Goal: Task Accomplishment & Management: Manage account settings

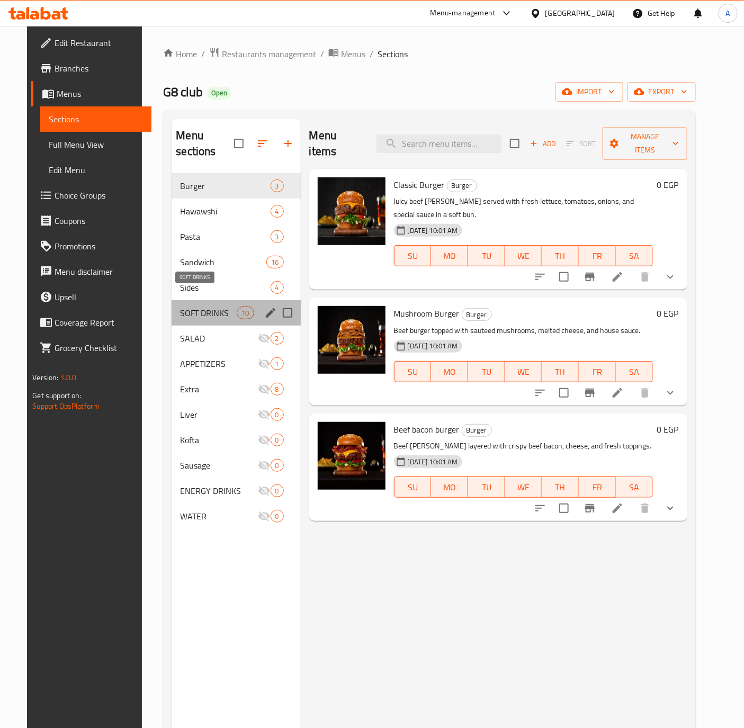
click at [196, 307] on span "SOFT DRINKS" at bounding box center [208, 313] width 57 height 13
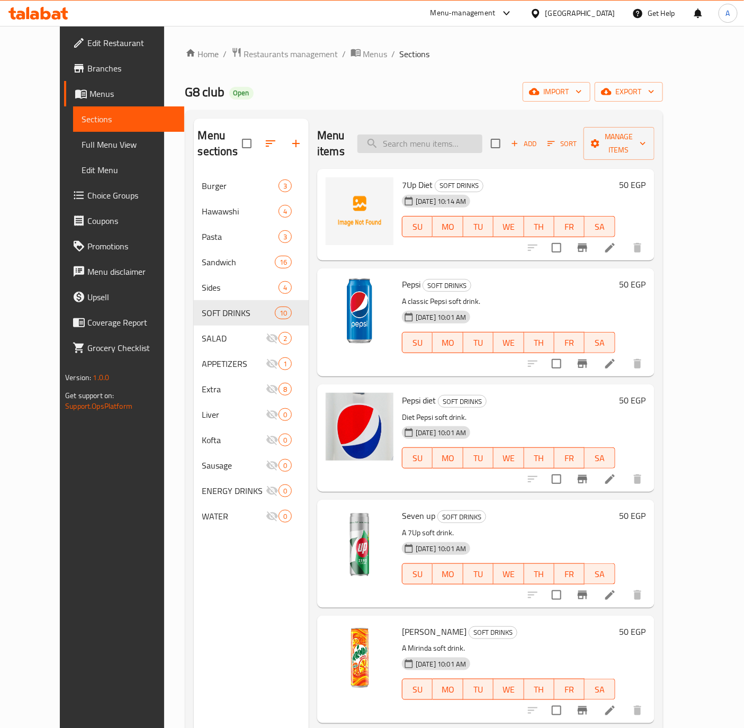
click at [429, 142] on input "search" at bounding box center [419, 143] width 125 height 19
paste input "Redbul"
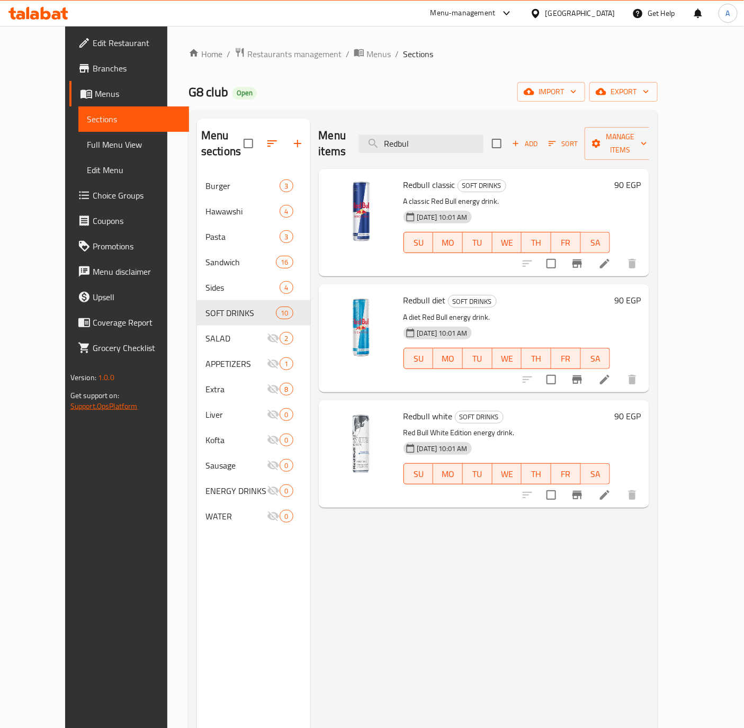
type input "Redbul"
click at [93, 68] on span "Branches" at bounding box center [137, 68] width 88 height 13
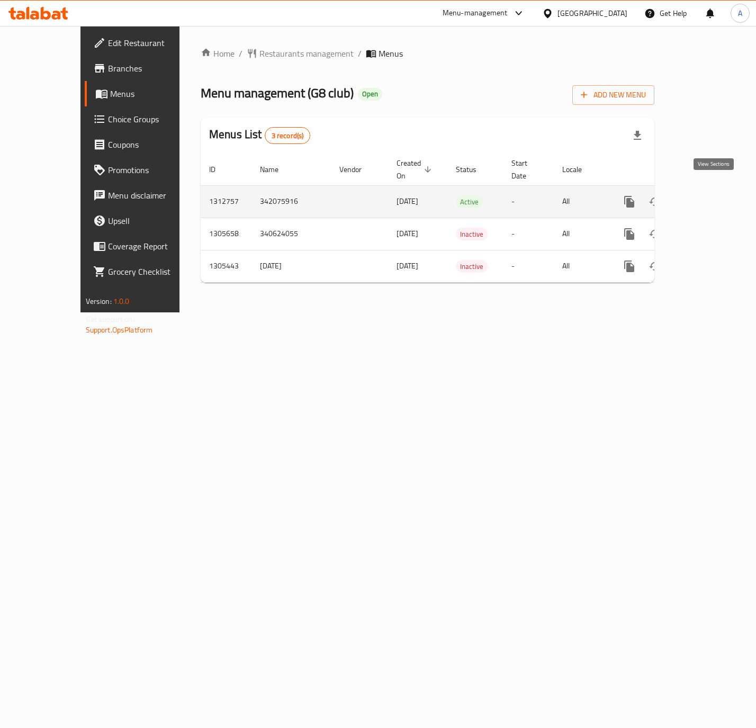
click at [707, 195] on icon "enhanced table" at bounding box center [705, 201] width 13 height 13
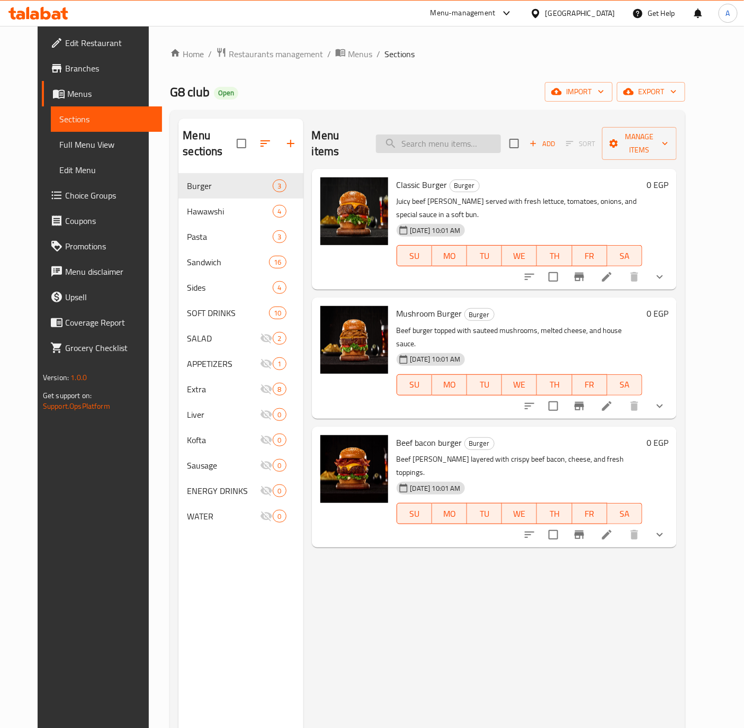
click at [458, 140] on input "search" at bounding box center [438, 143] width 125 height 19
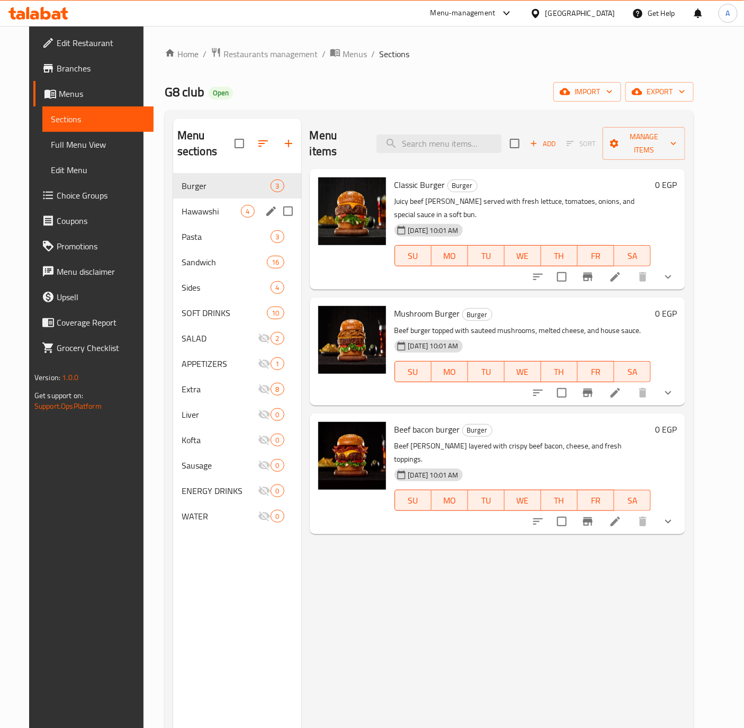
paste input "70.00"
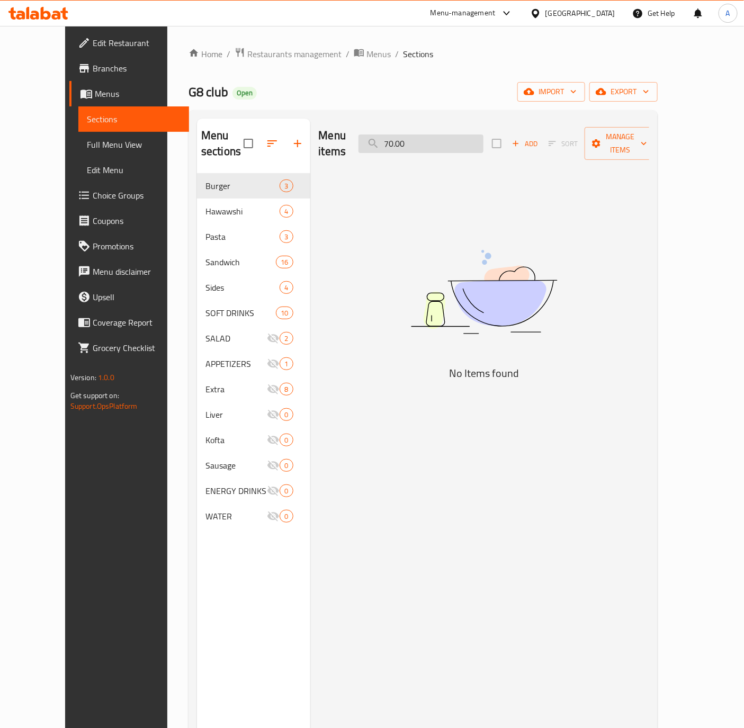
click at [483, 135] on input "70.00" at bounding box center [420, 143] width 125 height 19
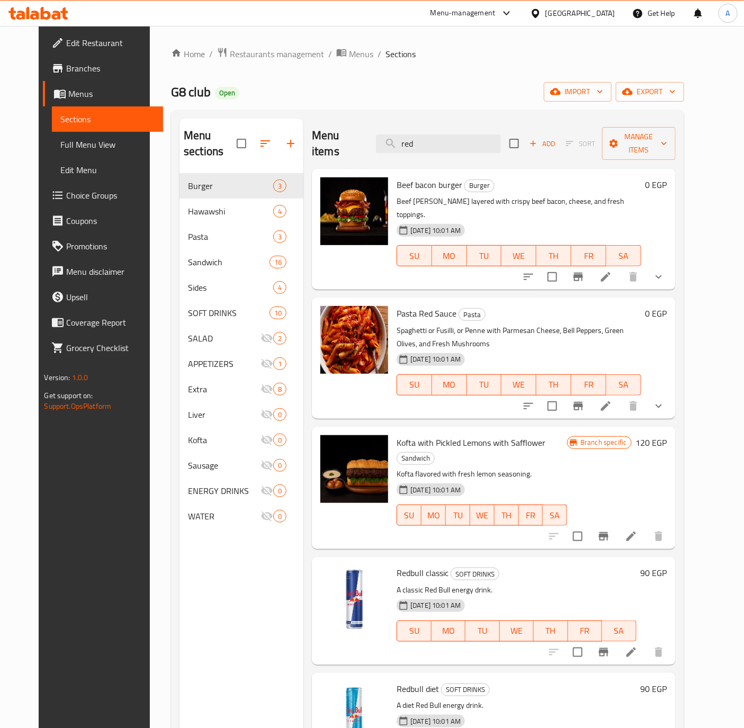
type input "red"
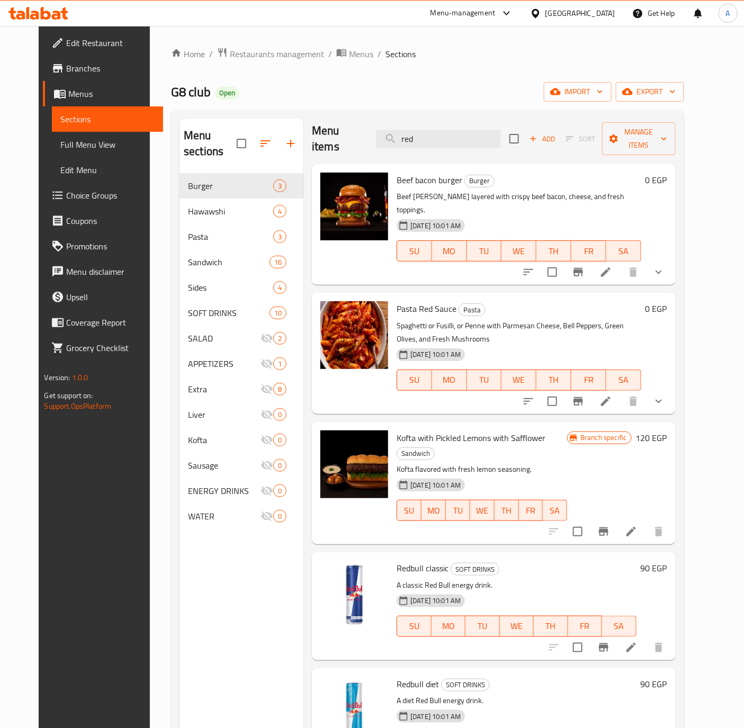
drag, startPoint x: 675, startPoint y: 518, endPoint x: 666, endPoint y: 519, distance: 9.1
click at [667, 561] on h6 "90 EGP" at bounding box center [654, 568] width 26 height 15
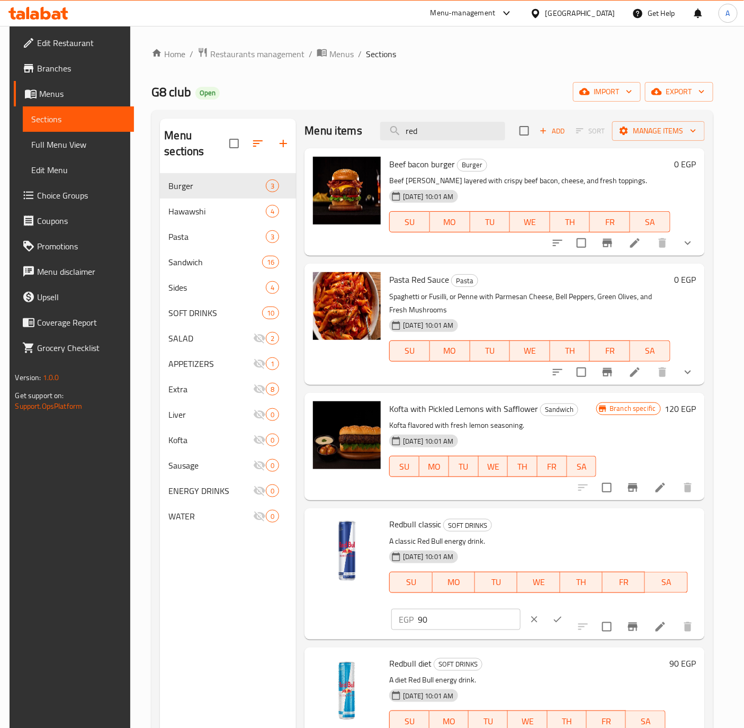
click at [442, 620] on input "90" at bounding box center [469, 619] width 102 height 21
type input "70"
click at [548, 619] on button "ok" at bounding box center [557, 619] width 23 height 23
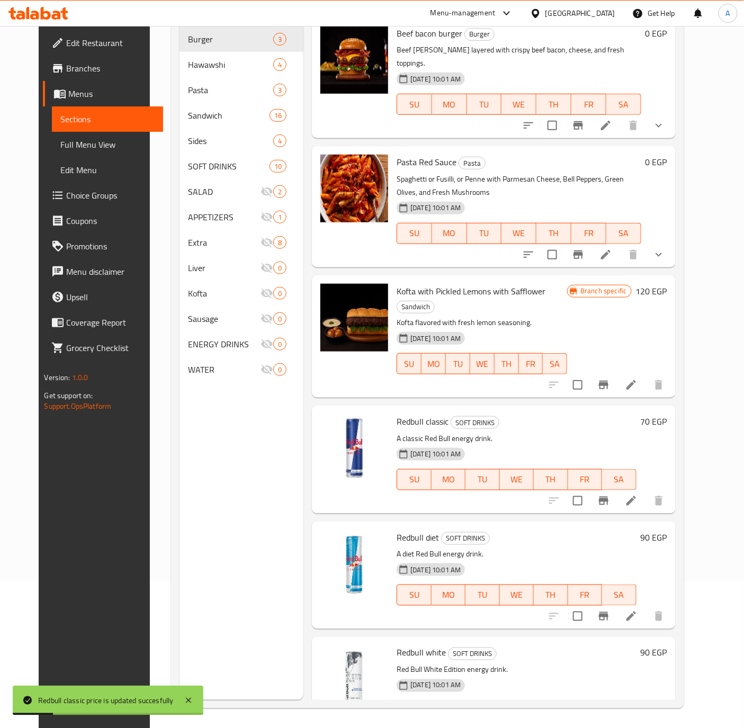
scroll to position [148, 0]
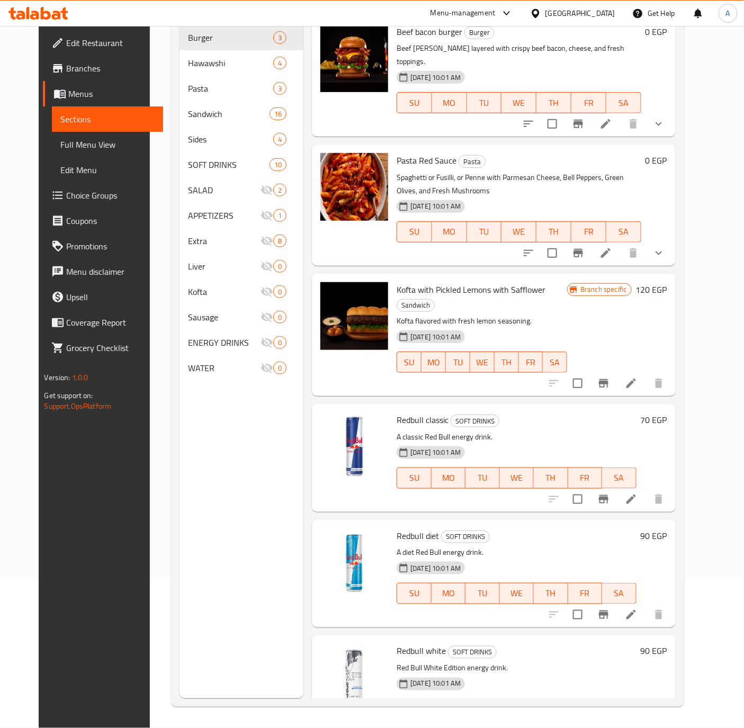
click at [666, 528] on div "90 EGP" at bounding box center [651, 573] width 31 height 91
click at [667, 528] on h6 "90 EGP" at bounding box center [654, 535] width 26 height 15
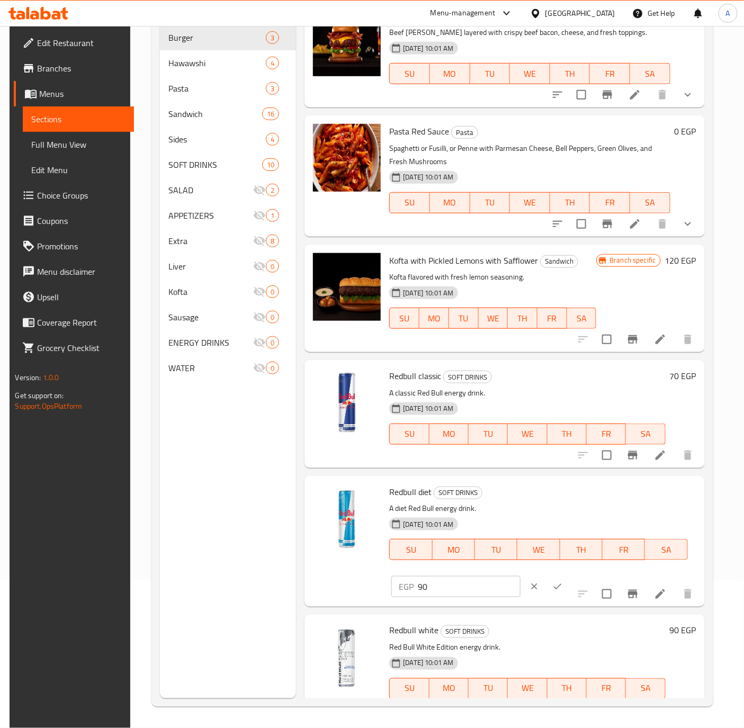
click at [463, 591] on input "90" at bounding box center [469, 586] width 102 height 21
type input "70"
click at [546, 577] on button "ok" at bounding box center [557, 586] width 23 height 23
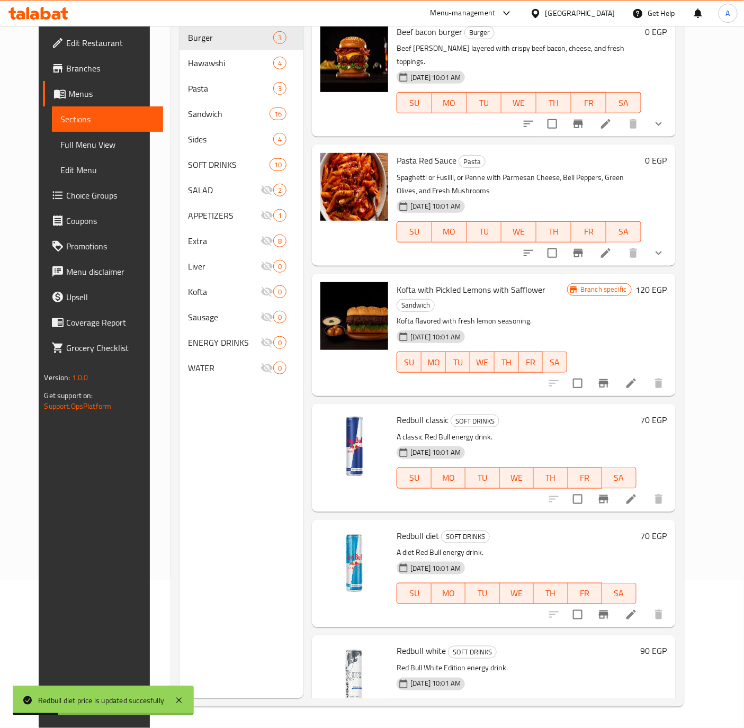
click at [667, 644] on h6 "90 EGP" at bounding box center [654, 651] width 26 height 15
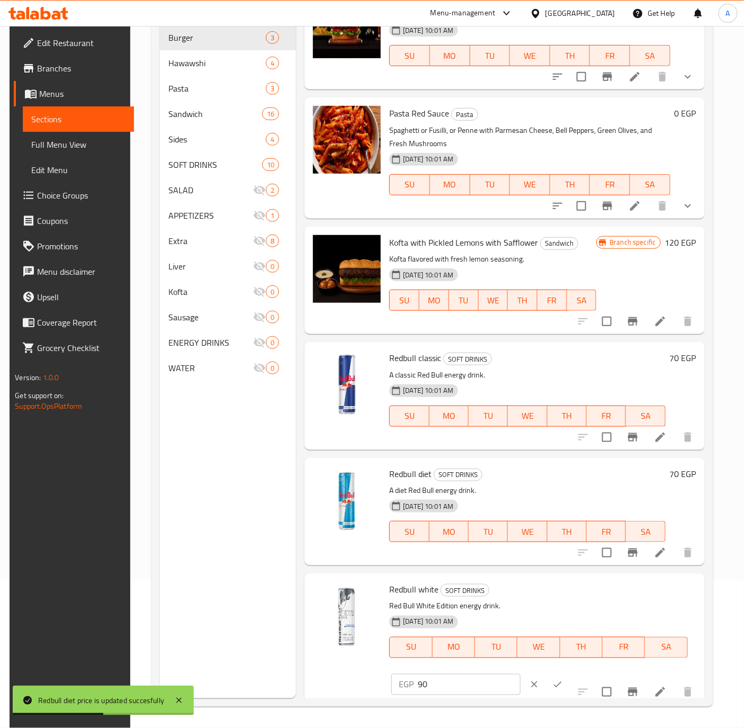
scroll to position [29, 0]
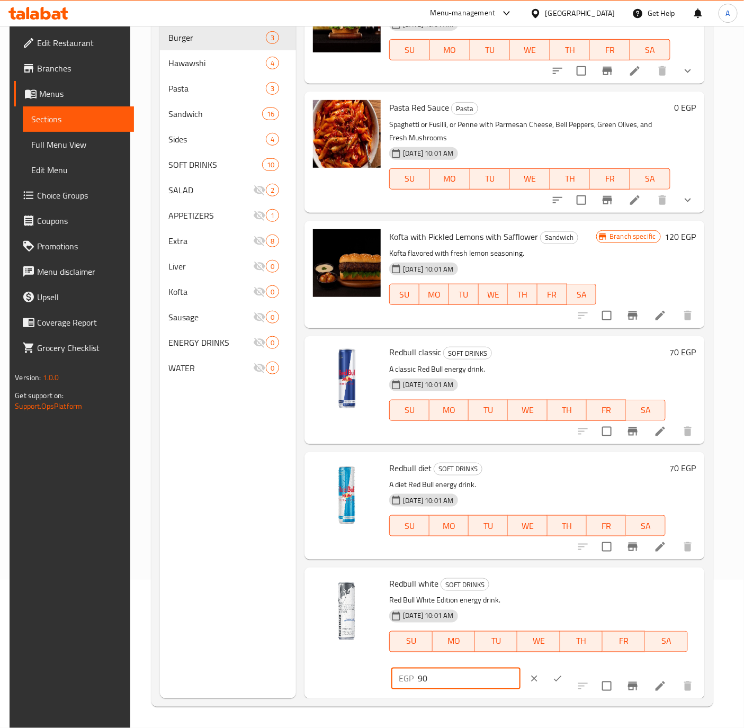
click at [432, 682] on input "90" at bounding box center [469, 678] width 102 height 21
click at [454, 678] on input "90" at bounding box center [469, 678] width 102 height 21
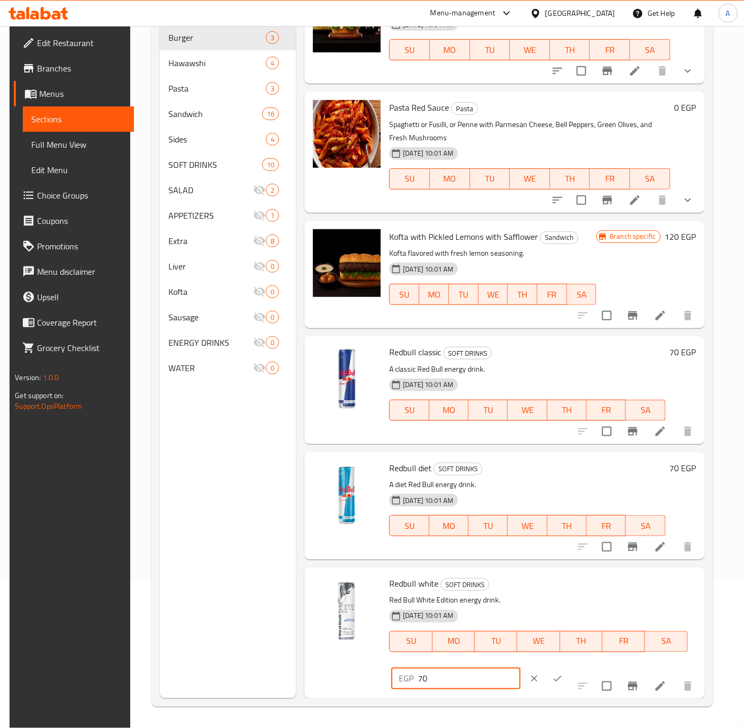
type input "70"
click at [554, 678] on icon "ok" at bounding box center [558, 679] width 8 height 6
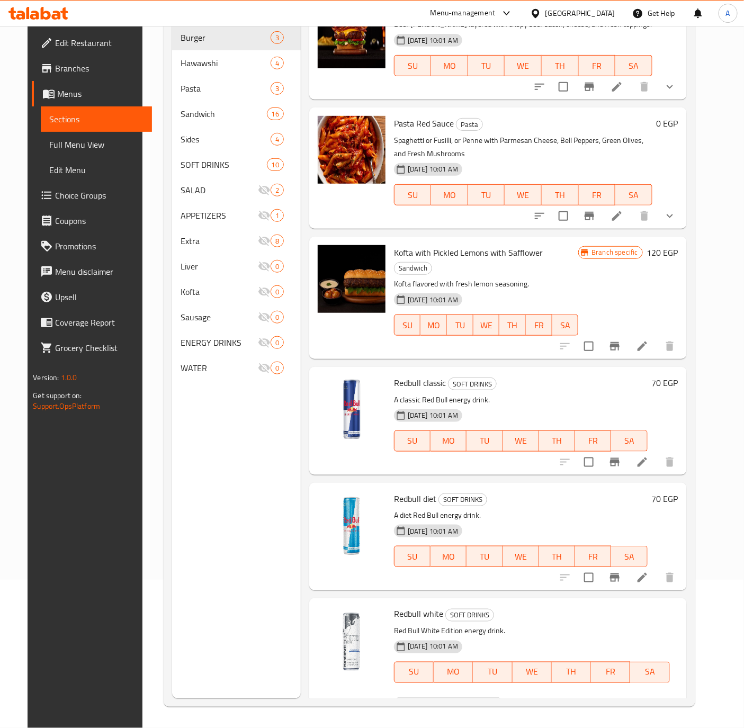
scroll to position [5, 0]
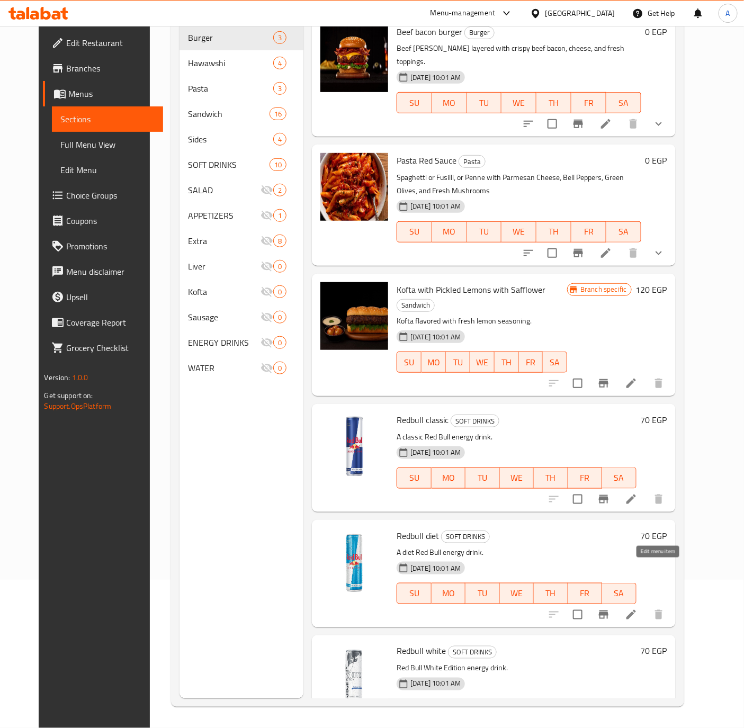
click at [636, 610] on icon at bounding box center [631, 615] width 10 height 10
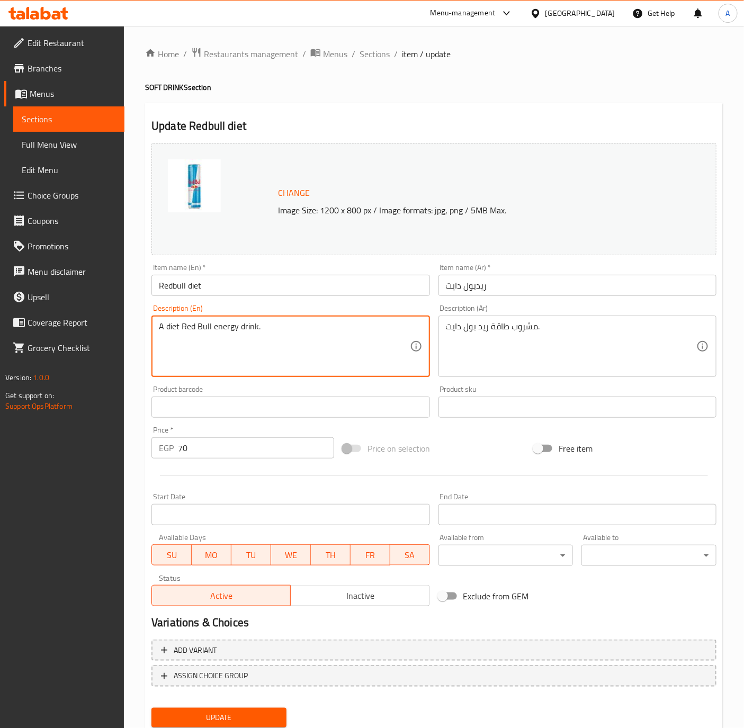
click at [251, 327] on textarea "A diet Red Bull energy drink." at bounding box center [284, 346] width 250 height 50
paste textarea "Sugar-free"
type textarea "Sugar-free Red Bull energy drink."
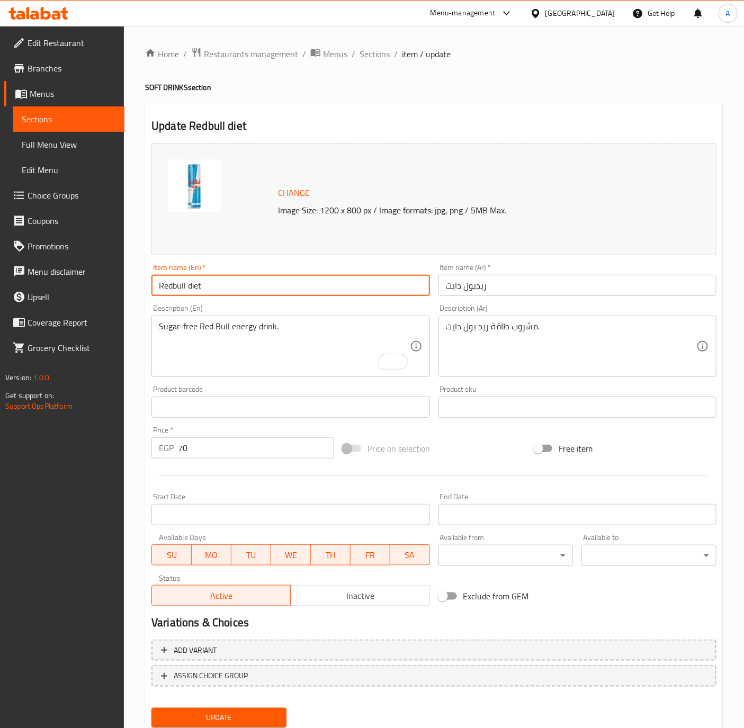
click at [212, 286] on input "Redbull diet" at bounding box center [290, 285] width 278 height 21
type input "Redbull Diet"
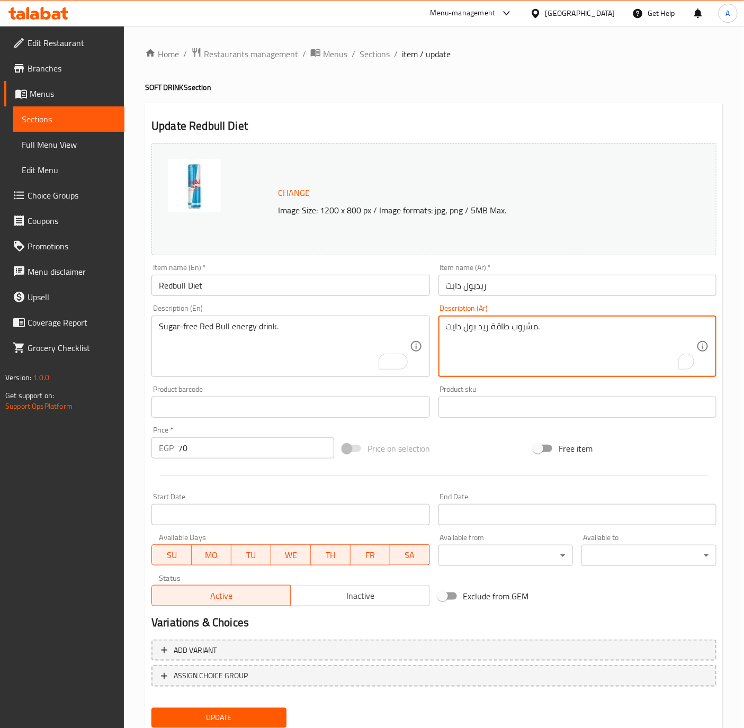
click at [531, 331] on textarea "مشروب طاقة ريد بول دايت." at bounding box center [571, 346] width 250 height 50
paste textarea "لطاقة ريد بُل خالي من السكر"
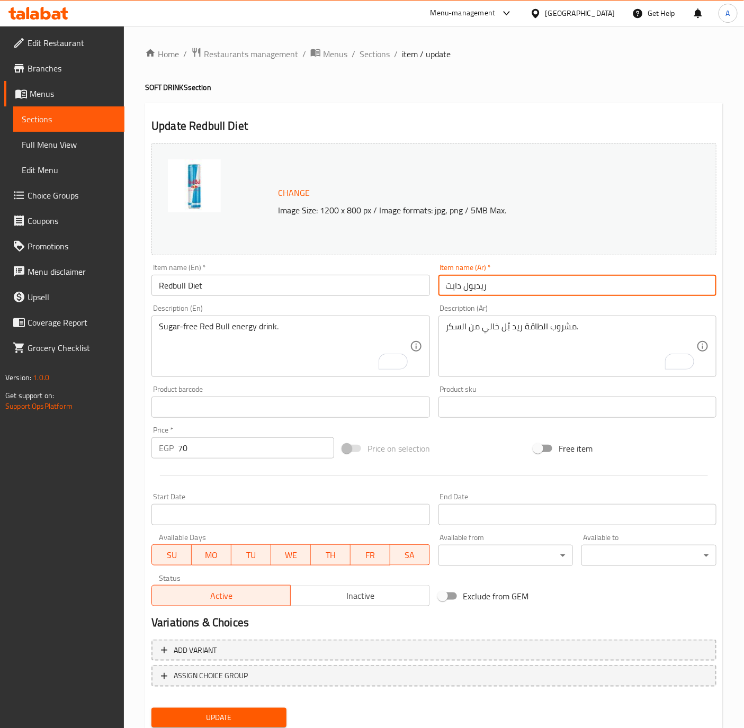
drag, startPoint x: 464, startPoint y: 284, endPoint x: 487, endPoint y: 286, distance: 22.8
click at [487, 286] on input "ريدبول دايت" at bounding box center [577, 285] width 278 height 21
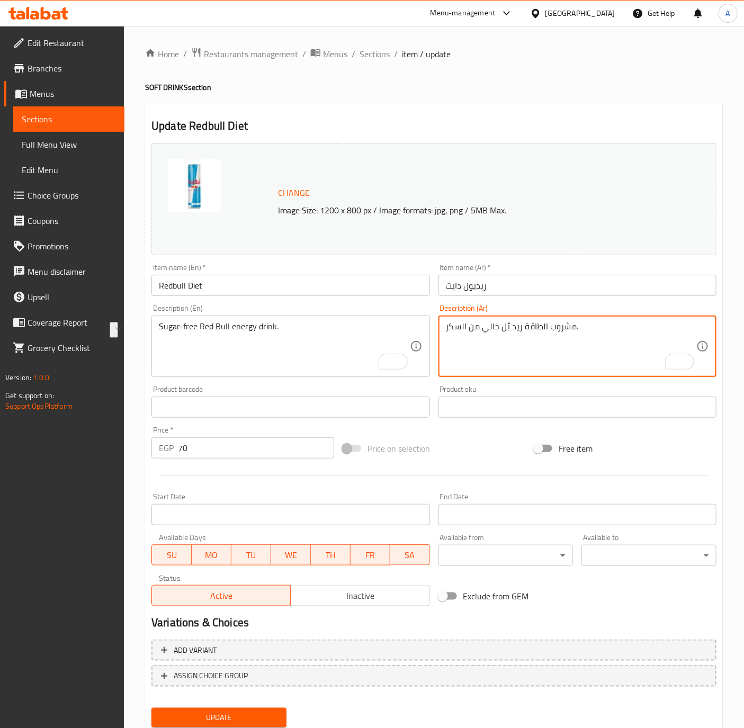
drag, startPoint x: 500, startPoint y: 328, endPoint x: 519, endPoint y: 325, distance: 19.3
paste textarea "بو"
type textarea "مشروب الطاقة ريدبول خالي من السكر."
click at [269, 295] on input "Redbull Diet" at bounding box center [290, 285] width 278 height 21
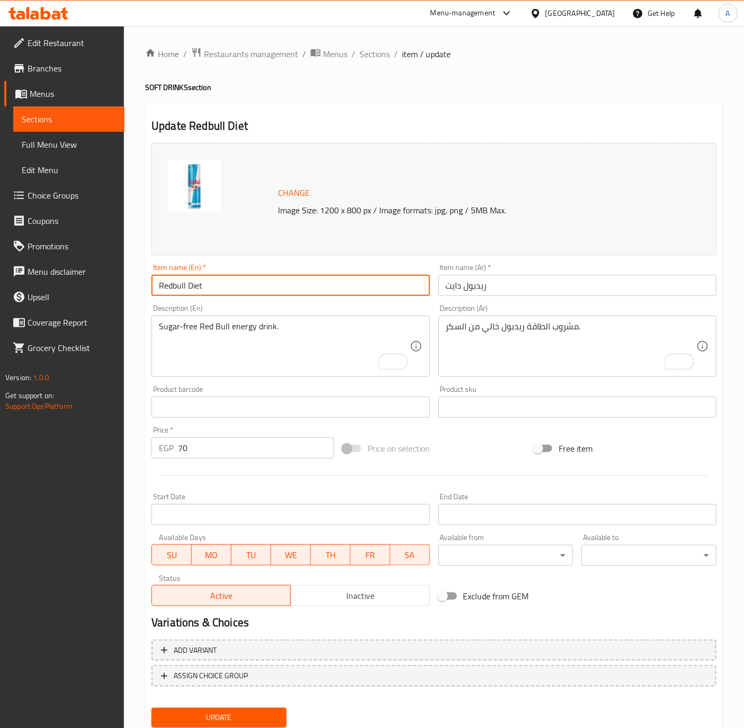
click at [151, 708] on button "Update" at bounding box center [218, 718] width 135 height 20
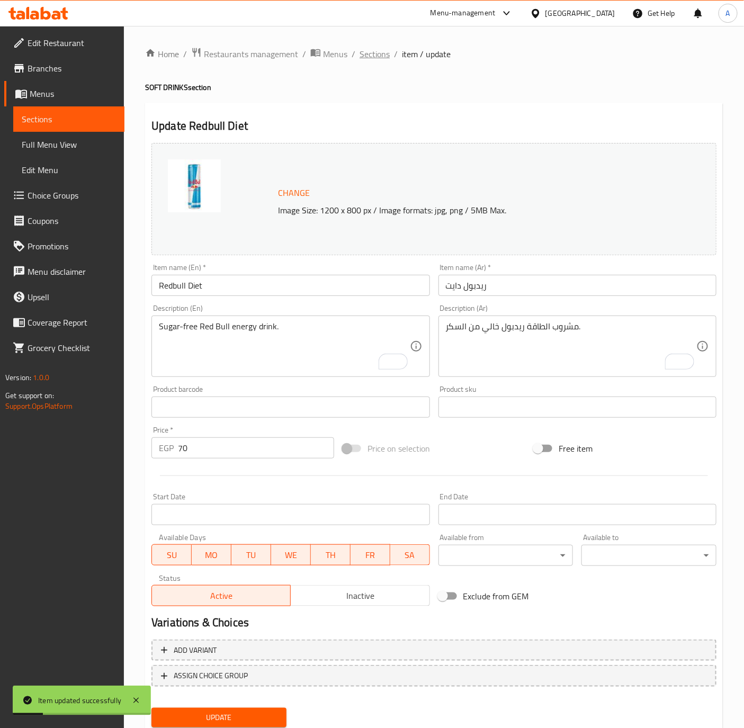
click at [369, 58] on span "Sections" at bounding box center [375, 54] width 30 height 13
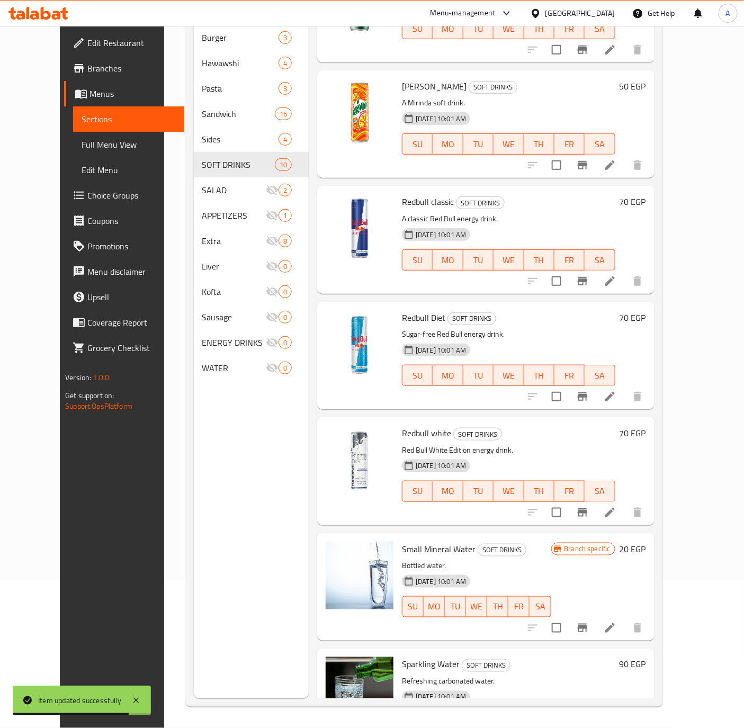
scroll to position [438, 0]
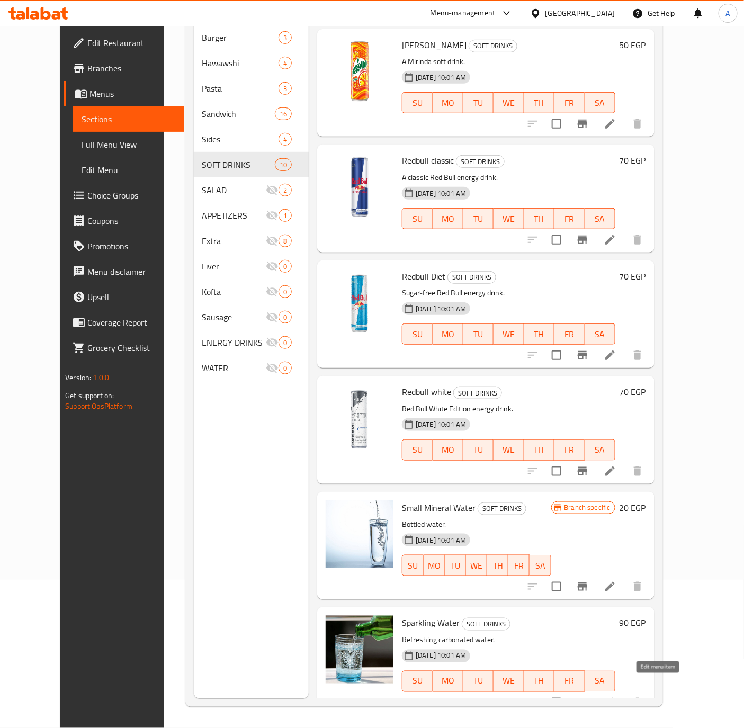
click at [616, 696] on icon at bounding box center [610, 702] width 13 height 13
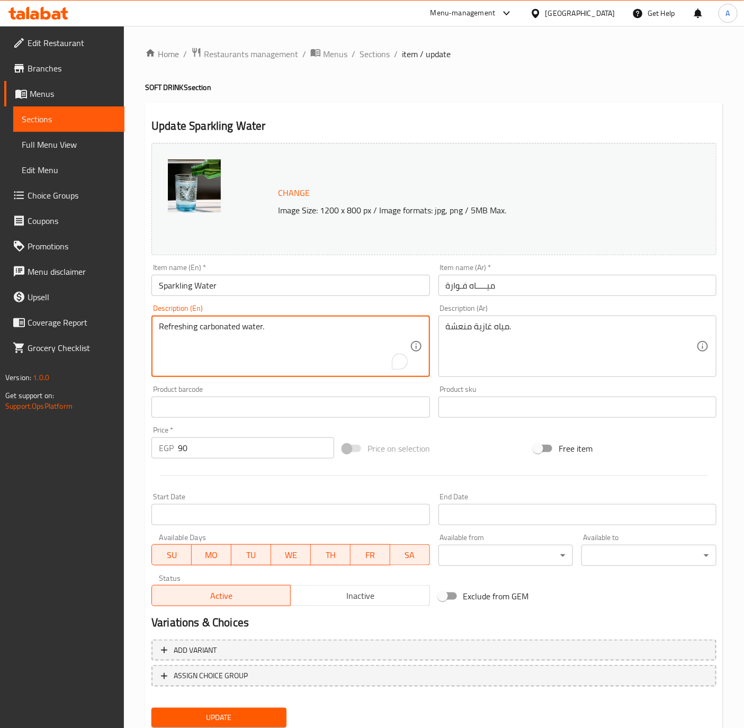
click at [202, 326] on textarea "Refreshing carbonated water." at bounding box center [284, 346] width 250 height 50
paste textarea "Sparkil Water"
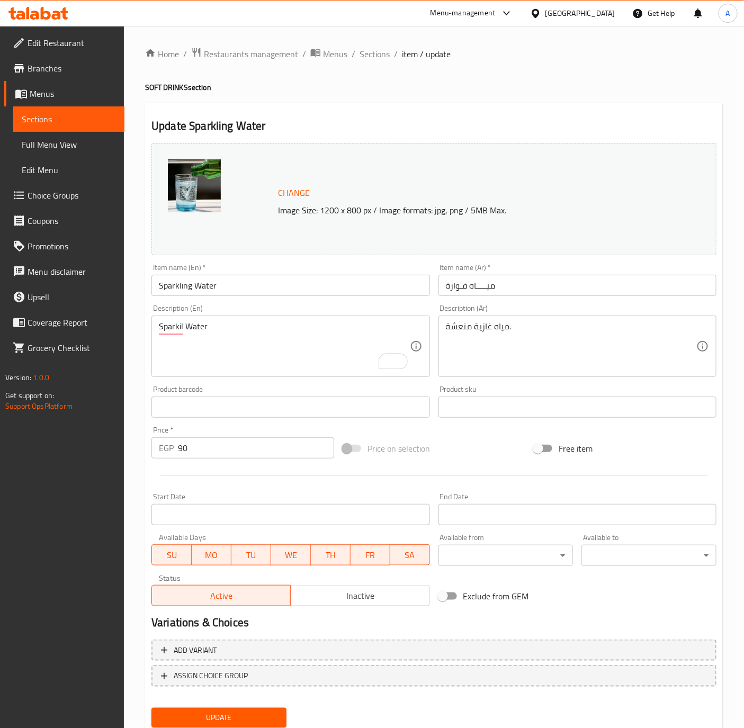
click at [224, 326] on textarea "Sparkil Water" at bounding box center [284, 346] width 250 height 50
paste textarea "Refreshing sparkling mineral water."
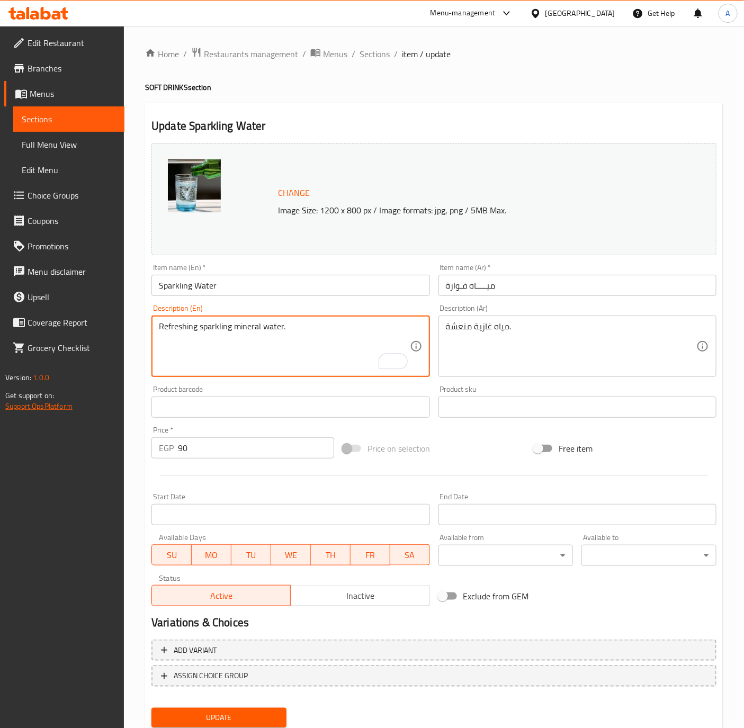
type textarea "Refreshing sparkling mineral water."
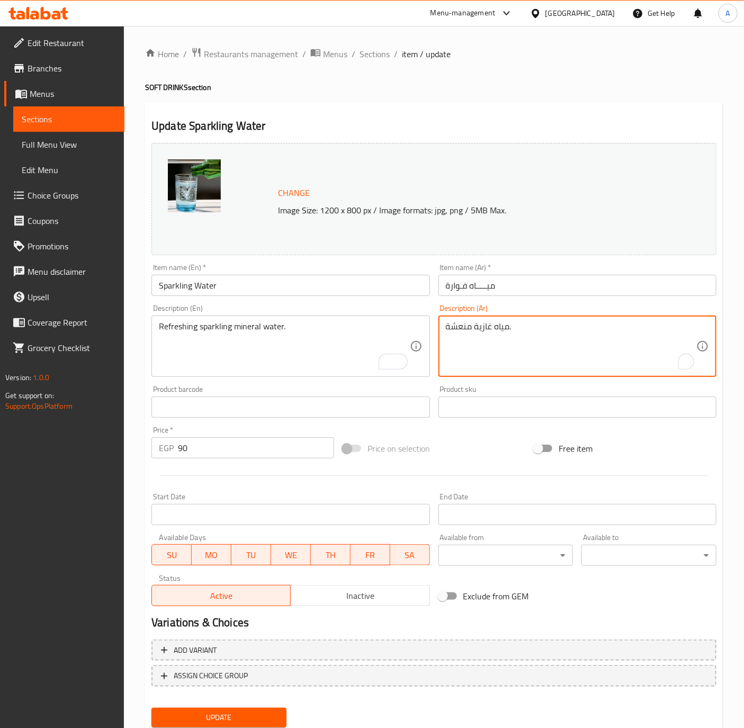
click at [561, 334] on textarea "مياه غازية منعشة." at bounding box center [571, 346] width 250 height 50
paste textarea "معدنية فوار"
type textarea "مياه معدنية فوارة منعشة."
click at [232, 463] on div at bounding box center [433, 476] width 573 height 26
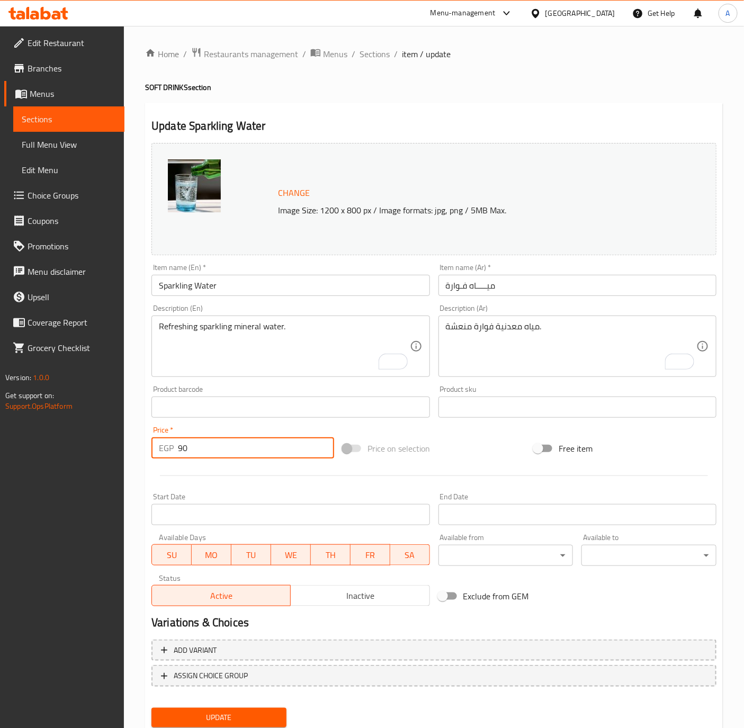
click at [232, 456] on input "90" at bounding box center [256, 447] width 156 height 21
paste input "5"
type input "50"
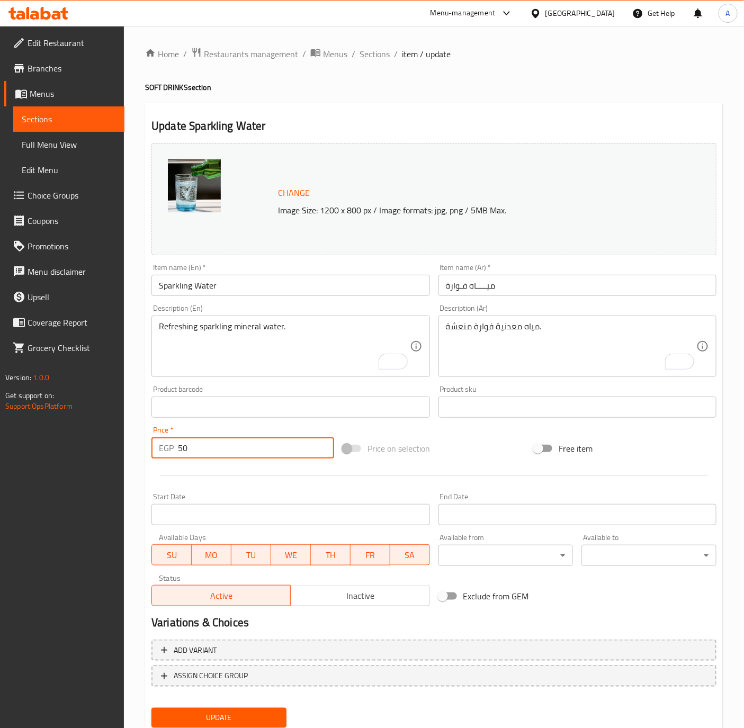
click at [261, 291] on input "Sparkling Water" at bounding box center [290, 285] width 278 height 21
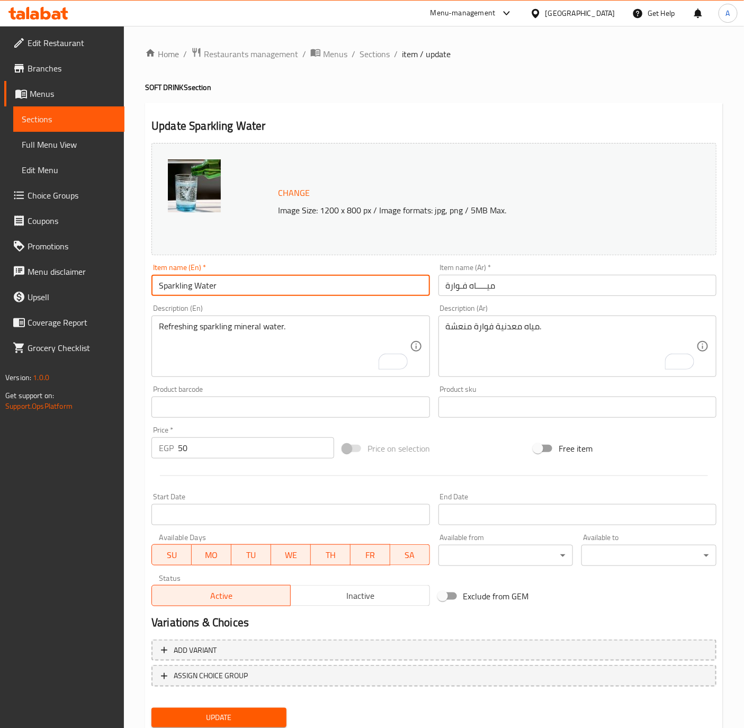
click at [151, 708] on button "Update" at bounding box center [218, 718] width 135 height 20
click at [369, 53] on span "Sections" at bounding box center [375, 54] width 30 height 13
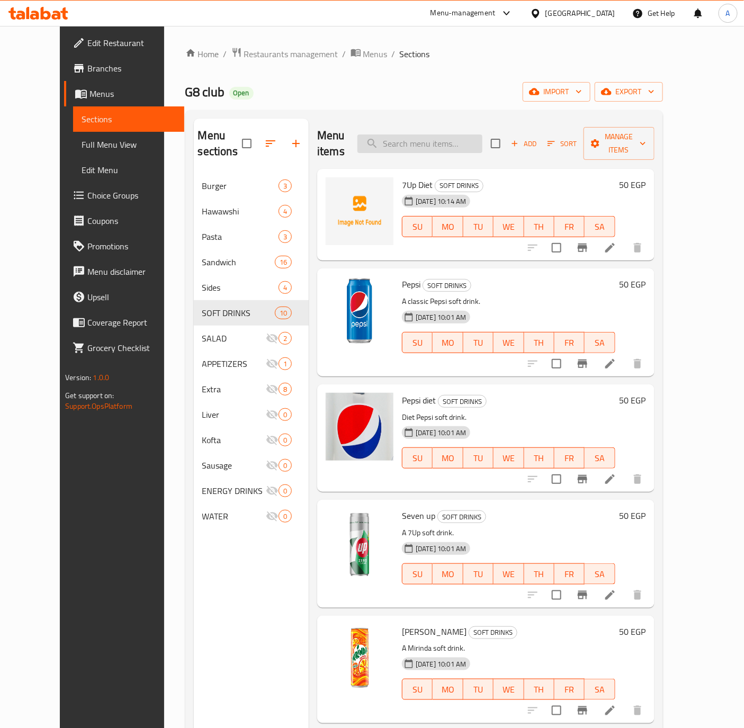
click at [448, 138] on input "search" at bounding box center [419, 143] width 125 height 19
paste input "Water"
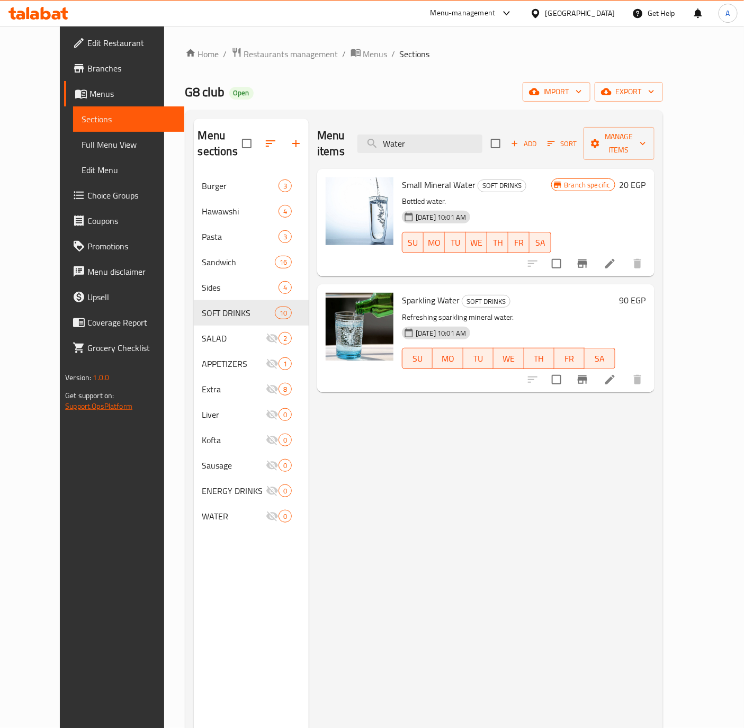
type input "Water"
click at [625, 254] on li at bounding box center [610, 263] width 30 height 19
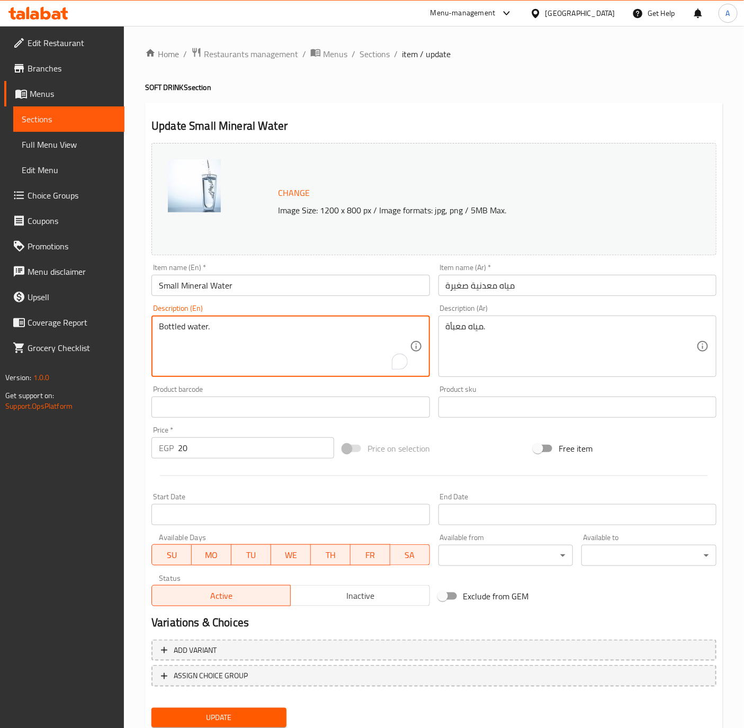
click at [299, 337] on textarea "Bottled water." at bounding box center [284, 346] width 250 height 50
paste textarea "Pure bottled drinking"
type textarea "Pure bottled drinking water."
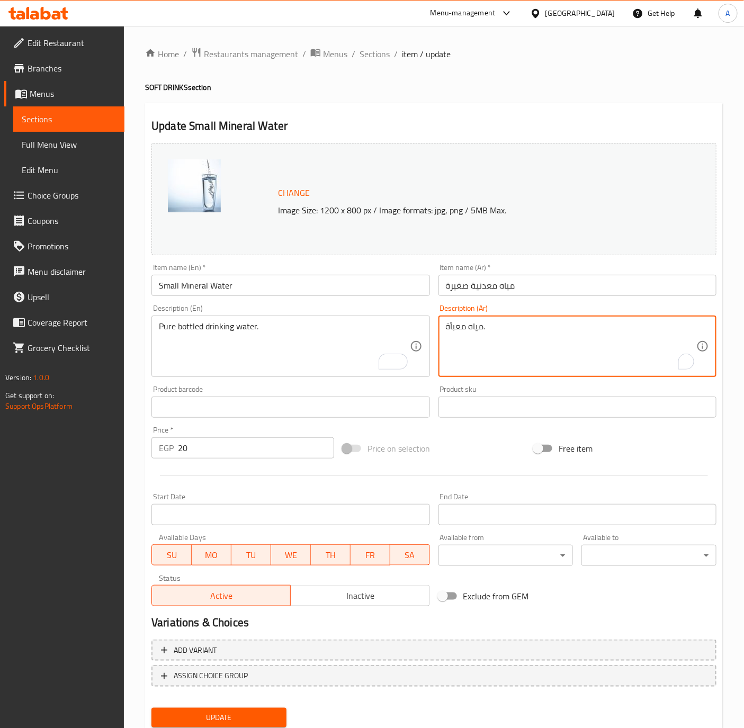
click at [521, 332] on textarea "مياه معبأة." at bounding box center [571, 346] width 250 height 50
paste textarea "شرب نقية"
type textarea "مياه شرب نقية معبأة."
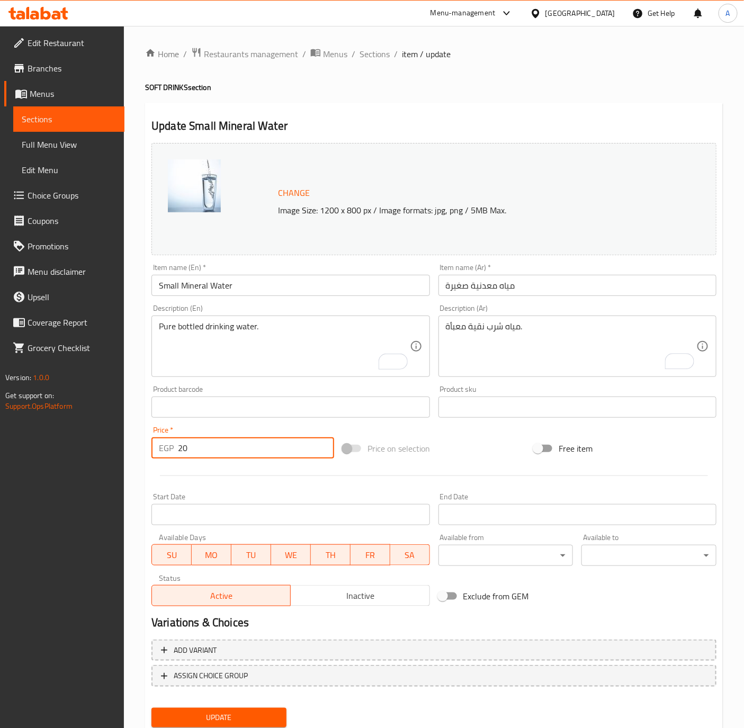
click at [239, 459] on input "20" at bounding box center [256, 447] width 156 height 21
click at [239, 458] on input "20" at bounding box center [256, 447] width 156 height 21
type input "30"
click at [237, 275] on input "Small Mineral Water" at bounding box center [290, 285] width 278 height 21
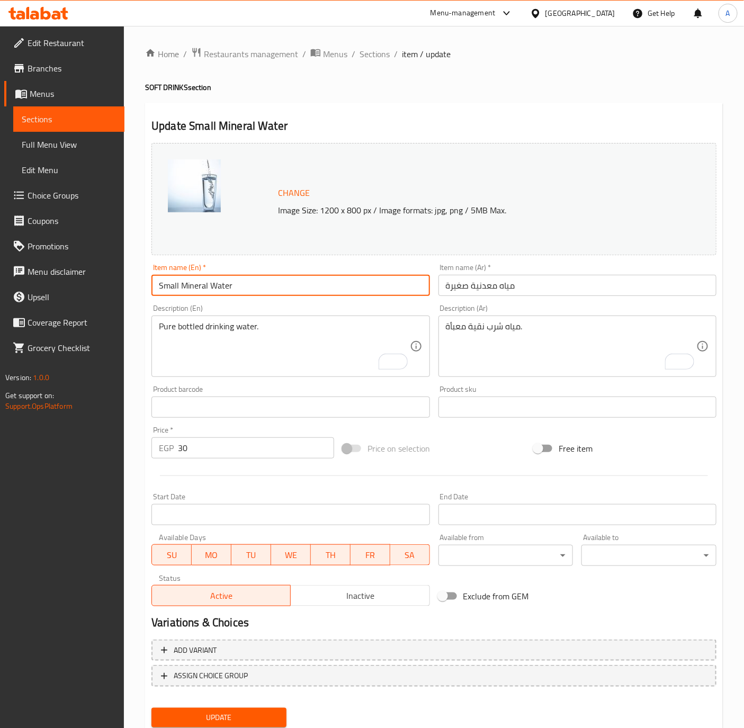
click at [151, 708] on button "Update" at bounding box center [218, 718] width 135 height 20
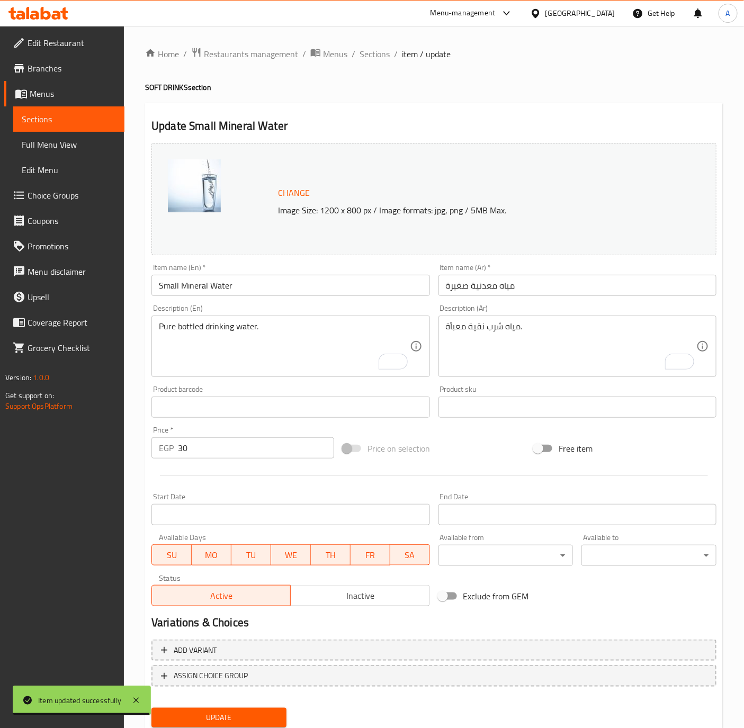
click at [133, 631] on div "Home / Restaurants management / Menus / Sections / item / update SOFT DRINKS se…" at bounding box center [434, 395] width 620 height 738
click at [364, 56] on span "Sections" at bounding box center [375, 54] width 30 height 13
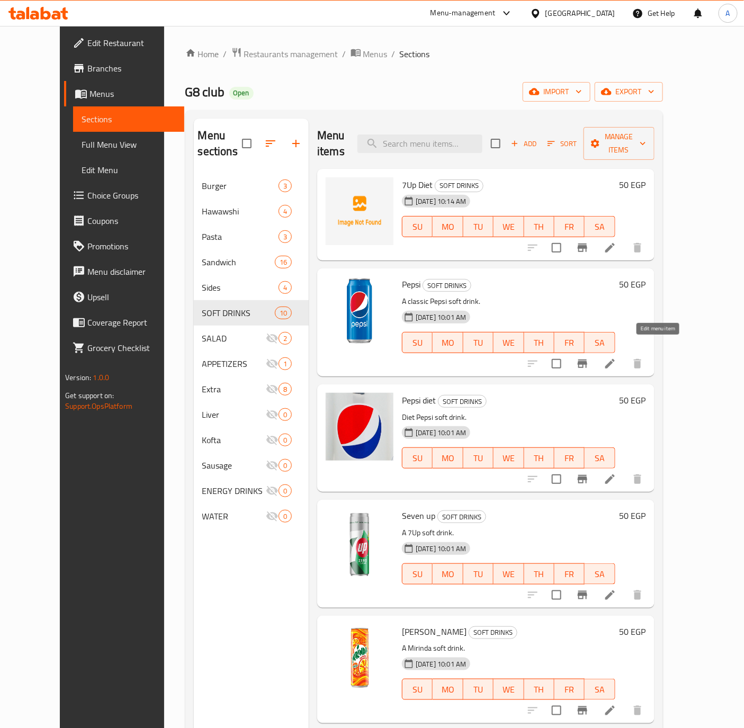
click at [616, 357] on icon at bounding box center [610, 363] width 13 height 13
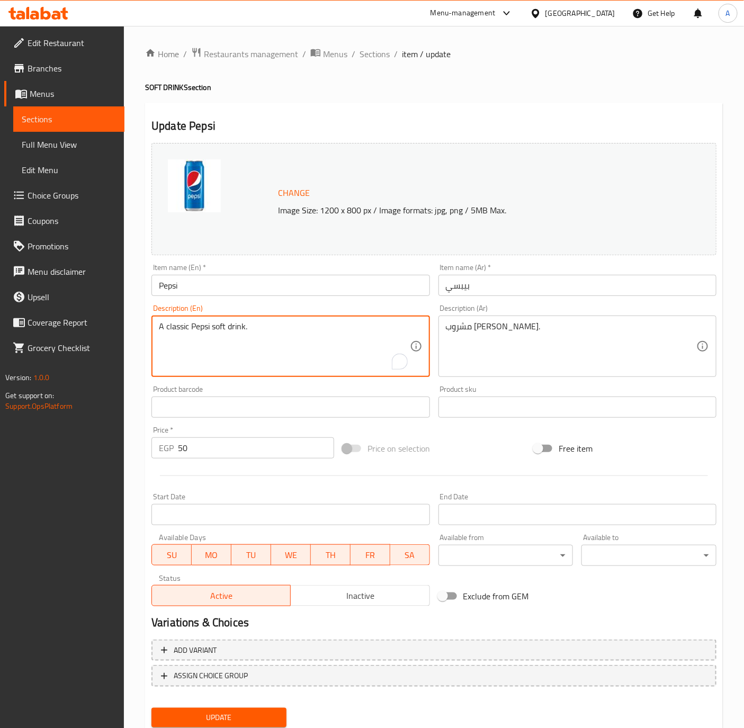
click at [256, 338] on textarea "A classic Pepsi soft drink." at bounding box center [284, 346] width 250 height 50
paste textarea "Sugar-free"
type textarea "Sugar-free Pepsi soft drink."
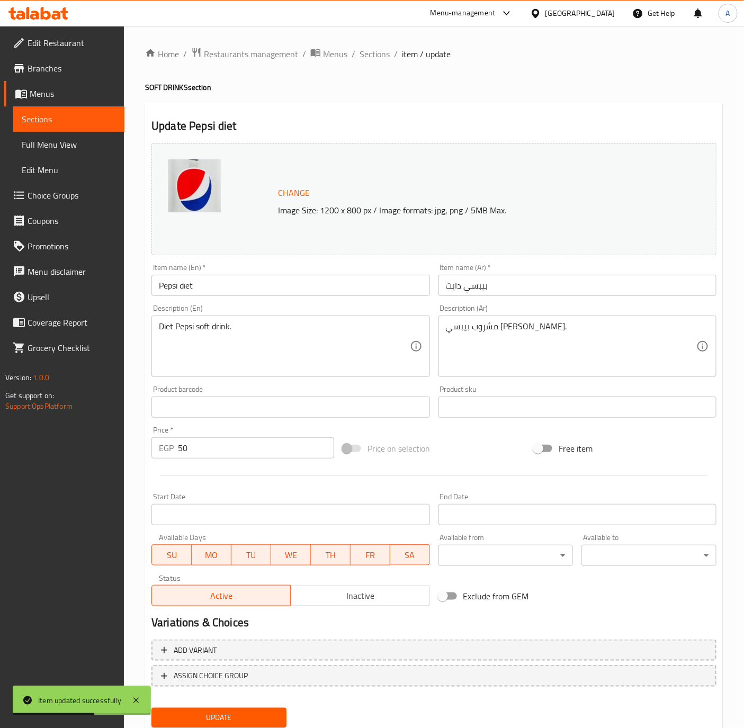
drag, startPoint x: 183, startPoint y: 284, endPoint x: 180, endPoint y: 291, distance: 7.1
click at [183, 284] on input "Pepsi diet" at bounding box center [290, 285] width 278 height 21
type input "Pepsi Diet"
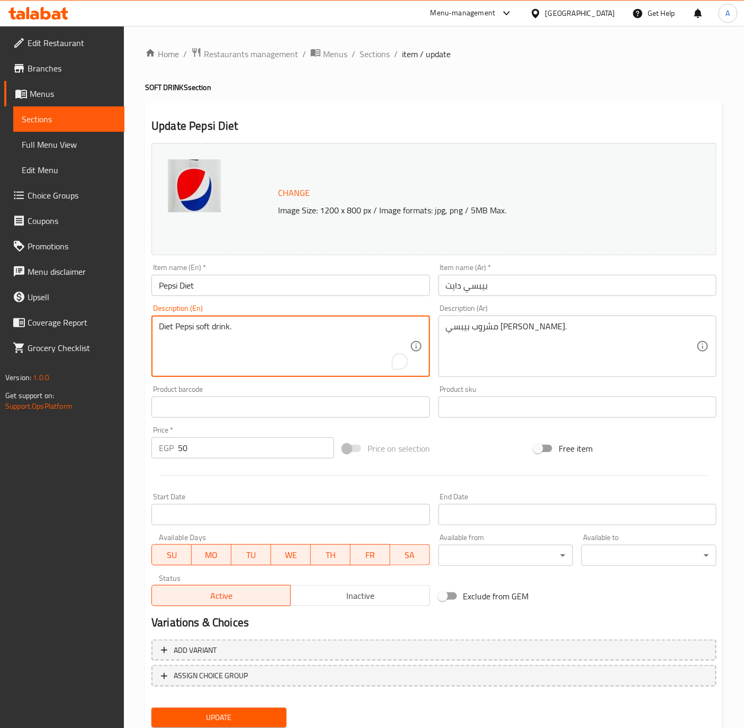
click at [214, 324] on textarea "Diet Pepsi soft drink." at bounding box center [284, 346] width 250 height 50
paste textarea "Sugar-free"
type textarea "Sugar-free Pepsi soft drink."
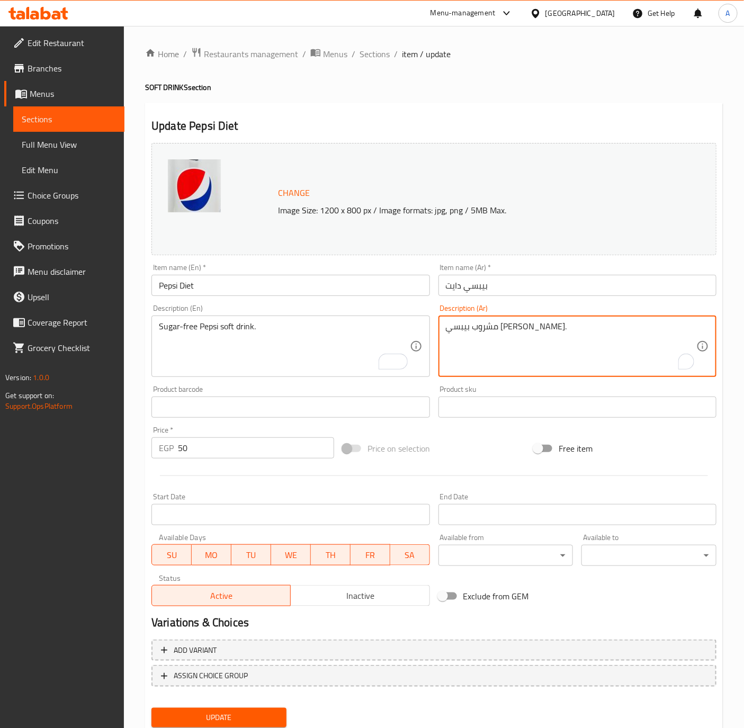
click at [542, 336] on textarea "مشروب بيبسي دايت غازي." at bounding box center [571, 346] width 250 height 50
paste textarea "ازي خالي من السكر"
type textarea "مشروب بيبسي غازي خالي من السكر."
click at [210, 459] on input "50" at bounding box center [256, 447] width 156 height 21
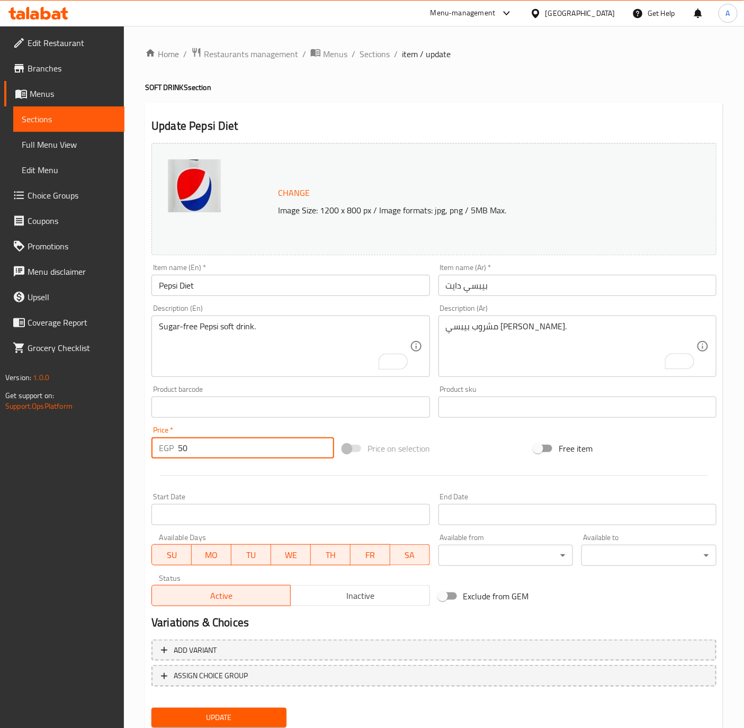
click at [219, 288] on input "Pepsi Diet" at bounding box center [290, 285] width 278 height 21
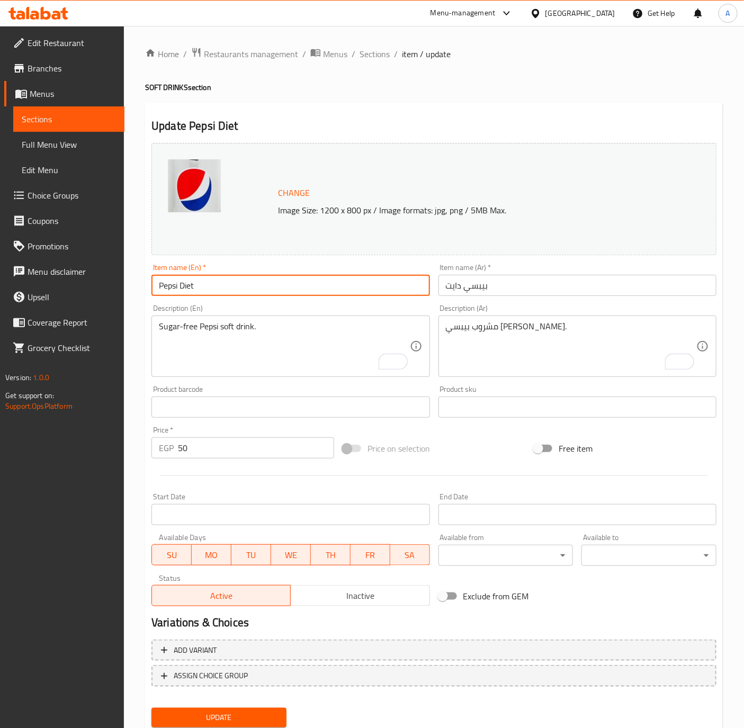
click at [151, 708] on button "Update" at bounding box center [218, 718] width 135 height 20
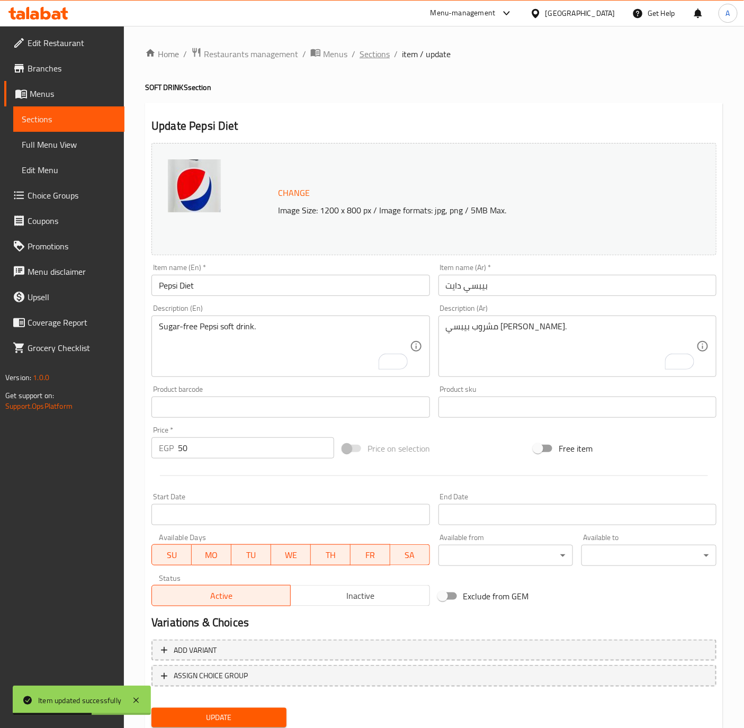
click at [380, 58] on span "Sections" at bounding box center [375, 54] width 30 height 13
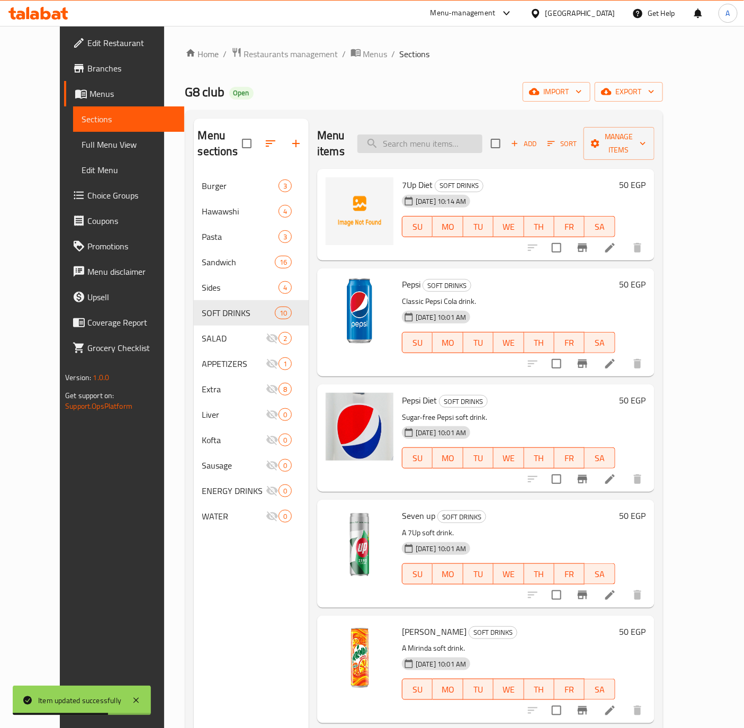
click at [421, 134] on input "search" at bounding box center [419, 143] width 125 height 19
paste input "7Up"
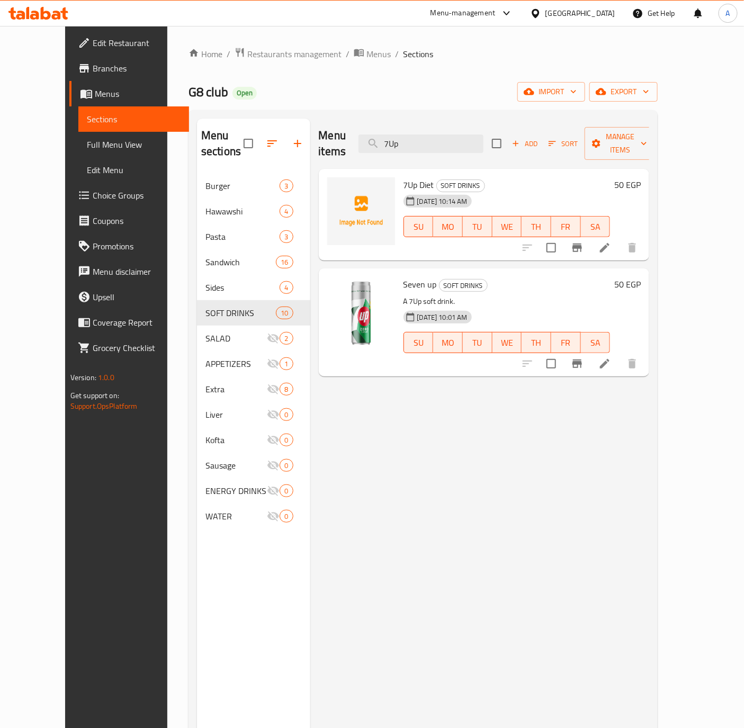
type input "7Up"
click at [611, 357] on icon at bounding box center [604, 363] width 13 height 13
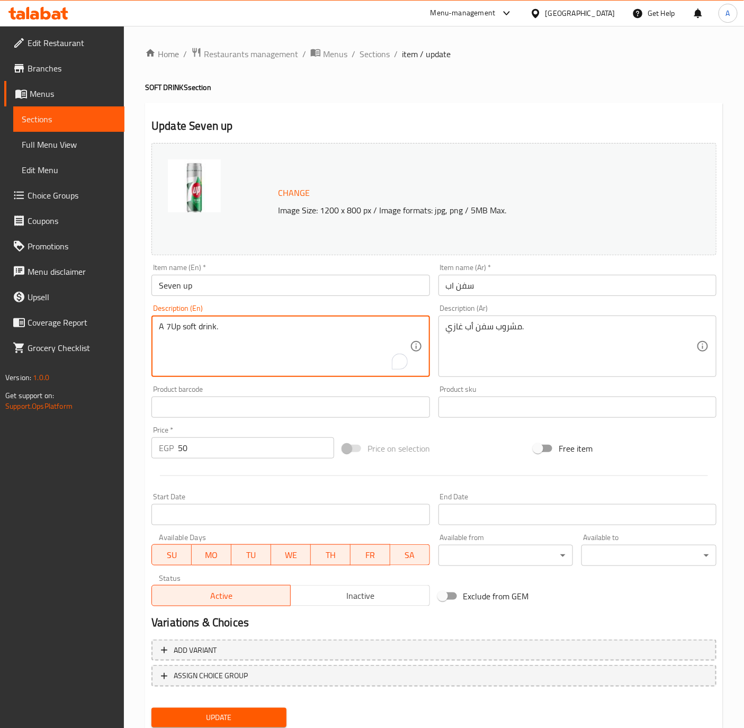
click at [307, 342] on textarea "A 7Up soft drink." at bounding box center [284, 346] width 250 height 50
paste textarea "Refreshing lemon-lime soda"
type textarea "Refreshing lemon-lime soda."
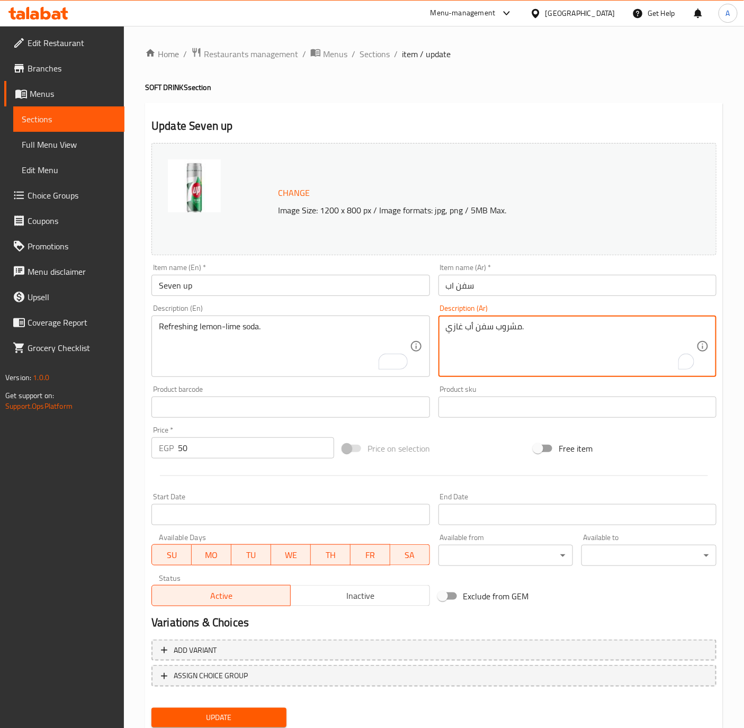
click at [526, 340] on textarea "مشروب سفن أب غازي." at bounding box center [571, 346] width 250 height 50
paste textarea "صودا الليمون واللايم المنعشة"
type textarea "صودا الليمون واللايم المنعشة."
click at [283, 303] on div "Description (En) Refreshing lemon-lime soda. Description (En)" at bounding box center [290, 340] width 286 height 81
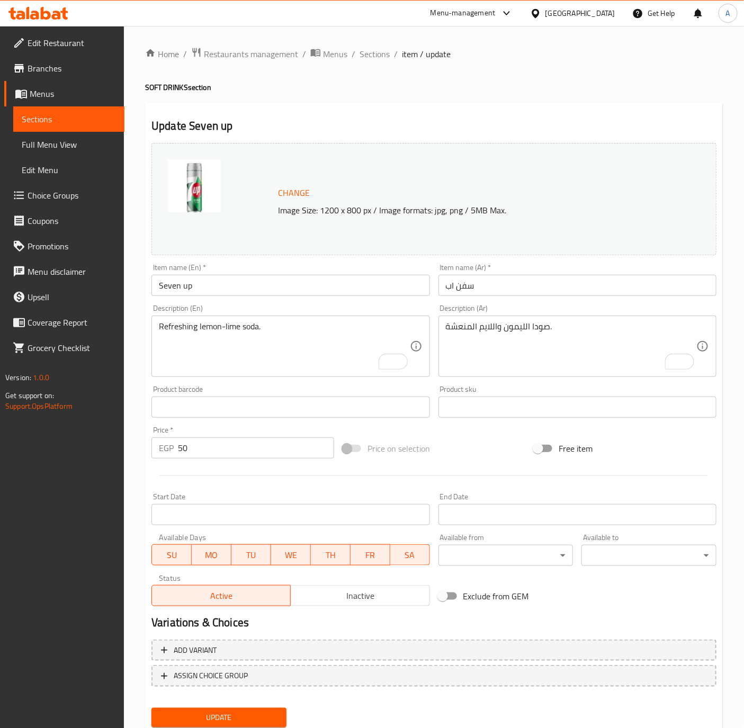
click at [283, 291] on input "Seven up" at bounding box center [290, 285] width 278 height 21
type input "Seven Up"
click at [151, 708] on button "Update" at bounding box center [218, 718] width 135 height 20
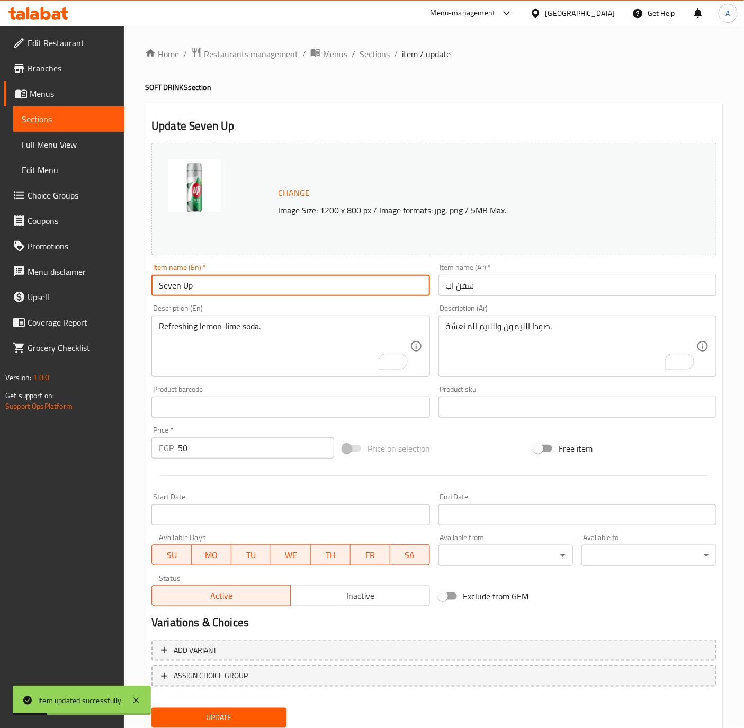
click at [380, 56] on span "Sections" at bounding box center [375, 54] width 30 height 13
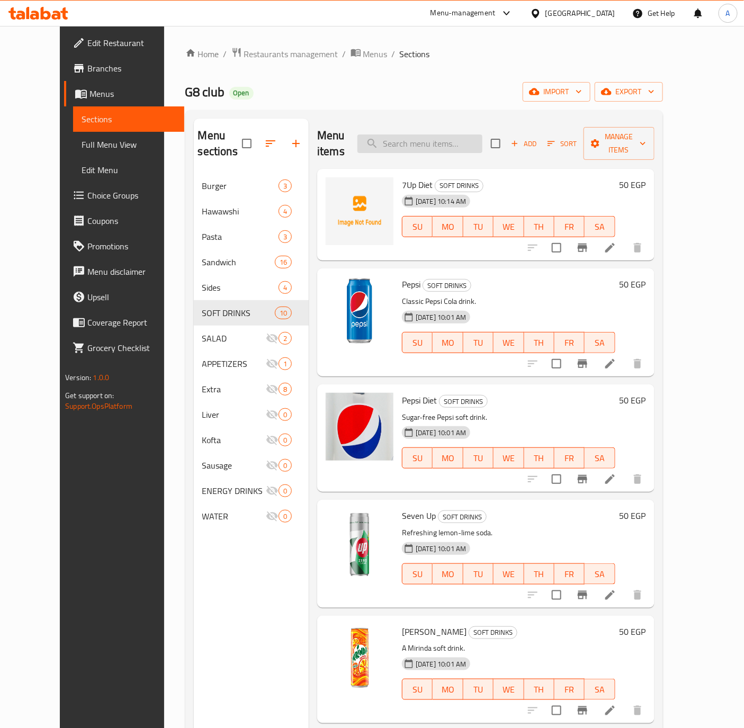
click at [436, 140] on input "search" at bounding box center [419, 143] width 125 height 19
paste input "Mirinda"
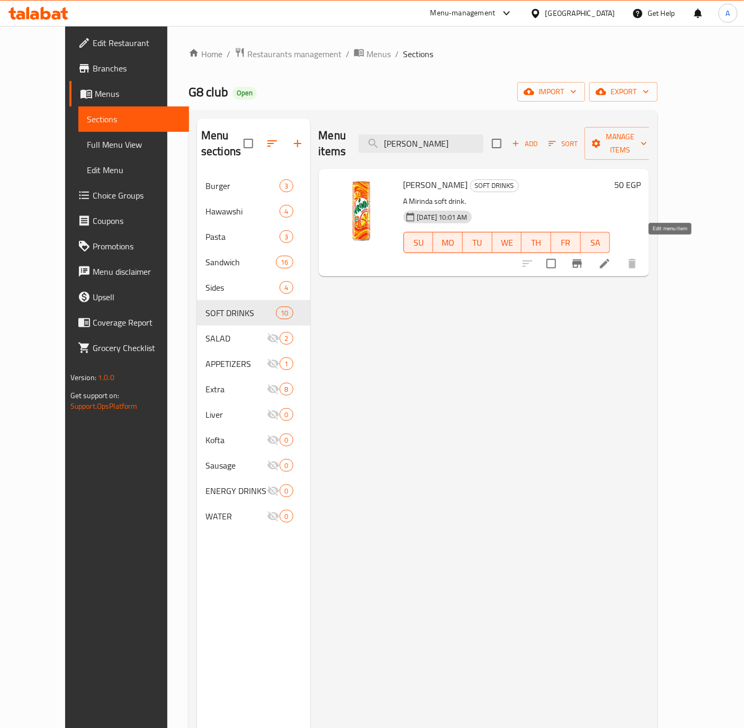
type input "Mirinda"
click at [611, 257] on icon at bounding box center [604, 263] width 13 height 13
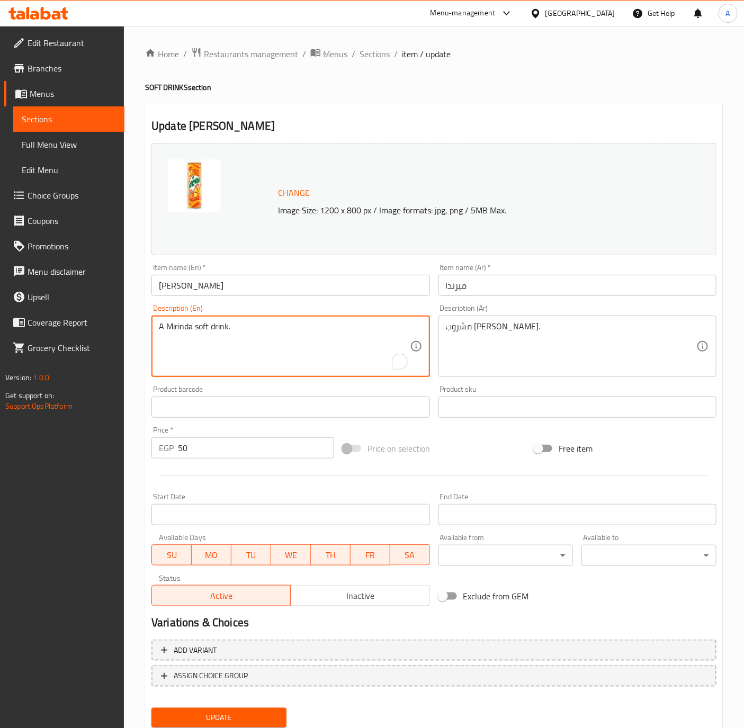
click at [228, 344] on textarea "A Mirinda soft drink." at bounding box center [284, 346] width 250 height 50
paste textarea "Orange-flavored fizzy"
type textarea "Orange-flavored fizzy soft drink."
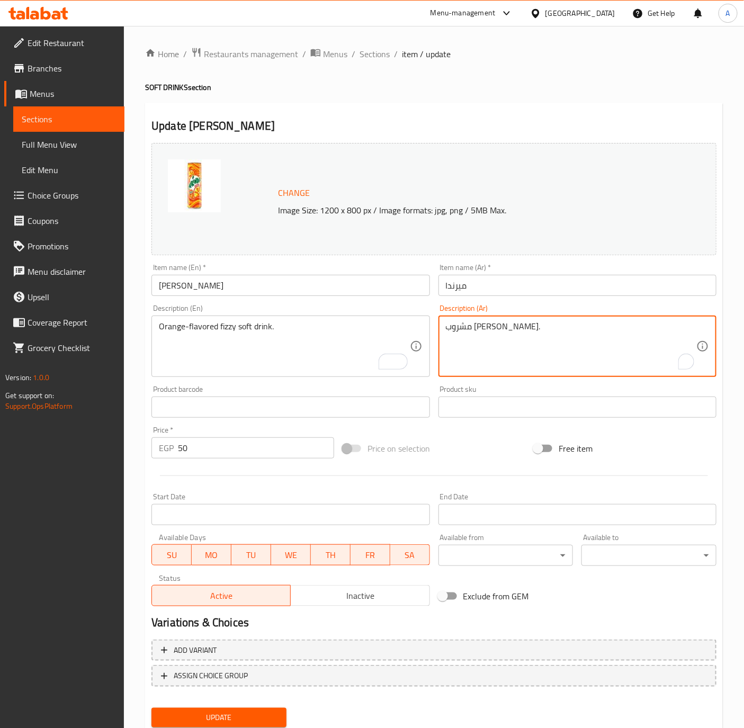
click at [500, 330] on textarea "مشروب ميرندا غازي." at bounding box center [571, 346] width 250 height 50
paste textarea "غازي فوار بنكهة البرتقال"
type textarea "مشروب غازي فوار بنكهة البرتقال."
click at [235, 280] on input "Mirinda" at bounding box center [290, 285] width 278 height 21
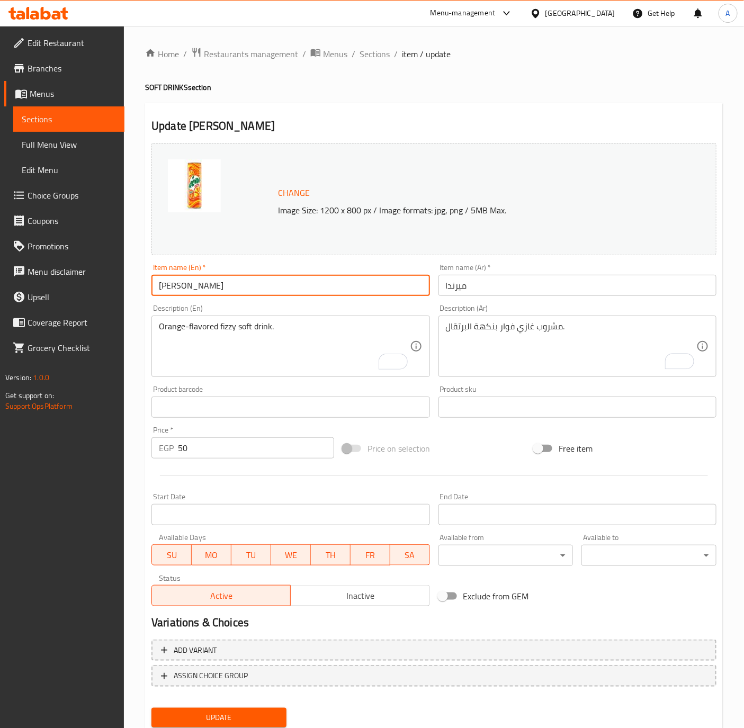
click at [151, 708] on button "Update" at bounding box center [218, 718] width 135 height 20
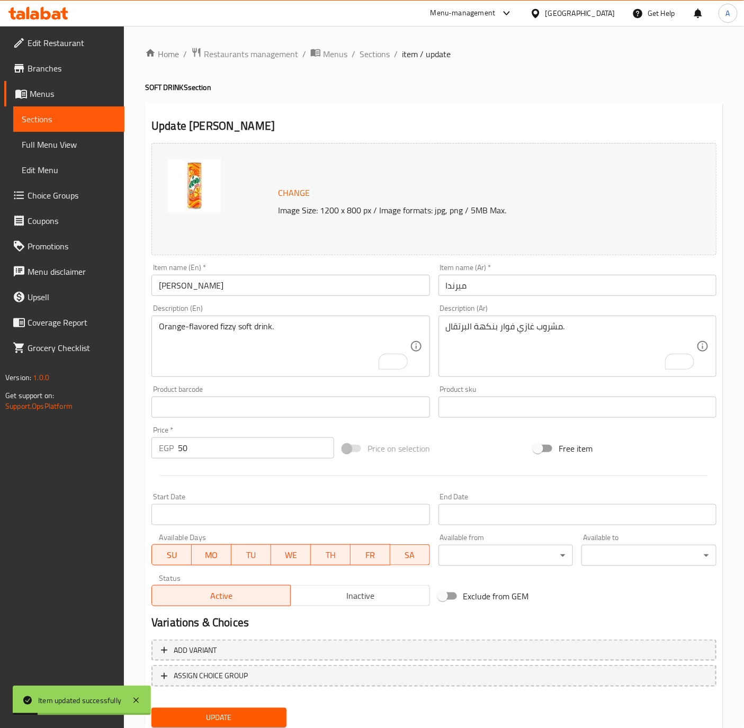
click at [241, 291] on input "Mirinda" at bounding box center [290, 285] width 278 height 21
click at [372, 49] on span "Sections" at bounding box center [375, 54] width 30 height 13
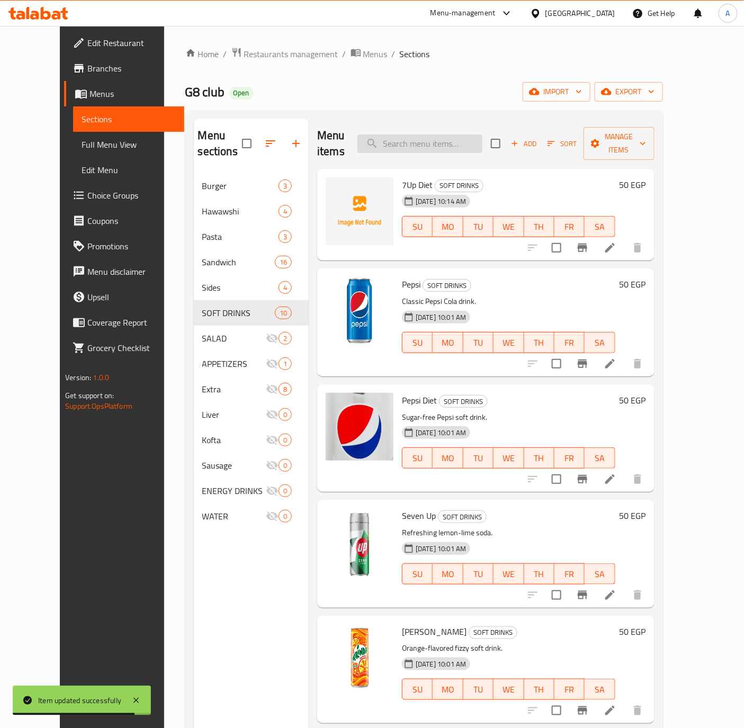
click at [431, 139] on input "search" at bounding box center [419, 143] width 125 height 19
paste input "7Up Diet"
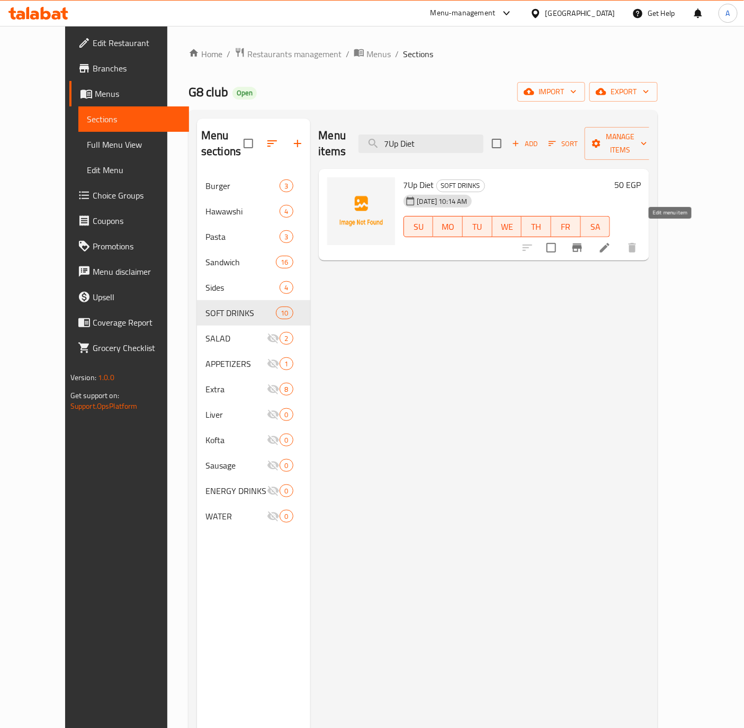
type input "7Up Diet"
click at [611, 241] on icon at bounding box center [604, 247] width 13 height 13
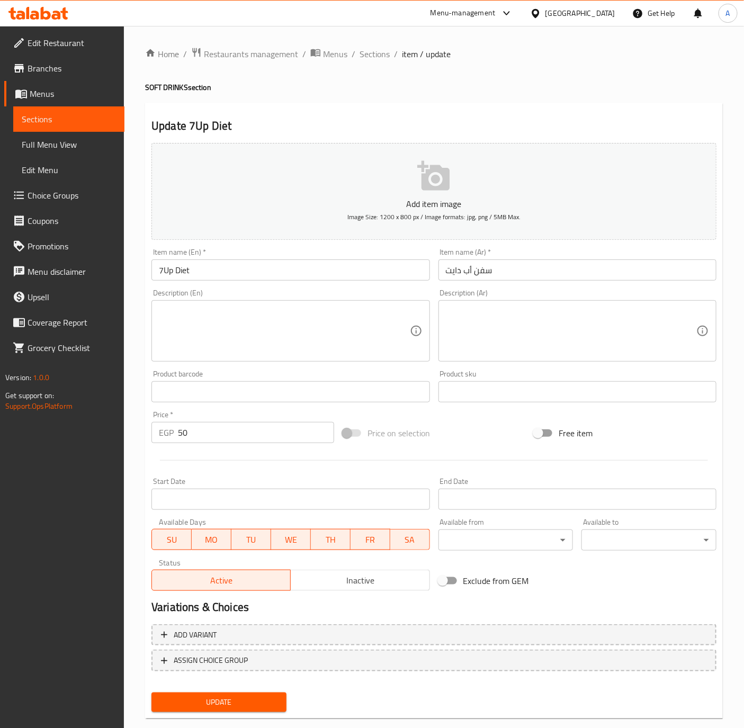
click at [294, 345] on textarea at bounding box center [284, 331] width 250 height 50
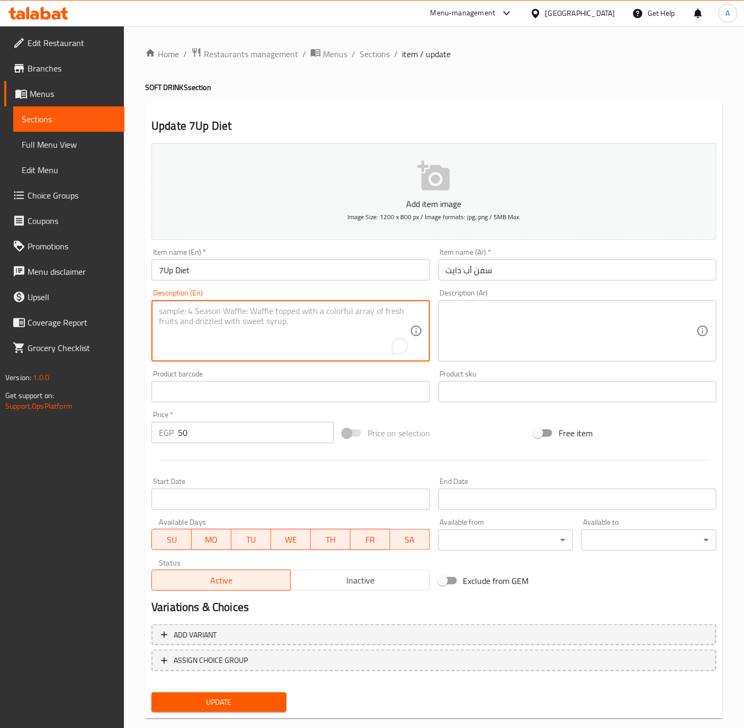
paste textarea "Sugar-free lemon-lime 7Up drink."
type textarea "Sugar-free lemon-lime 7Up drink."
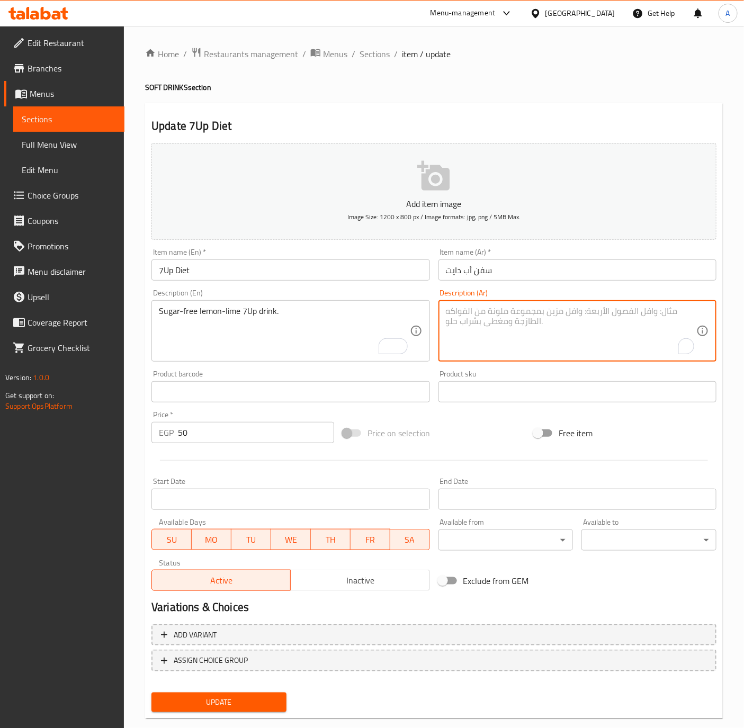
click at [541, 322] on textarea "To enrich screen reader interactions, please activate Accessibility in Grammarl…" at bounding box center [571, 331] width 250 height 50
paste textarea "مشروب سفن أب بالليمون واللايم خالي من السكر."
type textarea "مشروب سفن أب بالليمون واللايم خالي من السكر."
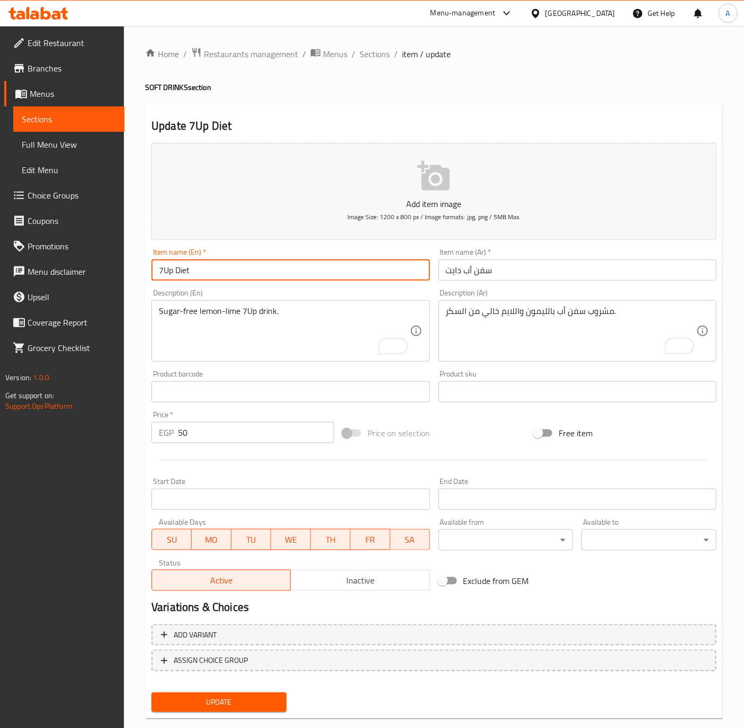
click at [227, 264] on input "7Up Diet" at bounding box center [290, 269] width 278 height 21
click at [151, 693] on button "Update" at bounding box center [218, 703] width 135 height 20
click at [372, 57] on span "Sections" at bounding box center [375, 54] width 30 height 13
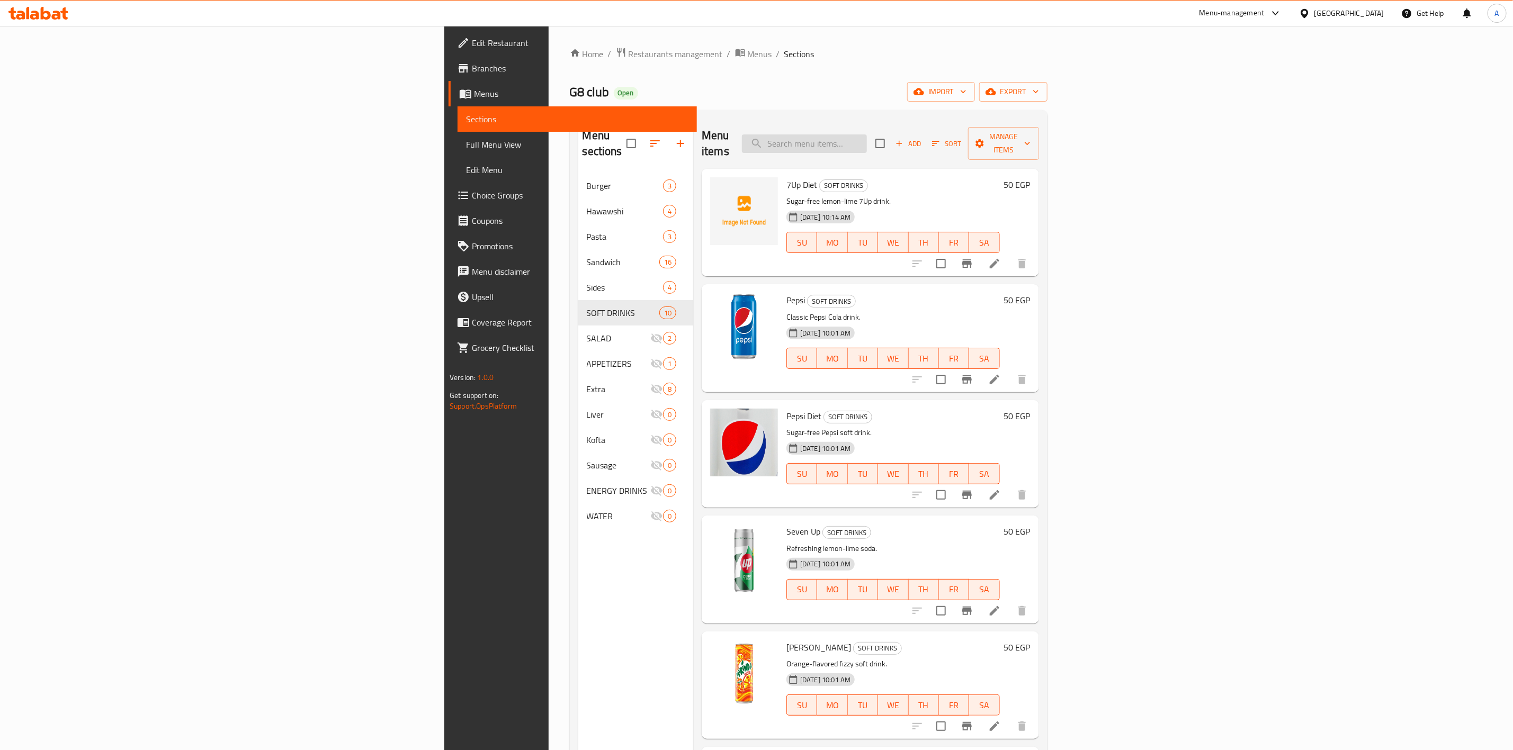
click at [743, 134] on input "search" at bounding box center [804, 143] width 125 height 19
paste input "Makhalil"
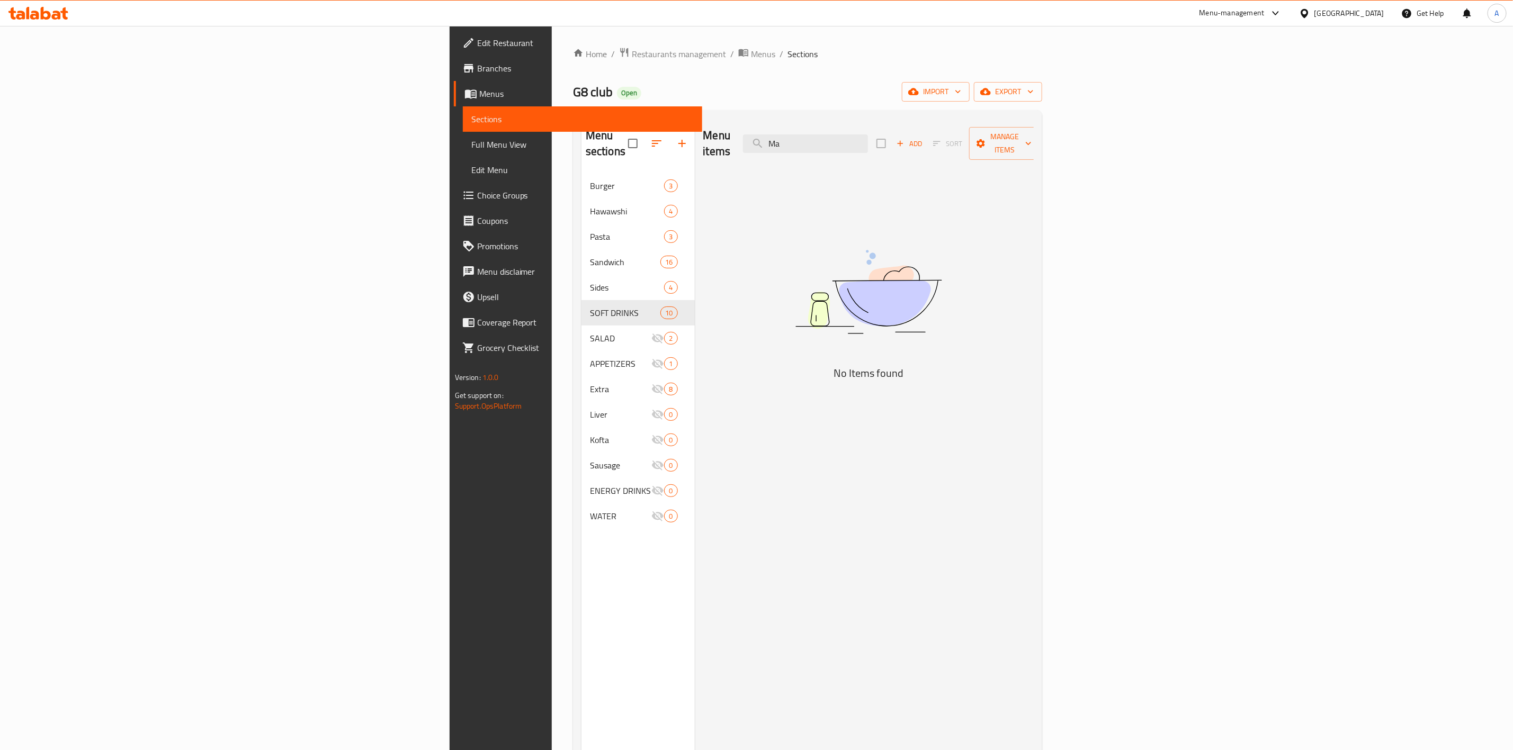
type input "M"
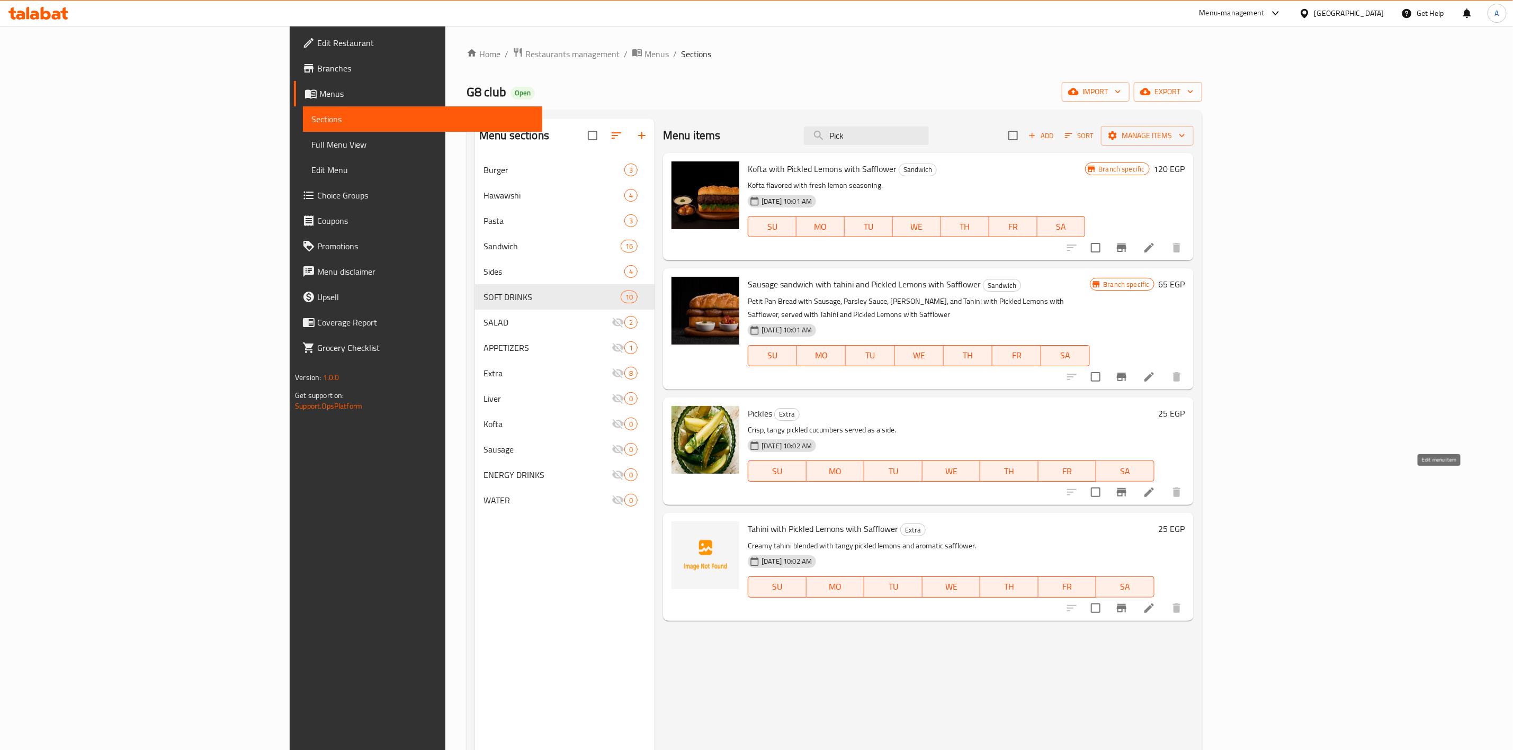
type input "Pick"
click at [743, 486] on icon at bounding box center [1149, 492] width 13 height 13
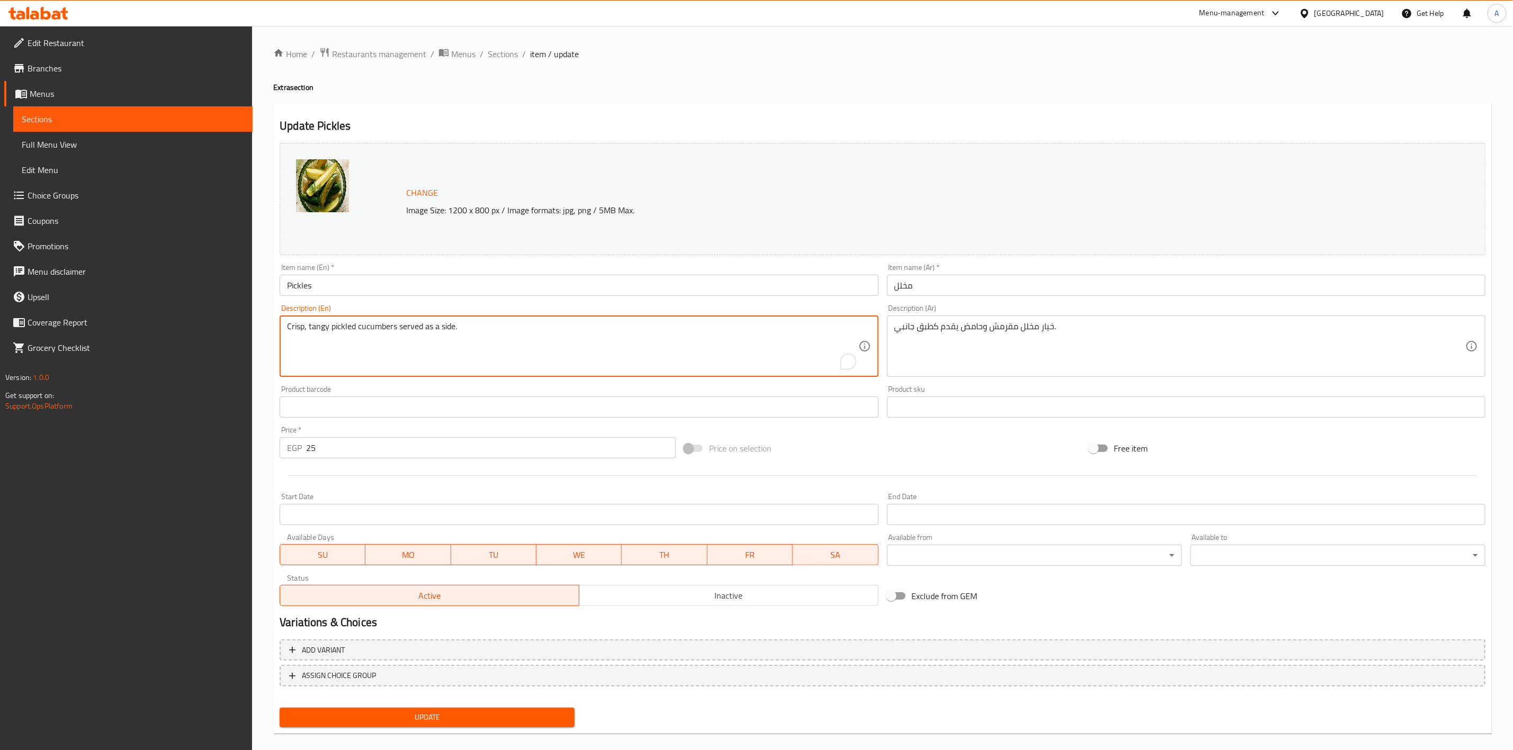
click at [399, 325] on textarea "Crisp, tangy pickled cucumbers served as a side." at bounding box center [572, 346] width 571 height 50
click at [499, 340] on textarea "Crisp, tangy pickled cucumbers served as a side." at bounding box center [572, 346] width 571 height 50
click at [440, 335] on textarea "Crisp, tangy pickled cucumbers served as a side." at bounding box center [572, 346] width 571 height 50
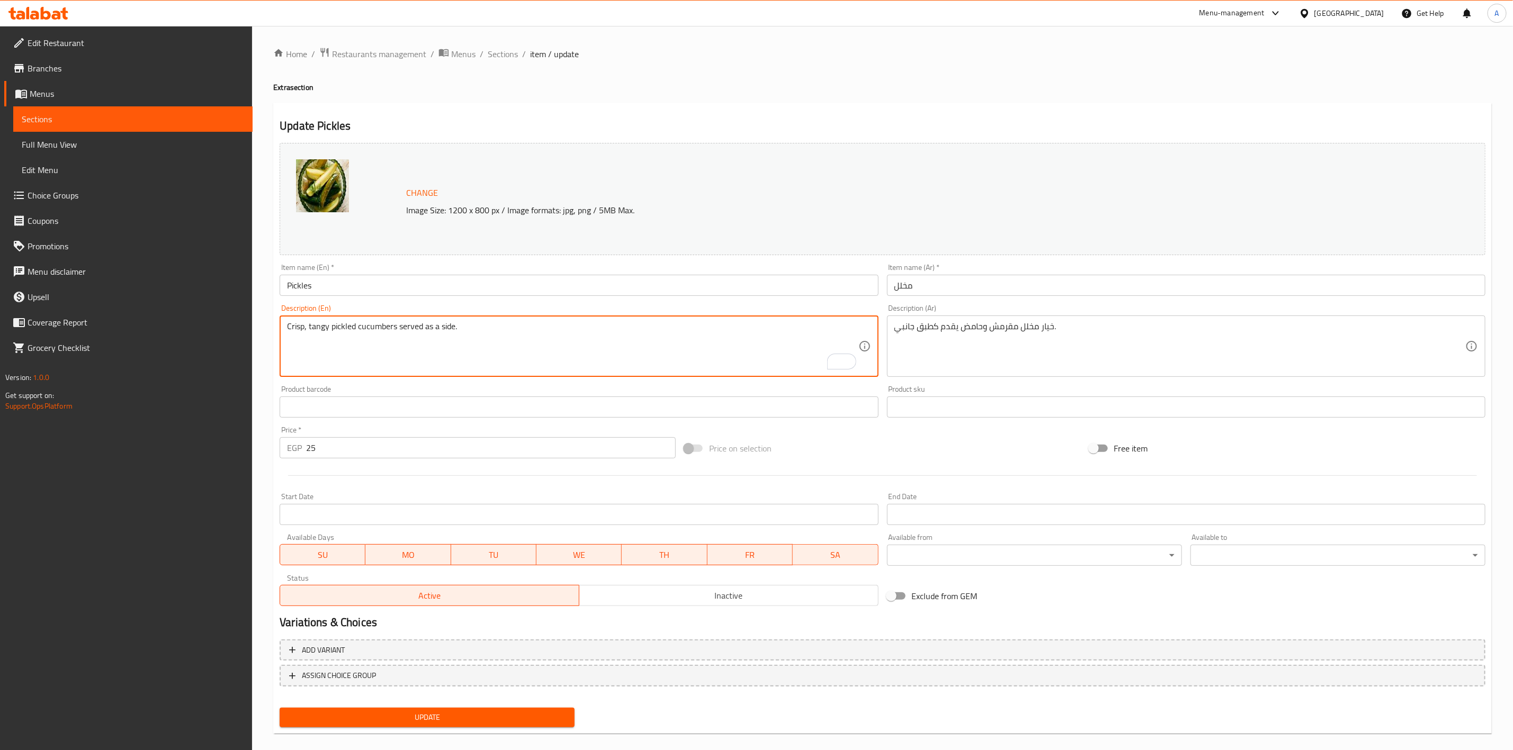
click at [440, 335] on textarea "Crisp, tangy pickled cucumbers served as a side." at bounding box center [572, 346] width 571 height 50
drag, startPoint x: 933, startPoint y: 360, endPoint x: 823, endPoint y: 364, distance: 109.7
click at [415, 329] on textarea "Crisp, tangy pickled cucumbers served as a side." at bounding box center [572, 346] width 571 height 50
click at [412, 326] on textarea "Crisp, tangy pickled cucumbers served as a side." at bounding box center [572, 346] width 571 height 50
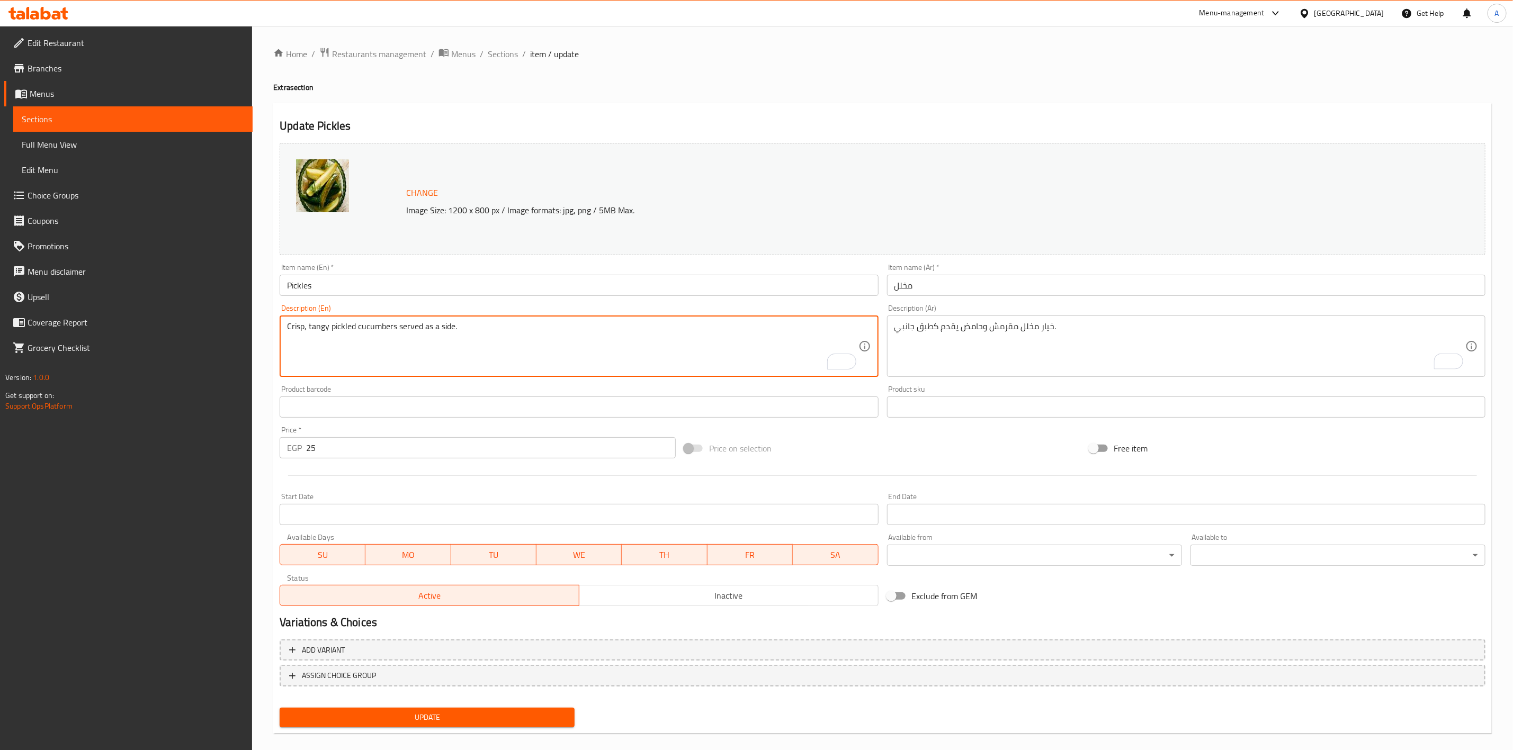
click at [412, 326] on textarea "Crisp, tangy pickled cucumbers served as a side." at bounding box center [572, 346] width 571 height 50
paste textarea "Traditional assorted pickles with bold flavors"
type textarea "Traditional assorted pickles with bold flavors."
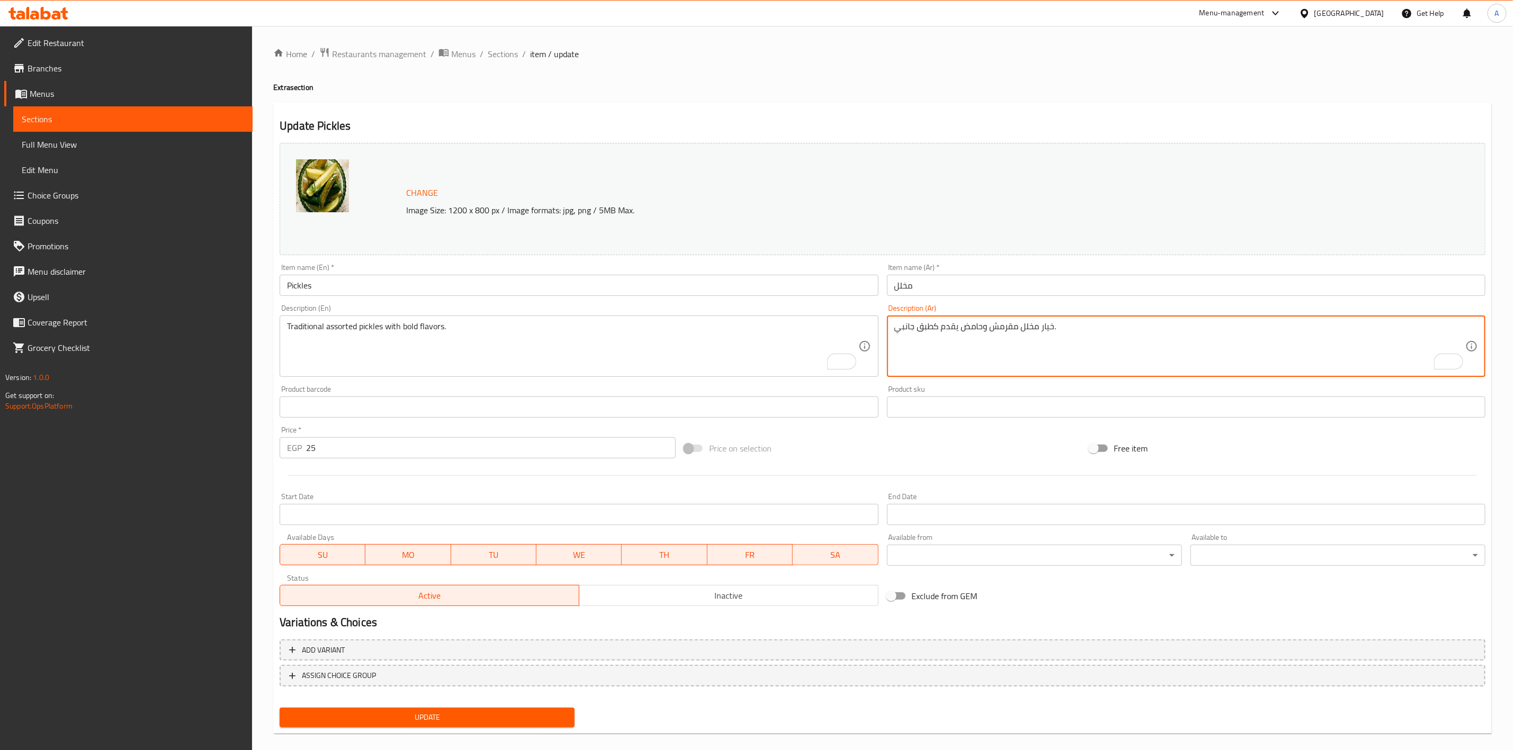
click at [933, 326] on textarea "خيار مخلل مقرمش وحامض يقدم كطبق جانبي." at bounding box center [1179, 346] width 571 height 50
click at [933, 325] on textarea "خيار مخلل مقرمش وحامض يقدم كطبق جانبي." at bounding box center [1179, 346] width 571 height 50
click at [934, 329] on textarea "خيار مخلل مقرمش وحامض يقدم كطبق جانبي." at bounding box center [1179, 346] width 571 height 50
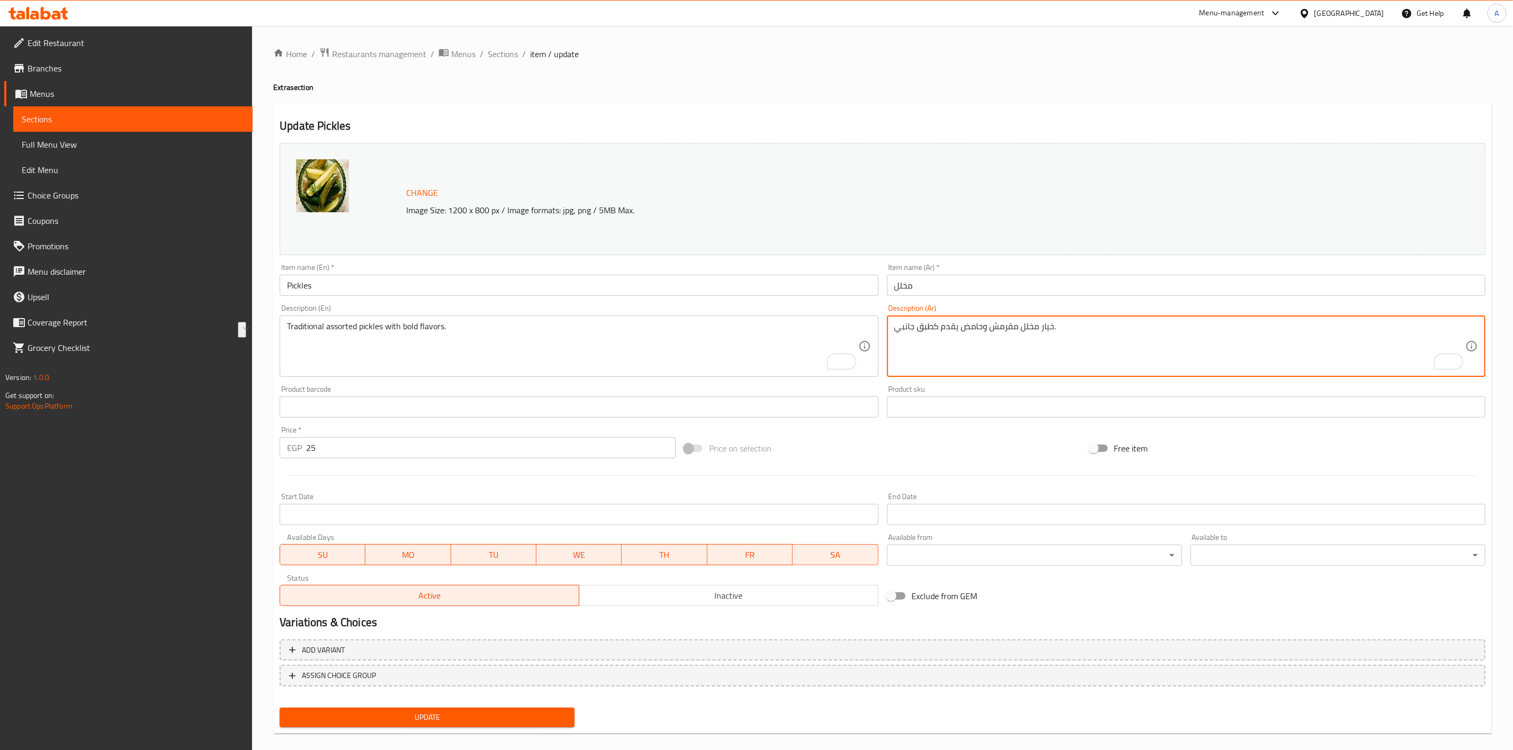
paste textarea "شكيلة مخللات تقليدية بنكهات قوية"
type textarea "تشكيلة مخللات تقليدية بنكهات قوية."
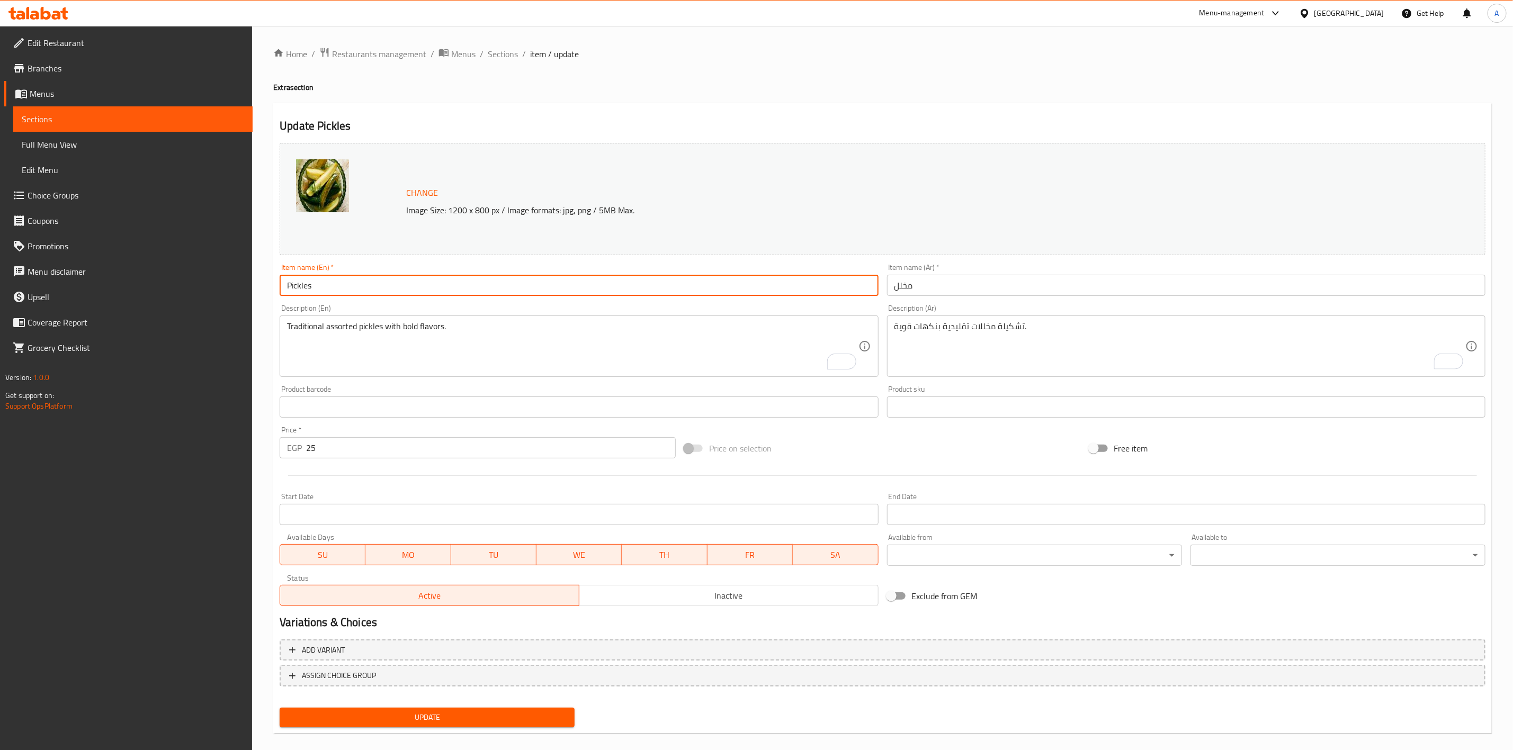
click at [398, 283] on input "Pickles" at bounding box center [579, 285] width 598 height 21
click at [280, 708] on button "Update" at bounding box center [427, 718] width 295 height 20
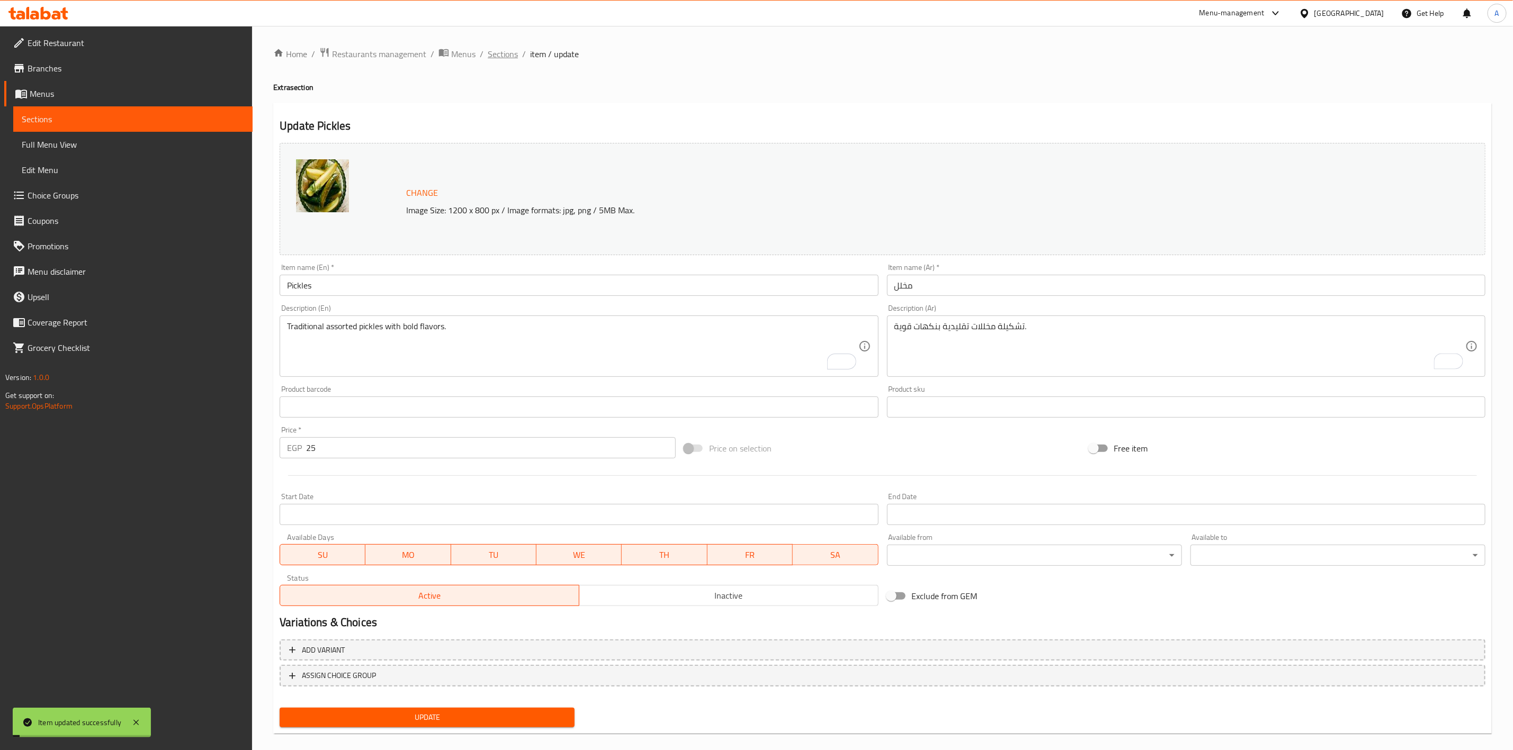
click at [493, 51] on span "Sections" at bounding box center [503, 54] width 30 height 13
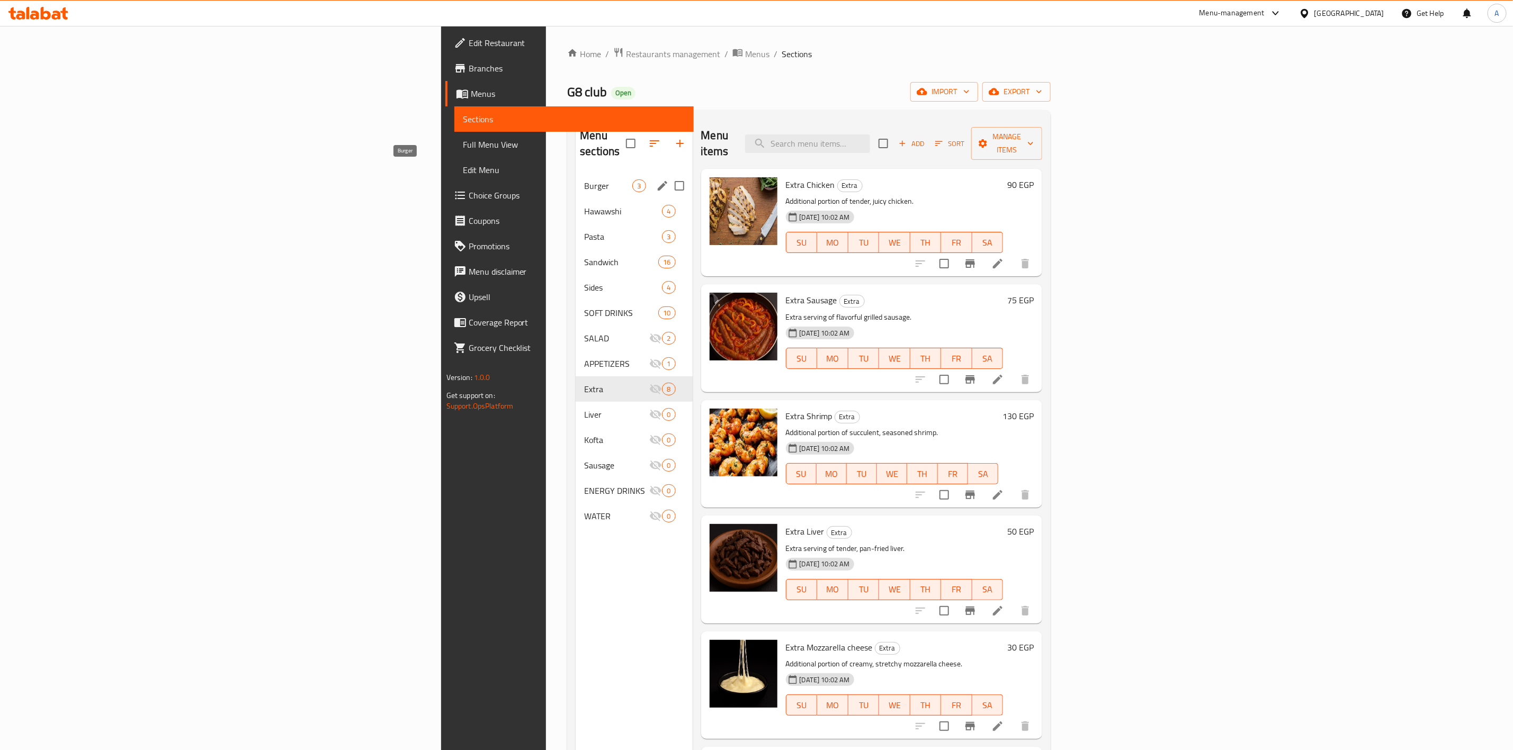
click at [584, 179] on span "Burger" at bounding box center [608, 185] width 48 height 13
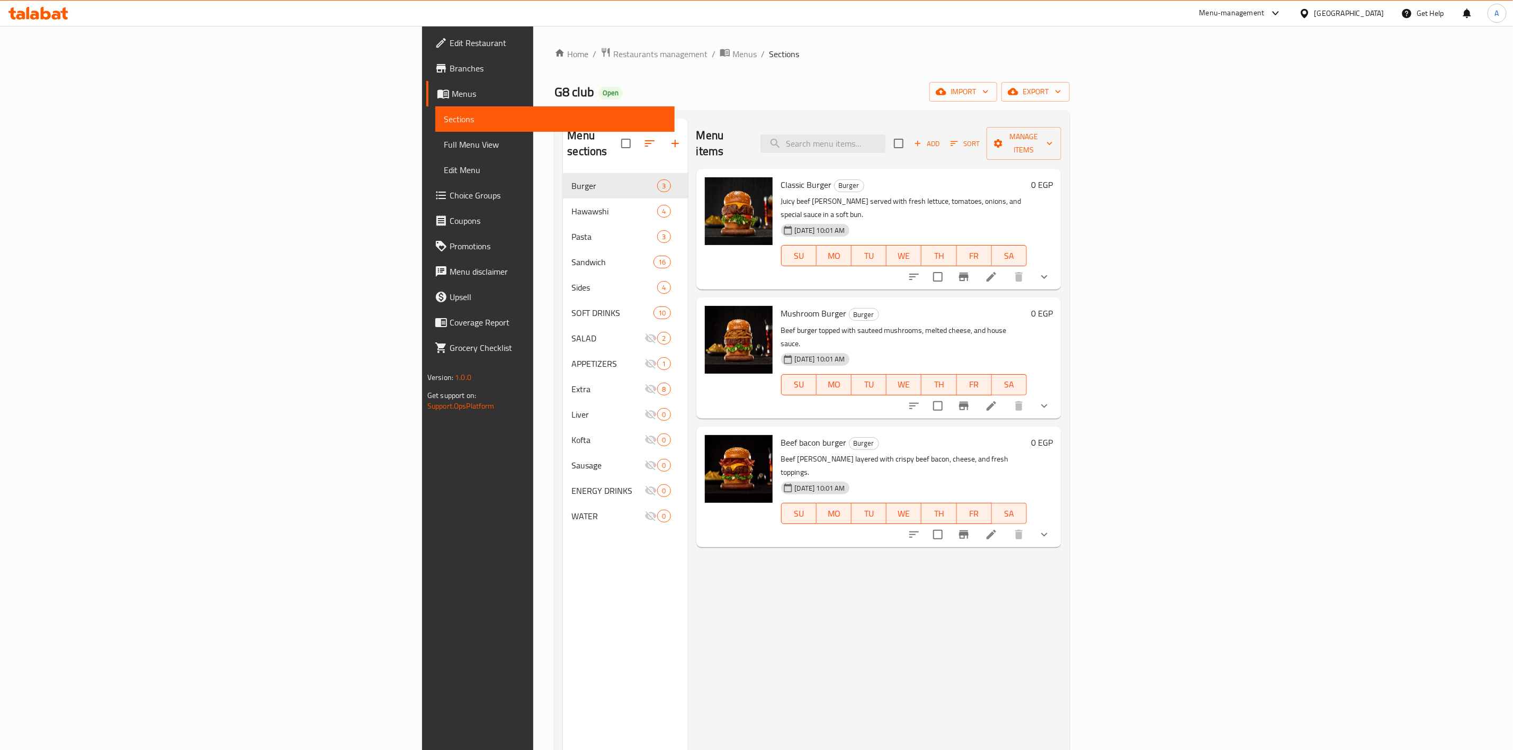
click at [704, 585] on div "Menu items Add Sort Manage items Classic Burger Burger Juicy beef patty served …" at bounding box center [874, 494] width 373 height 750
click at [1061, 98] on span "export" at bounding box center [1035, 91] width 51 height 13
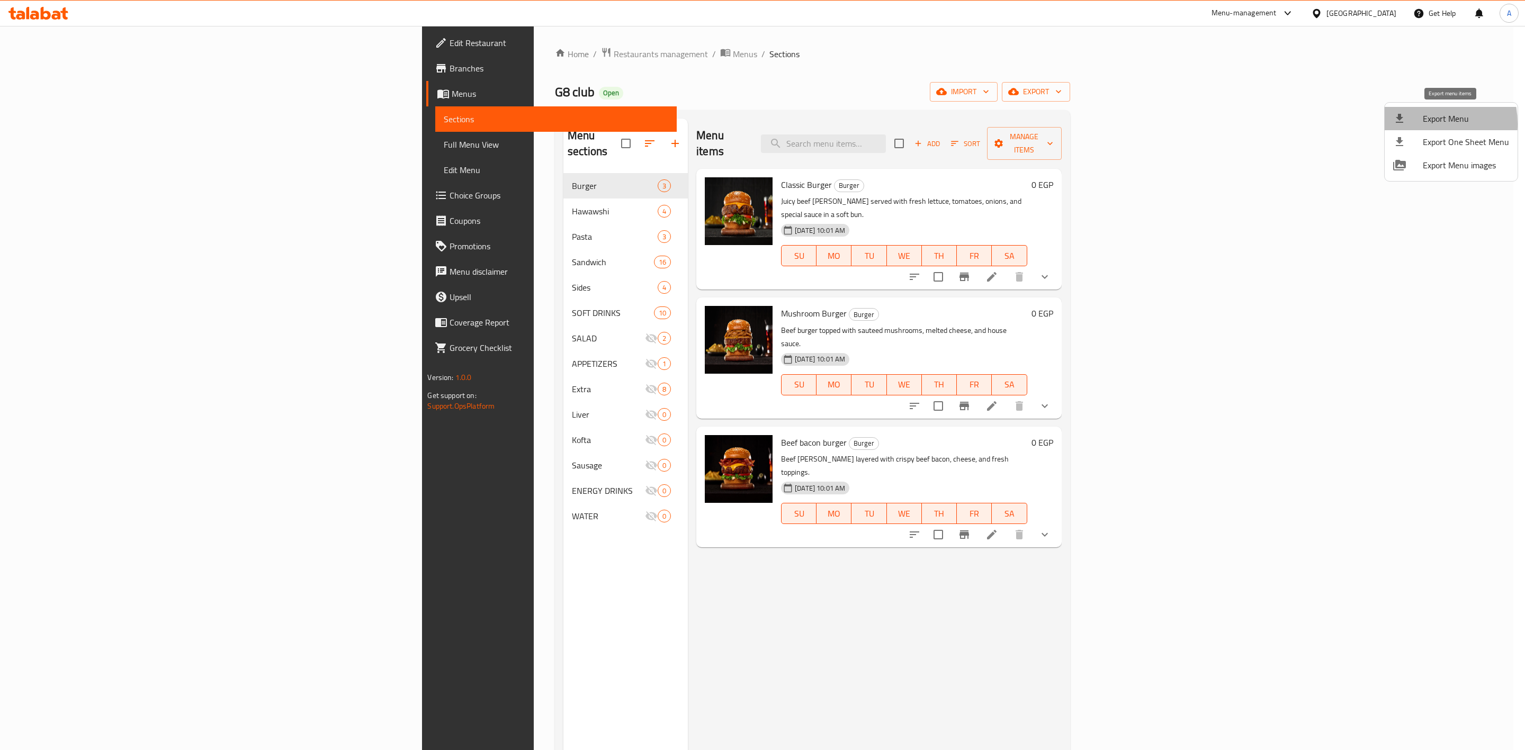
click at [1412, 124] on div at bounding box center [1408, 118] width 30 height 13
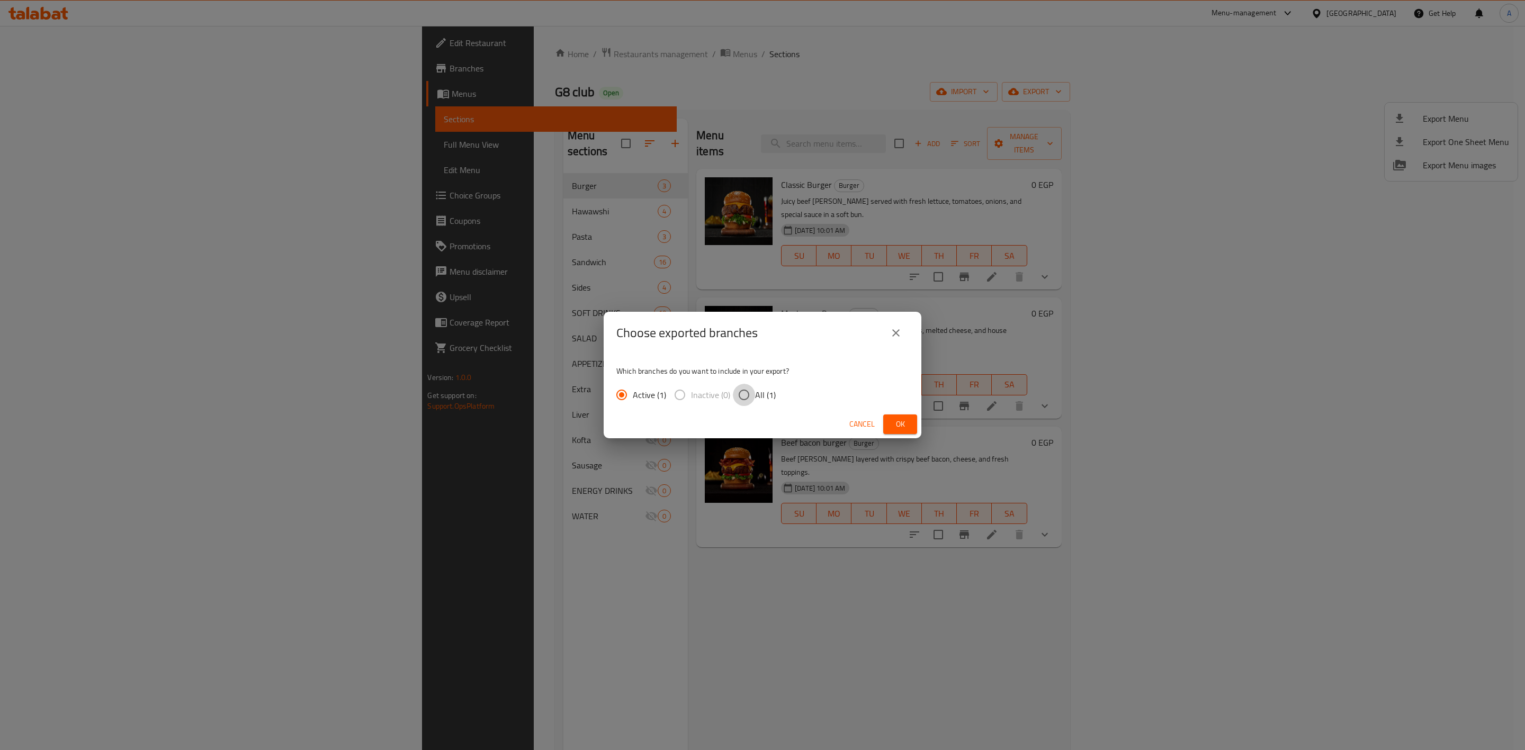
click at [740, 401] on input "All (1)" at bounding box center [744, 395] width 22 height 22
radio input "true"
click at [905, 427] on span "Ok" at bounding box center [900, 424] width 17 height 13
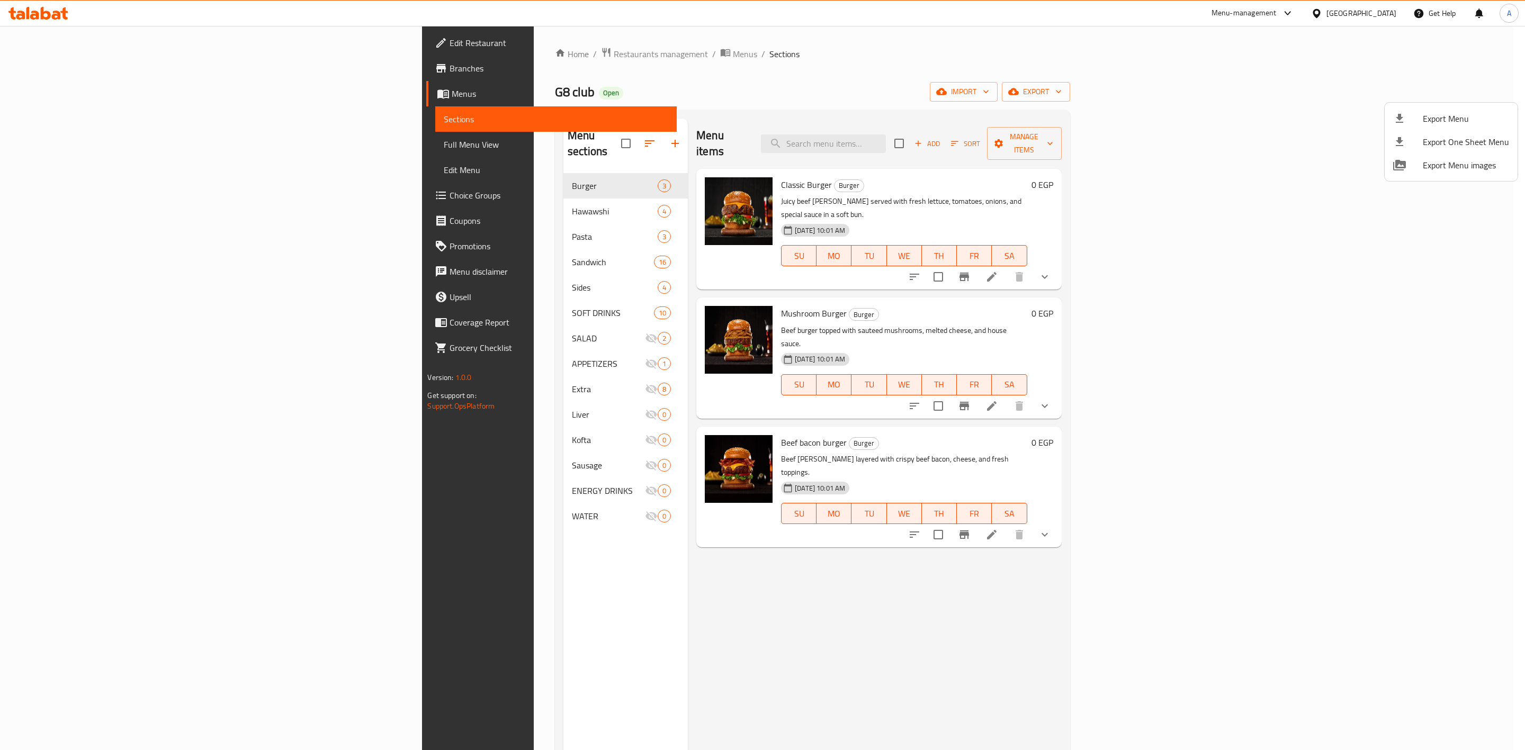
click at [696, 93] on div at bounding box center [762, 375] width 1525 height 750
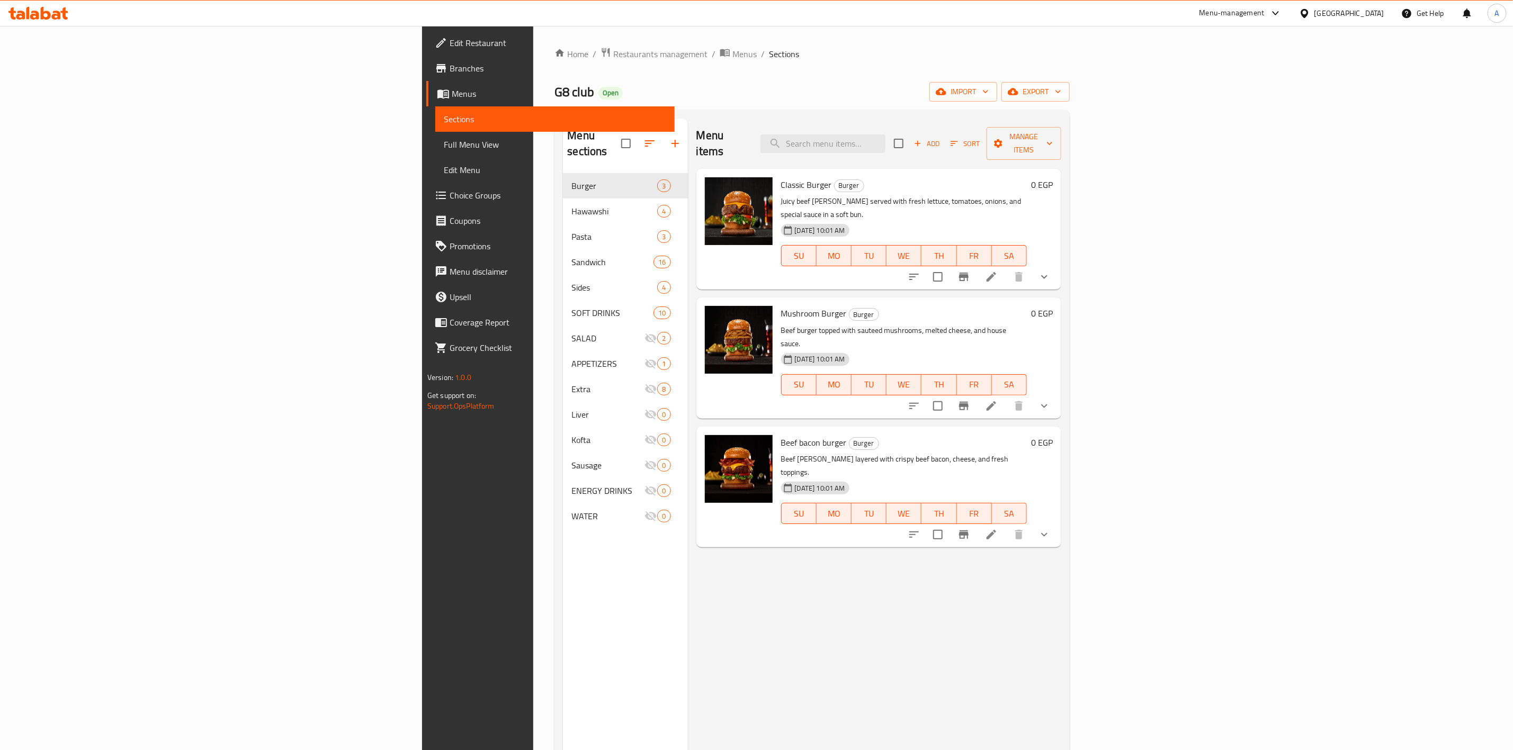
click at [1061, 150] on div "Menu items Add Sort Manage items" at bounding box center [878, 144] width 365 height 50
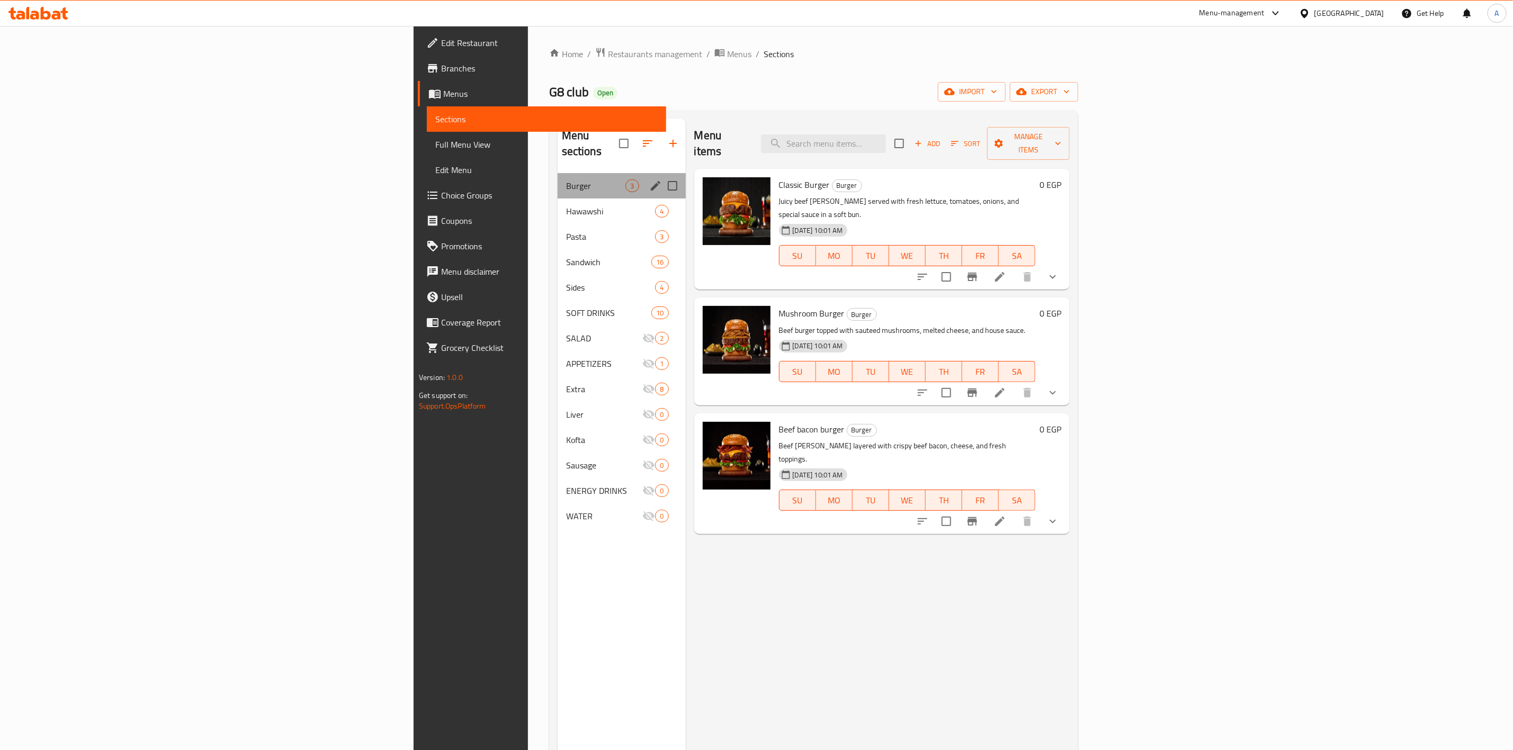
click at [558, 177] on div "Burger 3" at bounding box center [622, 185] width 128 height 25
click at [566, 230] on span "Pasta" at bounding box center [596, 236] width 60 height 13
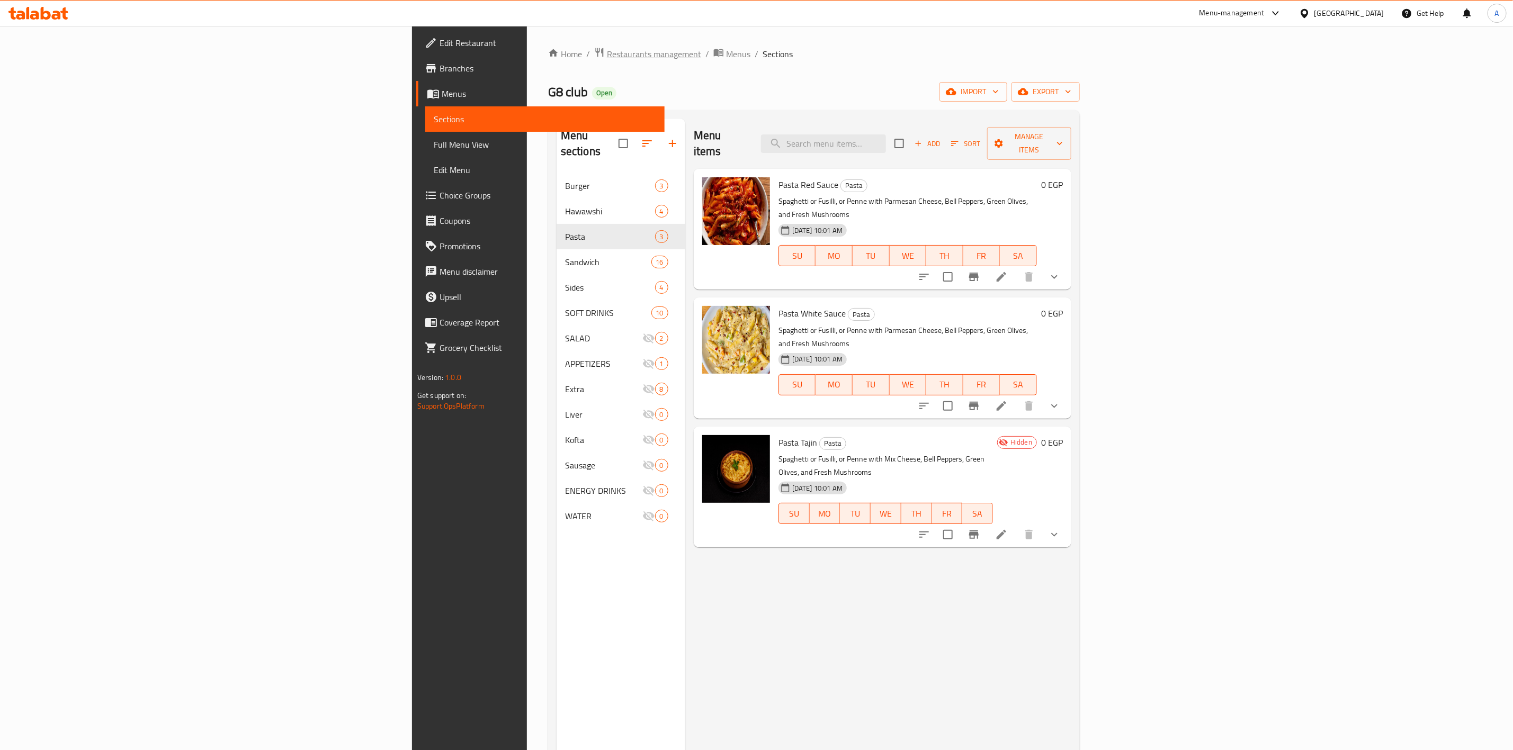
click at [607, 56] on span "Restaurants management" at bounding box center [654, 54] width 94 height 13
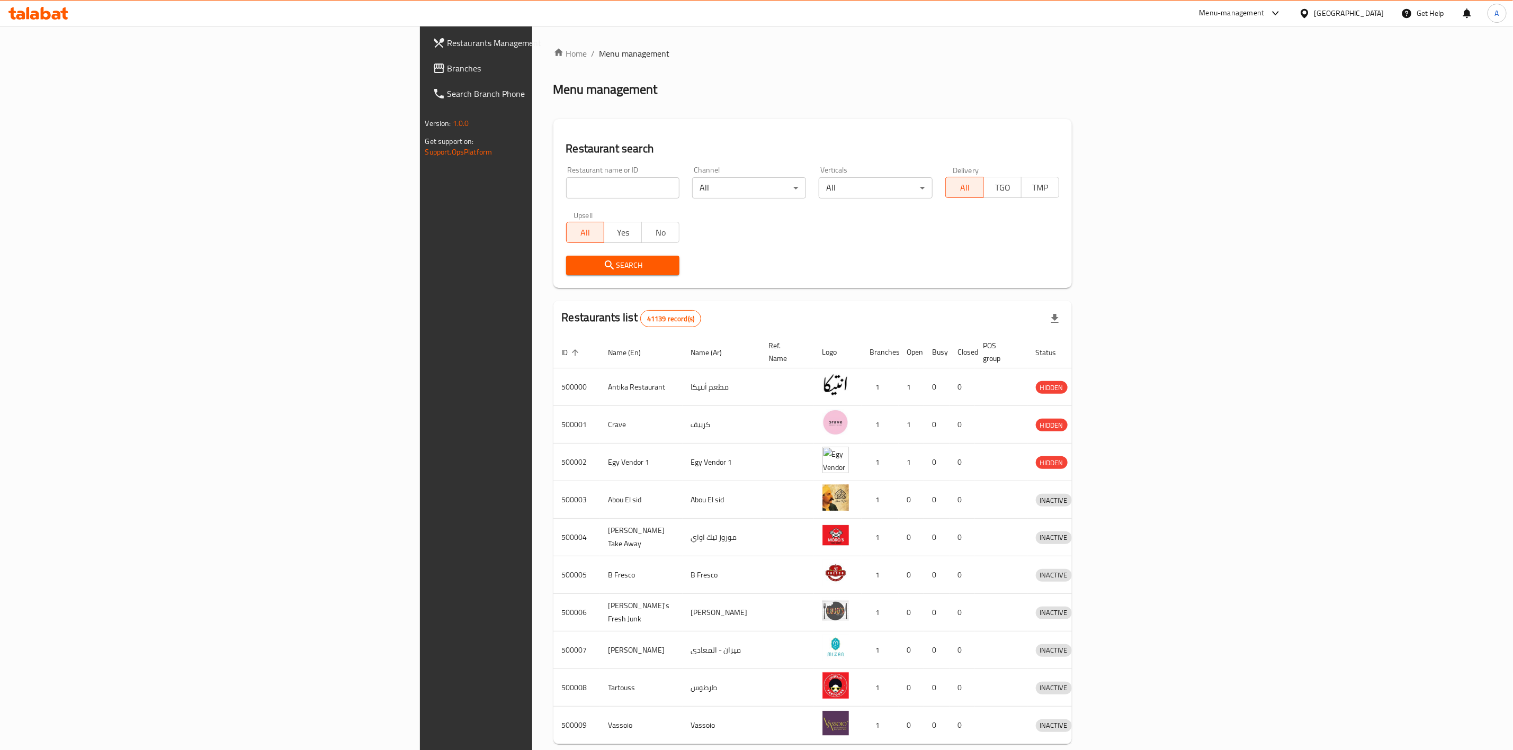
click at [447, 72] on span "Branches" at bounding box center [555, 68] width 217 height 13
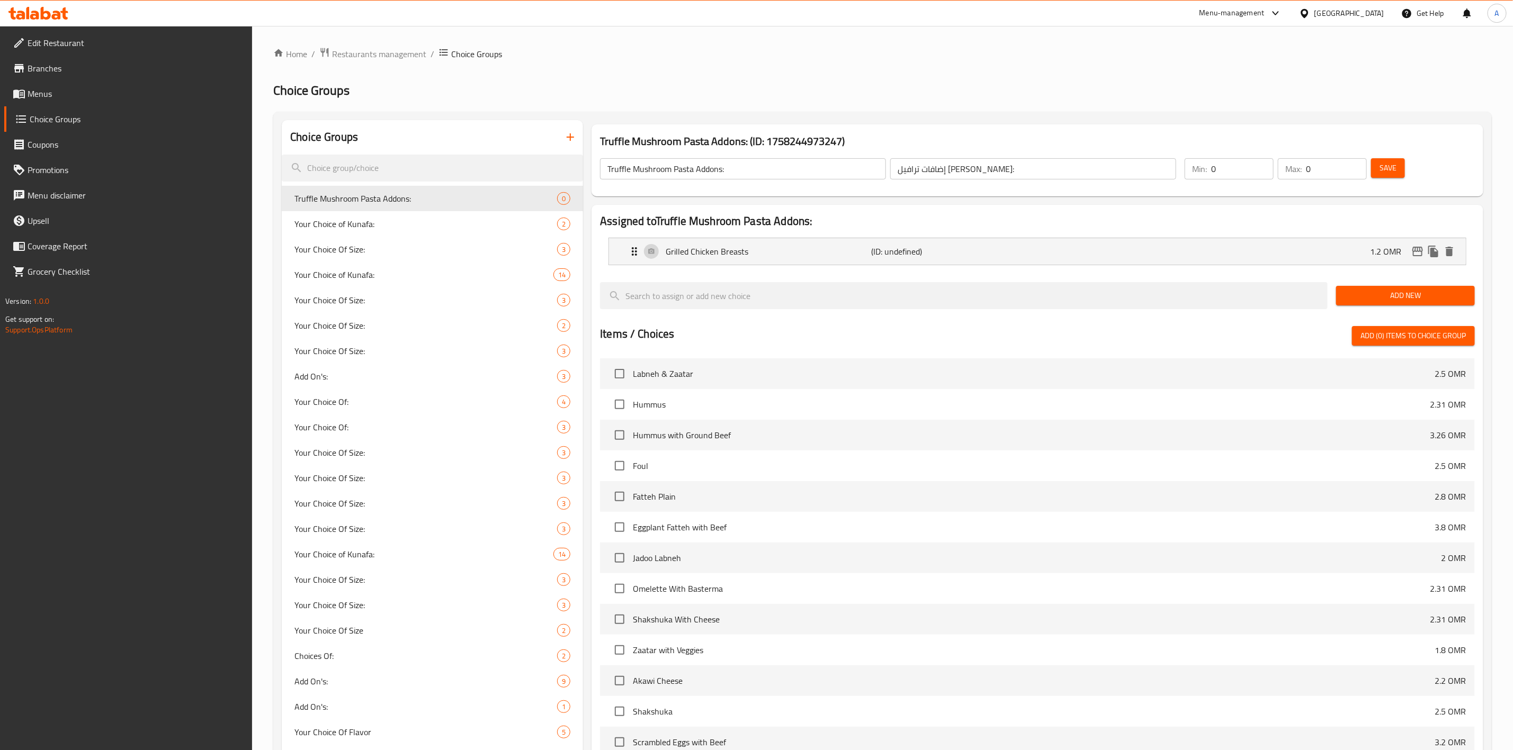
click at [43, 62] on span "Branches" at bounding box center [136, 68] width 217 height 13
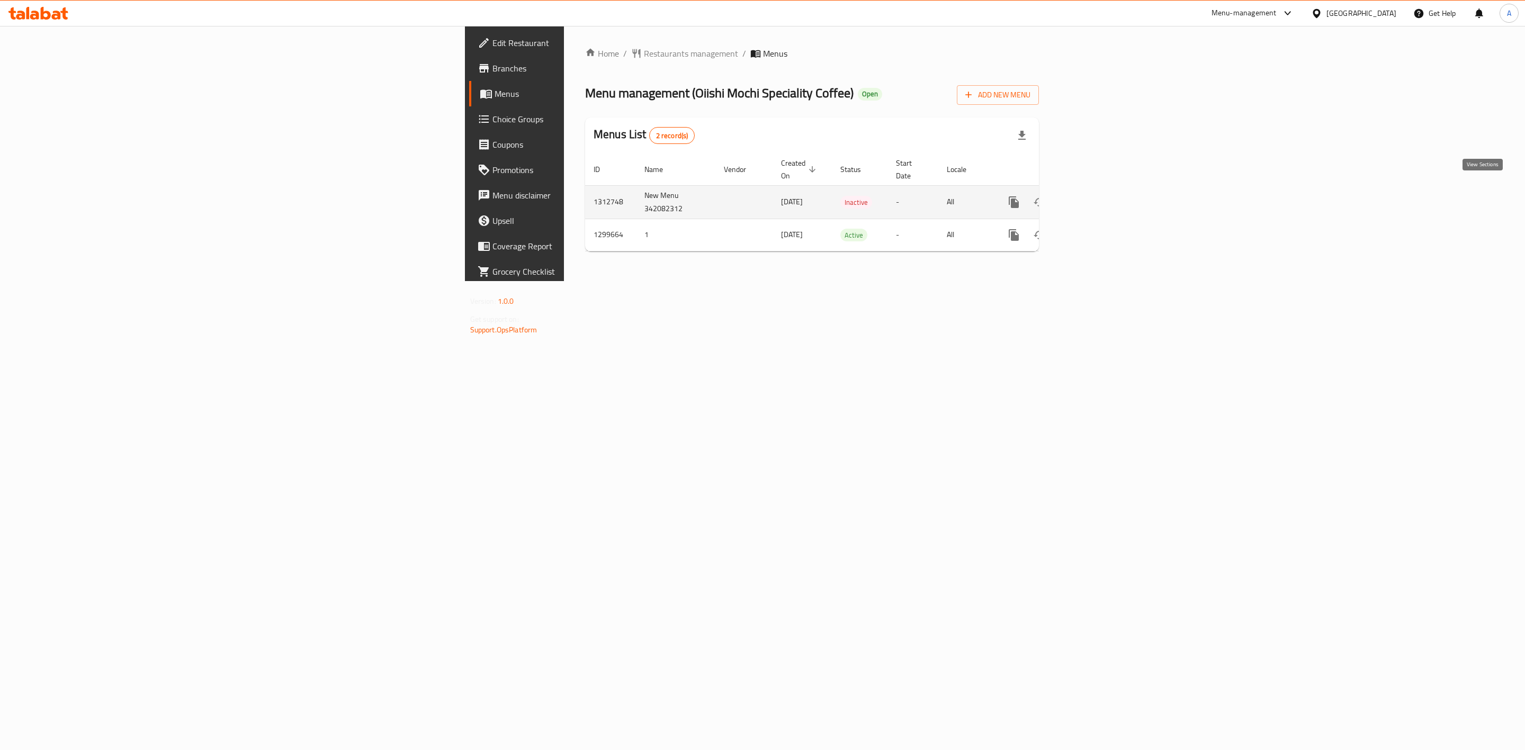
click at [1097, 196] on icon "enhanced table" at bounding box center [1090, 202] width 13 height 13
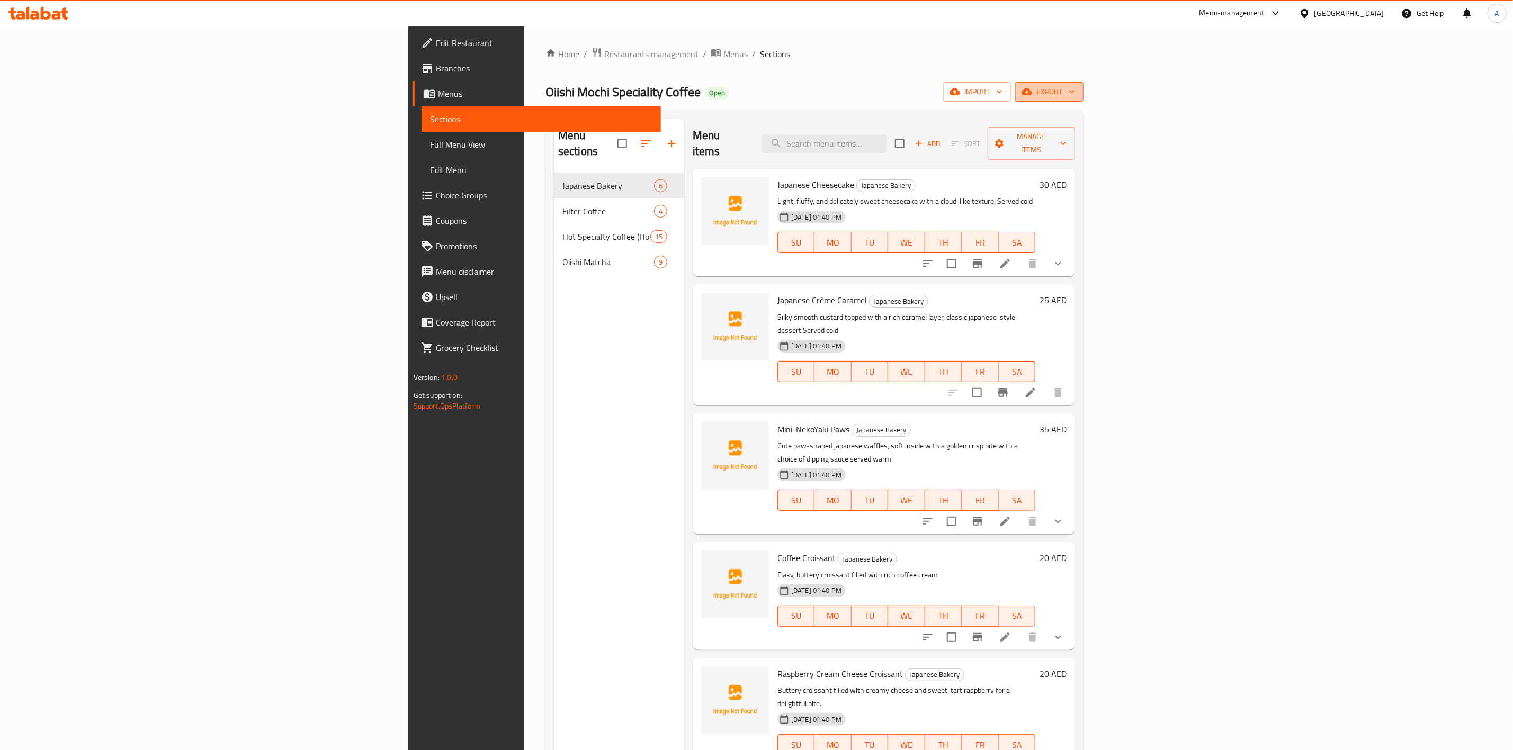
click at [1075, 87] on span "export" at bounding box center [1048, 91] width 51 height 13
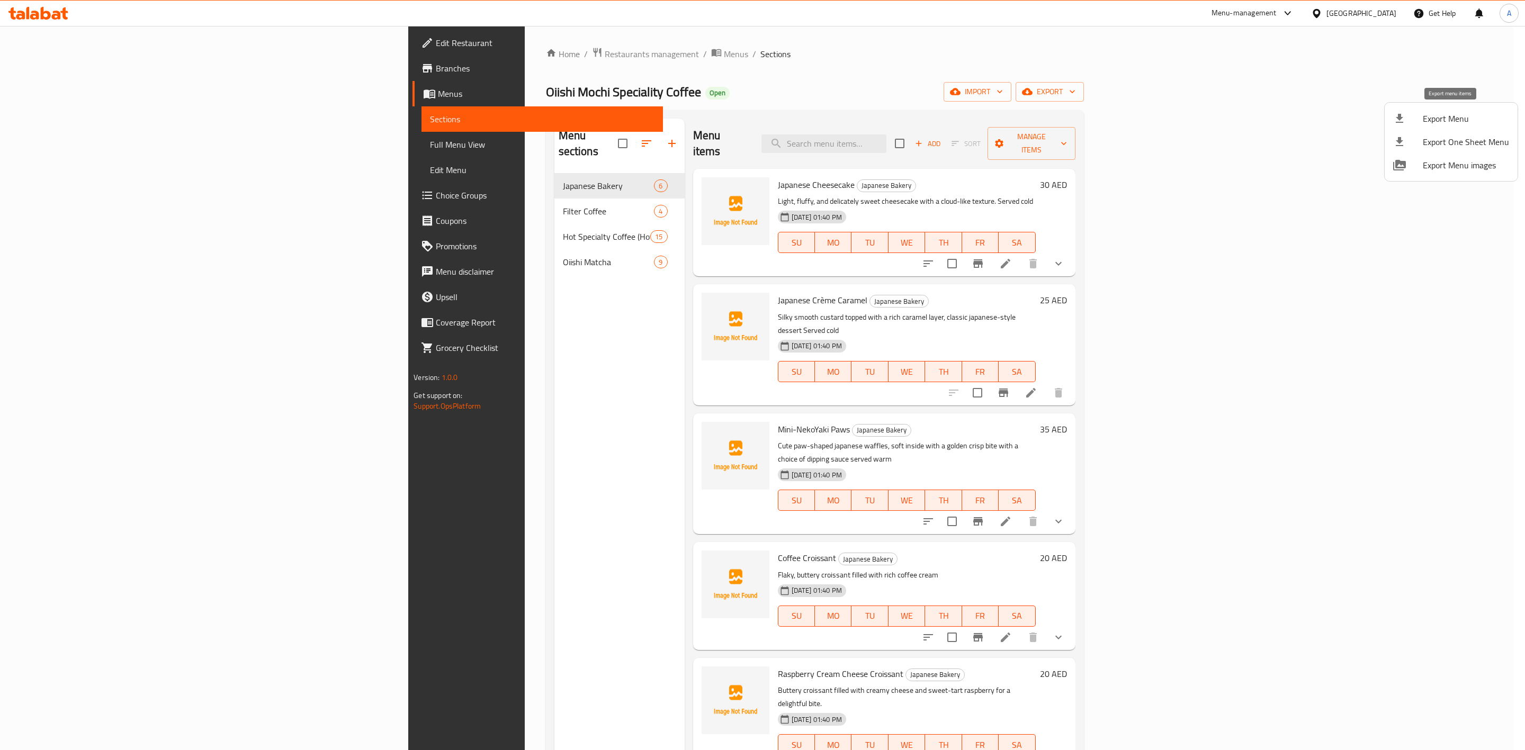
click at [1414, 115] on div at bounding box center [1408, 118] width 30 height 13
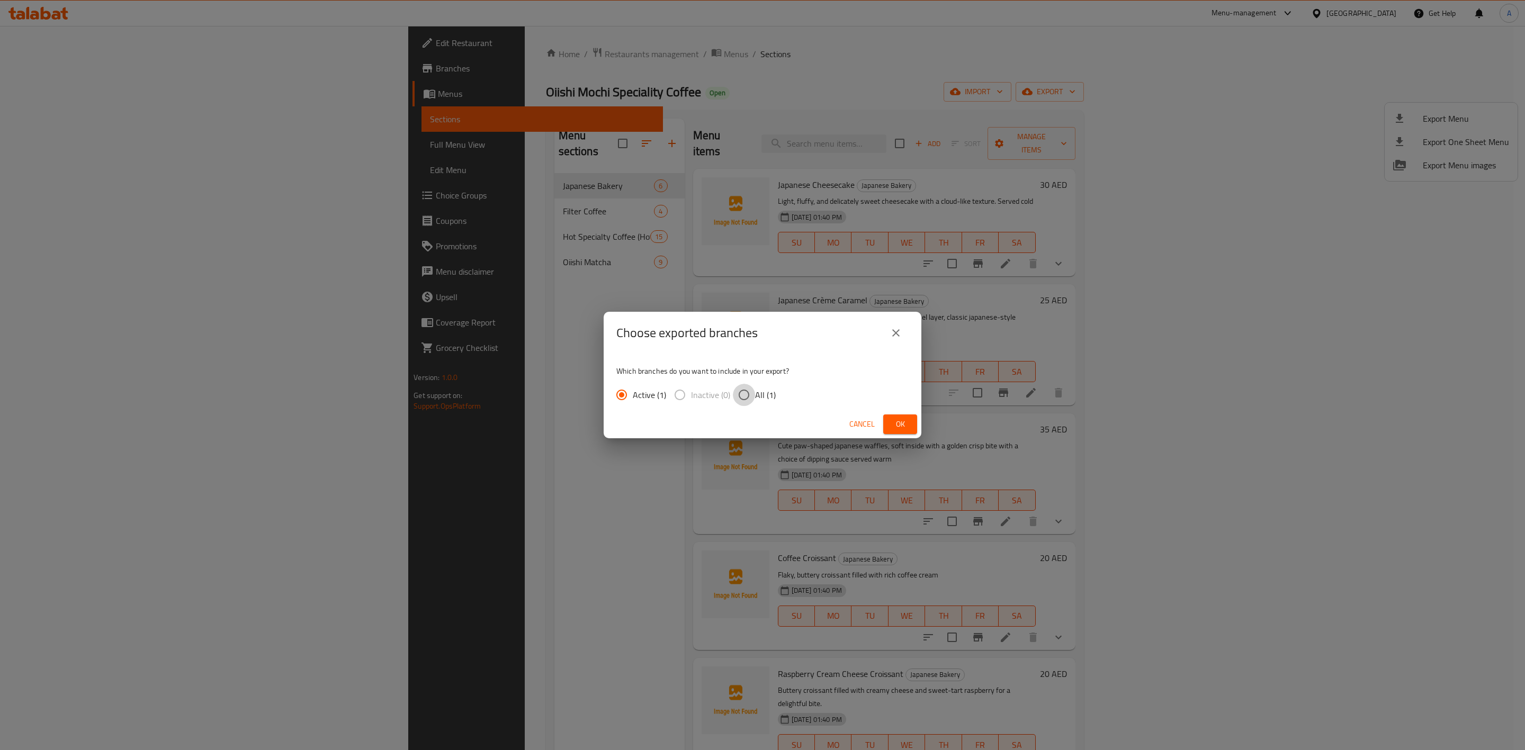
click at [746, 389] on input "All (1)" at bounding box center [744, 395] width 22 height 22
radio input "true"
click at [906, 418] on span "Ok" at bounding box center [900, 424] width 17 height 13
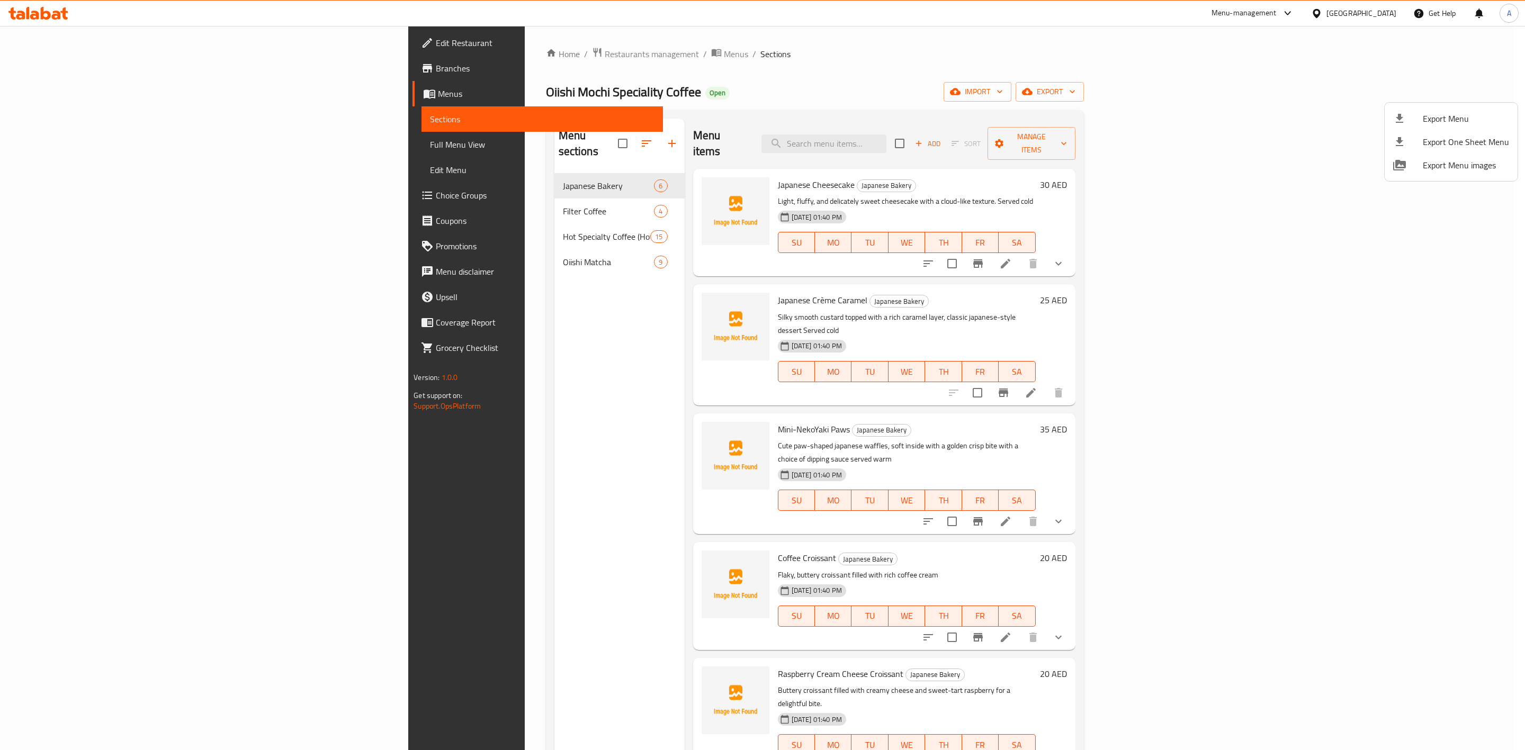
click at [404, 478] on div at bounding box center [762, 375] width 1525 height 750
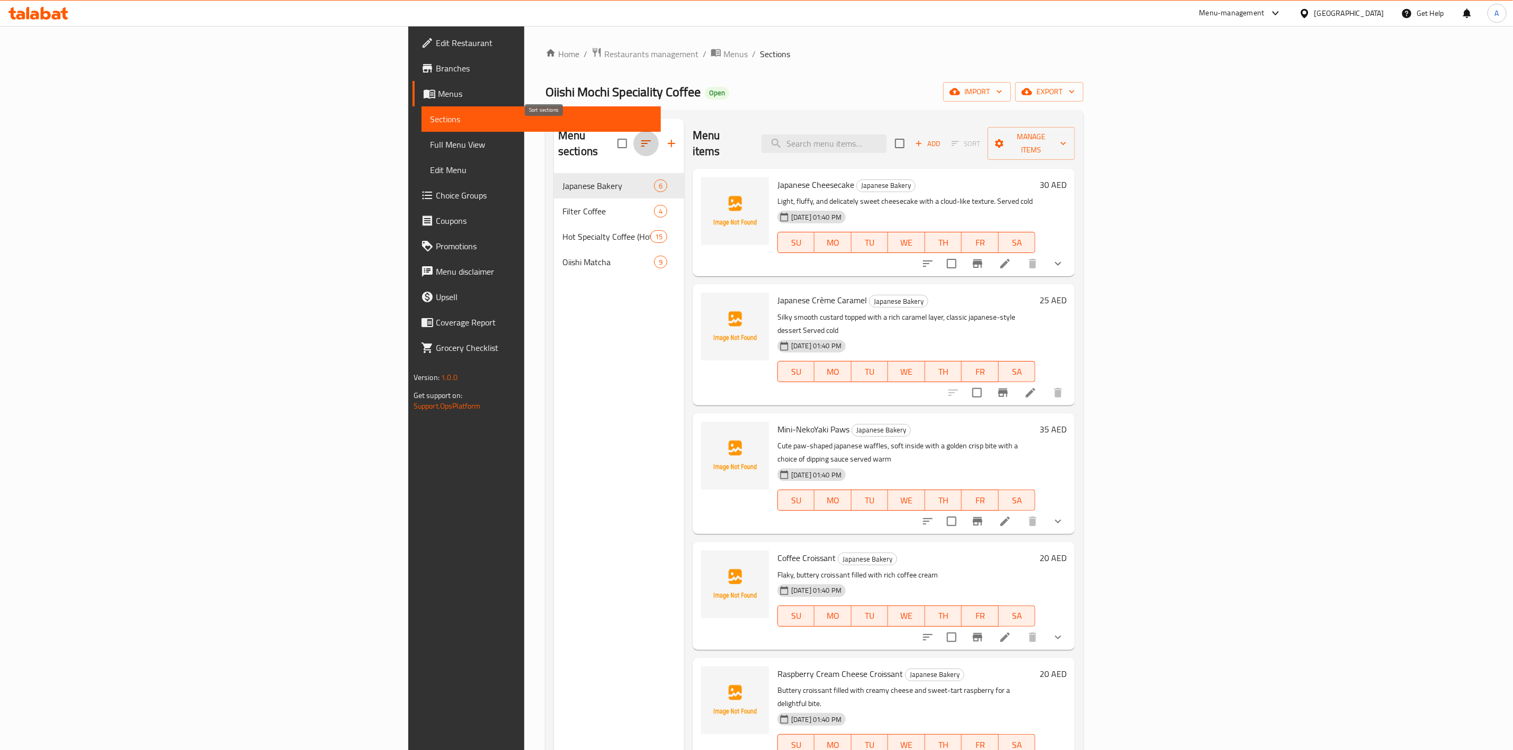
click at [633, 134] on button "button" at bounding box center [645, 143] width 25 height 25
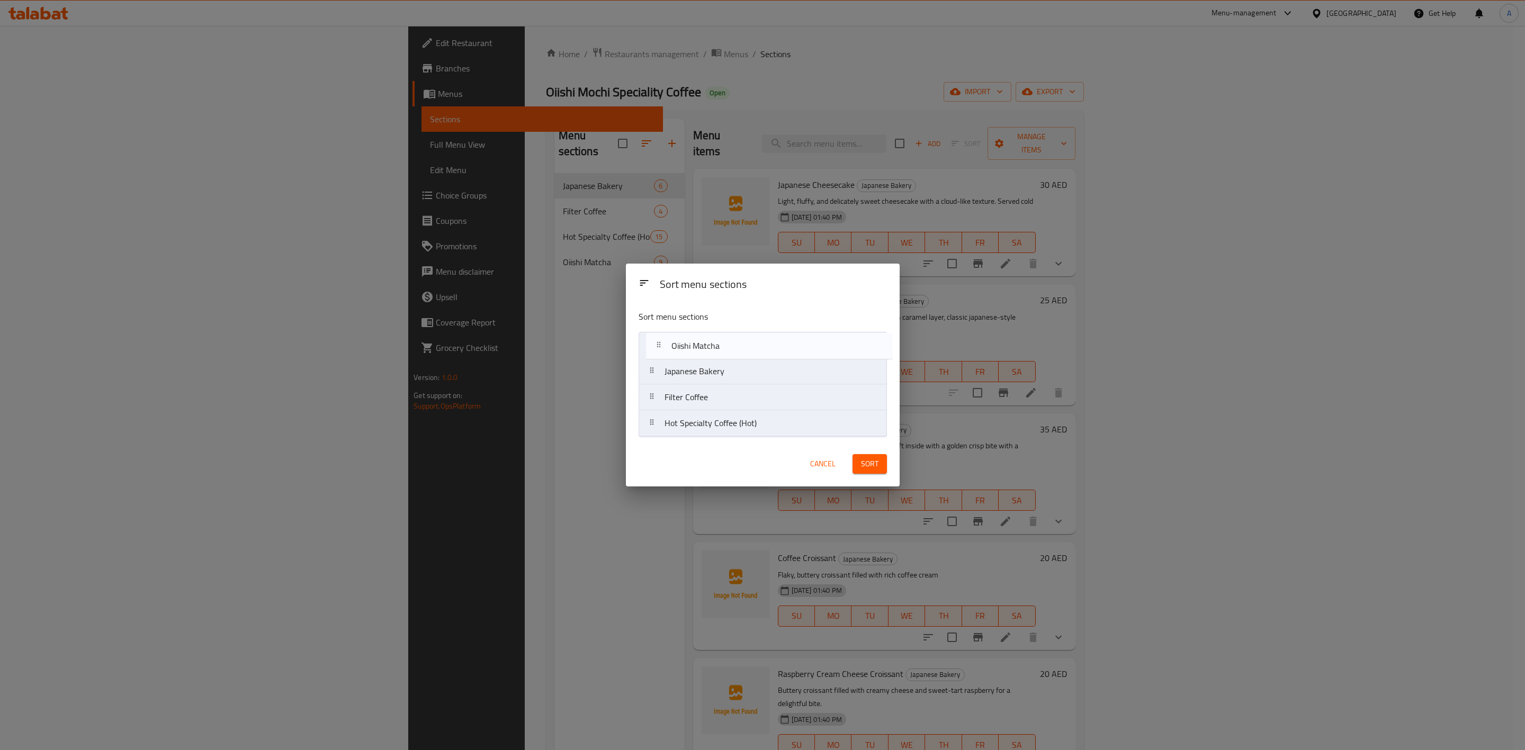
drag, startPoint x: 713, startPoint y: 429, endPoint x: 720, endPoint y: 342, distance: 88.2
click at [720, 342] on nav "Japanese Bakery Filter Coffee Hot Specialty Coffee (Hot) Oiishi Matcha" at bounding box center [763, 384] width 248 height 105
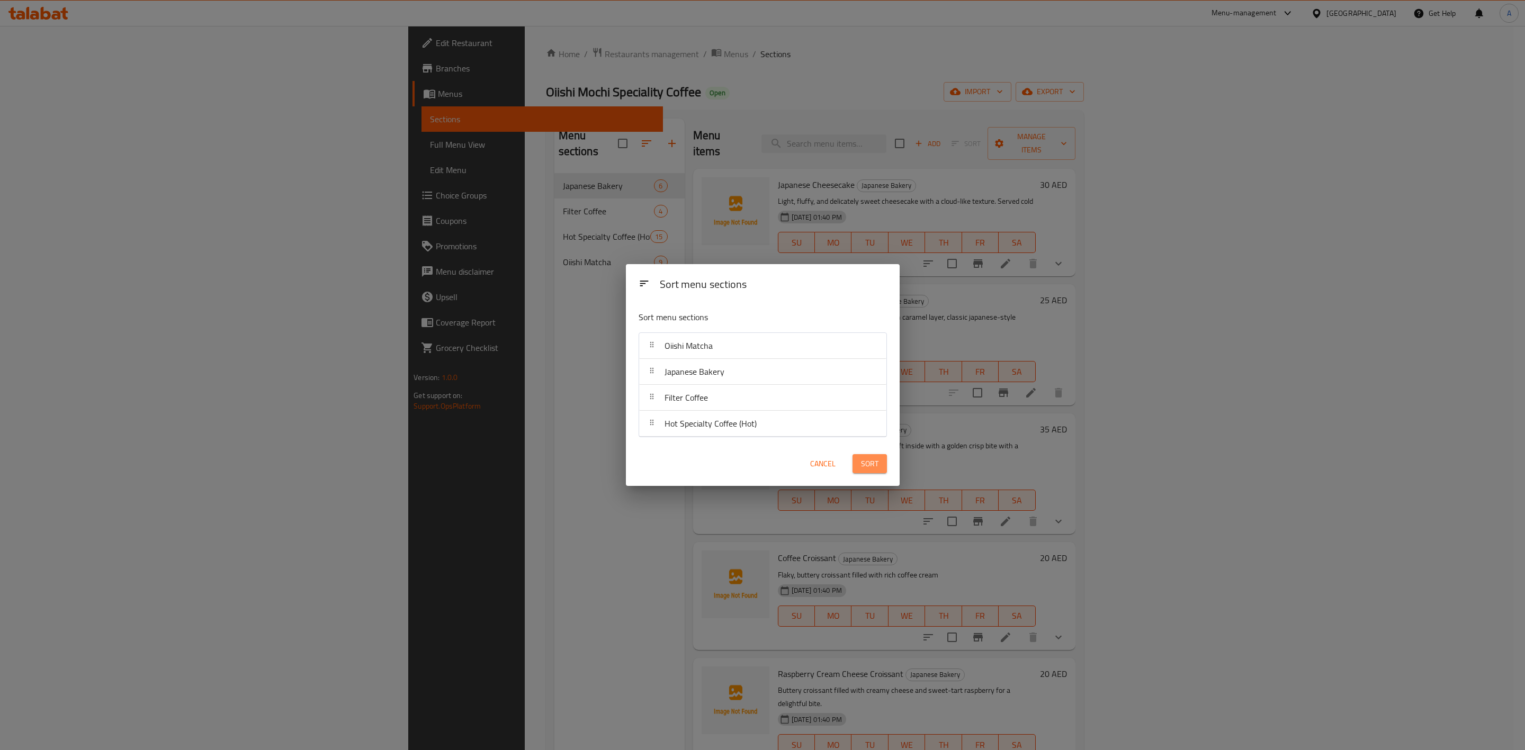
click at [871, 461] on span "Sort" at bounding box center [869, 463] width 17 height 13
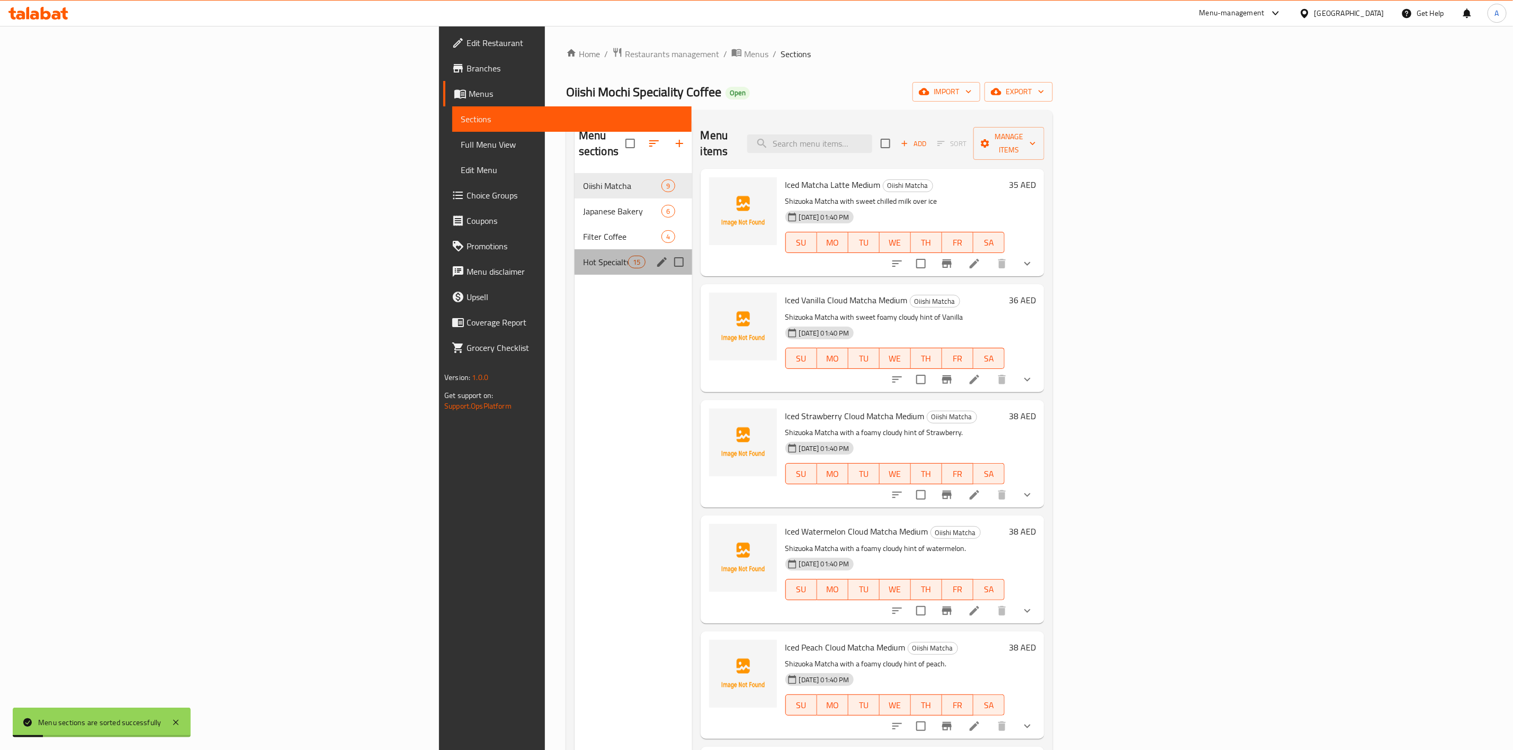
click at [574, 254] on div "Hot Specialty Coffee (Hot) 15" at bounding box center [633, 261] width 118 height 25
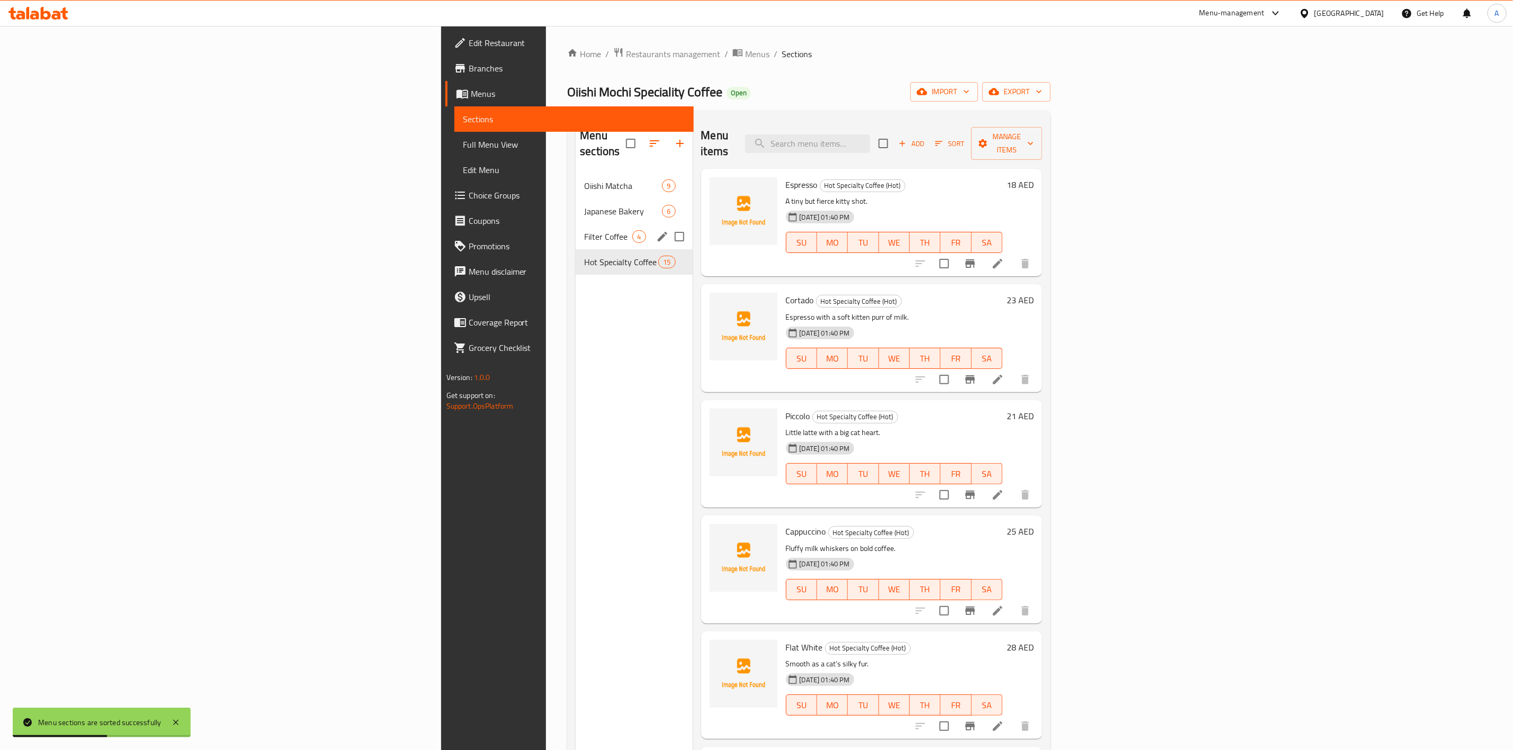
click at [576, 224] on div "Filter Coffee 4" at bounding box center [634, 236] width 116 height 25
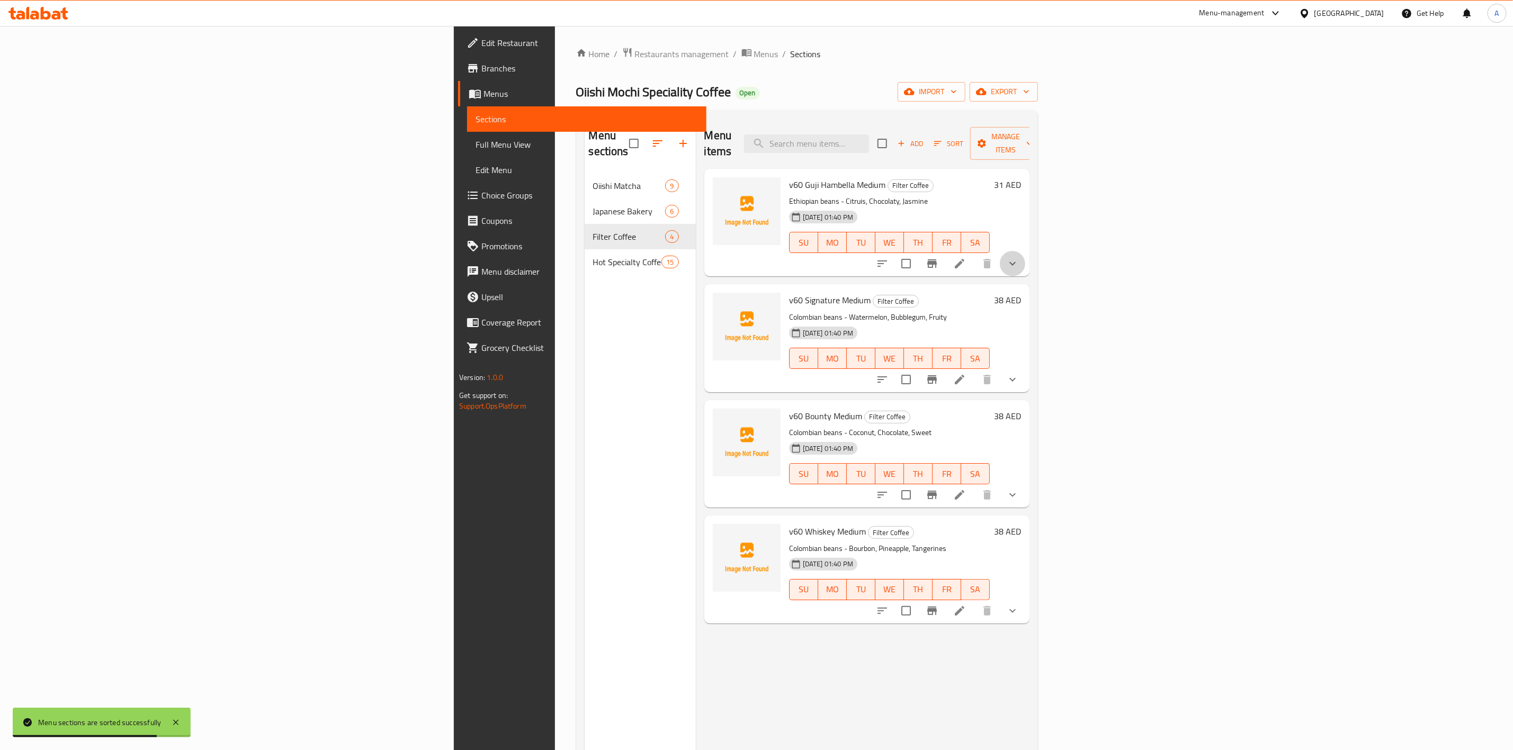
click at [1025, 251] on button "show more" at bounding box center [1012, 263] width 25 height 25
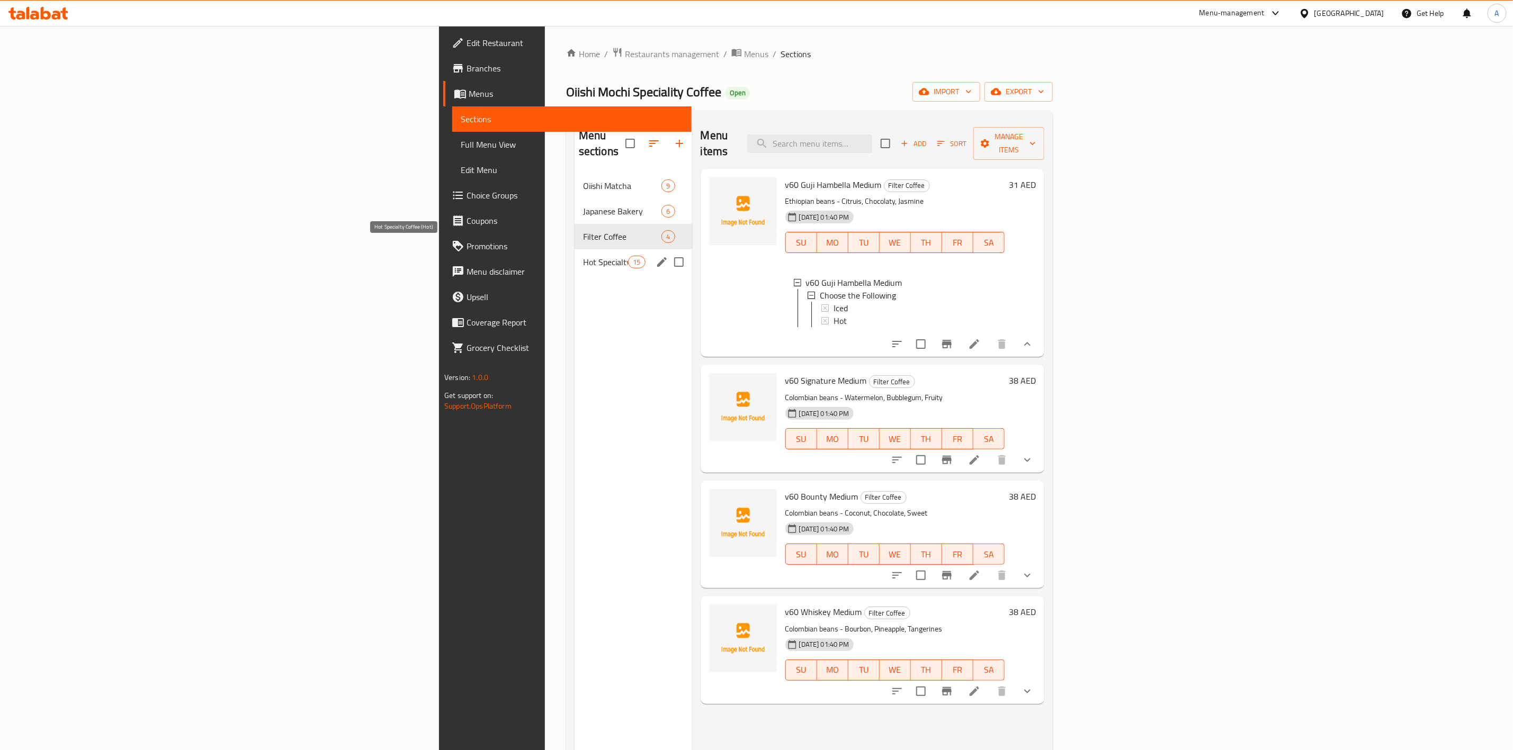
click at [583, 256] on span "Hot Specialty Coffee (Hot)" at bounding box center [605, 262] width 45 height 13
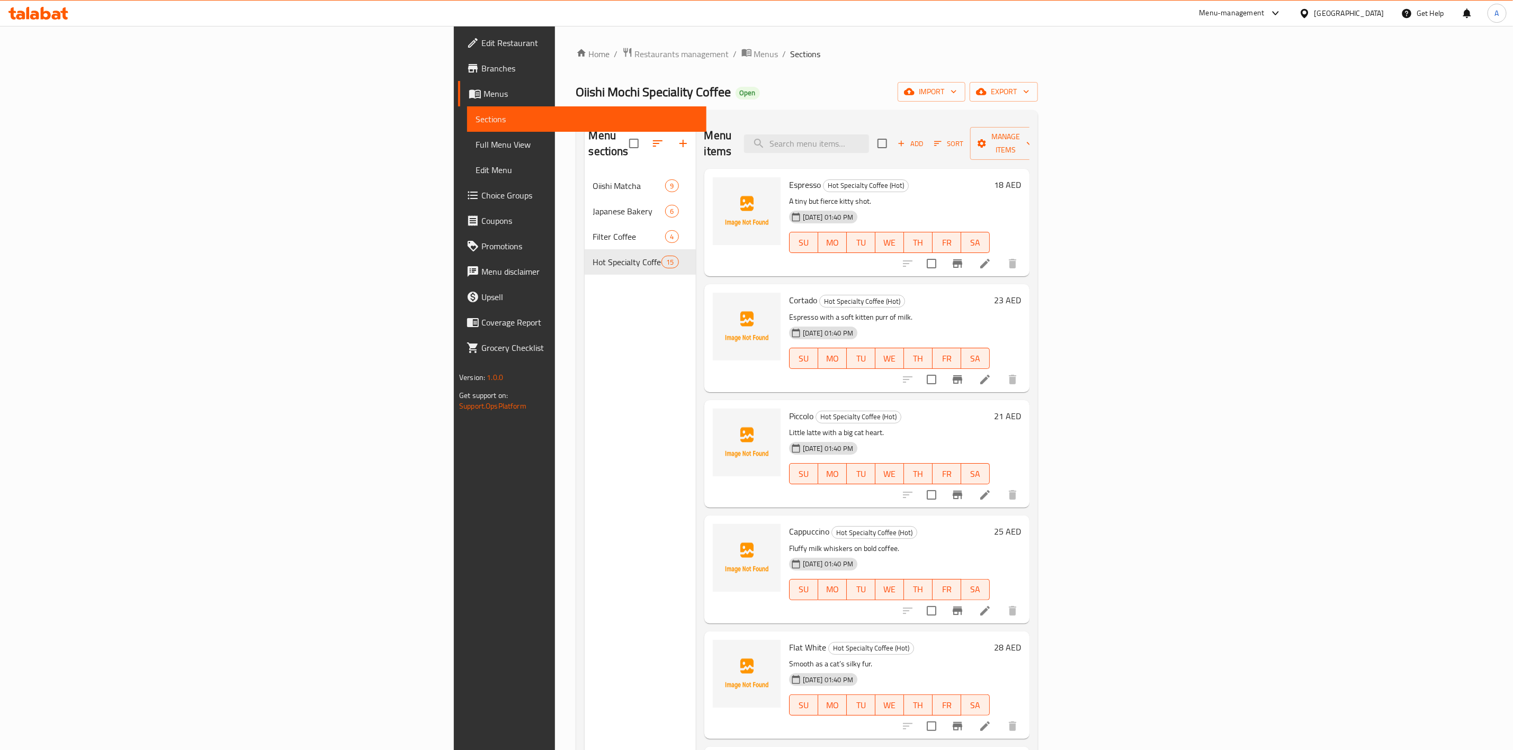
click at [481, 195] on span "Choice Groups" at bounding box center [589, 195] width 217 height 13
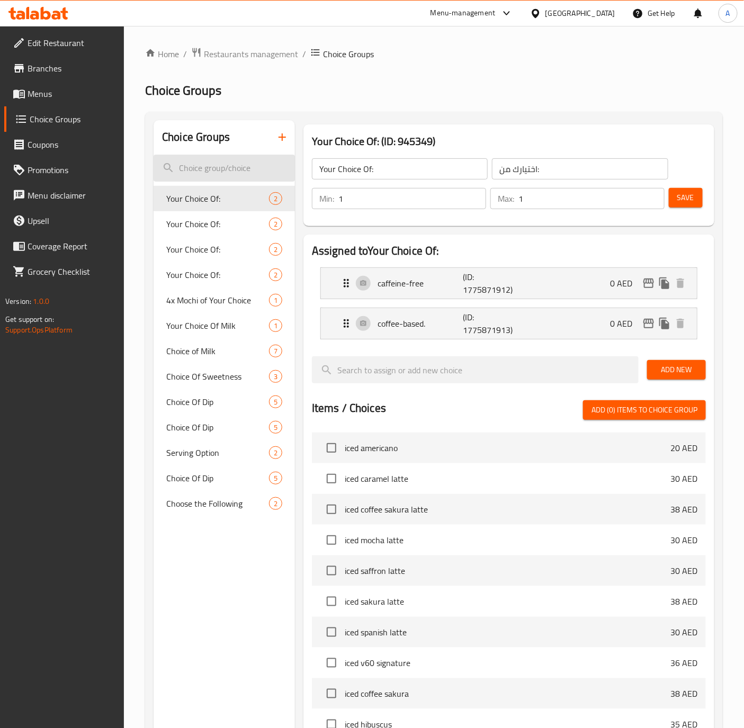
click at [199, 167] on input "search" at bounding box center [224, 168] width 141 height 27
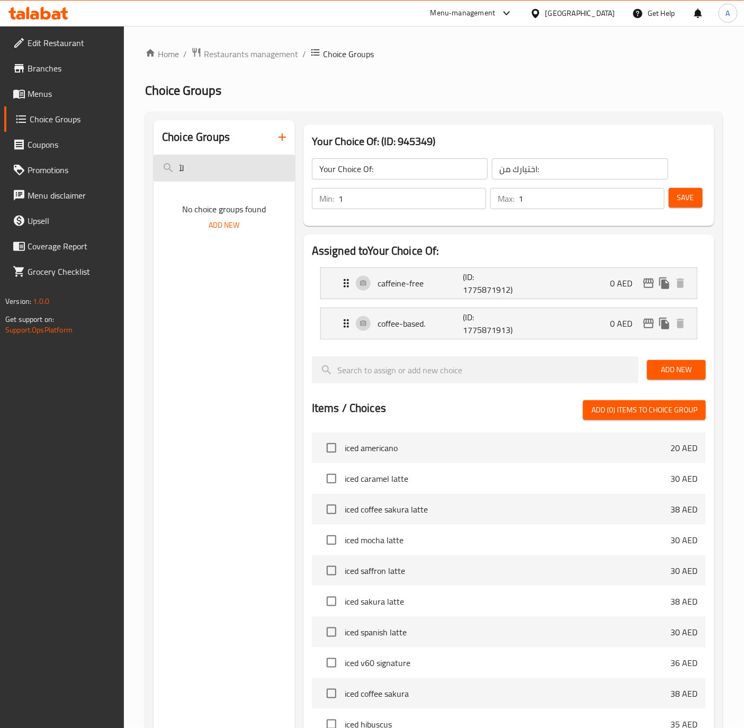
type input "ل"
type input "b"
type input "full"
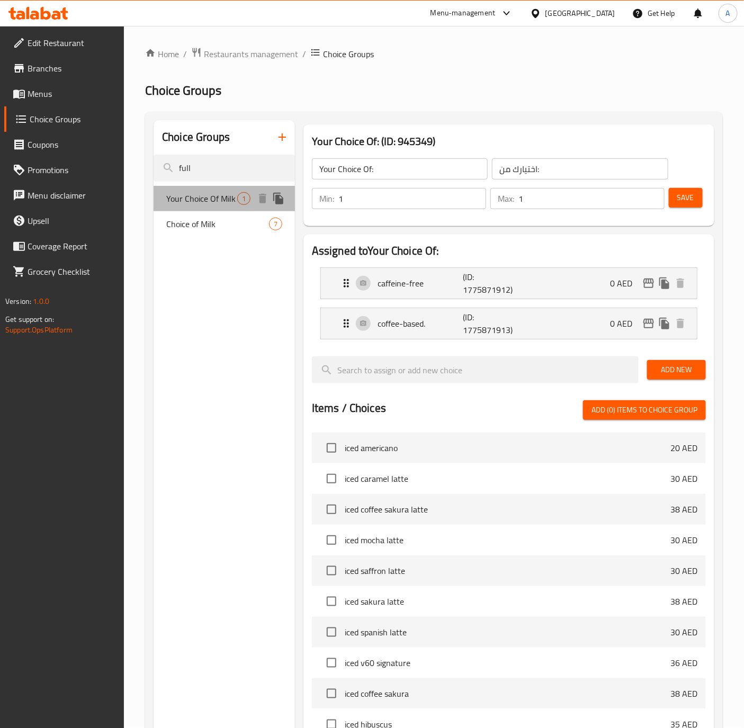
click at [200, 202] on span "Your Choice Of Milk" at bounding box center [201, 198] width 71 height 13
type input "Your Choice Of Milk"
type input "اختيارك من حليب"
type input "0"
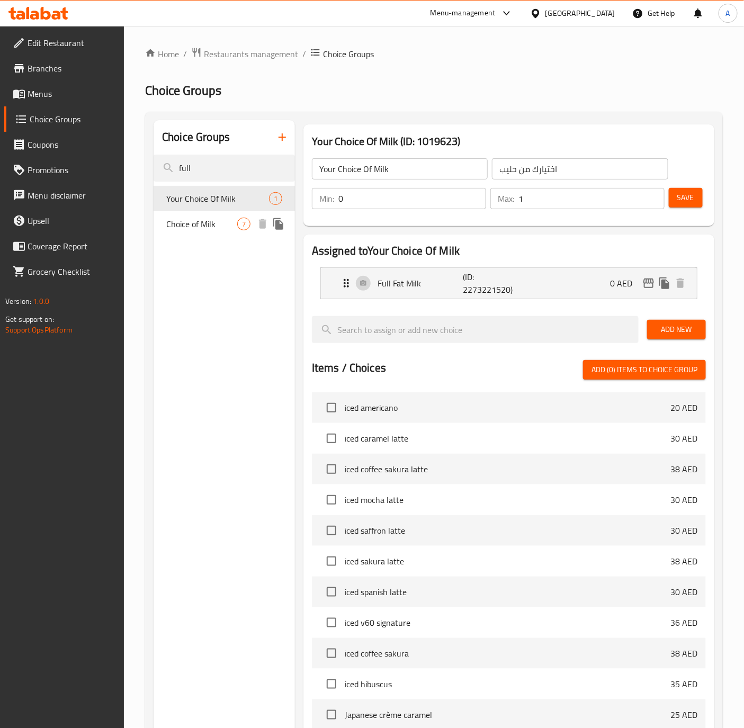
click at [187, 230] on span "Choice of Milk" at bounding box center [201, 224] width 71 height 13
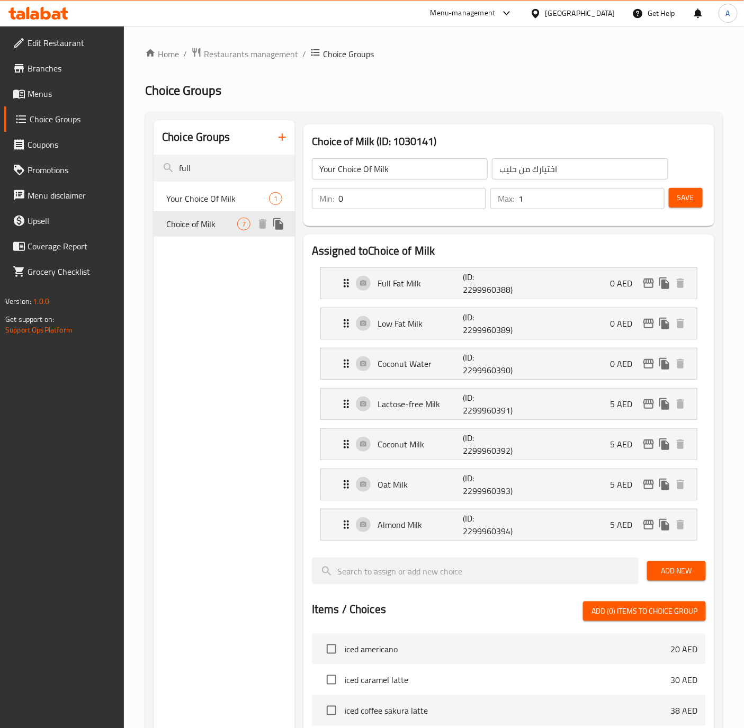
type input "Choice of Milk"
type input "اختيارك من الحليب"
type input "1"
click at [200, 170] on input "full" at bounding box center [224, 168] width 141 height 27
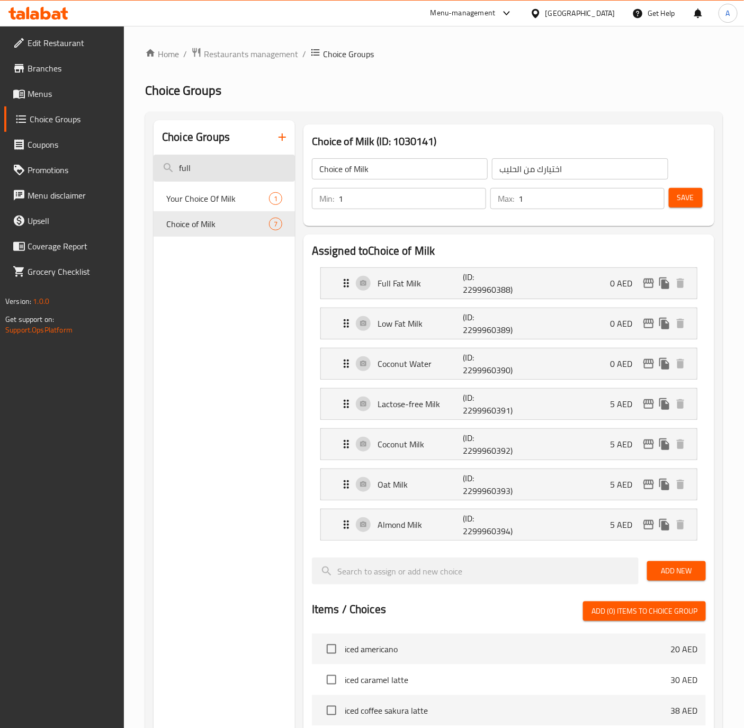
click at [200, 170] on input "full" at bounding box center [224, 168] width 141 height 27
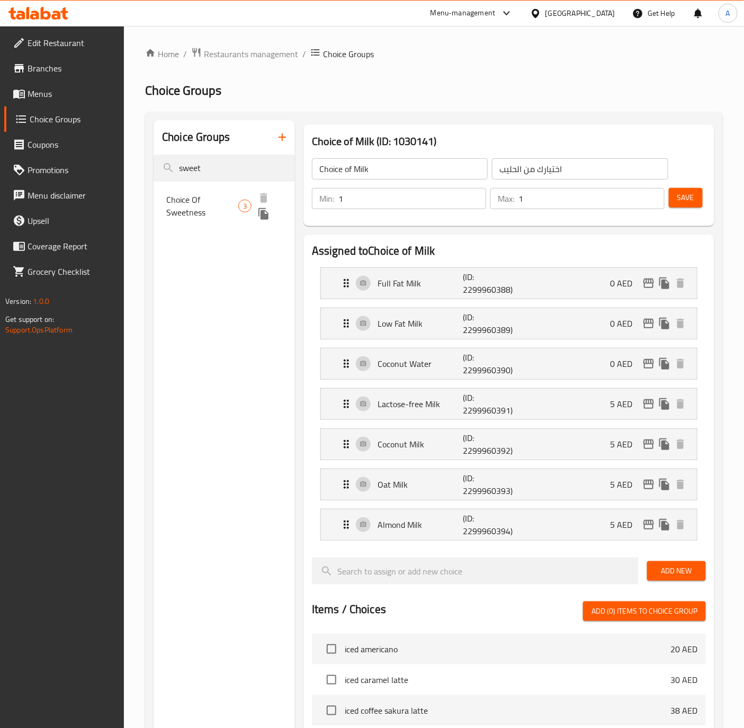
type input "sweet"
click at [208, 200] on span "Choice Of Sweetness" at bounding box center [202, 205] width 72 height 25
type input "Choice Of Sweetness"
type input "اختيارك من التحلية"
type input "0"
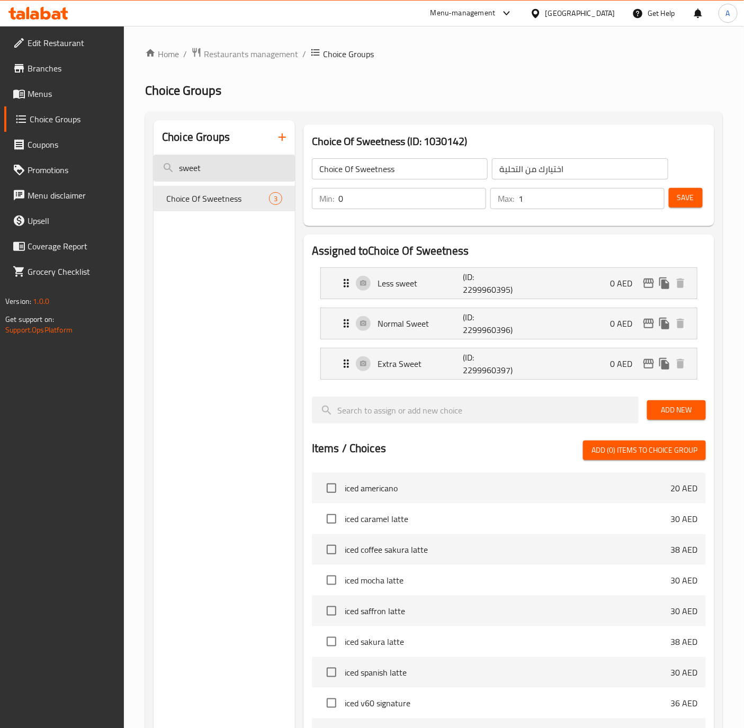
click at [221, 164] on input "sweet" at bounding box center [224, 168] width 141 height 27
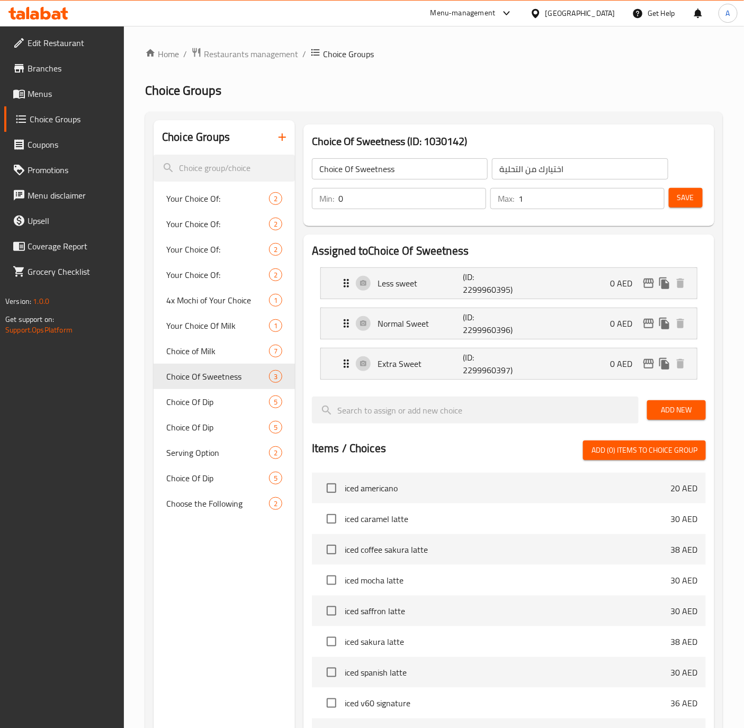
click at [282, 134] on icon "button" at bounding box center [282, 136] width 7 height 7
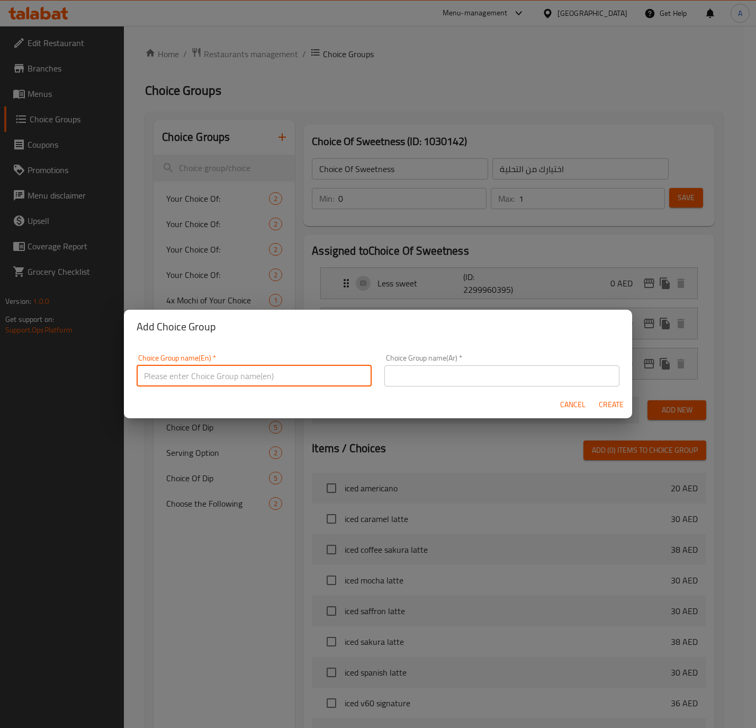
click at [210, 369] on input "text" at bounding box center [254, 375] width 235 height 21
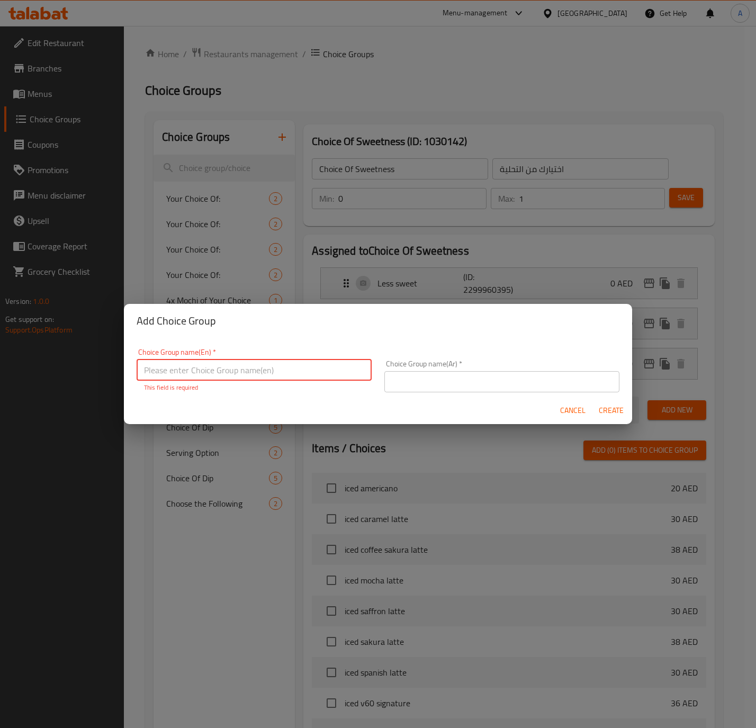
click at [166, 378] on input "text" at bounding box center [254, 370] width 235 height 21
paste input "Choice of beans"
type input "Choice Of Beans;"
click at [457, 384] on input "text" at bounding box center [501, 381] width 235 height 21
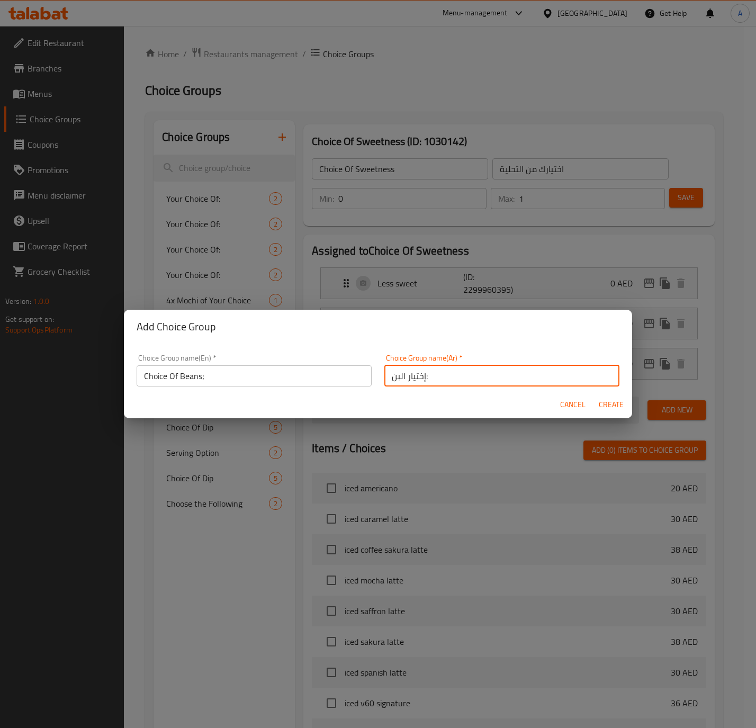
type input "إختيار البن:"
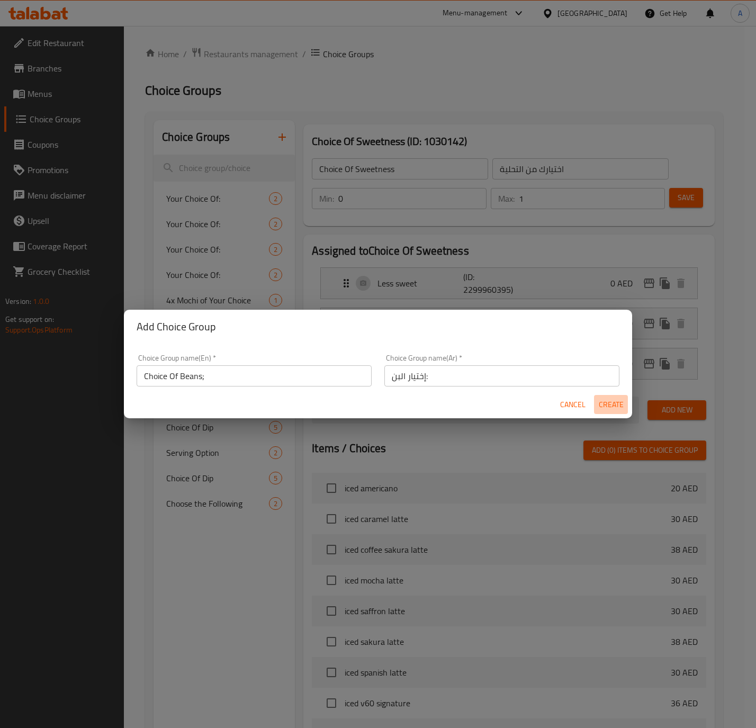
click at [615, 399] on span "Create" at bounding box center [610, 404] width 25 height 13
type input "Choice Of Beans;"
type input "إختيار البن:"
type input "0"
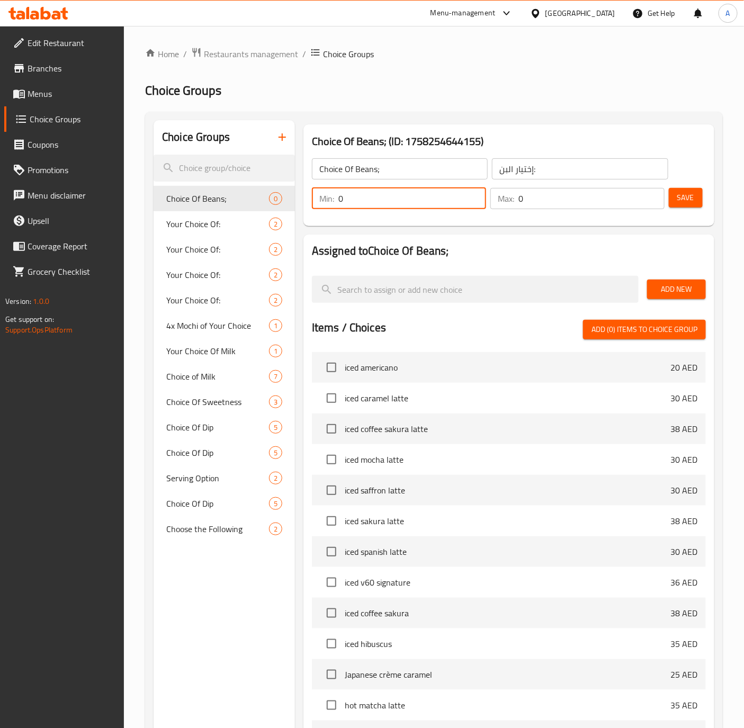
click at [365, 199] on input "0" at bounding box center [412, 198] width 148 height 21
type input "1"
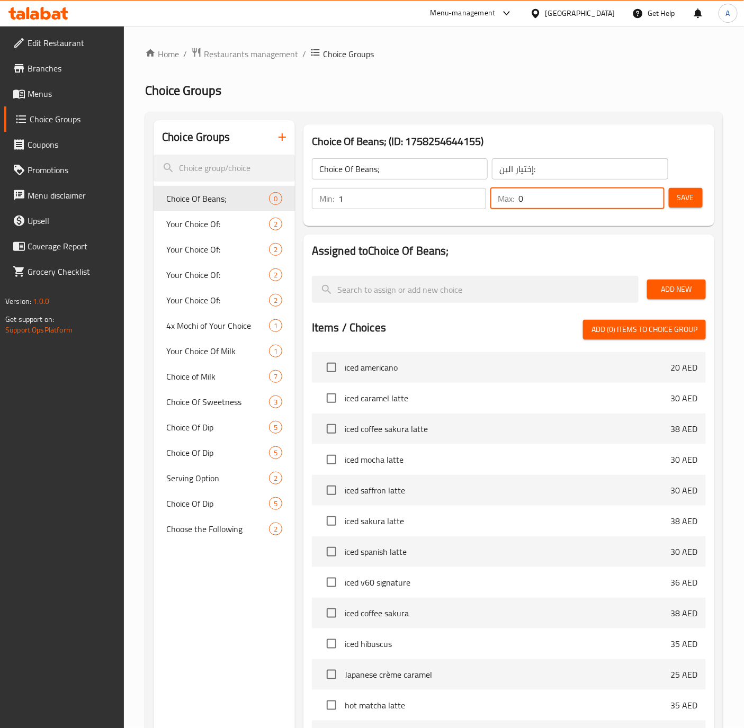
click at [570, 205] on input "0" at bounding box center [591, 198] width 146 height 21
type input "1"
click at [680, 197] on span "Save" at bounding box center [685, 197] width 17 height 13
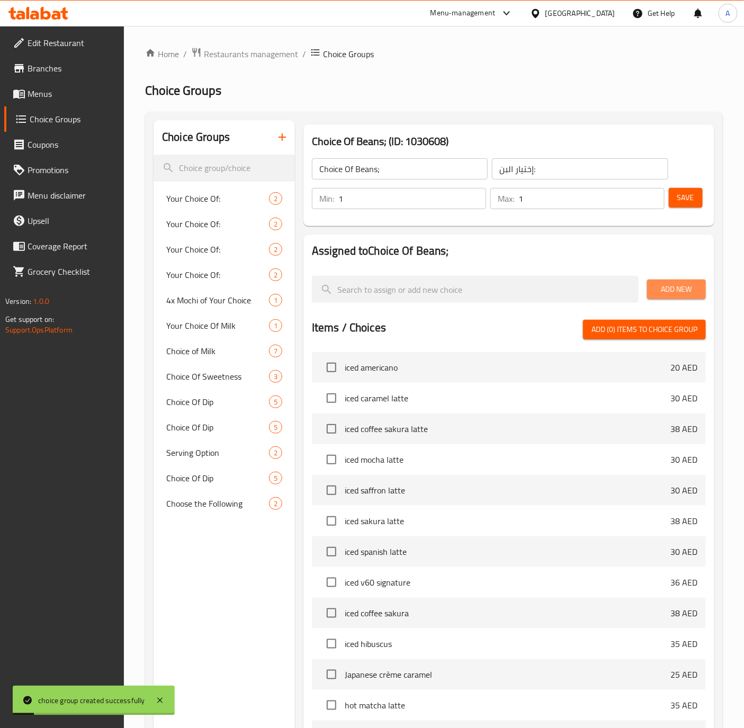
click at [670, 289] on span "Add New" at bounding box center [676, 289] width 42 height 13
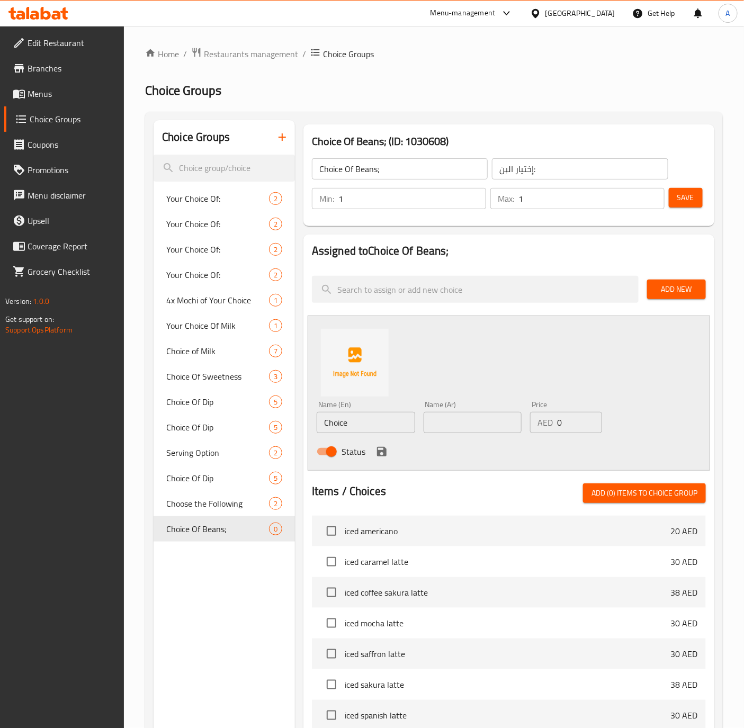
click at [382, 423] on input "Choice" at bounding box center [366, 422] width 98 height 21
paste input "Brazil - Toriba (Standard what we use for all orders)"
click at [380, 427] on input "[GEOGRAPHIC_DATA] - [GEOGRAPHIC_DATA]" at bounding box center [366, 422] width 98 height 21
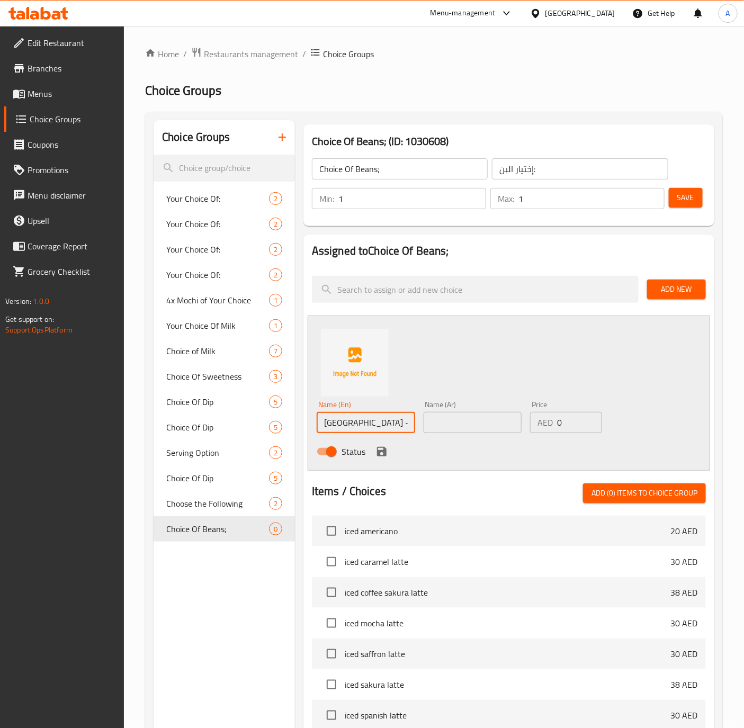
click at [380, 427] on input "[GEOGRAPHIC_DATA] - [GEOGRAPHIC_DATA]" at bounding box center [366, 422] width 98 height 21
type input "[GEOGRAPHIC_DATA] - [GEOGRAPHIC_DATA]"
click at [469, 423] on input "text" at bounding box center [473, 422] width 98 height 21
paste input "البرازيل - توريبا"
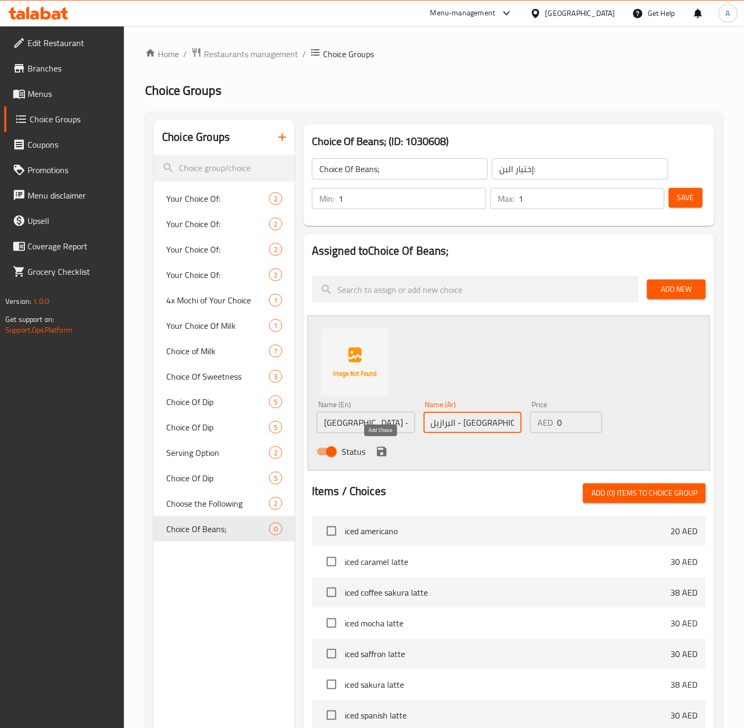
type input "البرازيل - توريبا"
click at [380, 448] on icon "save" at bounding box center [381, 451] width 13 height 13
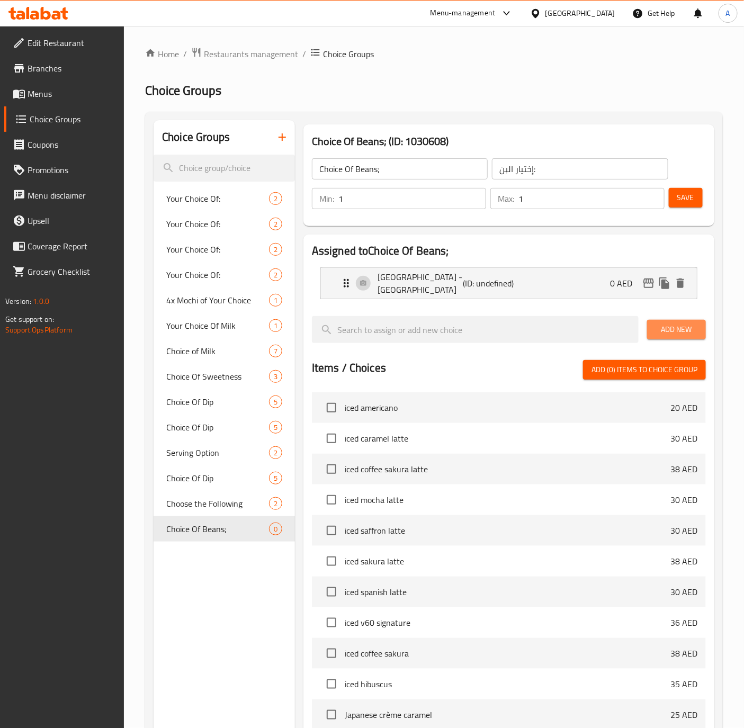
click at [672, 320] on button "Add New" at bounding box center [676, 330] width 59 height 20
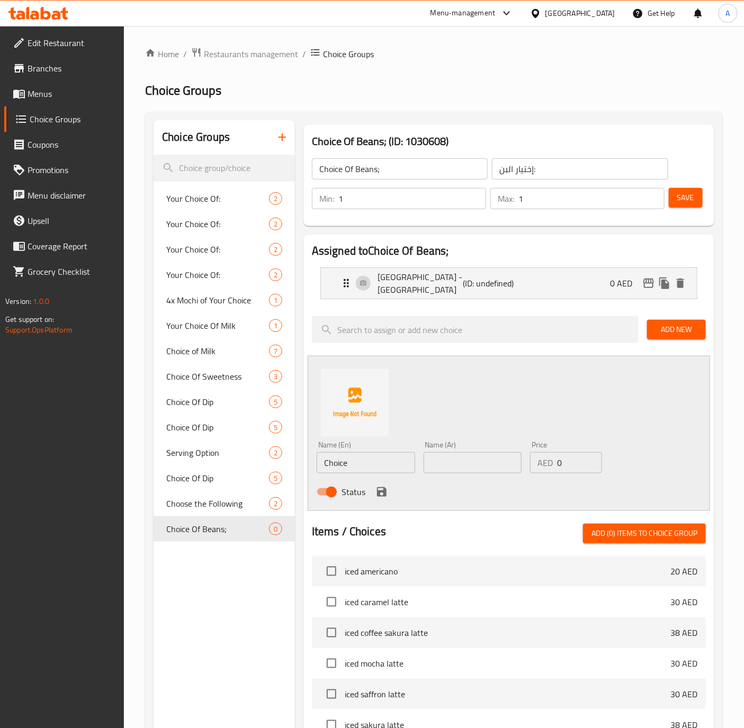
click at [468, 463] on input "text" at bounding box center [473, 462] width 98 height 21
paste input "إثيوبيا - غوجي هامبيلا"
type input "إثيوبيا - غوجي هامبيلا"
click at [390, 460] on input "Choice" at bounding box center [366, 462] width 98 height 21
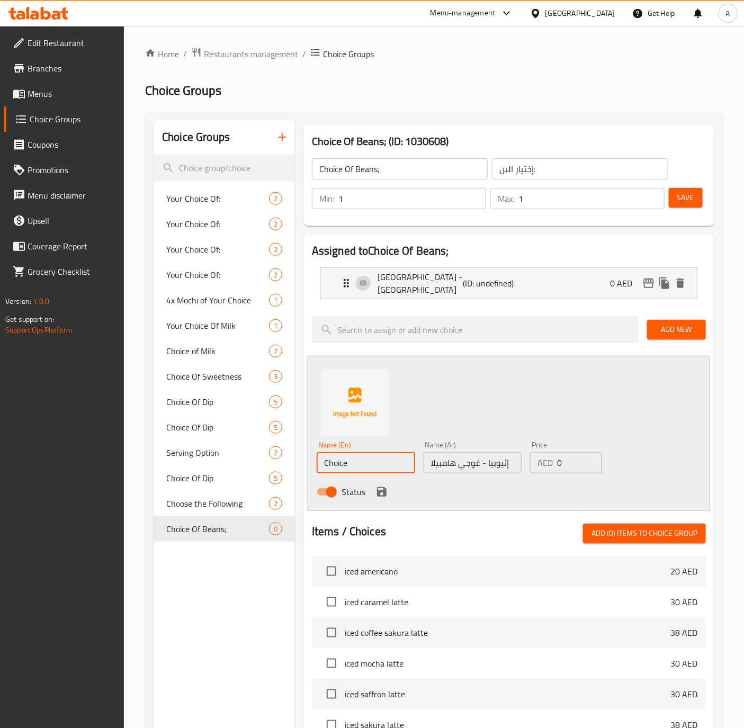
click at [390, 460] on input "Choice" at bounding box center [366, 462] width 98 height 21
paste input "Ethiopa - [PERSON_NAME]"
type input "Ethiopa - [PERSON_NAME]"
click at [381, 487] on icon "save" at bounding box center [382, 492] width 10 height 10
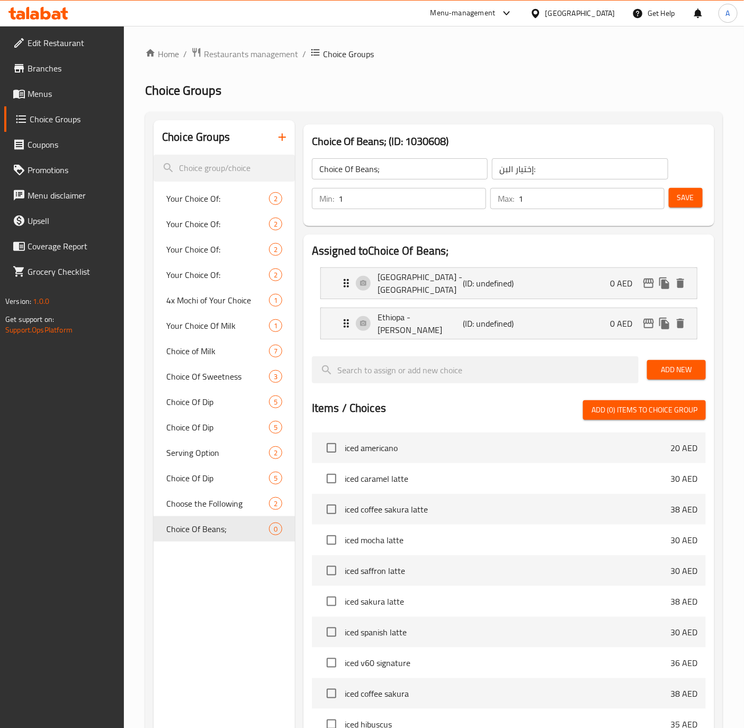
click at [693, 205] on button "Save" at bounding box center [686, 198] width 34 height 20
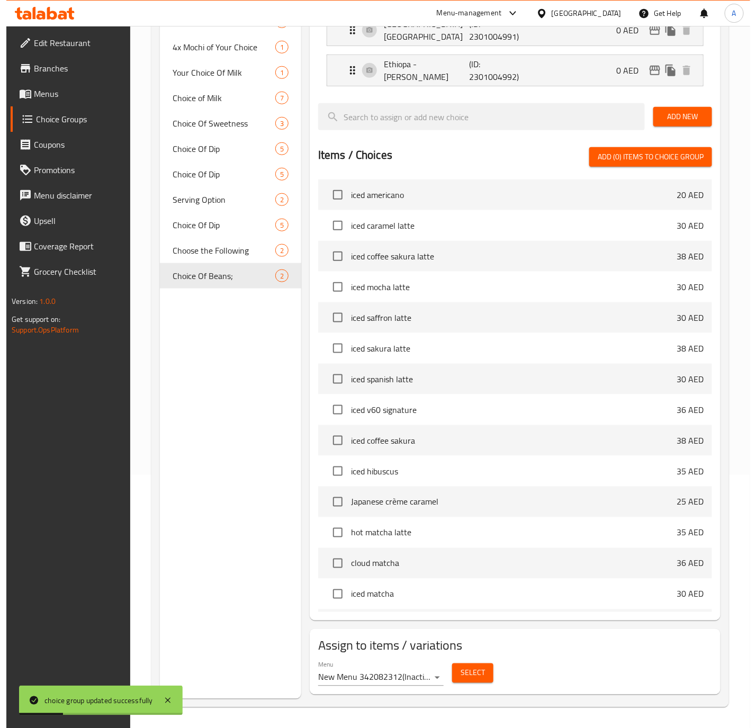
scroll to position [254, 0]
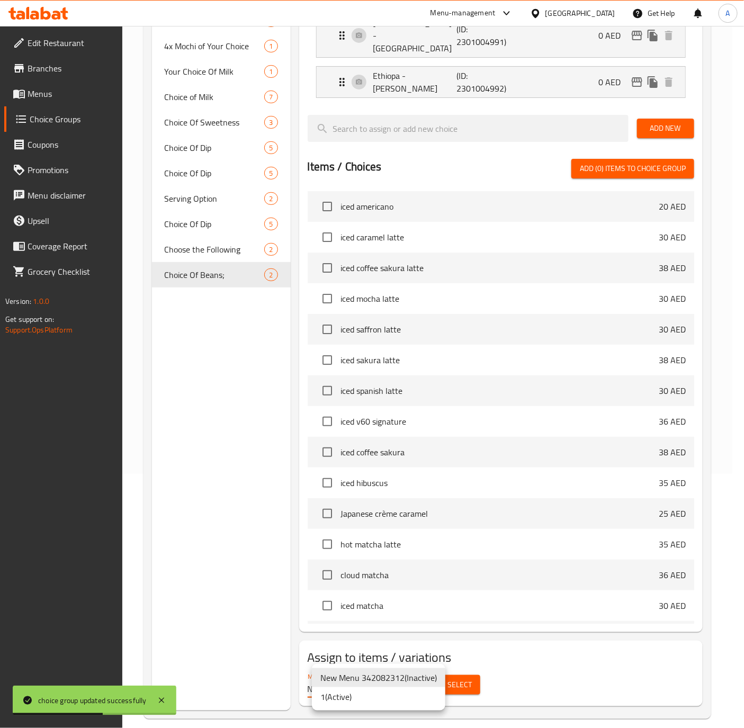
click at [431, 474] on body "choice group updated successfully ​ Menu-management United Arab Emirates Get He…" at bounding box center [372, 123] width 744 height 702
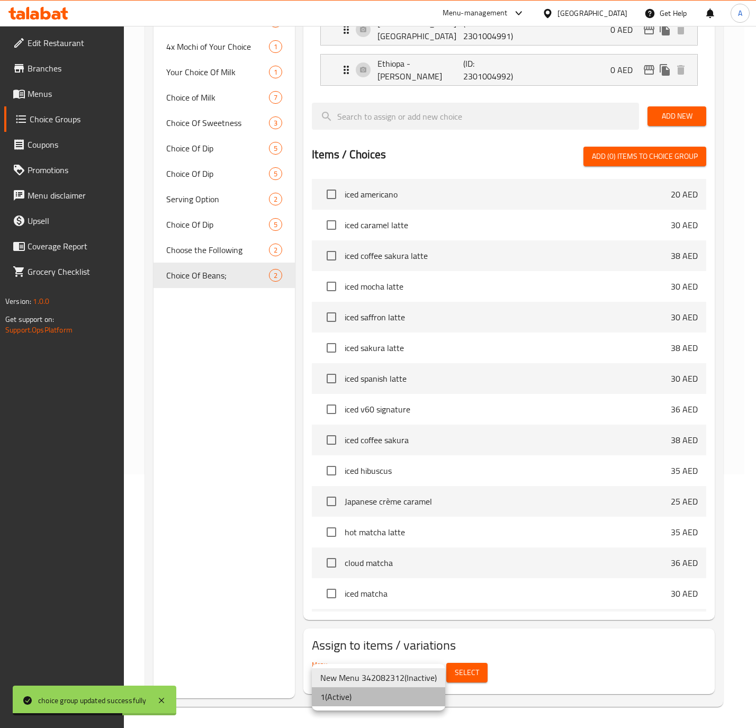
click at [383, 697] on li "1 ( Active )" at bounding box center [378, 696] width 133 height 19
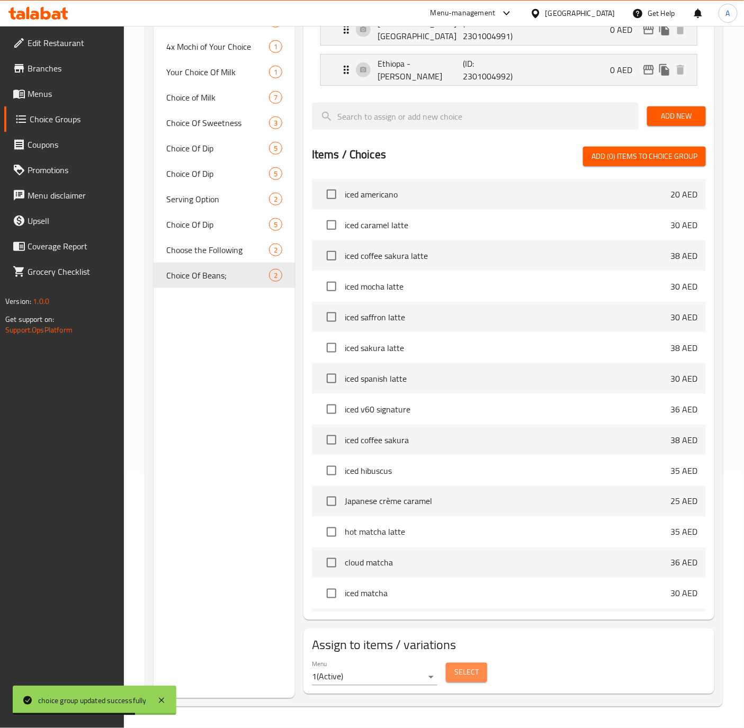
click at [462, 677] on span "Select" at bounding box center [466, 672] width 24 height 13
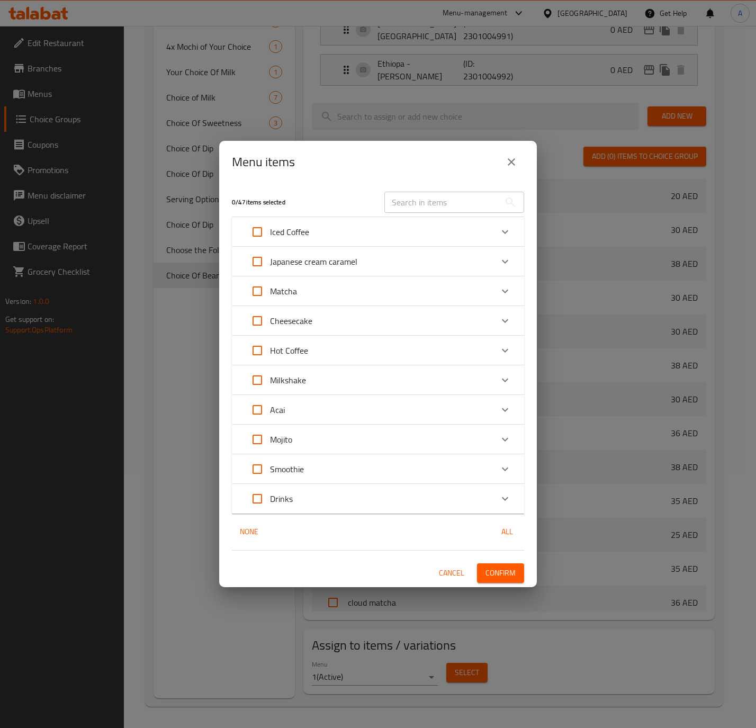
click at [454, 572] on span "Cancel" at bounding box center [451, 573] width 25 height 13
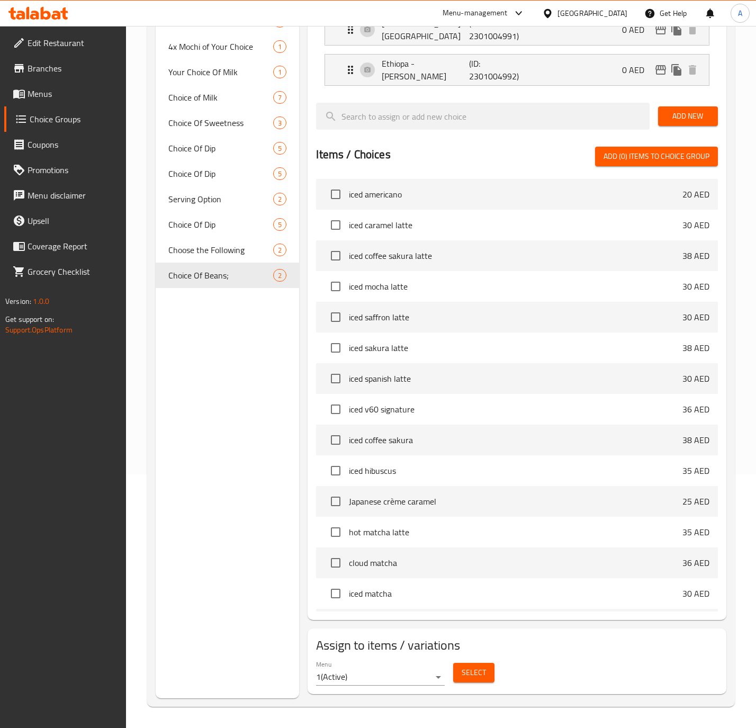
click at [418, 474] on body "​ Menu-management United Arab Emirates Get Help A Edit Restaurant Branches Menu…" at bounding box center [378, 123] width 756 height 702
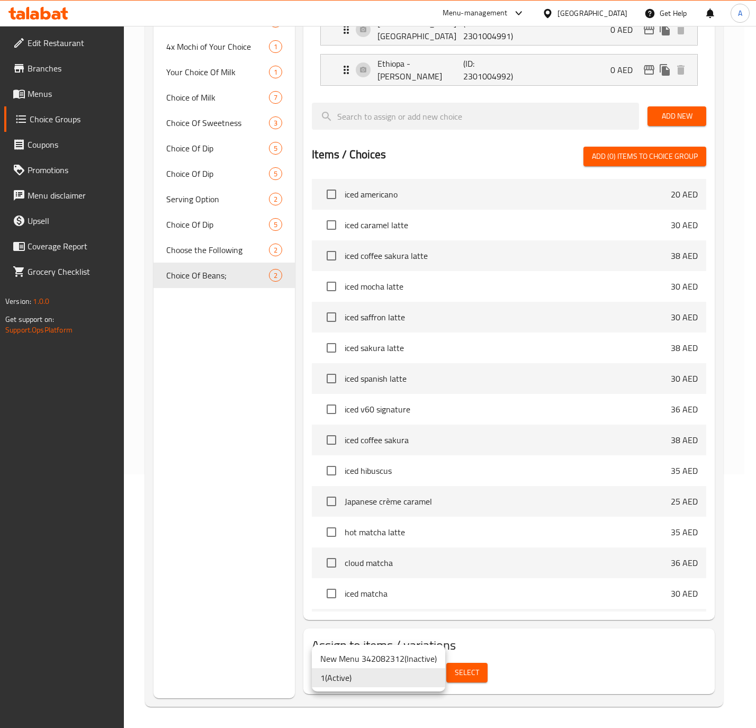
click at [354, 659] on li "New Menu 342082312 ( Inactive )" at bounding box center [378, 658] width 133 height 19
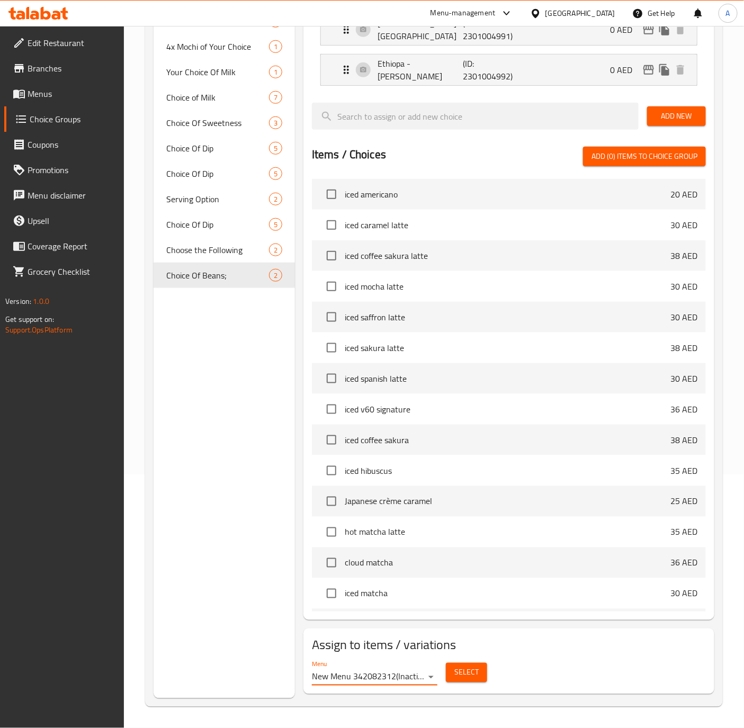
click at [477, 670] on span "Select" at bounding box center [466, 672] width 24 height 13
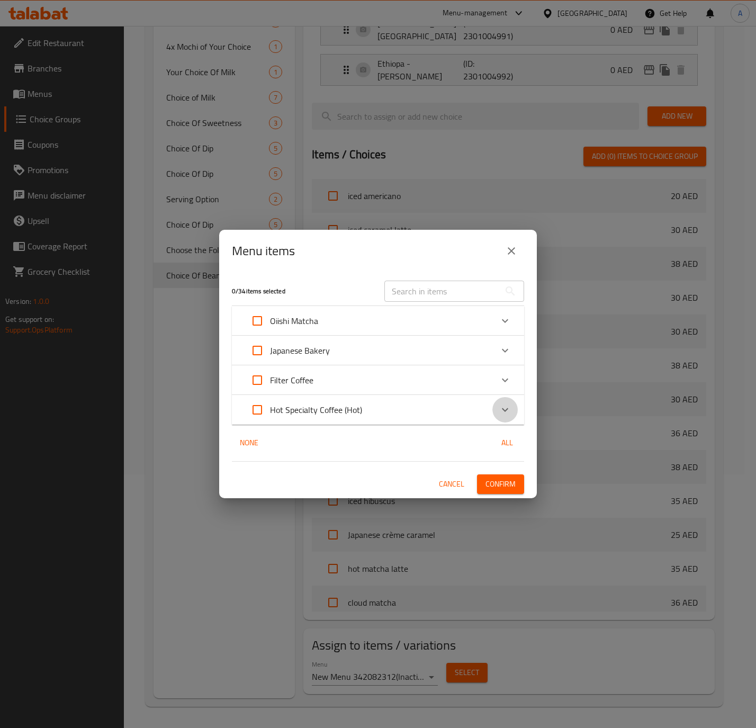
click at [504, 415] on icon "Expand" at bounding box center [505, 409] width 13 height 13
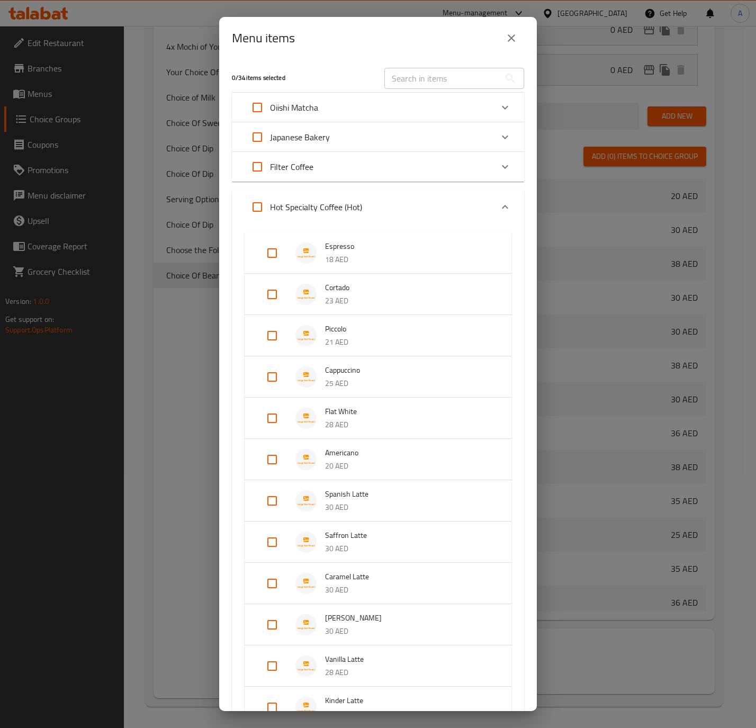
click at [256, 205] on input "Expand" at bounding box center [257, 206] width 25 height 25
checkbox input "true"
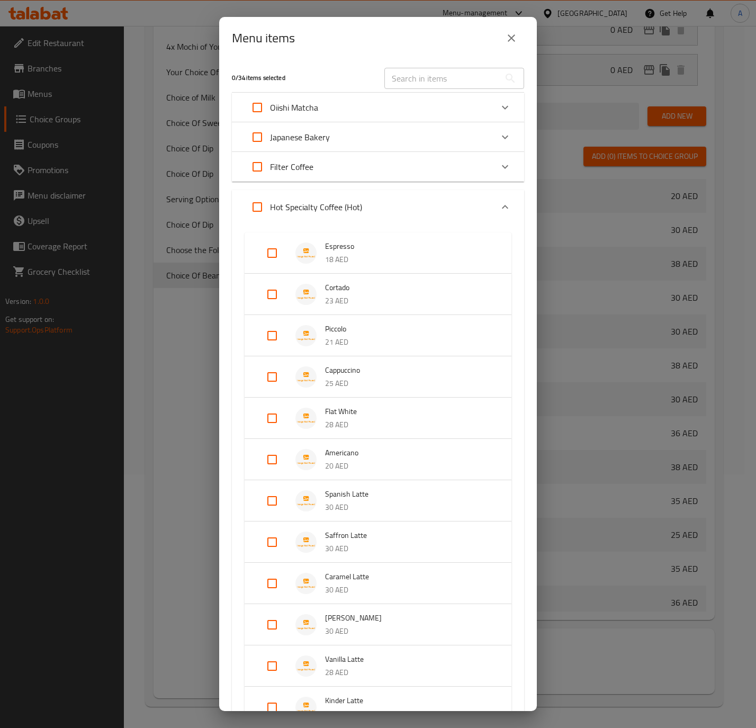
checkbox input "true"
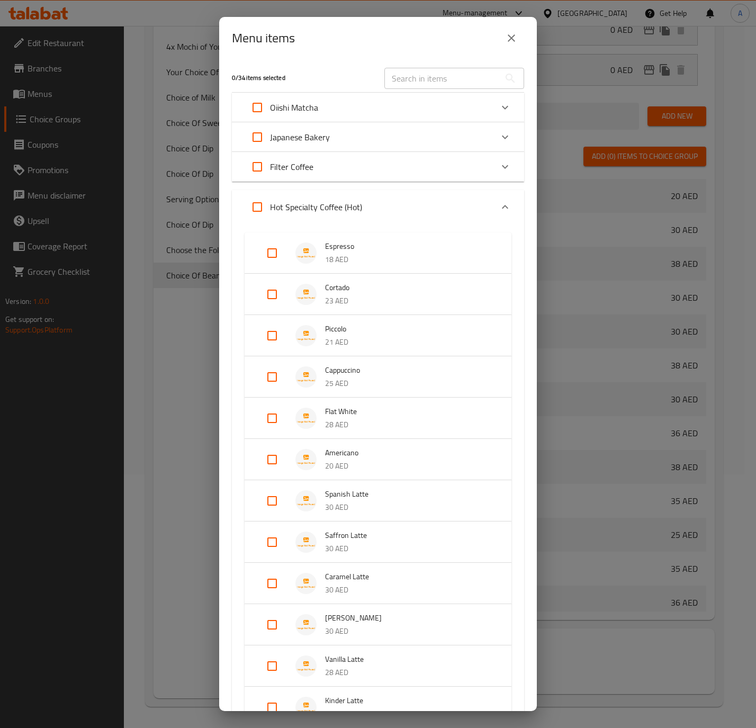
checkbox input "true"
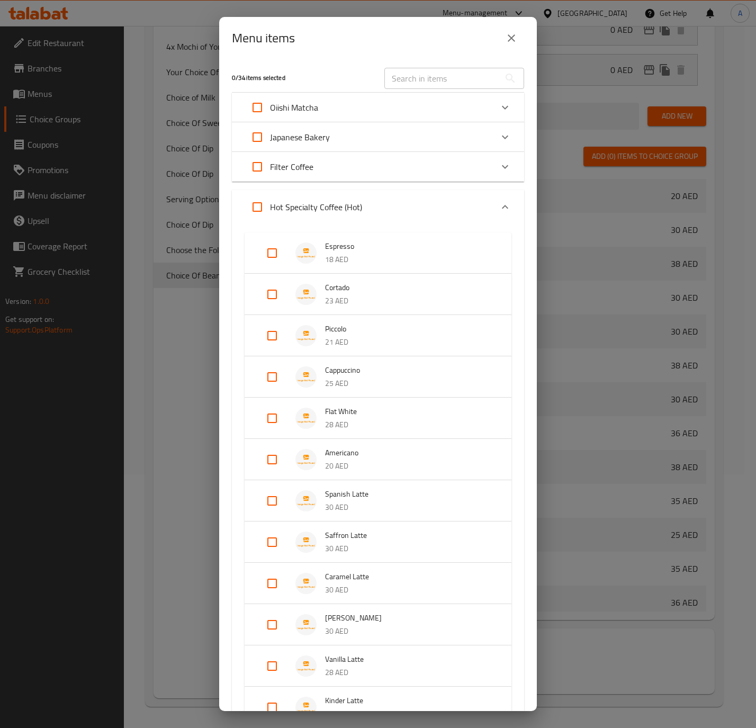
checkbox input "true"
click at [280, 250] on input "Expand" at bounding box center [271, 252] width 25 height 25
checkbox input "false"
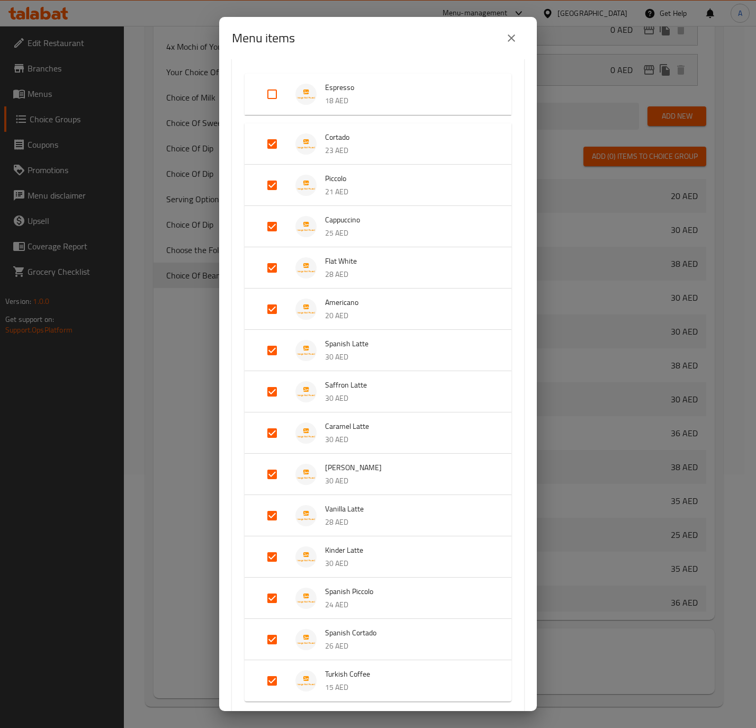
scroll to position [238, 0]
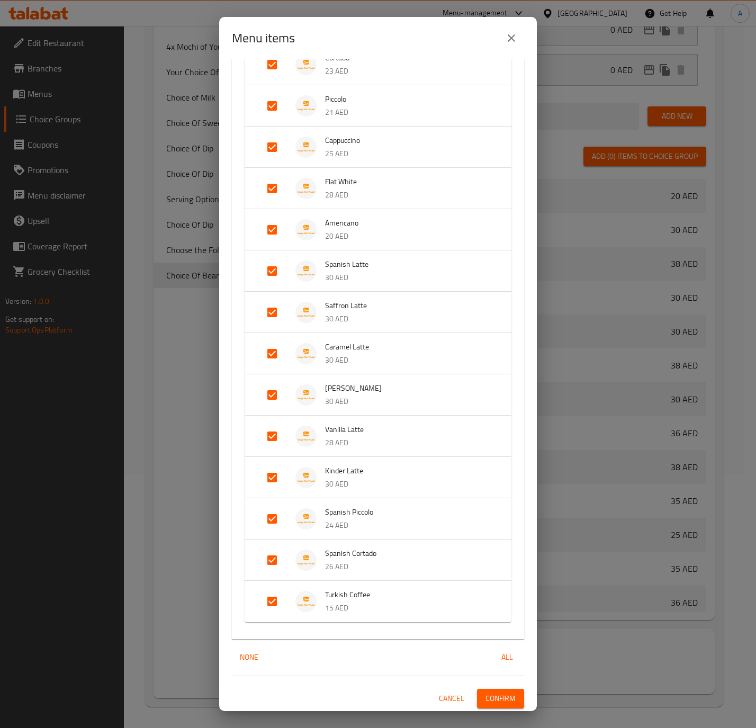
click at [270, 607] on input "Expand" at bounding box center [271, 601] width 25 height 25
checkbox input "false"
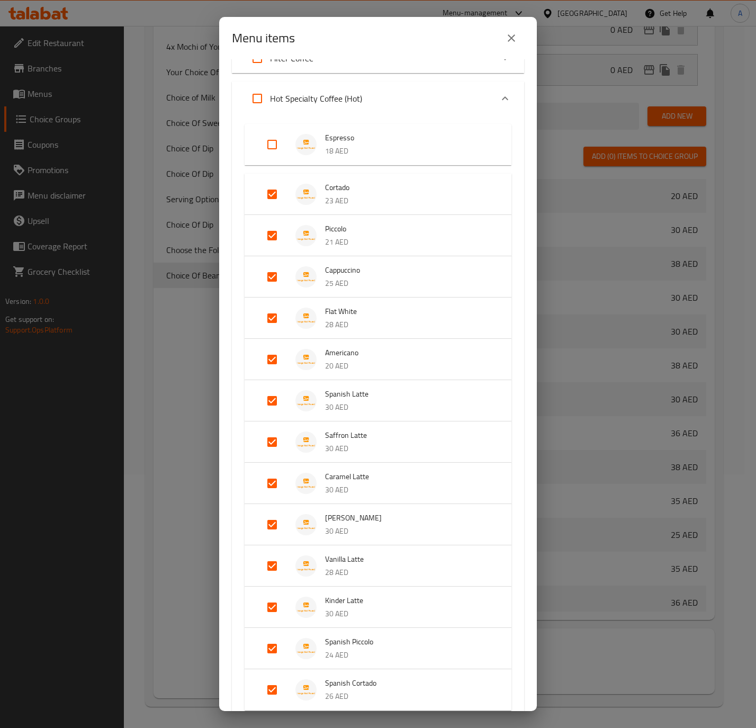
scroll to position [0, 0]
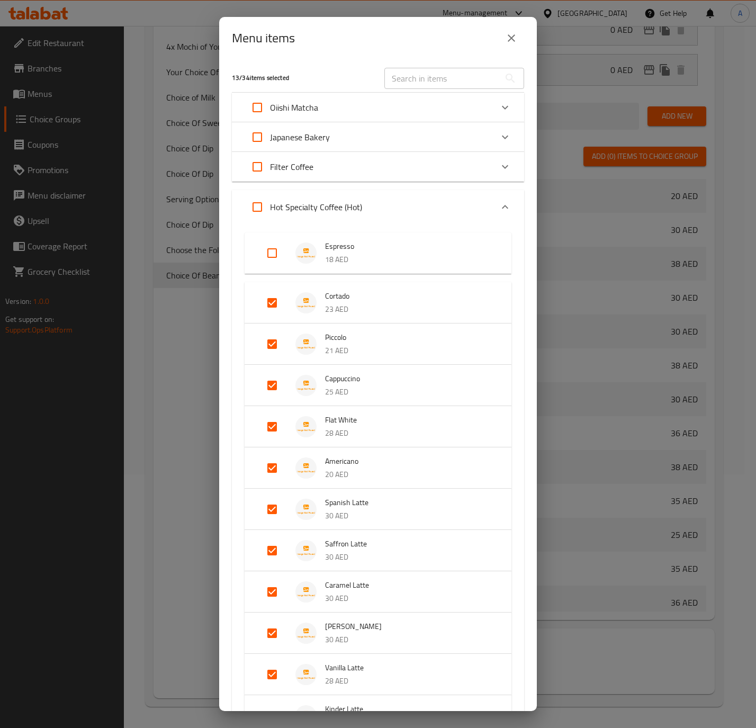
click at [264, 253] on input "Expand" at bounding box center [271, 252] width 25 height 25
checkbox input "true"
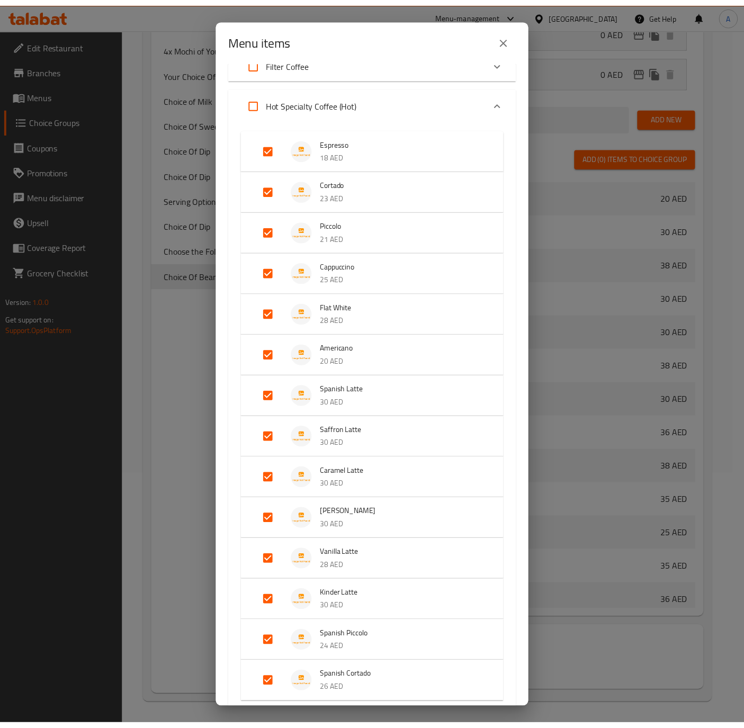
scroll to position [238, 0]
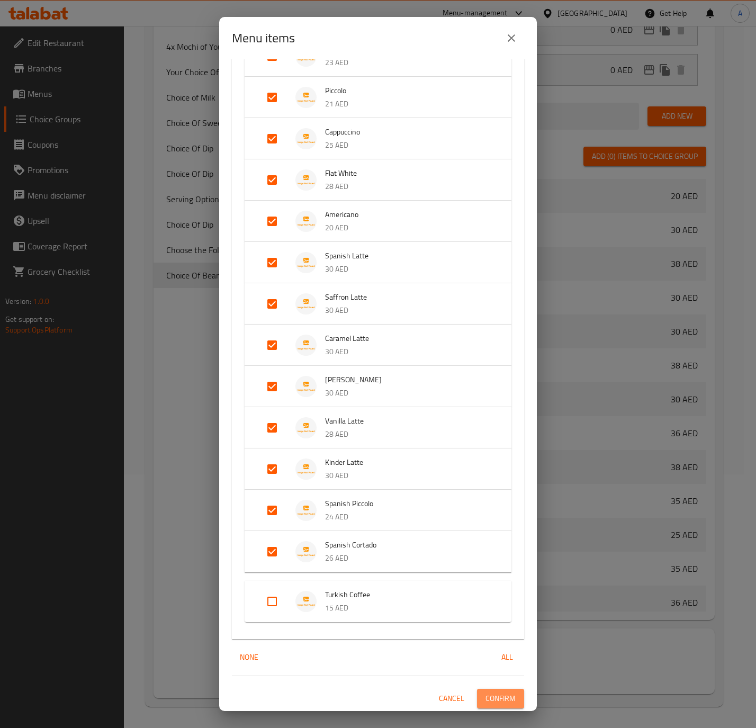
click at [493, 698] on span "Confirm" at bounding box center [501, 698] width 30 height 13
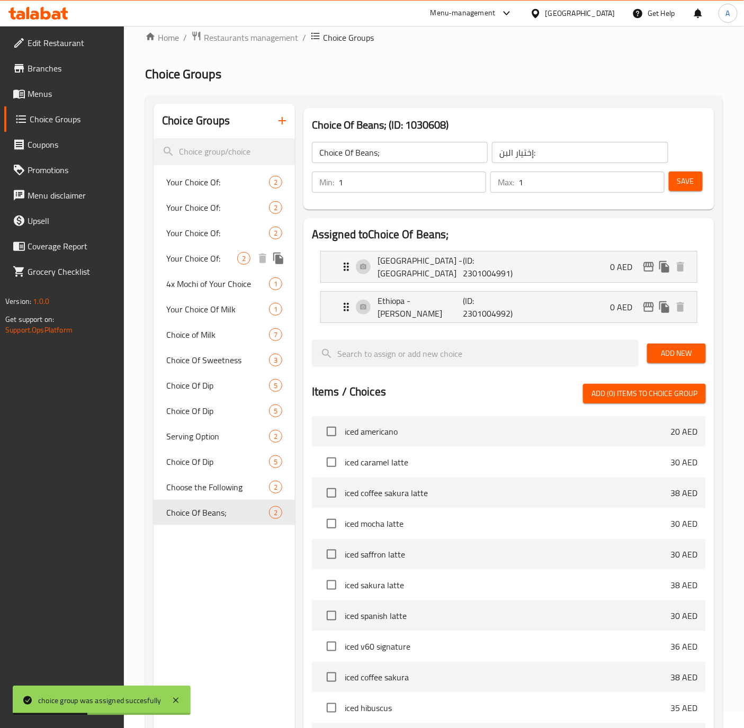
scroll to position [16, 0]
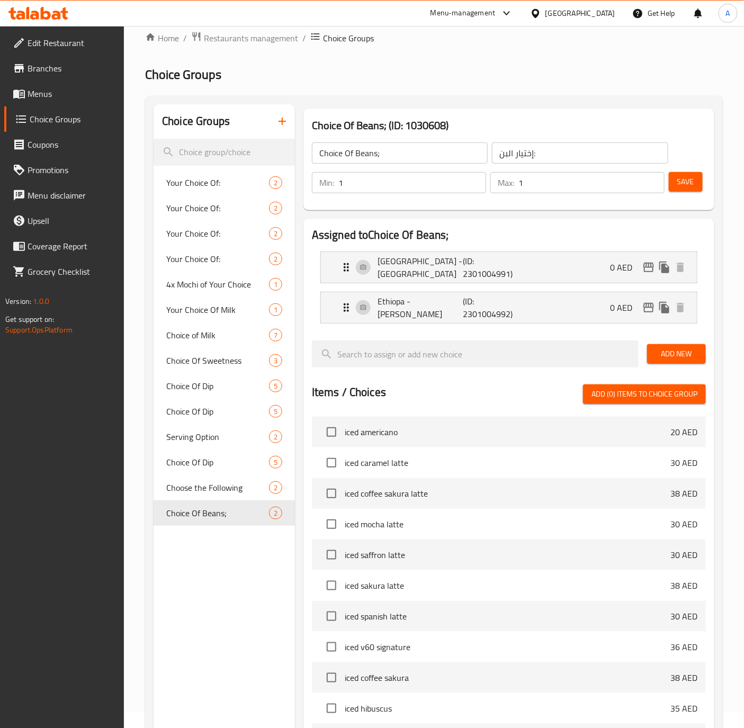
click at [280, 122] on icon "button" at bounding box center [282, 121] width 13 height 13
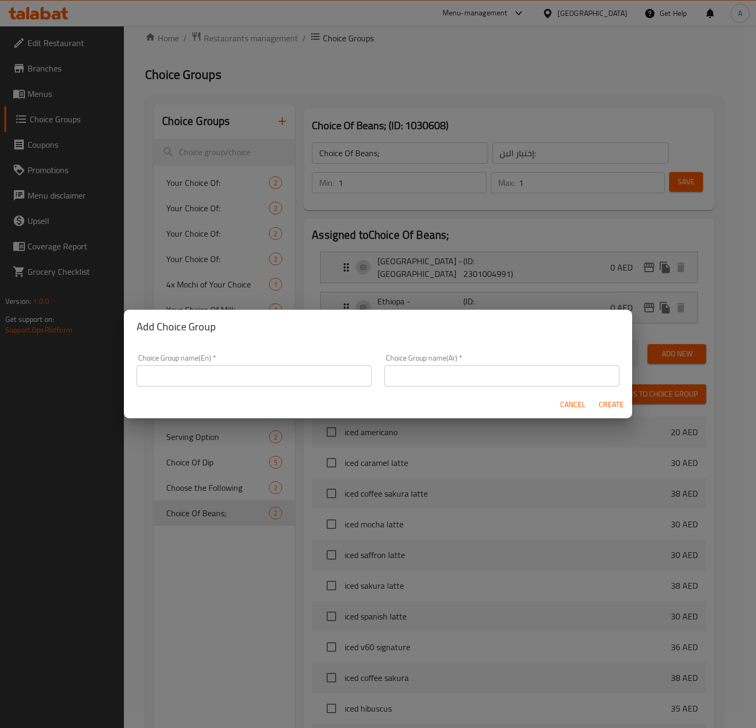
click at [201, 396] on div "Cancel Create" at bounding box center [378, 405] width 508 height 28
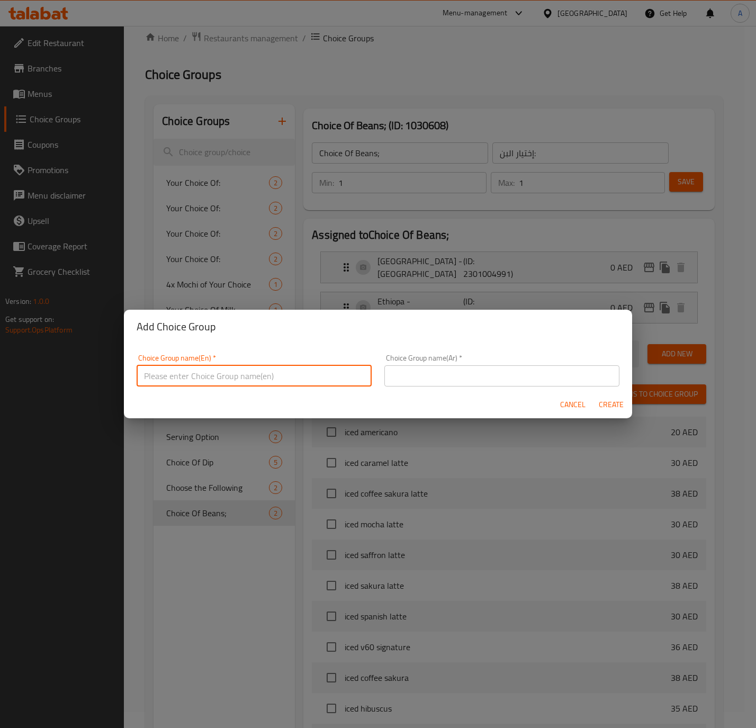
click at [205, 373] on input "text" at bounding box center [254, 375] width 235 height 21
type input "ل"
type input "إ"
type input "ٍ"
click at [190, 374] on input "Sweetness" at bounding box center [254, 375] width 235 height 21
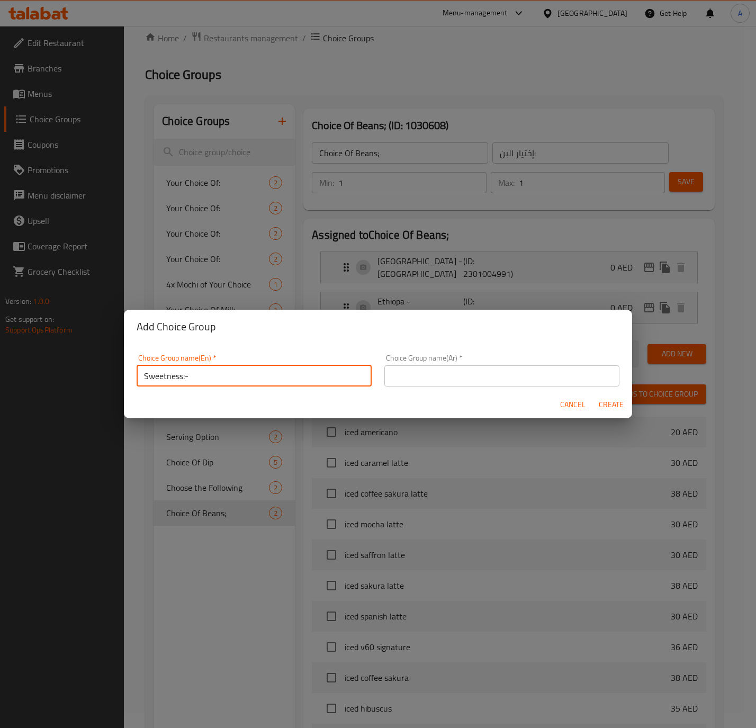
type input "Sweetness:-"
click at [516, 379] on input "text" at bounding box center [501, 375] width 235 height 21
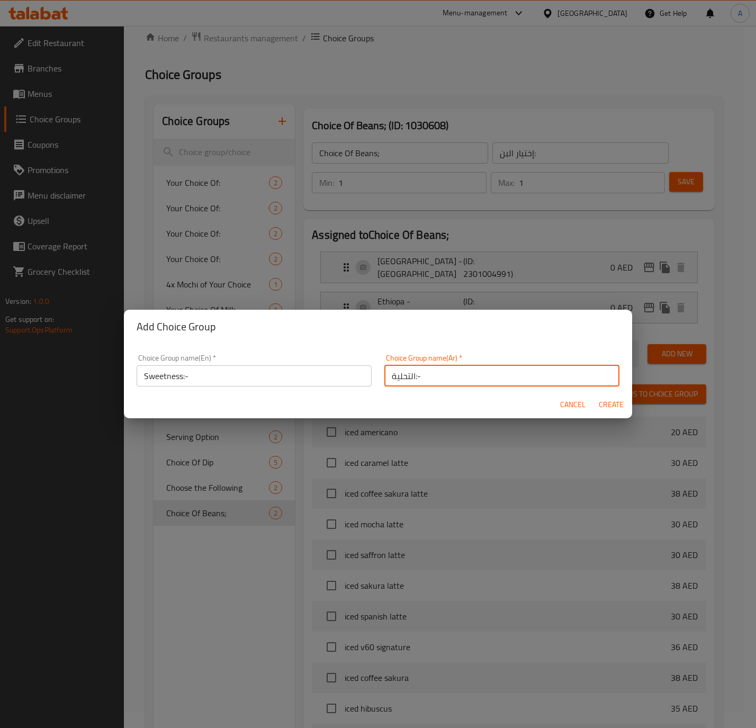
type input "التحلية:-"
click at [612, 406] on span "Create" at bounding box center [610, 404] width 25 height 13
type input "Sweetness:-"
type input "التحلية:-"
type input "0"
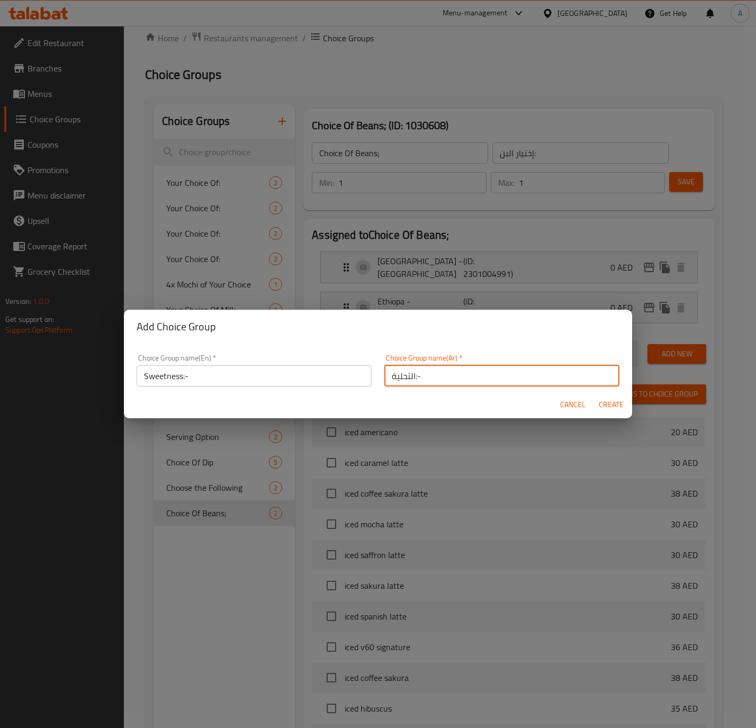
type input "0"
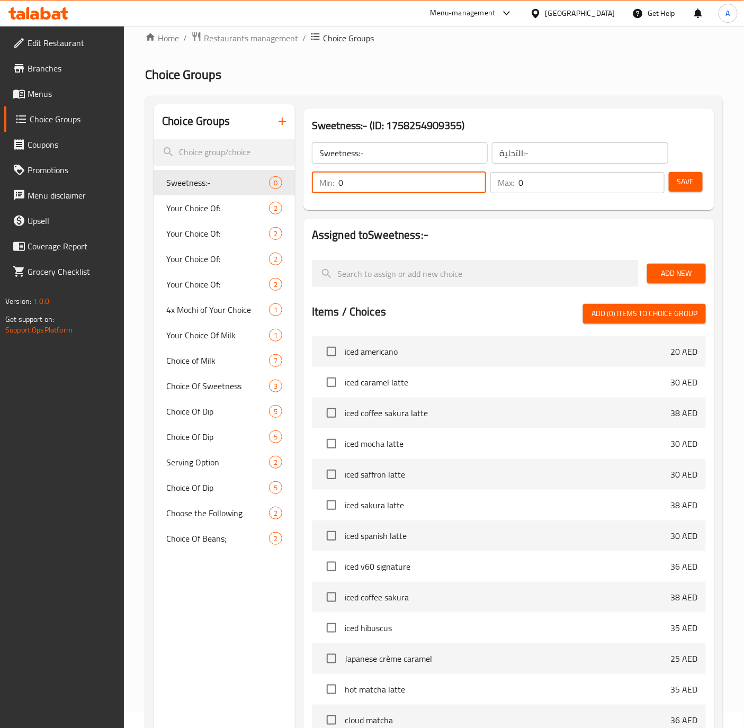
click at [407, 183] on input "0" at bounding box center [412, 182] width 148 height 21
type input "1"
click at [558, 183] on input "0" at bounding box center [591, 182] width 146 height 21
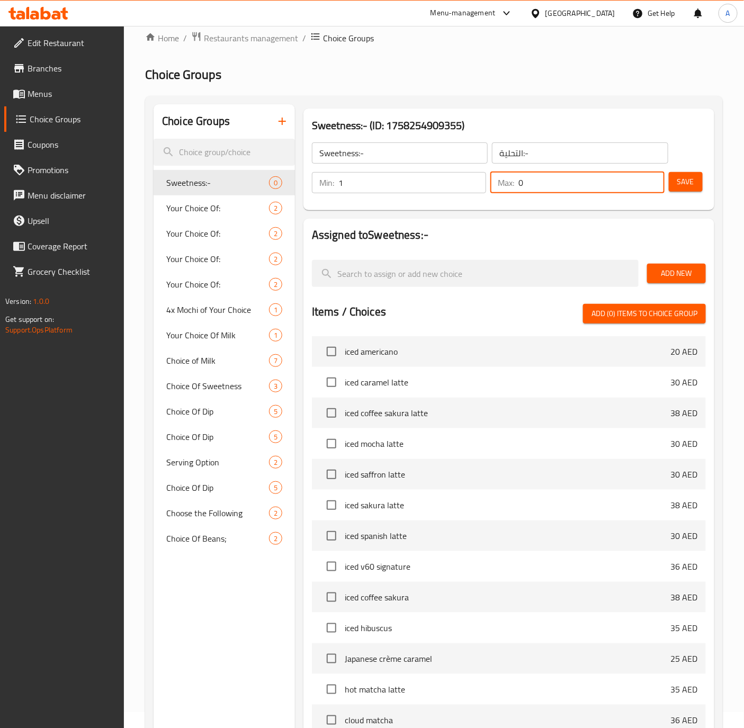
click at [558, 183] on input "0" at bounding box center [591, 182] width 146 height 21
type input "1"
click at [373, 154] on input "Sweetness:-" at bounding box center [400, 152] width 176 height 21
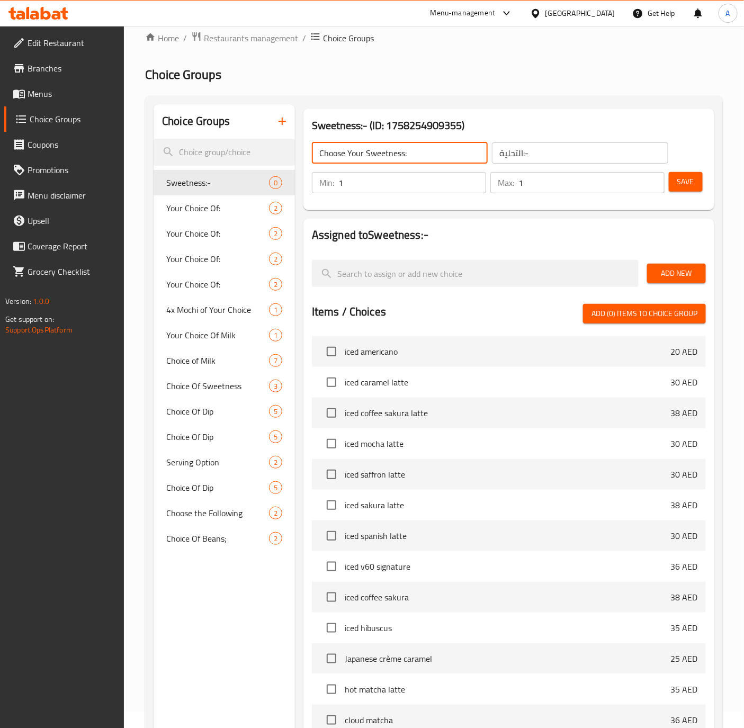
type input "Choose Your Sweetness:"
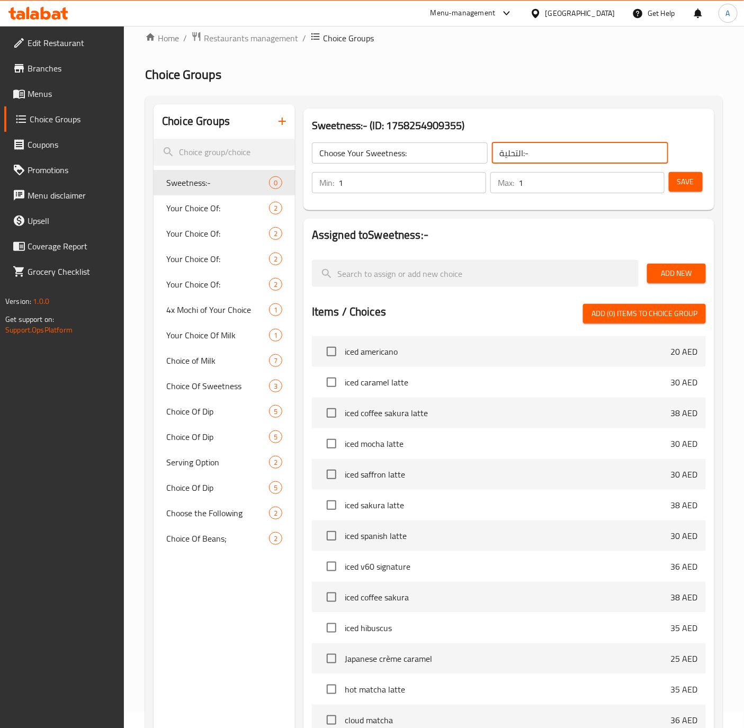
click at [548, 151] on input "التحلية:-" at bounding box center [580, 152] width 176 height 21
type input "ا"
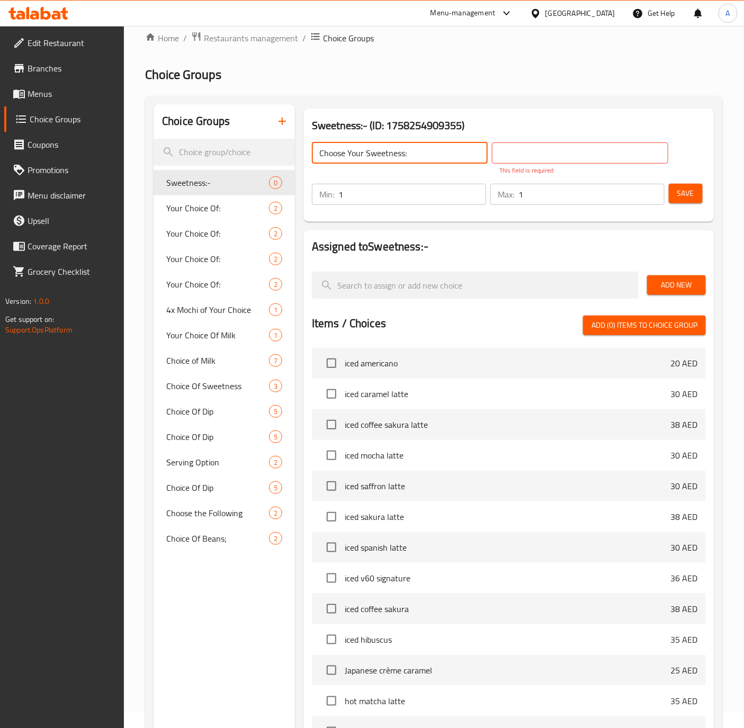
click at [364, 156] on input "Choose Your Sweetness:" at bounding box center [400, 152] width 176 height 21
type input "Sweetness:"
click at [507, 155] on input "text" at bounding box center [580, 152] width 176 height 21
type input "ألتحلية:"
click at [682, 189] on button "Save" at bounding box center [686, 194] width 34 height 20
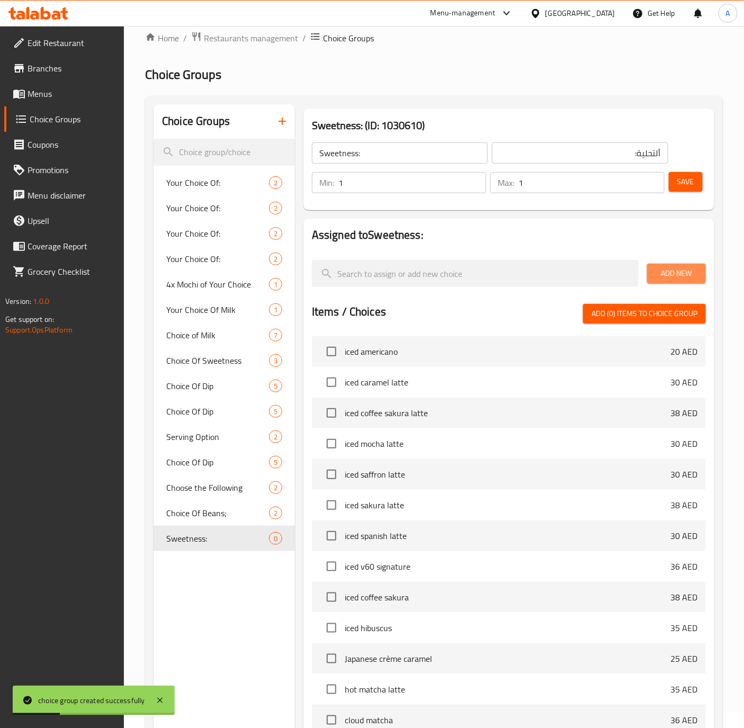
click at [681, 269] on span "Add New" at bounding box center [676, 273] width 42 height 13
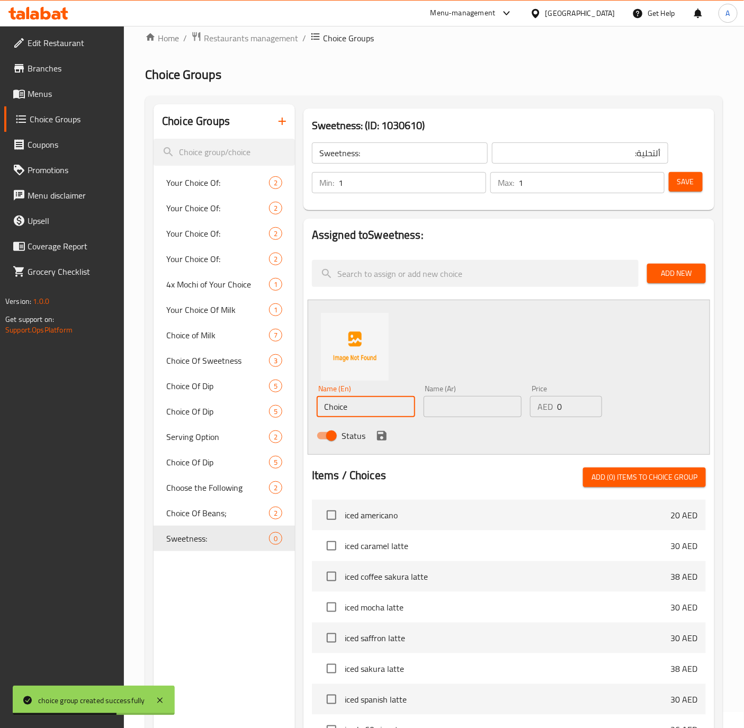
click at [356, 405] on input "Choice" at bounding box center [366, 406] width 98 height 21
type input "آ"
type input "No Sugar"
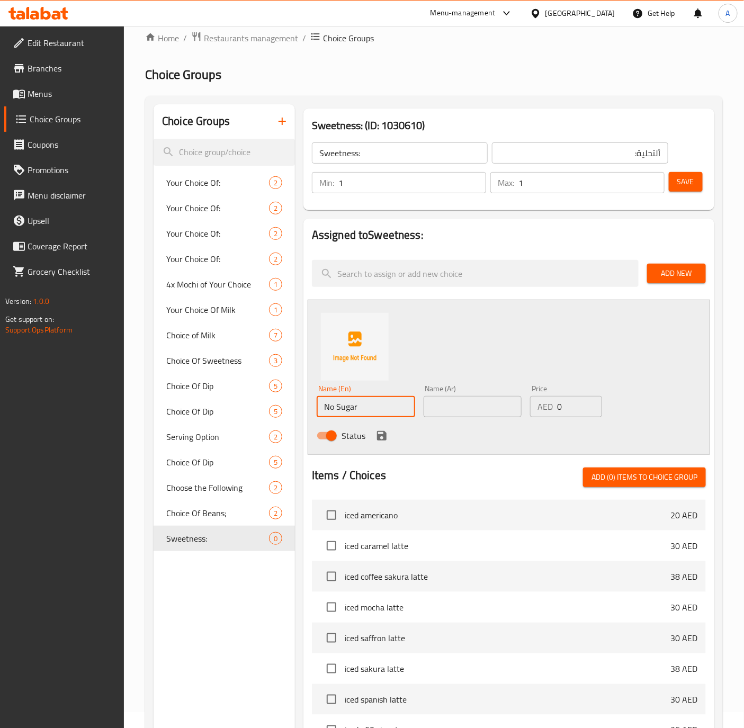
click at [429, 404] on input "text" at bounding box center [473, 406] width 98 height 21
type input "ب"
type input "بدون سكر"
click at [383, 442] on button "save" at bounding box center [382, 436] width 16 height 16
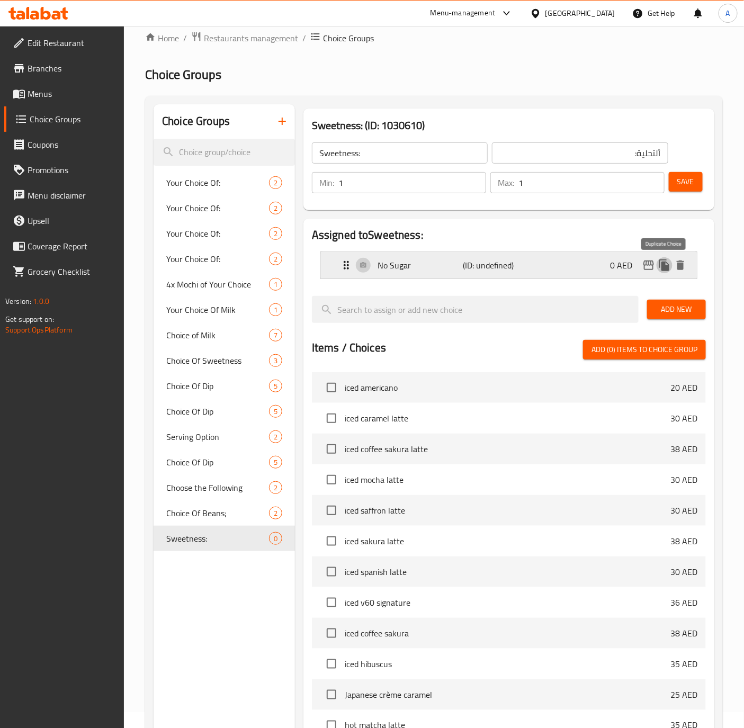
click at [663, 267] on icon "duplicate" at bounding box center [664, 265] width 10 height 12
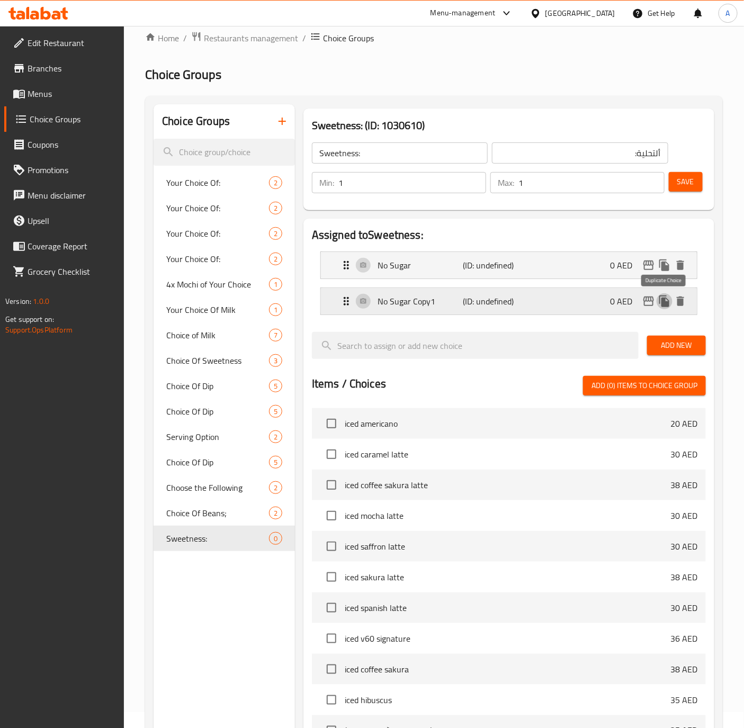
click at [668, 299] on icon "duplicate" at bounding box center [664, 301] width 13 height 13
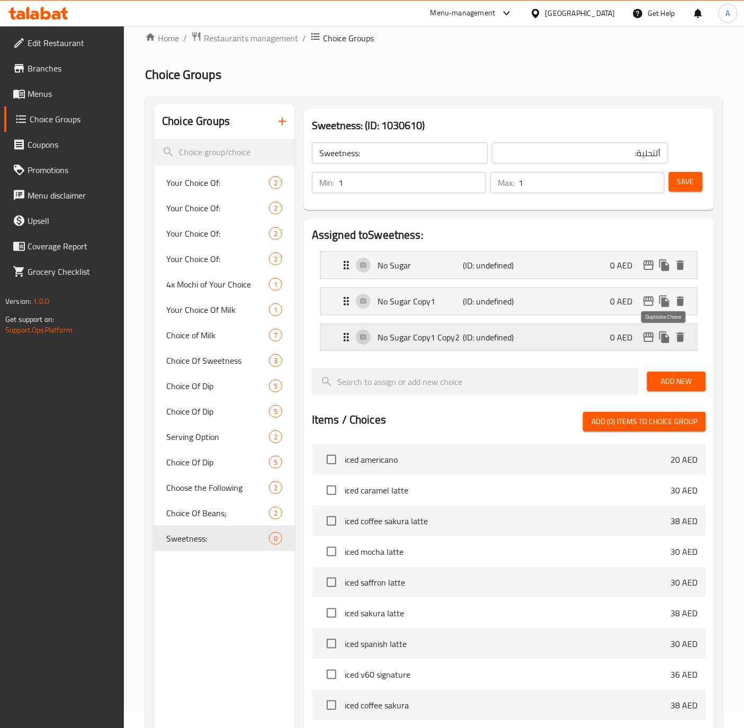
click at [661, 342] on icon "duplicate" at bounding box center [664, 337] width 13 height 13
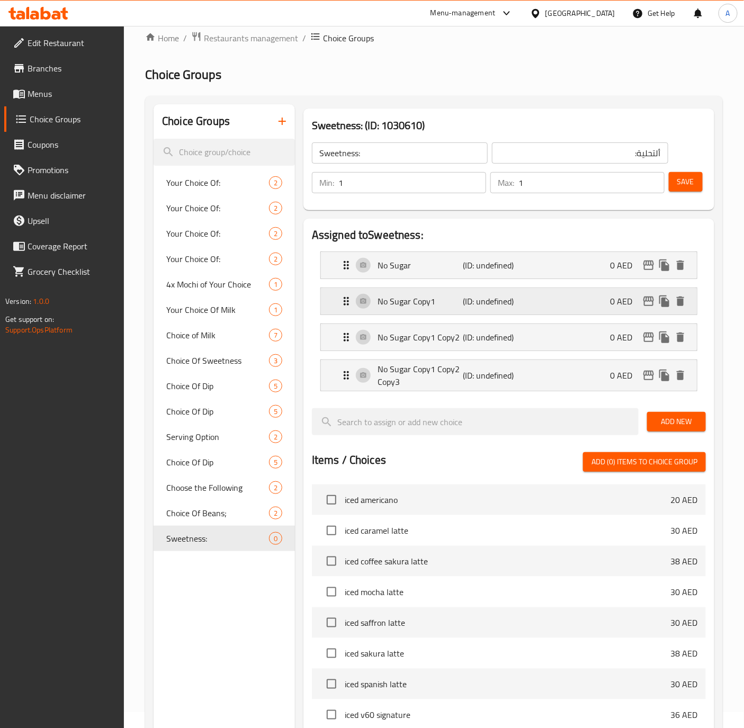
click at [406, 300] on p "No Sugar Copy1" at bounding box center [420, 301] width 85 height 13
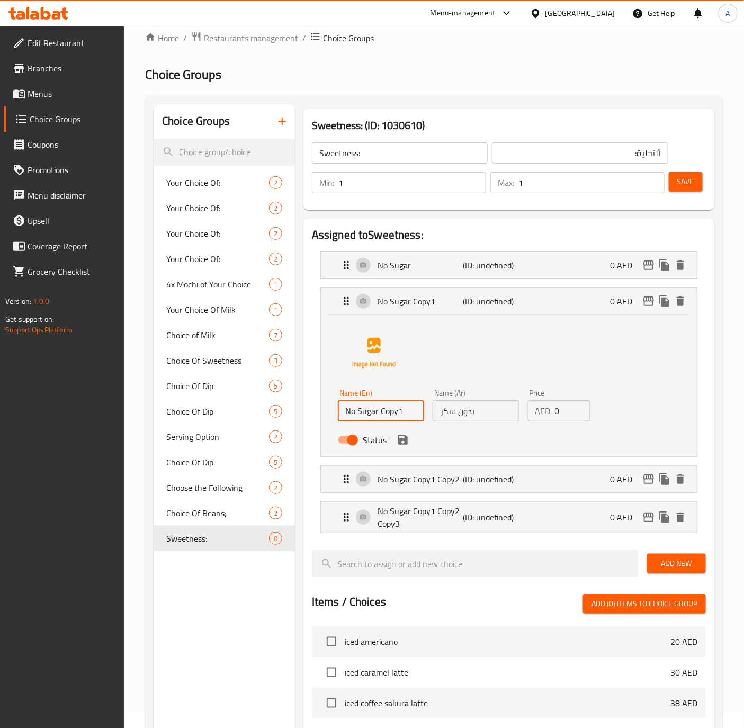
click at [416, 410] on input "No Sugar Copy1" at bounding box center [381, 410] width 86 height 21
click at [404, 480] on p "No Sugar Copy1 Copy2" at bounding box center [420, 479] width 85 height 13
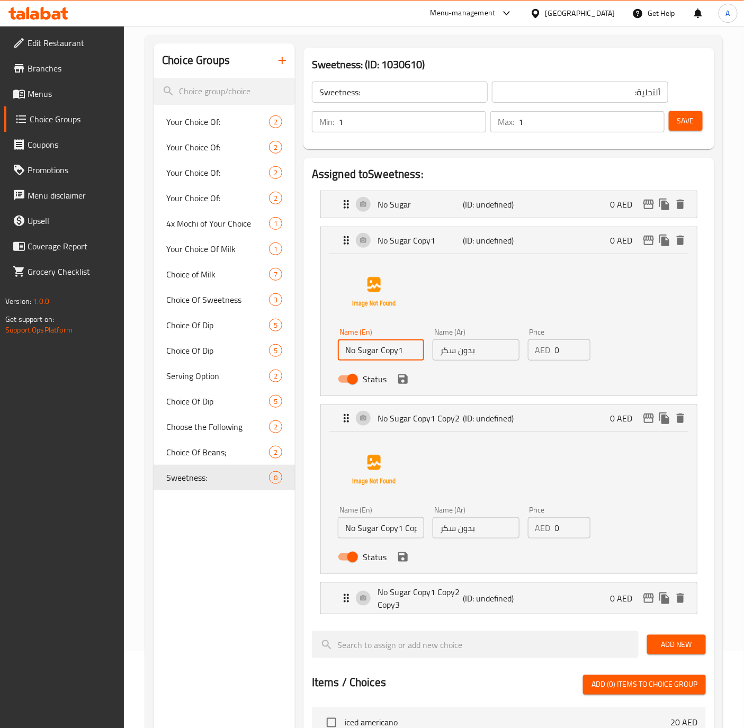
scroll to position [95, 0]
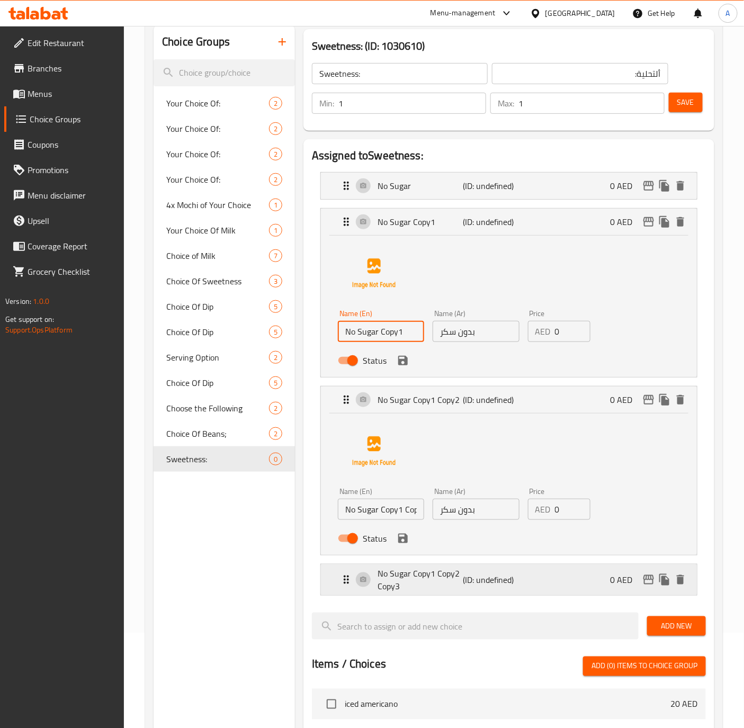
click at [392, 592] on p "No Sugar Copy1 Copy2 Copy3" at bounding box center [420, 579] width 85 height 25
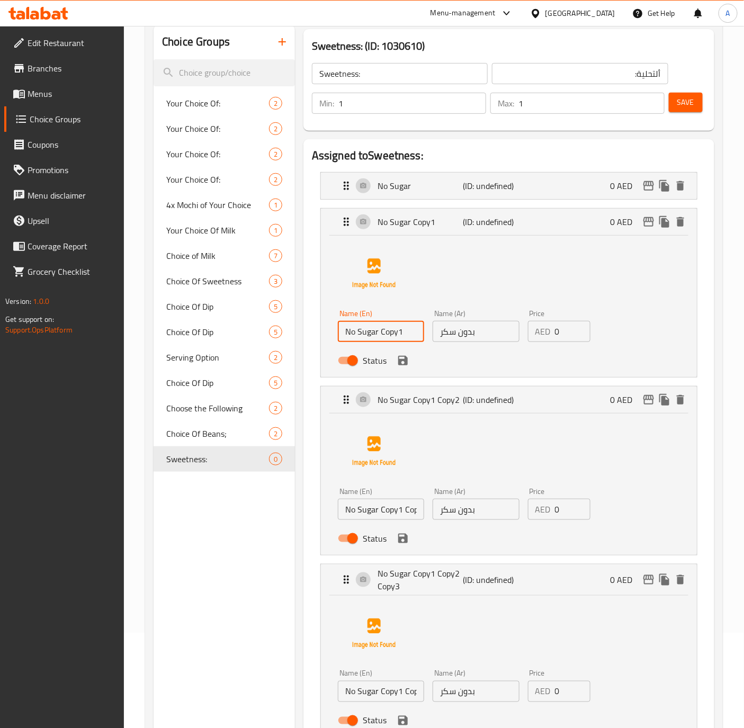
drag, startPoint x: 380, startPoint y: 335, endPoint x: 412, endPoint y: 336, distance: 31.8
click at [412, 336] on input "No Sugar Copy1" at bounding box center [381, 331] width 86 height 21
type input "No Sugar"
drag, startPoint x: 378, startPoint y: 505, endPoint x: 461, endPoint y: 529, distance: 86.6
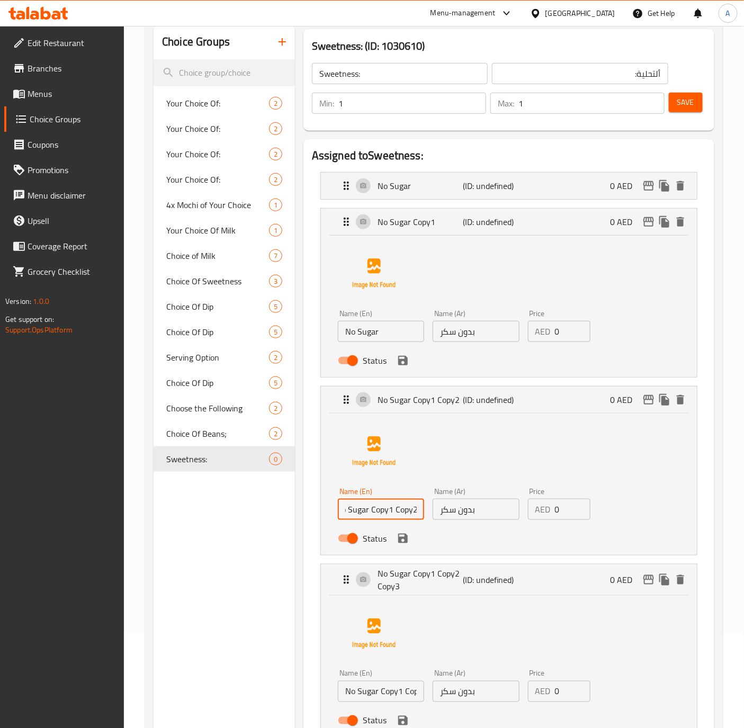
click at [461, 529] on div "Name (En) No Sugar Copy1 Copy2 Name (En) Name (Ar) بدون سكر Name (Ar) Price AED…" at bounding box center [476, 517] width 285 height 69
click at [389, 577] on p "No Sugar Copy1 Copy2 Copy3" at bounding box center [420, 579] width 85 height 25
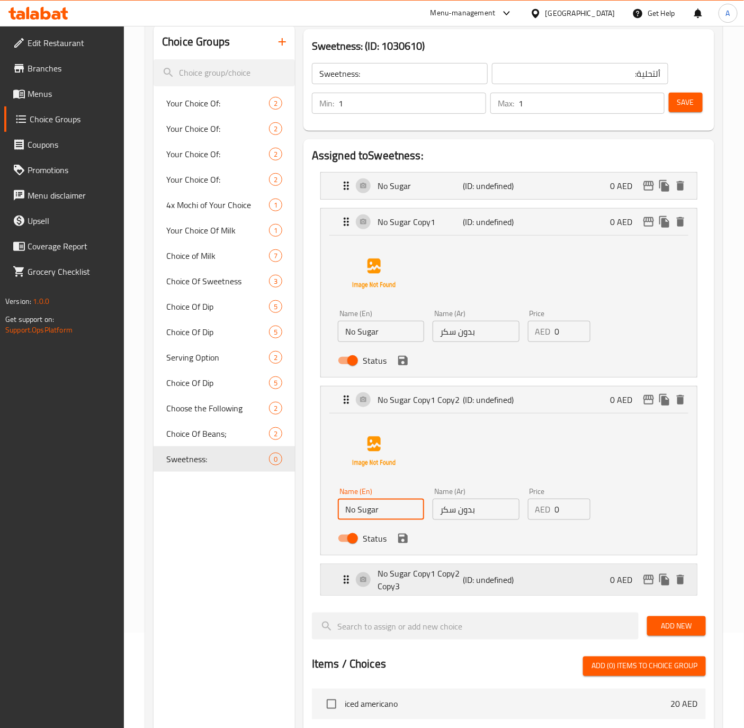
click at [426, 583] on p "No Sugar Copy1 Copy2 Copy3" at bounding box center [420, 579] width 85 height 25
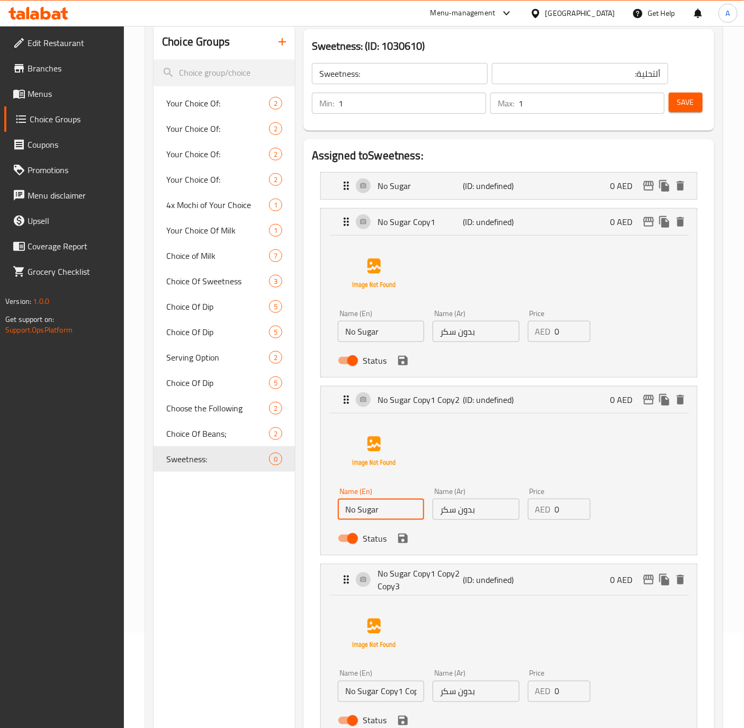
type input "No Sugar"
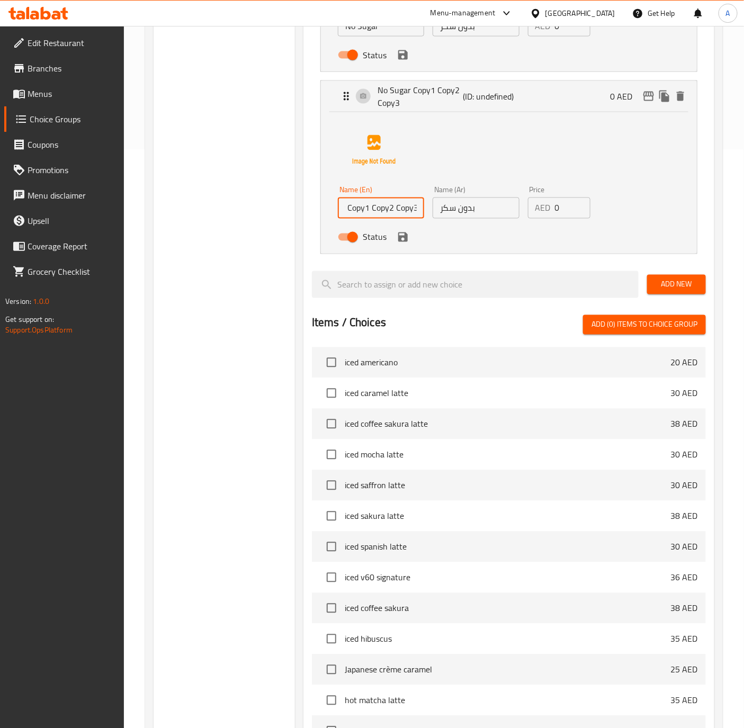
drag, startPoint x: 376, startPoint y: 691, endPoint x: 491, endPoint y: 734, distance: 122.5
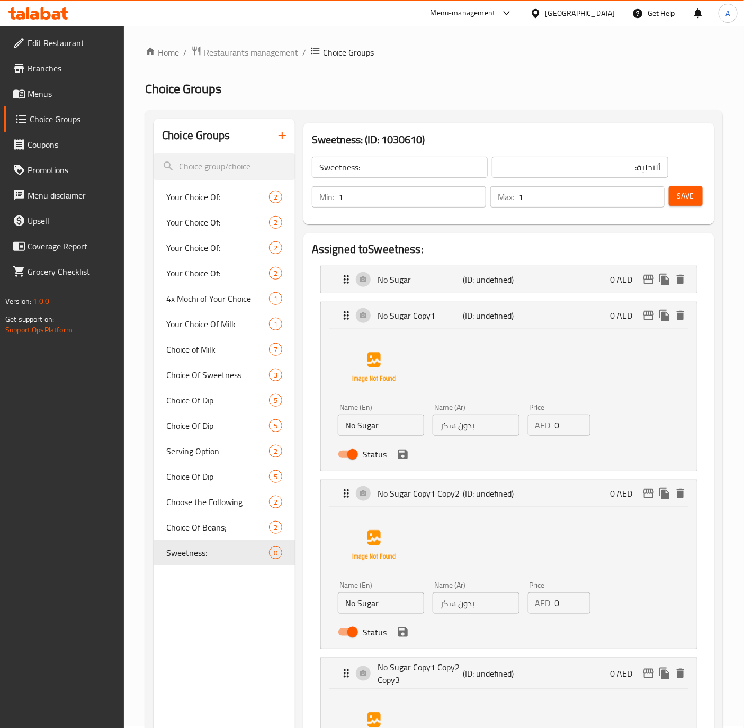
scroll to position [0, 0]
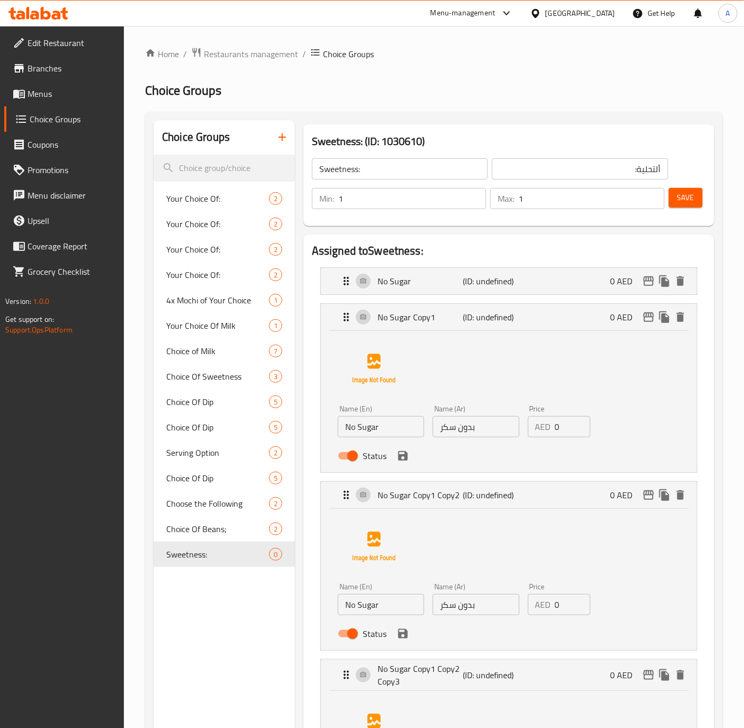
type input "No Suga"
drag, startPoint x: 356, startPoint y: 432, endPoint x: 315, endPoint y: 414, distance: 44.8
click at [322, 428] on div "Name (En) No Sugar Name (En) Name (Ar) بدون سكر Name (Ar) Price AED 0 Price Sta…" at bounding box center [509, 401] width 376 height 141
type input "Less Sugar"
drag, startPoint x: 356, startPoint y: 610, endPoint x: 303, endPoint y: 604, distance: 53.3
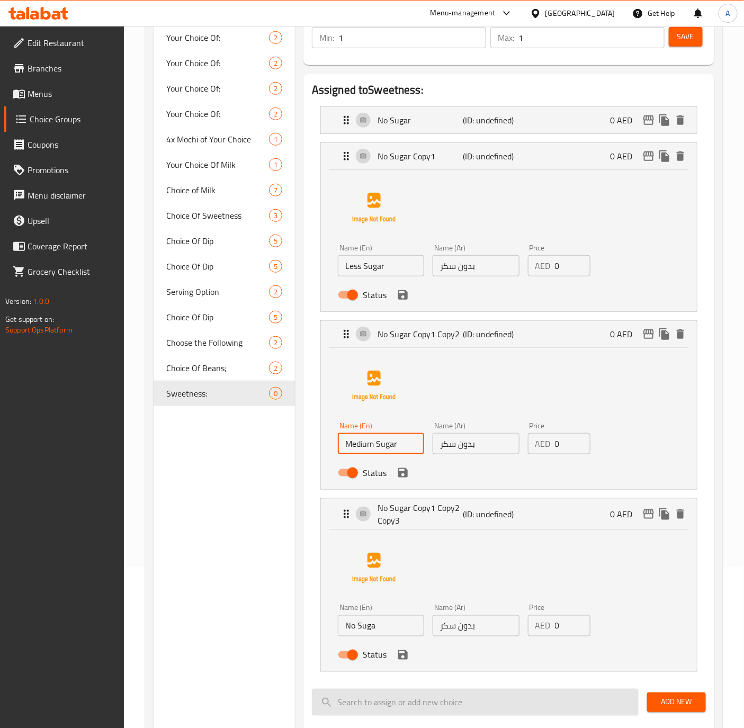
scroll to position [238, 0]
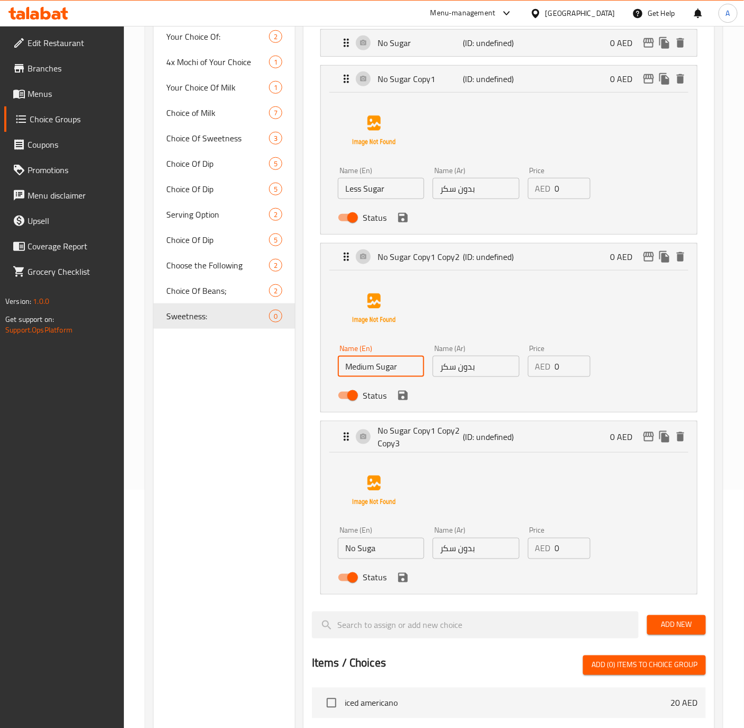
type input "Medium Sugar"
click at [355, 550] on input "No Suga" at bounding box center [381, 548] width 86 height 21
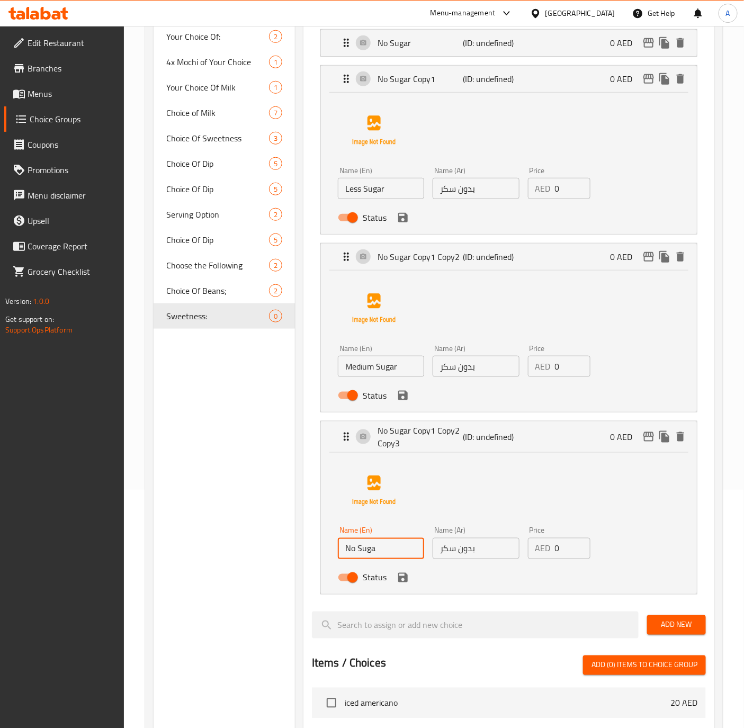
click at [355, 550] on input "No Suga" at bounding box center [381, 548] width 86 height 21
drag, startPoint x: 355, startPoint y: 548, endPoint x: 295, endPoint y: 547, distance: 59.3
click at [295, 547] on div "Sweetness: (ID: 1030610) Sweetness: ​ ألتحلية: ​ Min: 1 ​ Max: 1 ​ Save Assigne…" at bounding box center [507, 544] width 424 height 1325
drag, startPoint x: 356, startPoint y: 550, endPoint x: 319, endPoint y: 546, distance: 36.7
click at [319, 546] on li "No Sugar Copy1 Copy2 Copy3 (ID: undefined) 0 AED Name (En) No Suga Name (En) Na…" at bounding box center [509, 508] width 394 height 182
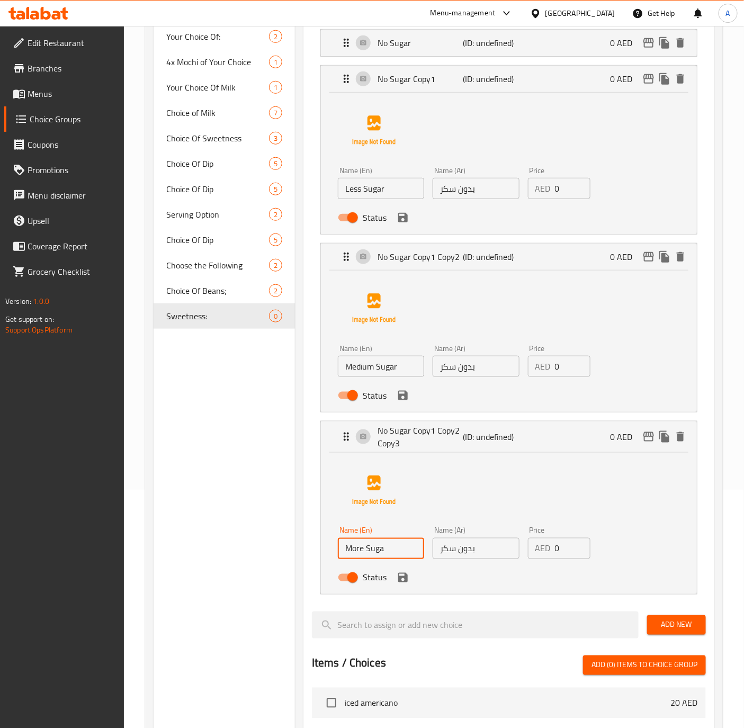
click at [403, 549] on input "More Suga" at bounding box center [381, 548] width 86 height 21
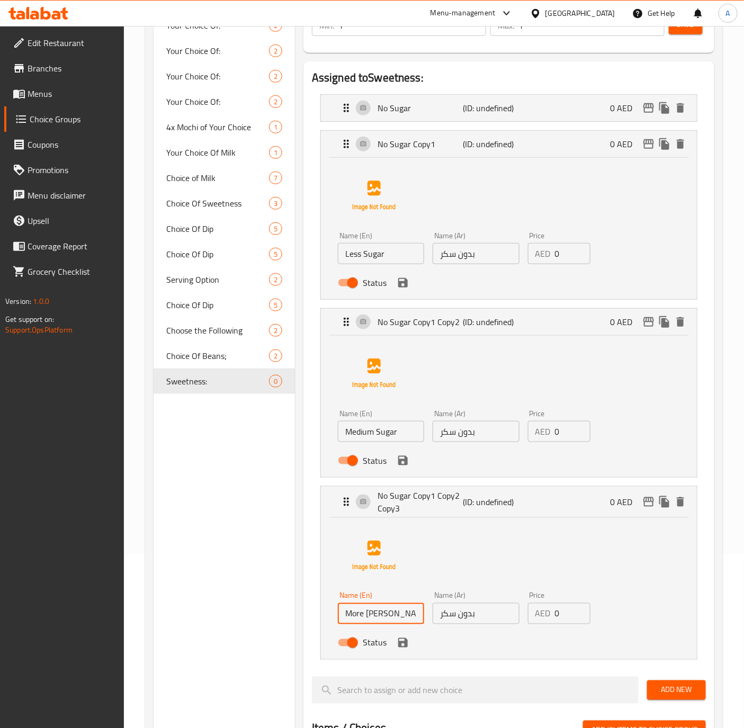
scroll to position [79, 0]
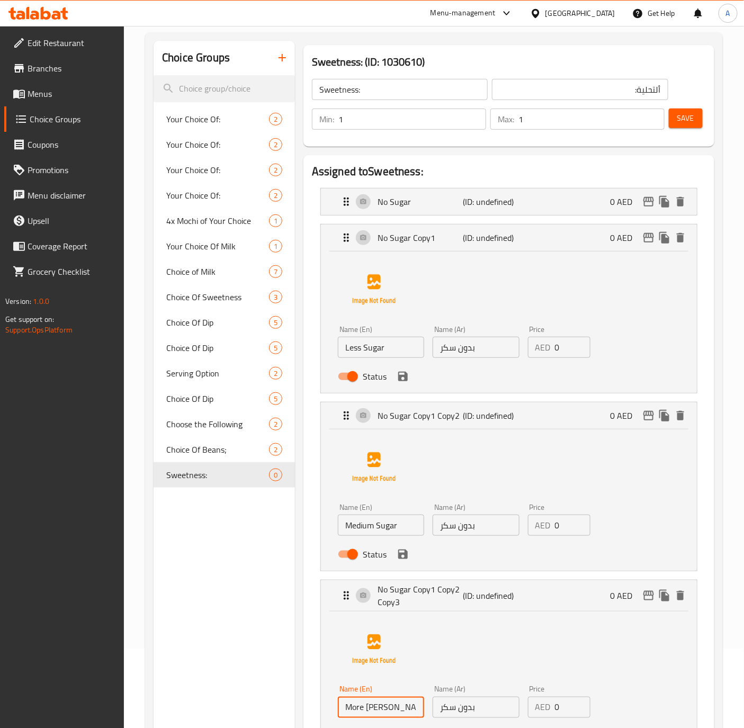
type input "More [PERSON_NAME]"
click at [490, 352] on input "بدون سكر" at bounding box center [476, 347] width 86 height 21
click at [399, 348] on input "Less Sugar" at bounding box center [381, 347] width 86 height 21
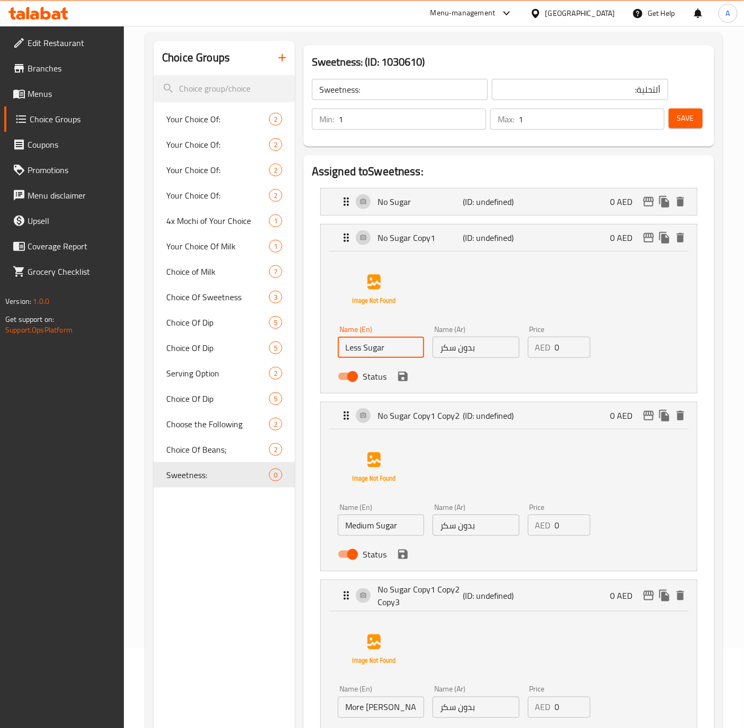
click at [486, 537] on div "Name (Ar) بدون سكر Name (Ar)" at bounding box center [475, 519] width 95 height 41
click at [489, 355] on input "بدون سكر" at bounding box center [476, 347] width 86 height 21
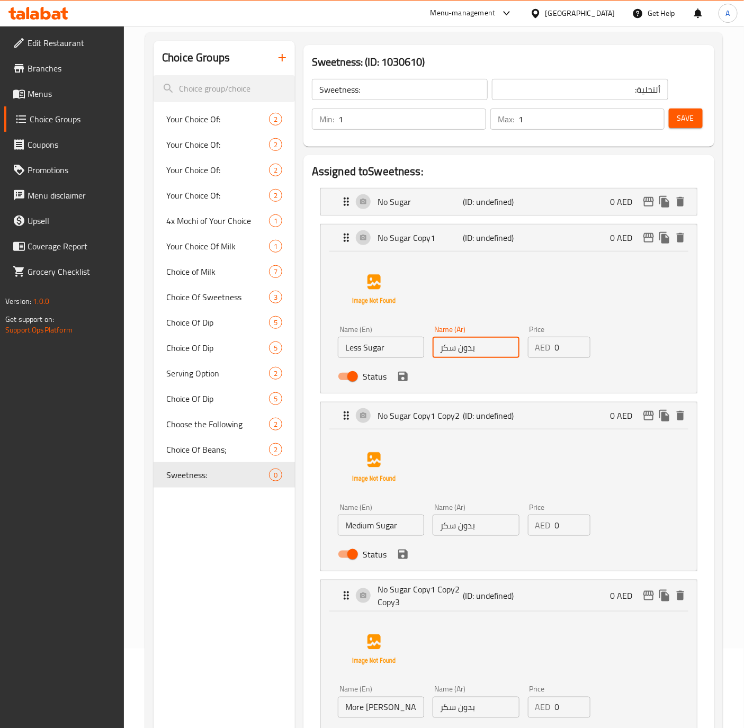
paste input "كر أقل"
click at [451, 343] on input "سكر أقل" at bounding box center [476, 347] width 86 height 21
drag, startPoint x: 454, startPoint y: 343, endPoint x: 436, endPoint y: 343, distance: 18.5
click at [436, 343] on input "سكر أقل" at bounding box center [476, 347] width 86 height 21
click at [500, 350] on input "سكر أقل" at bounding box center [476, 347] width 86 height 21
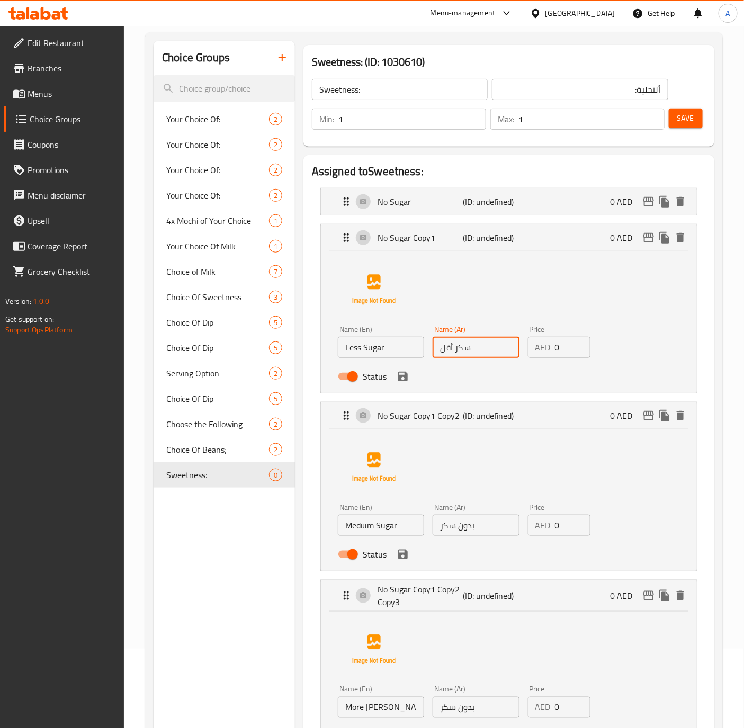
type input "سكر أقل"
click at [480, 527] on input "بدون سكر" at bounding box center [476, 525] width 86 height 21
click at [485, 527] on input "بدون سكر" at bounding box center [476, 525] width 86 height 21
drag, startPoint x: 485, startPoint y: 527, endPoint x: 483, endPoint y: 537, distance: 10.2
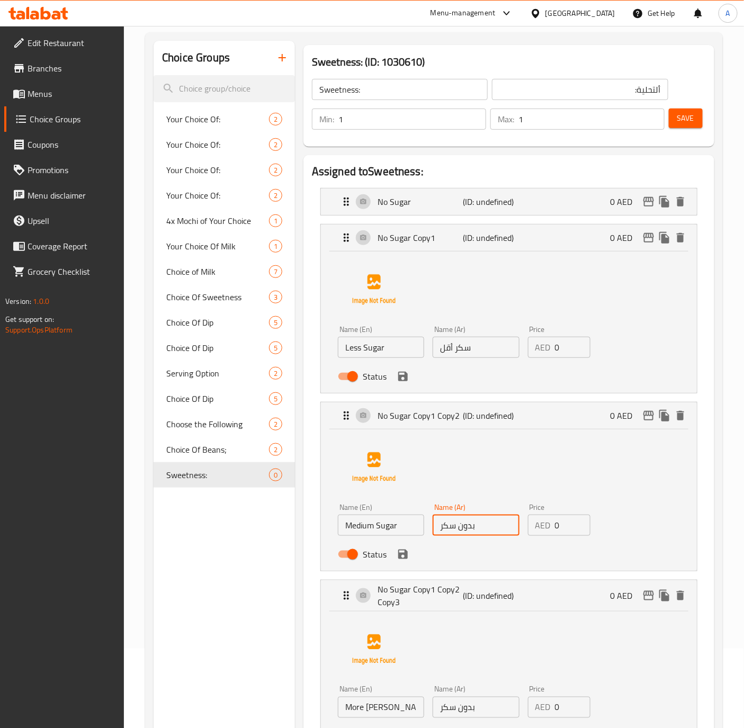
click at [483, 537] on div "Name (Ar) بدون سكر Name (Ar)" at bounding box center [475, 519] width 95 height 41
paste input "كر وسط"
type input "سكر وسط"
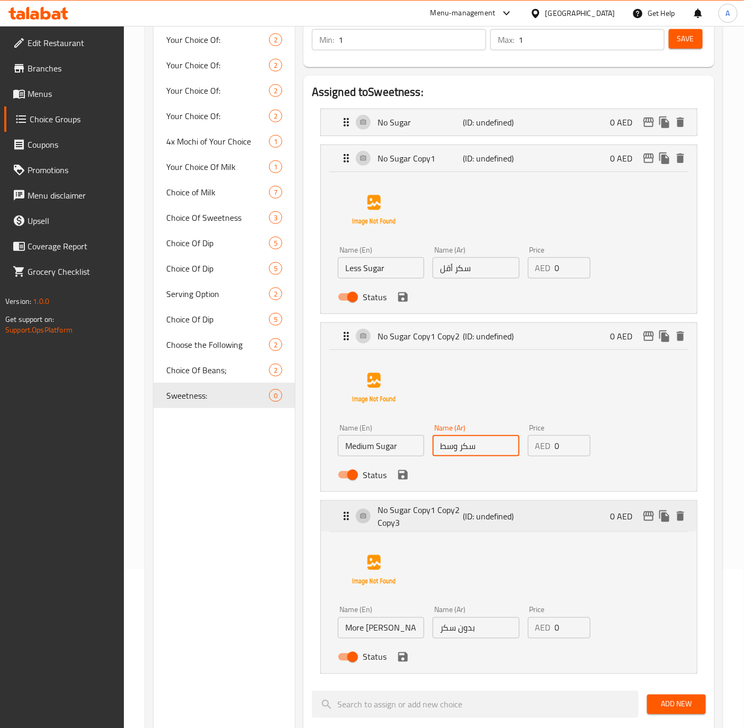
scroll to position [318, 0]
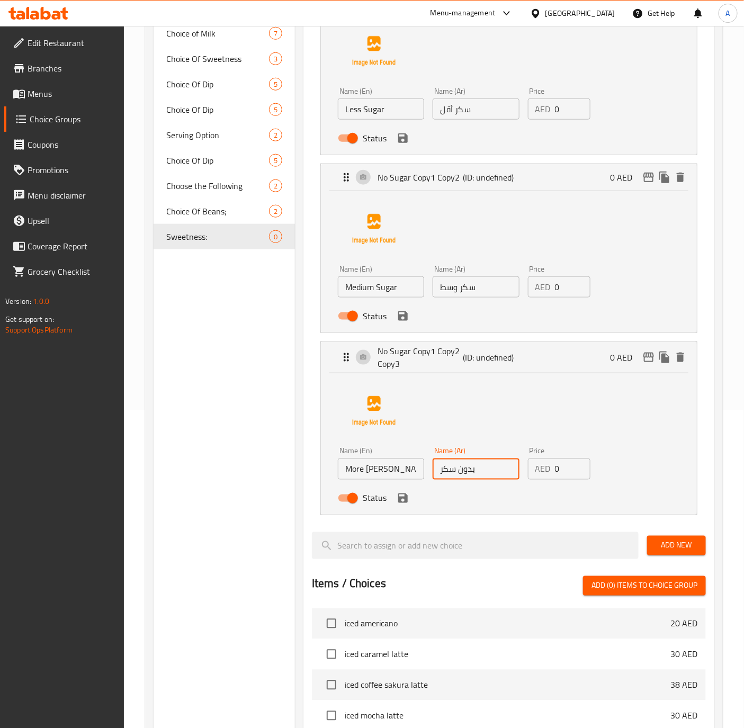
click at [480, 468] on input "بدون سكر" at bounding box center [476, 469] width 86 height 21
paste input "كر زيادة"
click at [403, 499] on icon "save" at bounding box center [403, 498] width 10 height 10
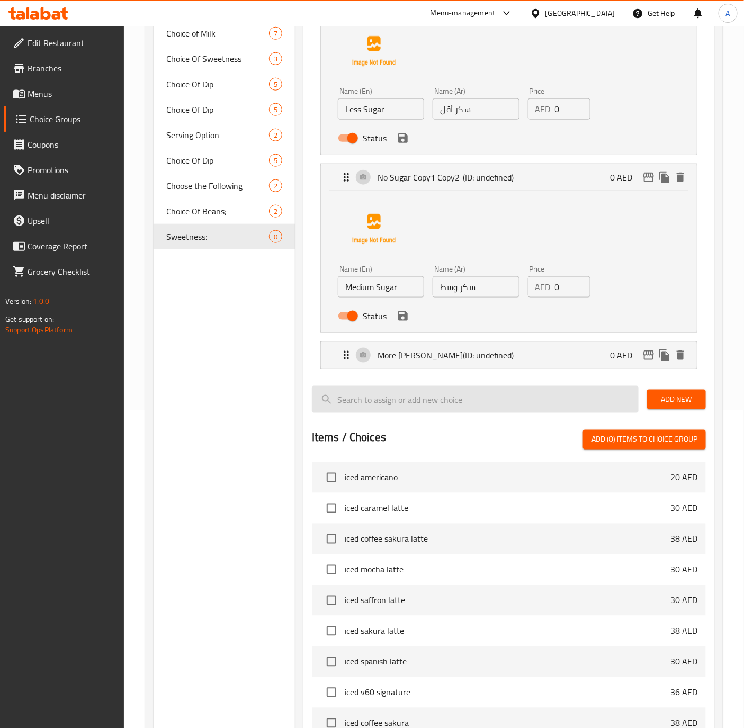
type input "سكر زيادة"
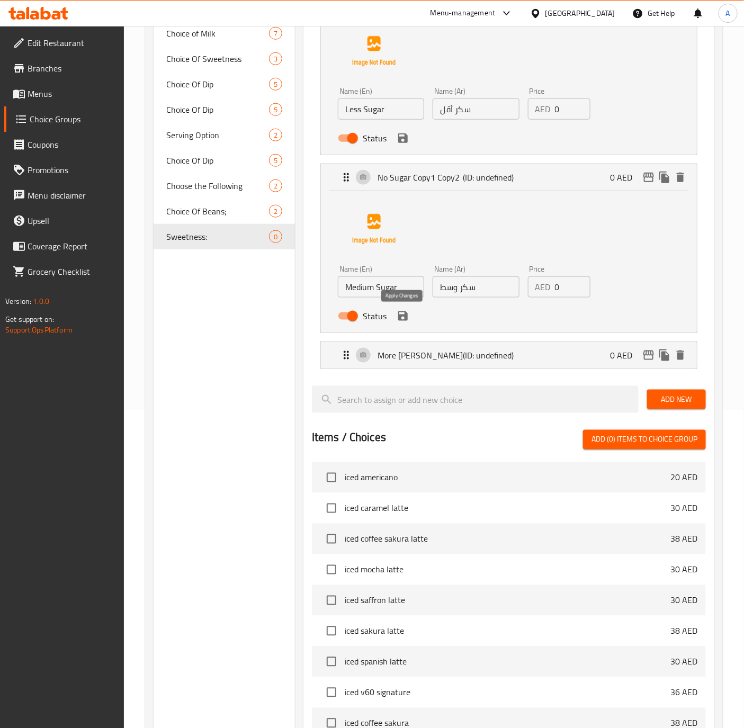
click at [403, 318] on icon "save" at bounding box center [403, 316] width 13 height 13
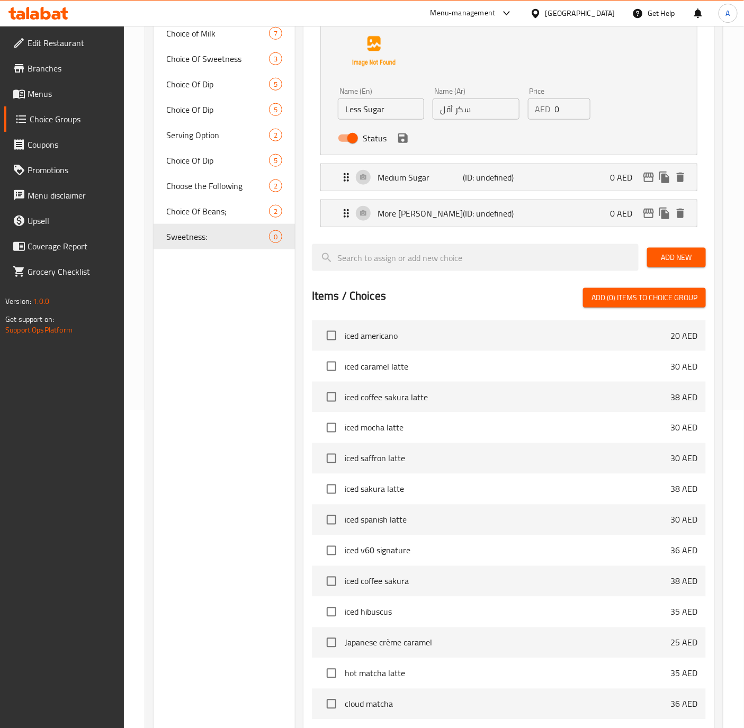
drag, startPoint x: 407, startPoint y: 147, endPoint x: 426, endPoint y: 156, distance: 21.1
click at [407, 146] on div "Status" at bounding box center [476, 138] width 285 height 29
click at [401, 137] on icon "save" at bounding box center [403, 138] width 13 height 13
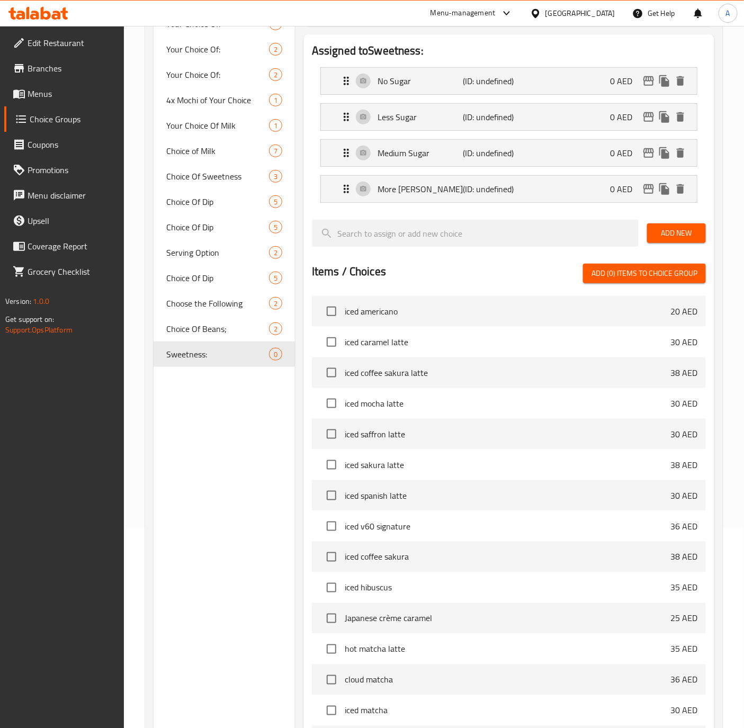
scroll to position [79, 0]
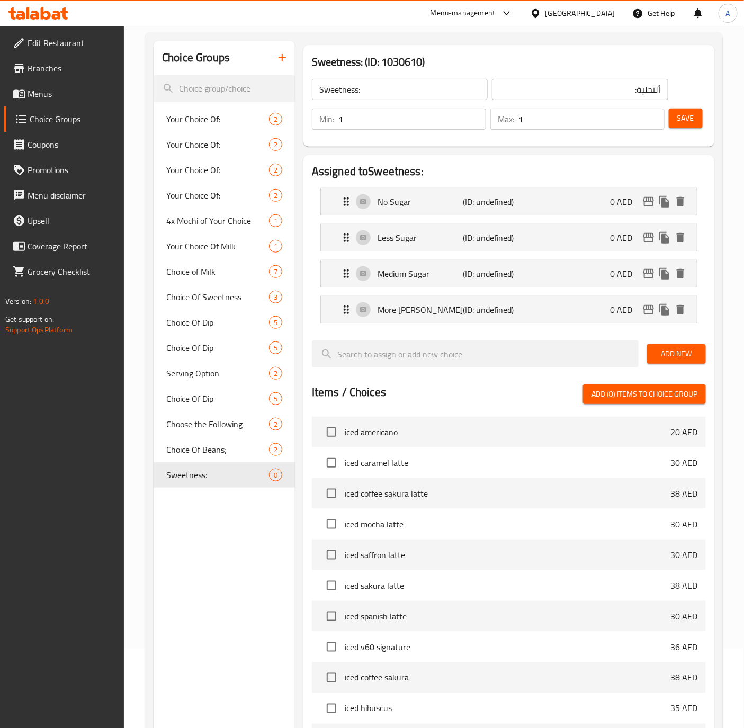
click at [681, 118] on span "Save" at bounding box center [685, 118] width 17 height 13
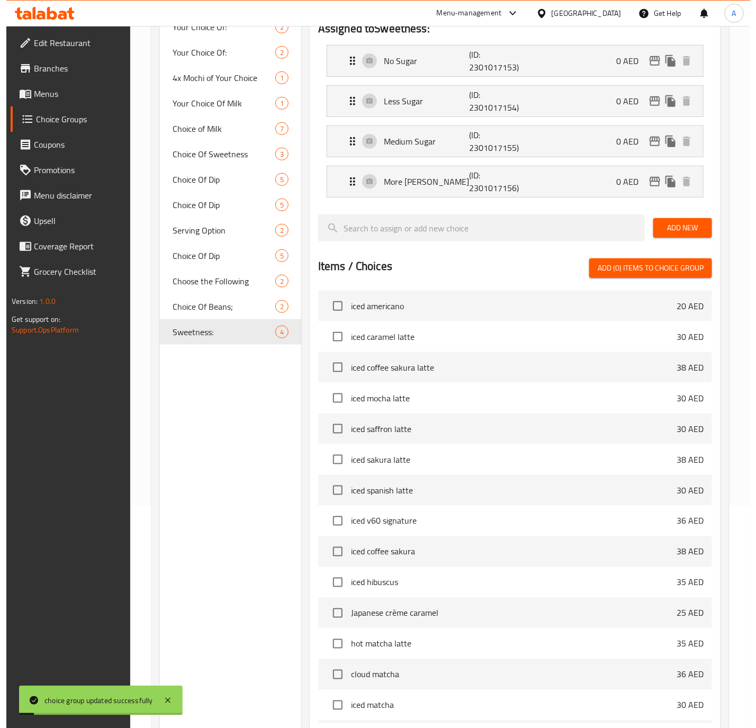
scroll to position [336, 0]
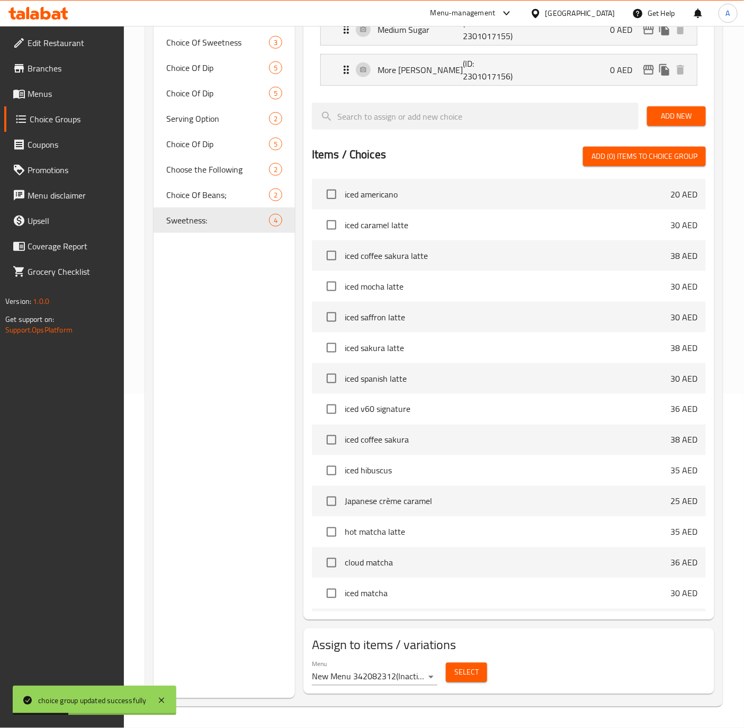
click at [468, 670] on span "Select" at bounding box center [466, 672] width 24 height 13
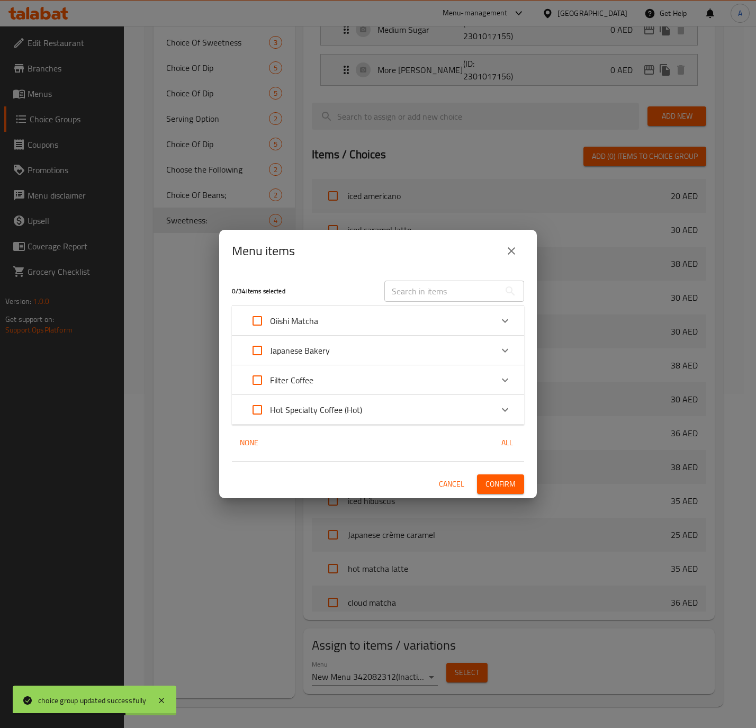
click at [510, 404] on icon "Expand" at bounding box center [505, 409] width 13 height 13
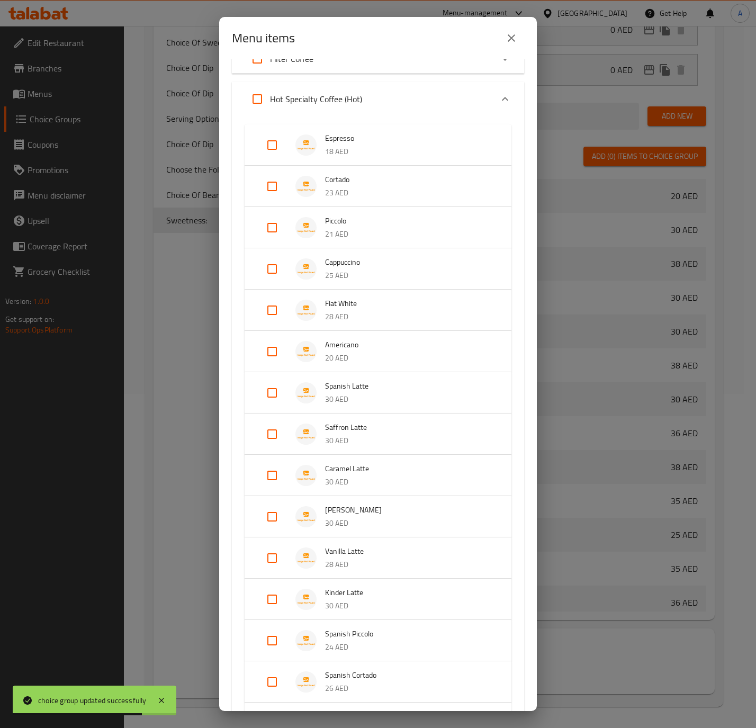
scroll to position [229, 0]
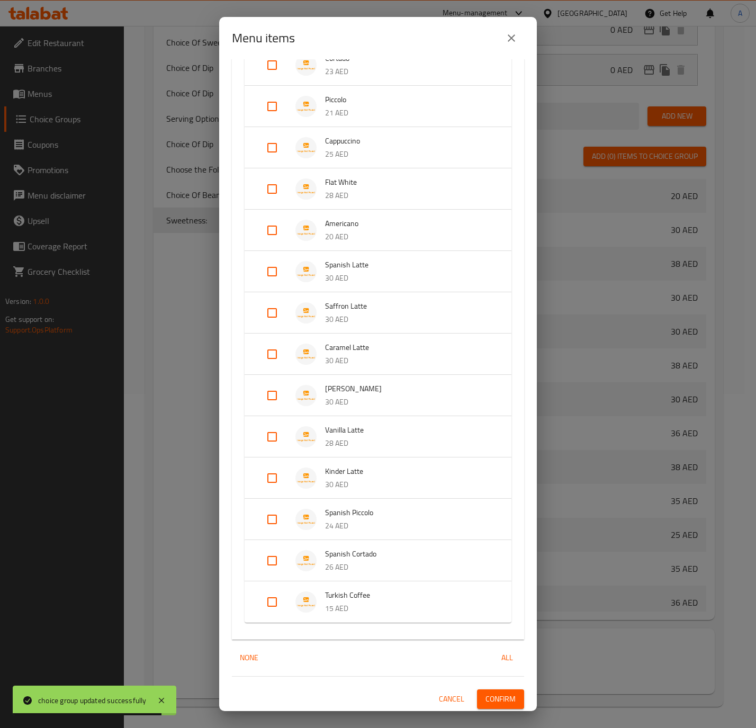
click at [278, 606] on input "Expand" at bounding box center [271, 601] width 25 height 25
checkbox input "true"
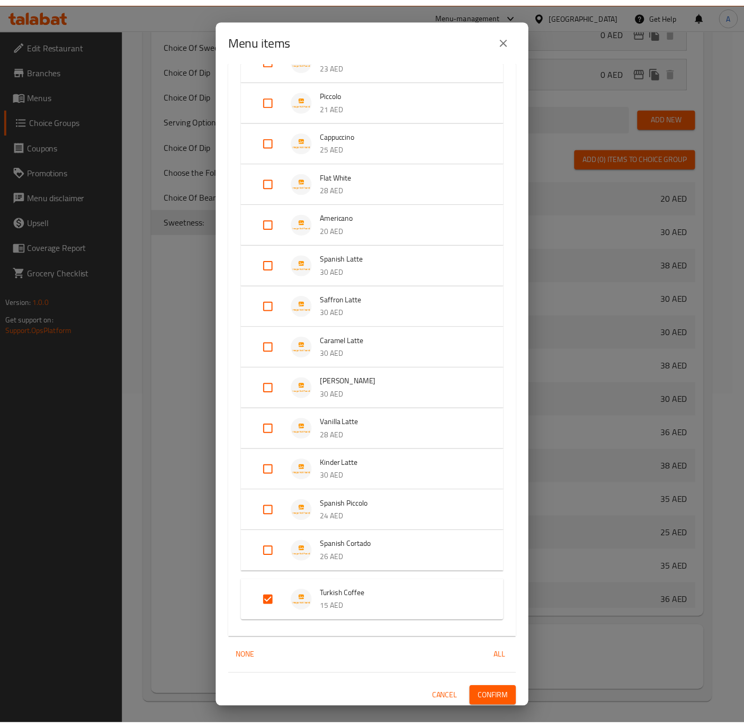
scroll to position [238, 0]
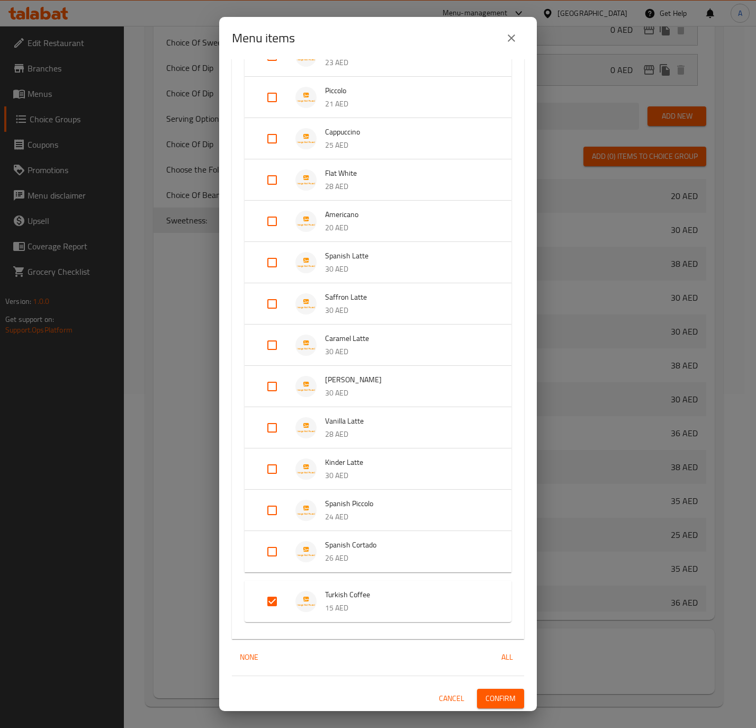
click at [486, 693] on span "Confirm" at bounding box center [501, 698] width 30 height 13
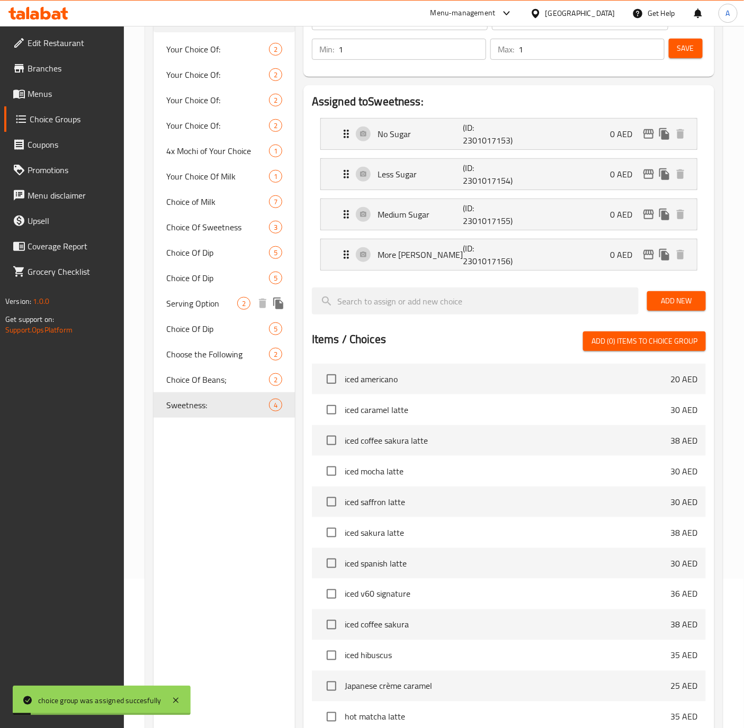
scroll to position [0, 0]
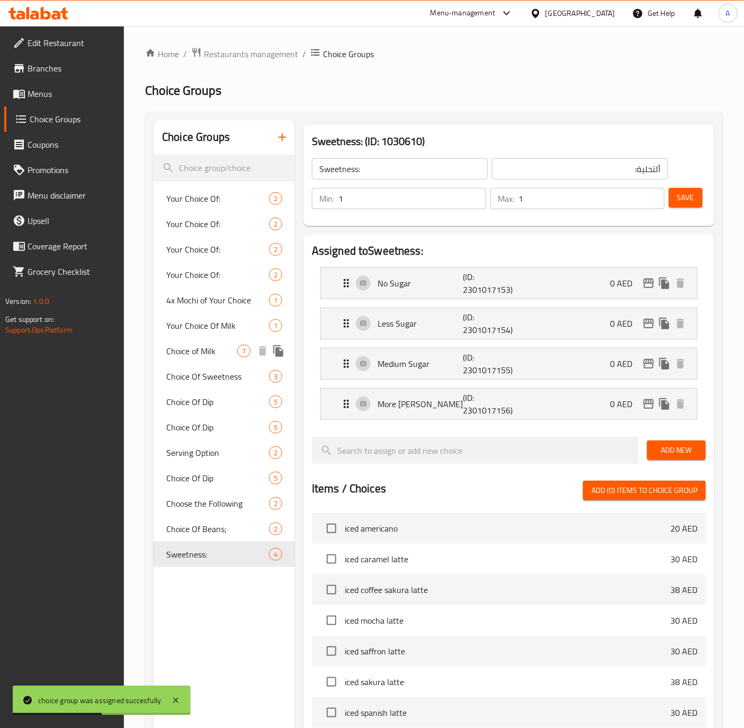
click at [175, 348] on span "Choice of Milk" at bounding box center [201, 351] width 71 height 13
type input "Choice of Milk"
type input "اختيارك من الحليب"
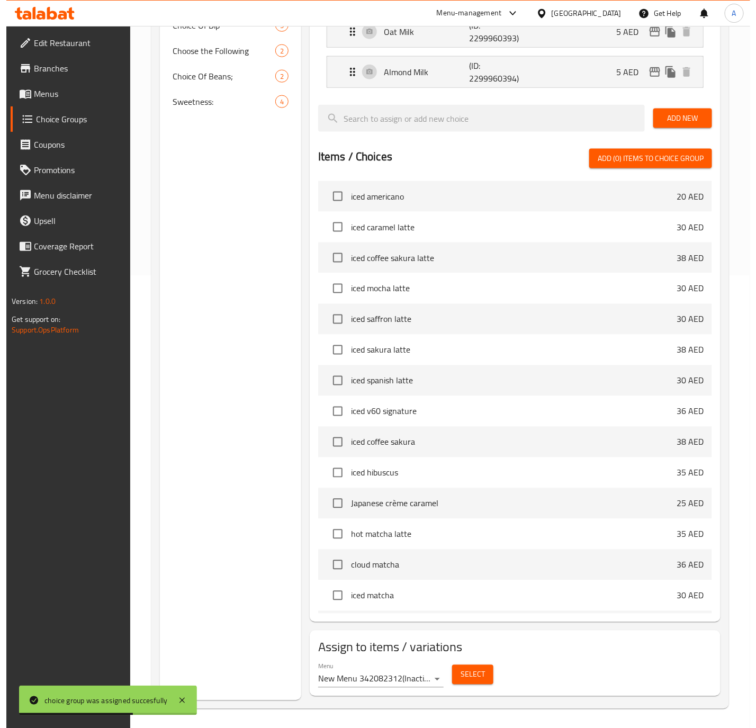
scroll to position [458, 0]
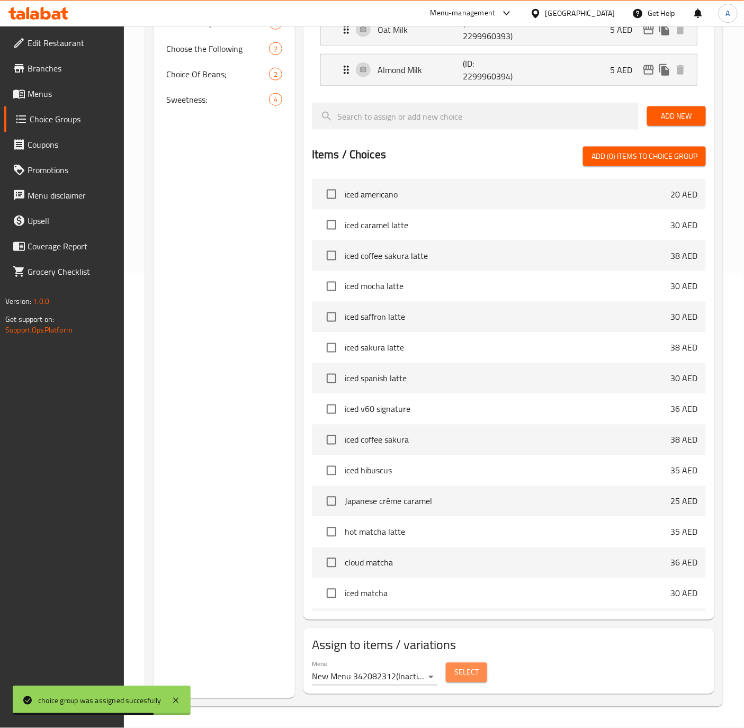
click at [461, 671] on span "Select" at bounding box center [466, 672] width 24 height 13
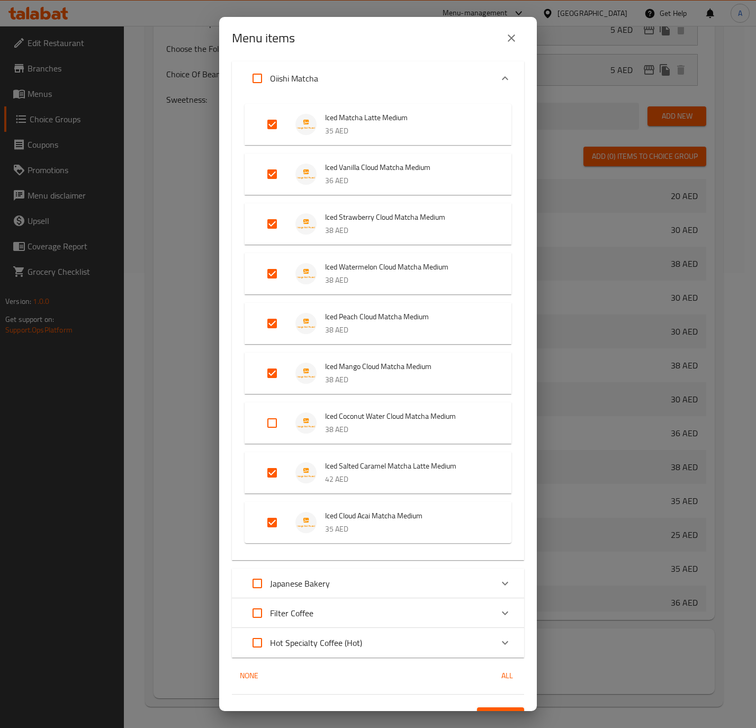
scroll to position [59, 0]
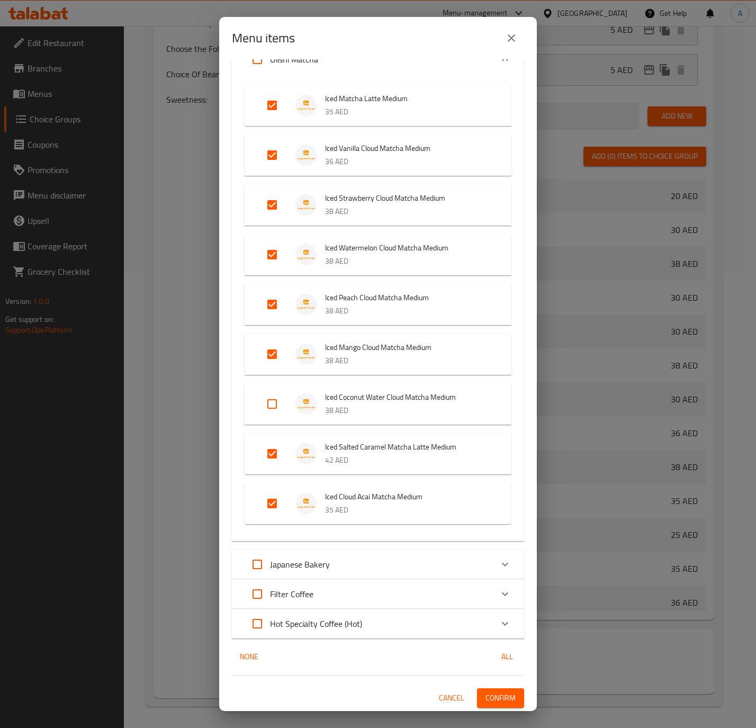
click at [499, 626] on div "Expand" at bounding box center [504, 623] width 25 height 25
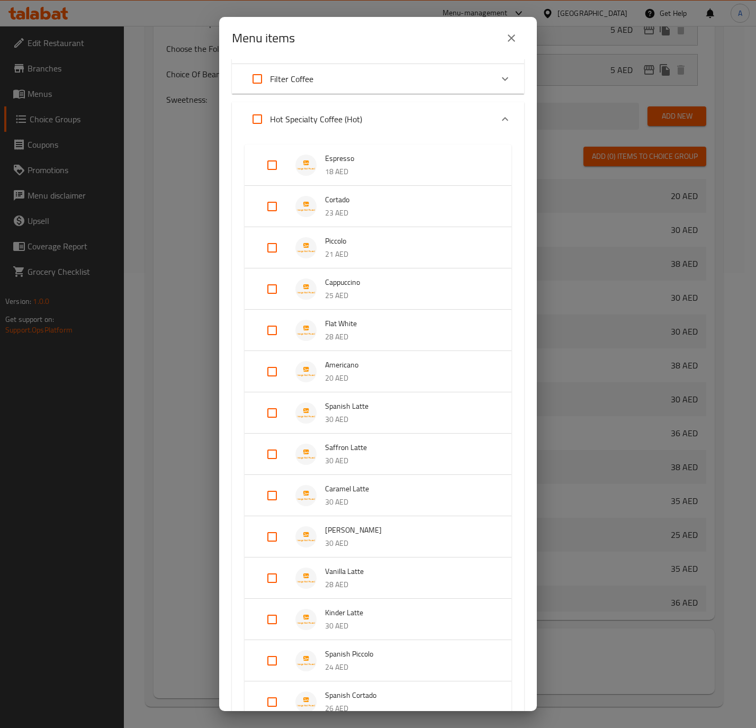
scroll to position [318, 0]
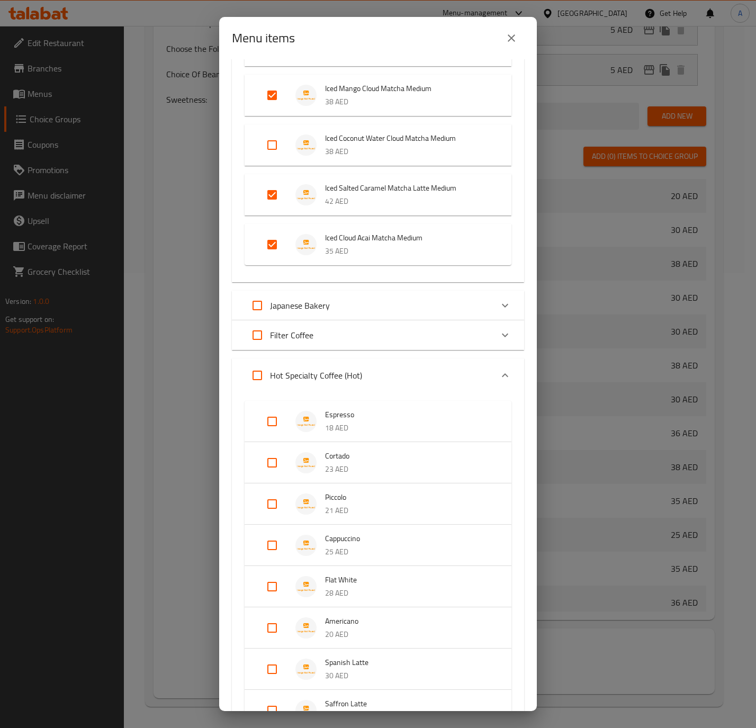
click at [264, 385] on input "Expand" at bounding box center [257, 375] width 25 height 25
checkbox input "true"
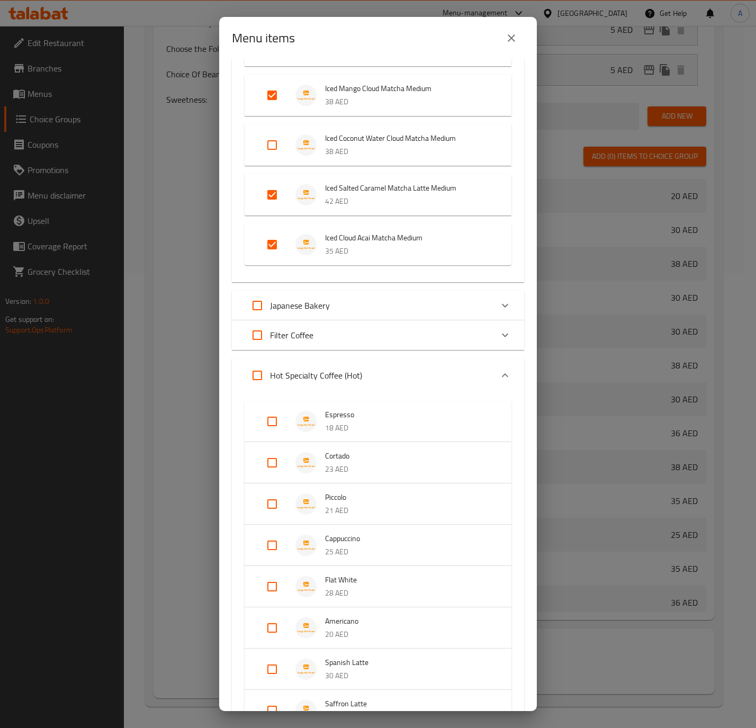
checkbox input "true"
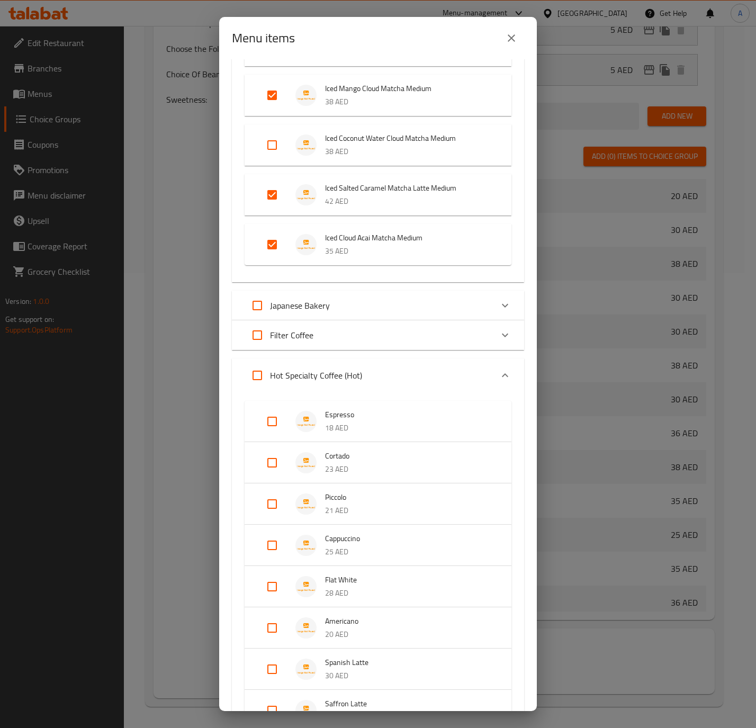
checkbox input "true"
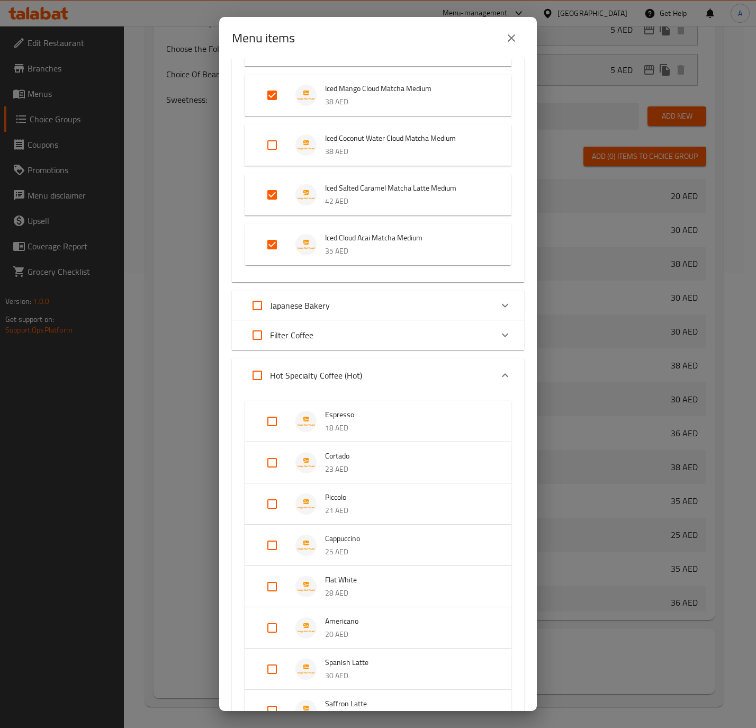
checkbox input "true"
click at [270, 428] on input "Expand" at bounding box center [271, 421] width 25 height 25
checkbox input "false"
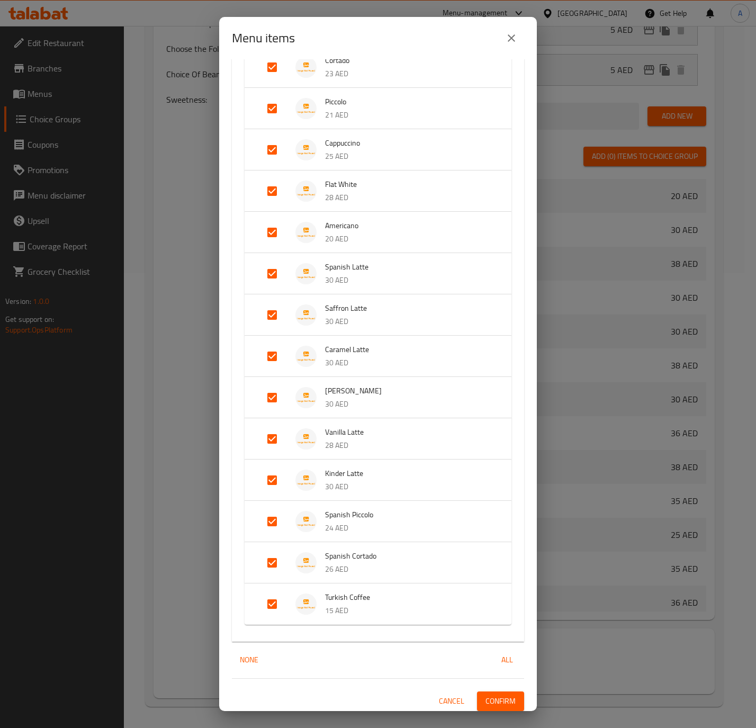
scroll to position [723, 0]
click at [272, 590] on input "Expand" at bounding box center [271, 602] width 25 height 25
checkbox input "false"
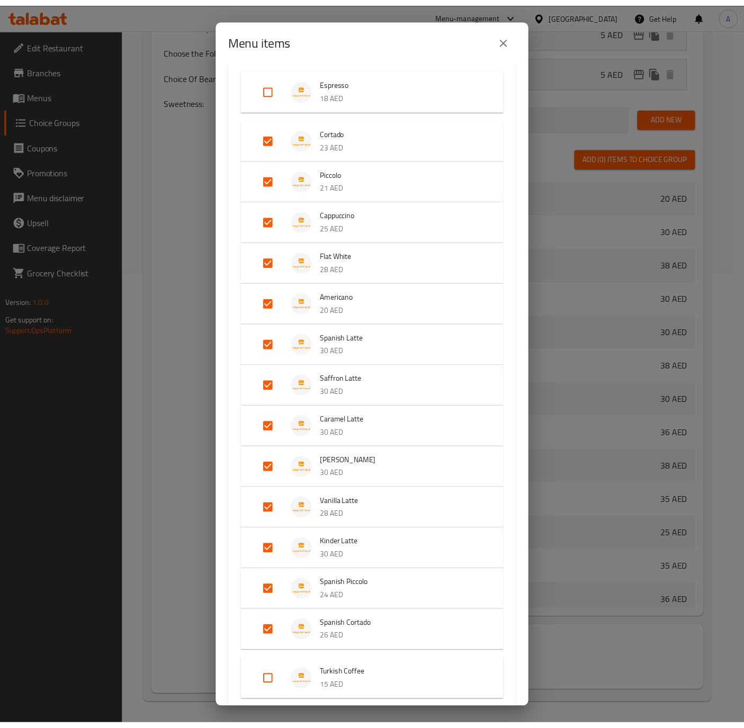
scroll to position [732, 0]
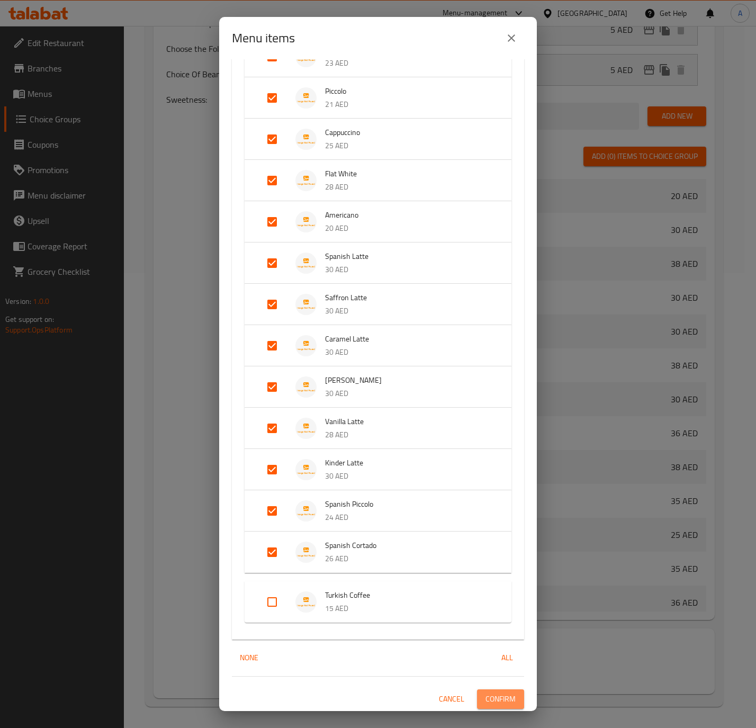
click at [488, 706] on button "Confirm" at bounding box center [500, 699] width 47 height 20
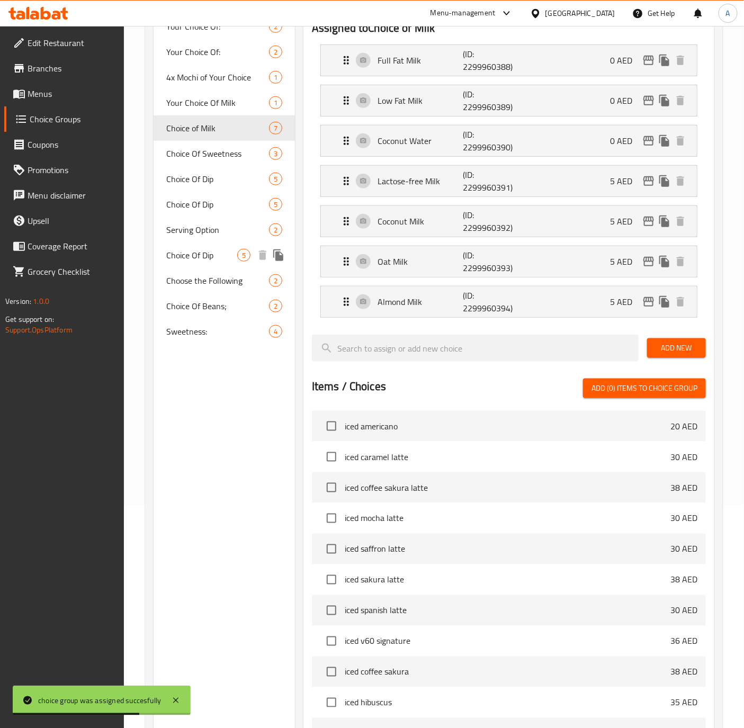
scroll to position [220, 0]
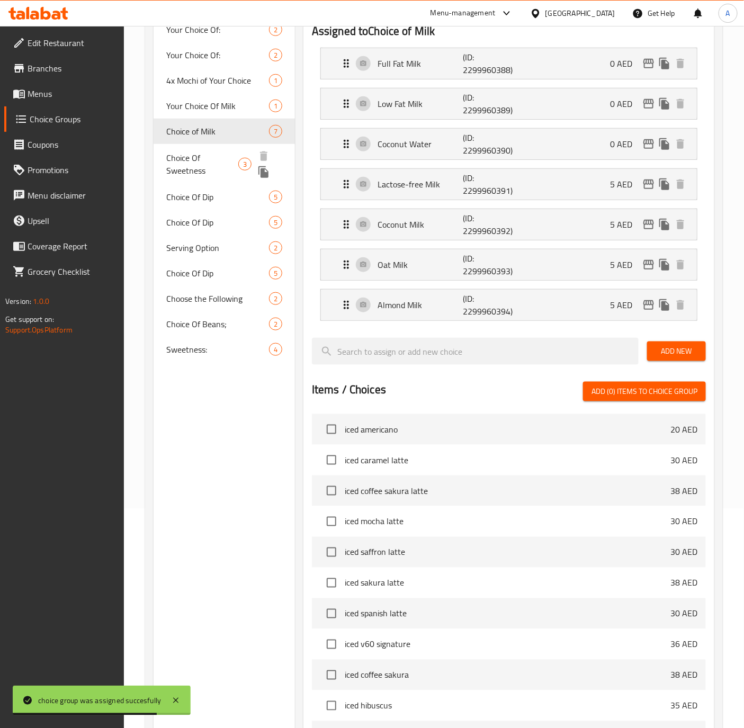
click at [205, 162] on span "Choice Of Sweetness" at bounding box center [202, 163] width 72 height 25
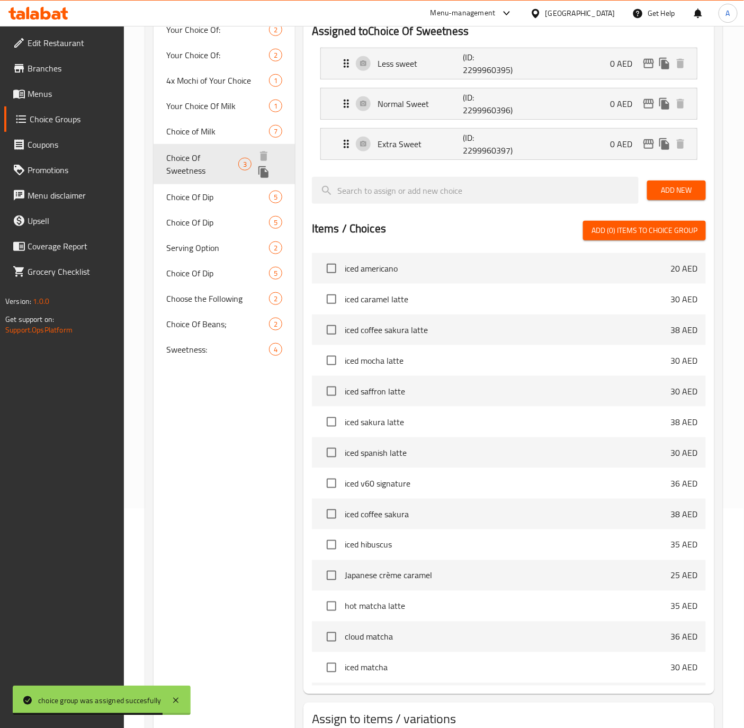
type input "Choice Of Sweetness"
type input "اختيارك من التحلية"
type input "0"
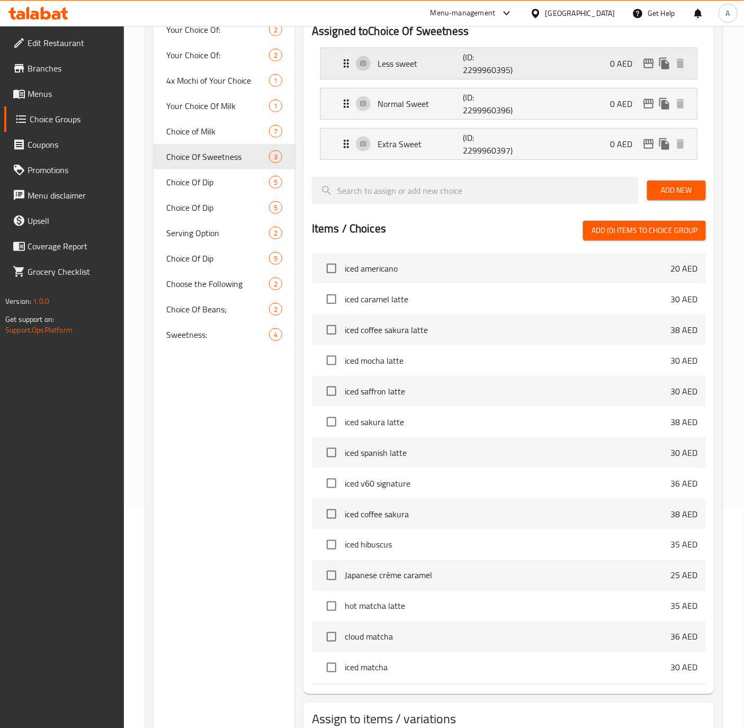
click at [421, 59] on p "Less sweet" at bounding box center [420, 63] width 85 height 13
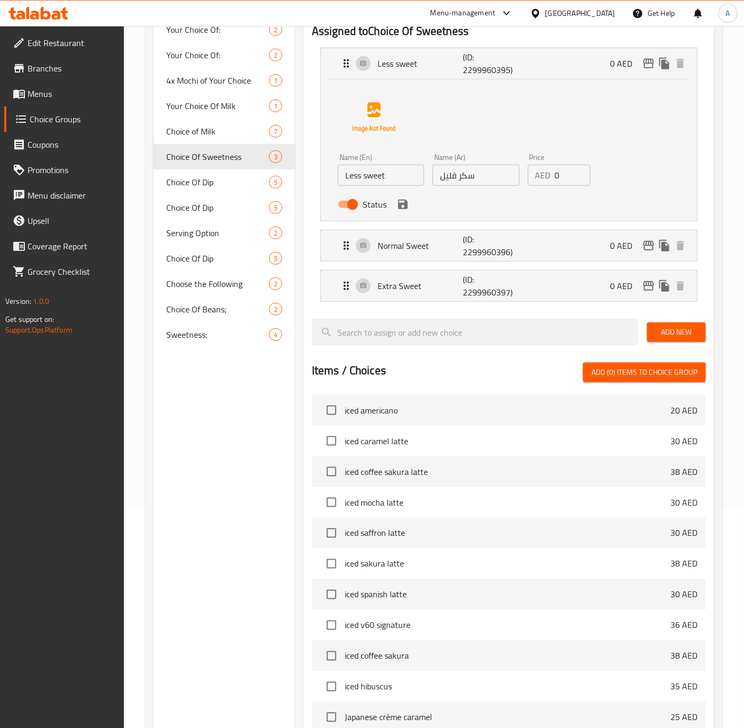
click at [367, 178] on input "Less sweet" at bounding box center [381, 175] width 86 height 21
click at [388, 244] on p "Normal Sweet" at bounding box center [420, 245] width 85 height 13
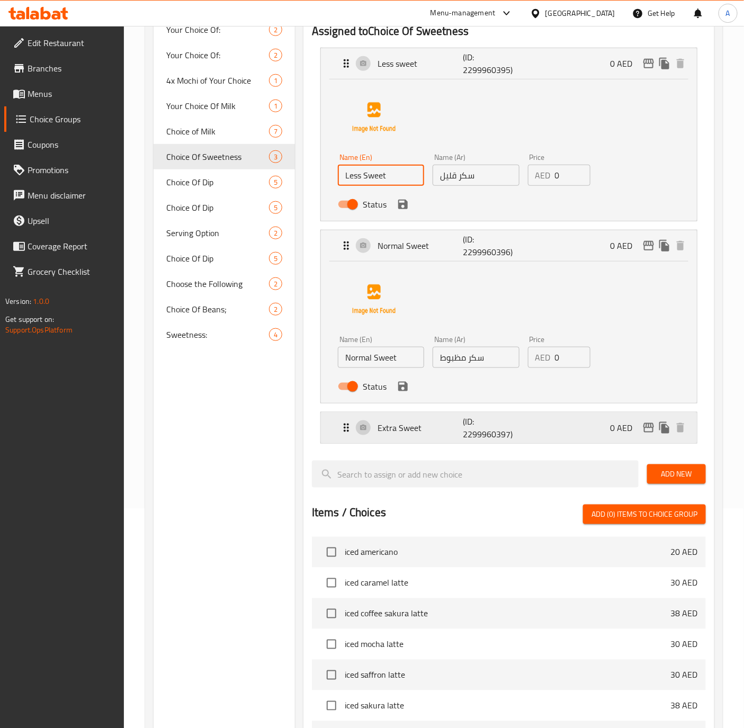
click at [396, 431] on p "Extra Sweet" at bounding box center [420, 427] width 85 height 13
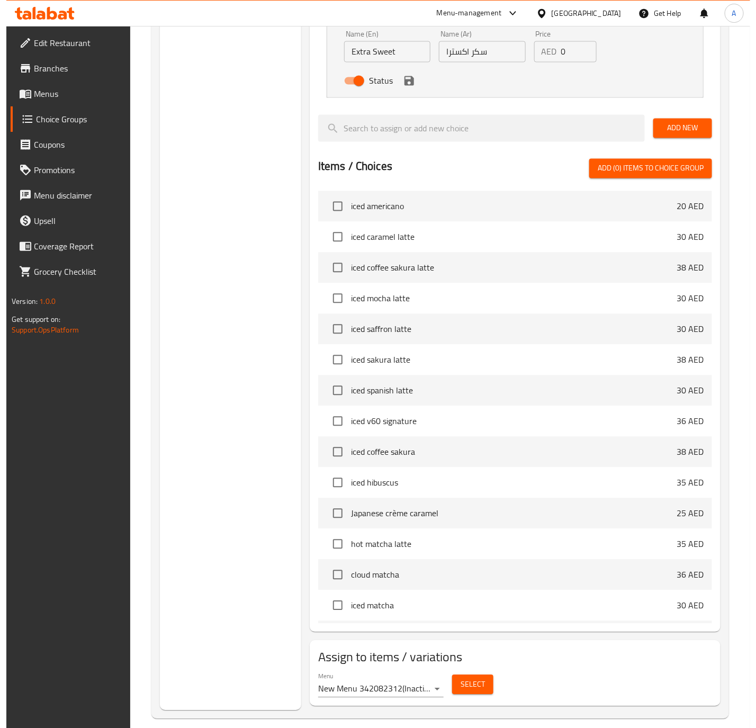
scroll to position [720, 0]
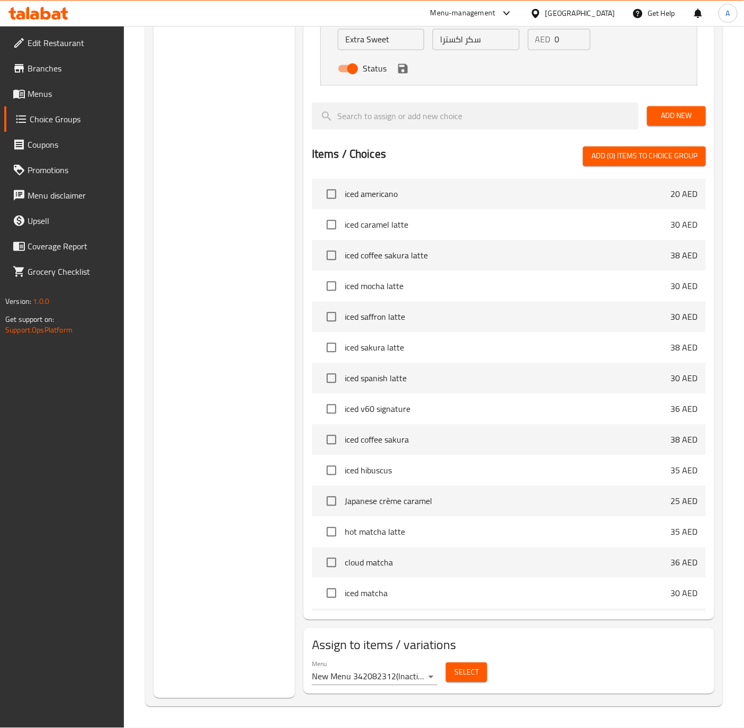
type input "Less Sweet"
click at [473, 672] on span "Select" at bounding box center [466, 672] width 24 height 13
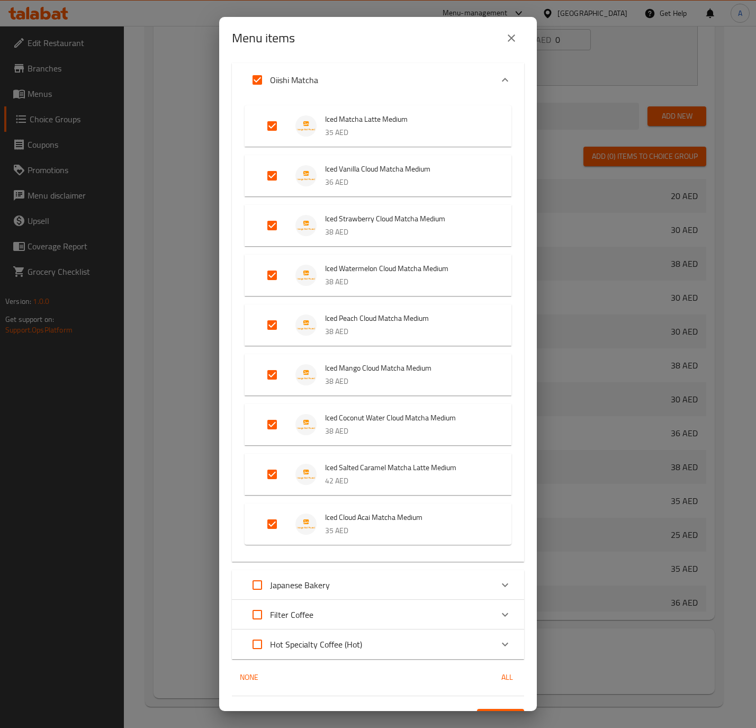
scroll to position [59, 0]
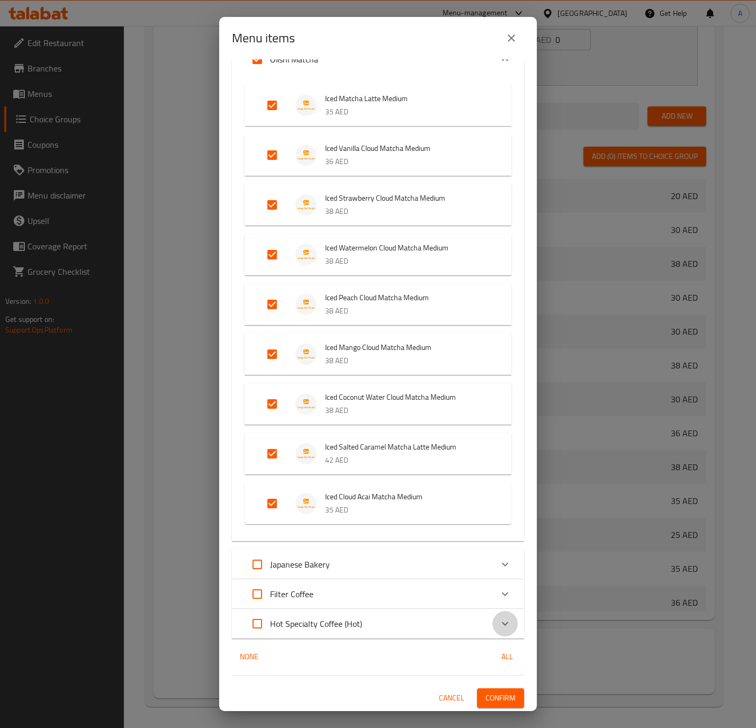
click at [499, 619] on icon "Expand" at bounding box center [505, 623] width 13 height 13
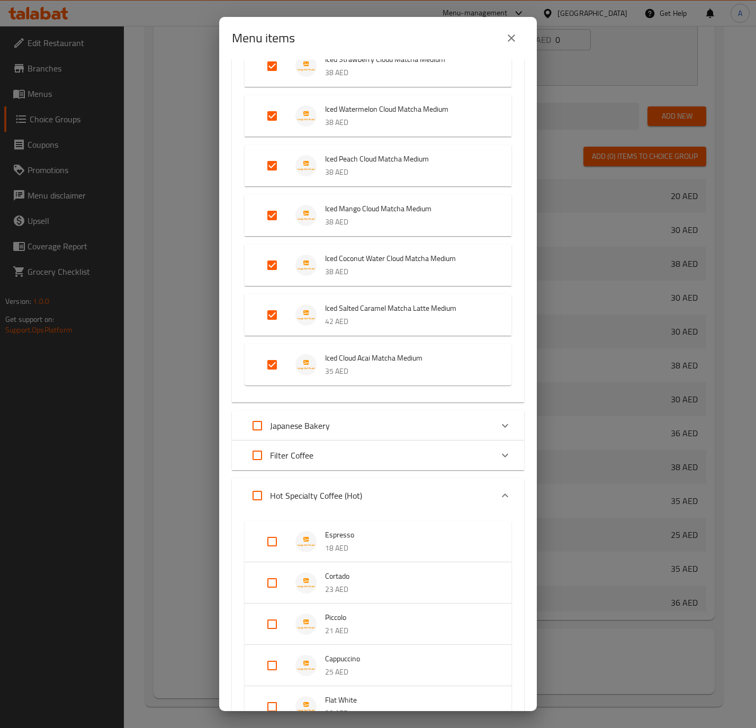
scroll to position [535, 0]
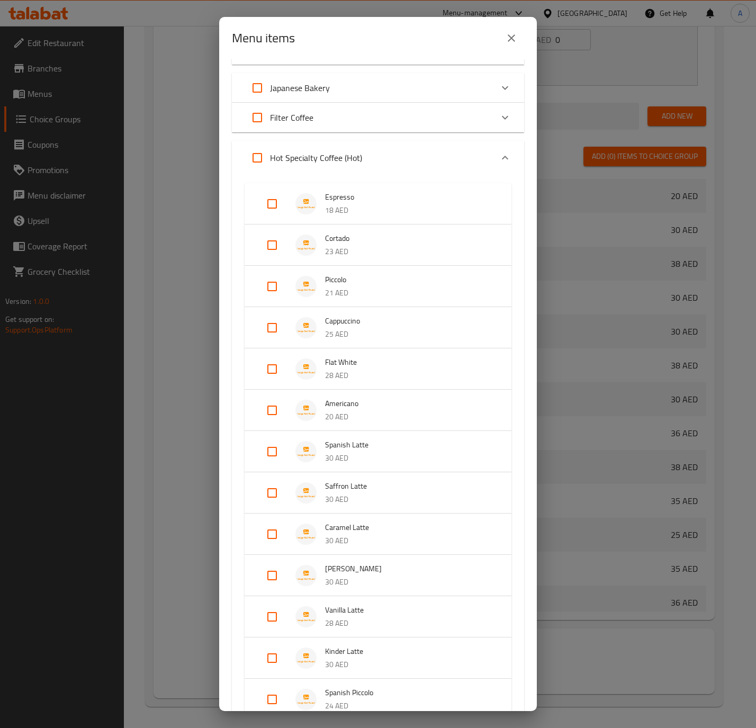
click at [267, 156] on input "Expand" at bounding box center [257, 157] width 25 height 25
checkbox input "true"
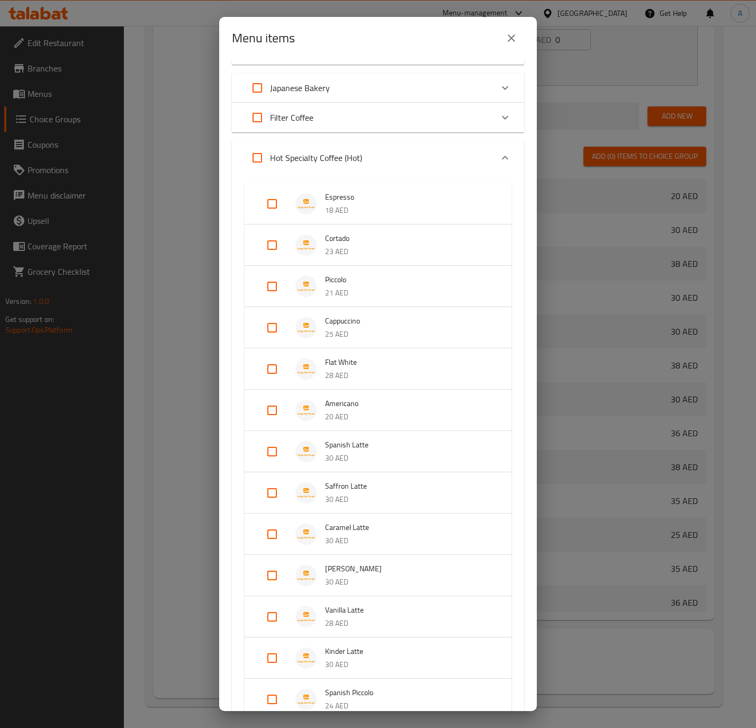
checkbox input "true"
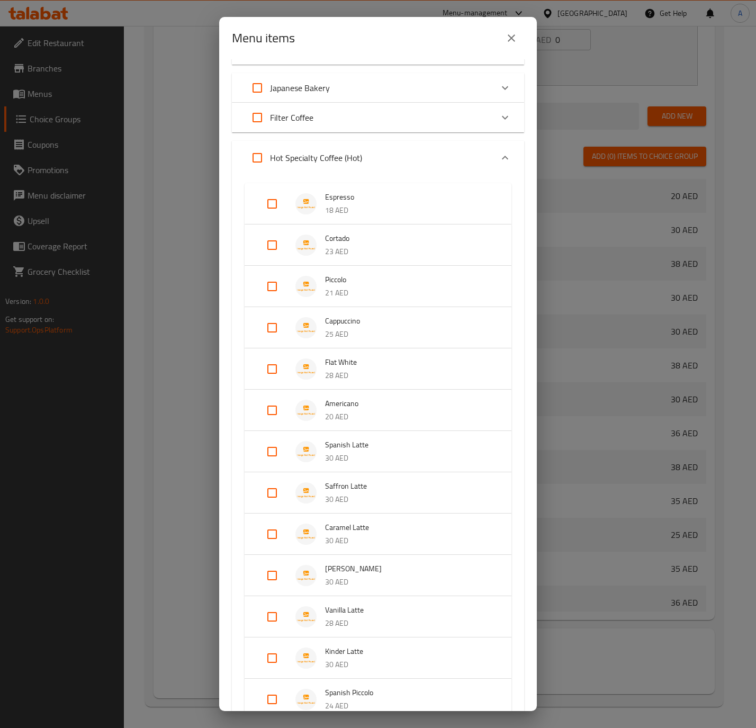
checkbox input "true"
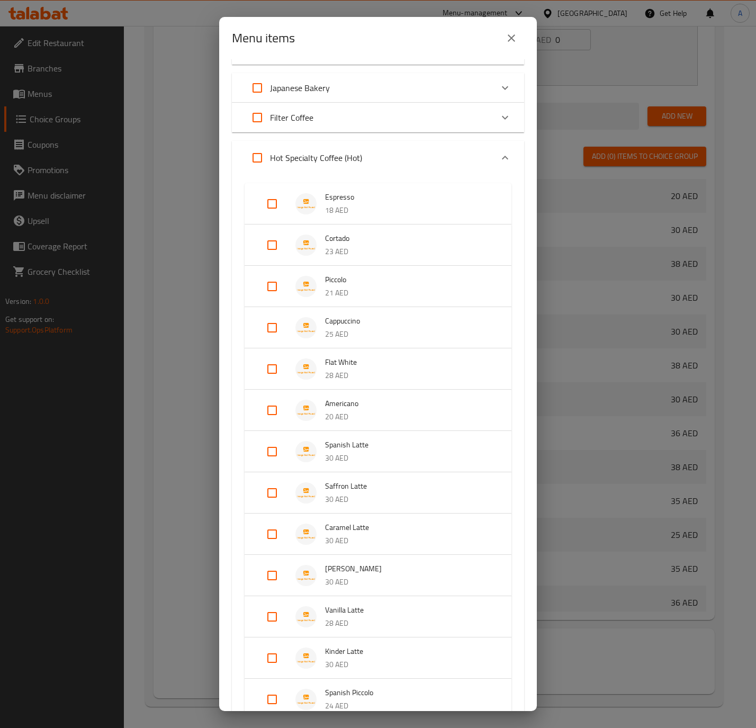
checkbox input "true"
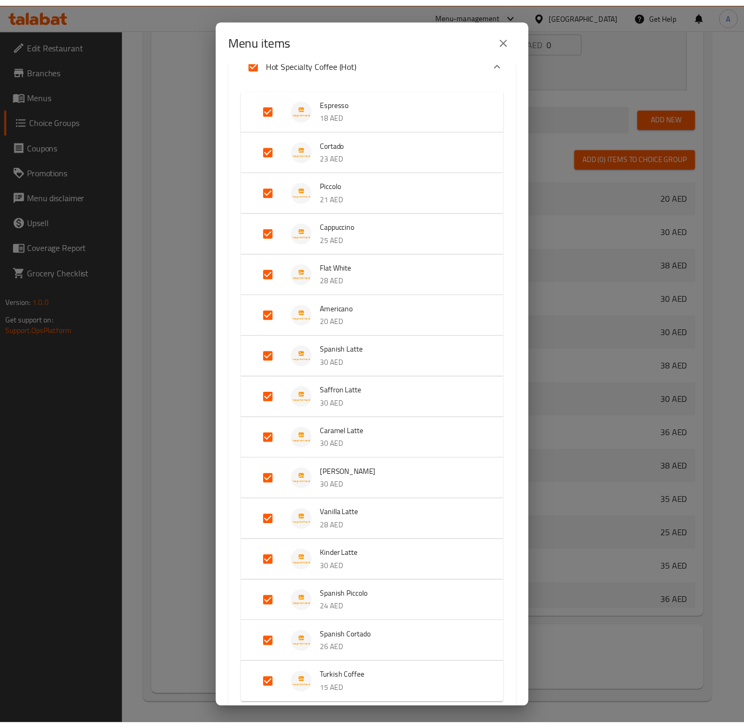
scroll to position [715, 0]
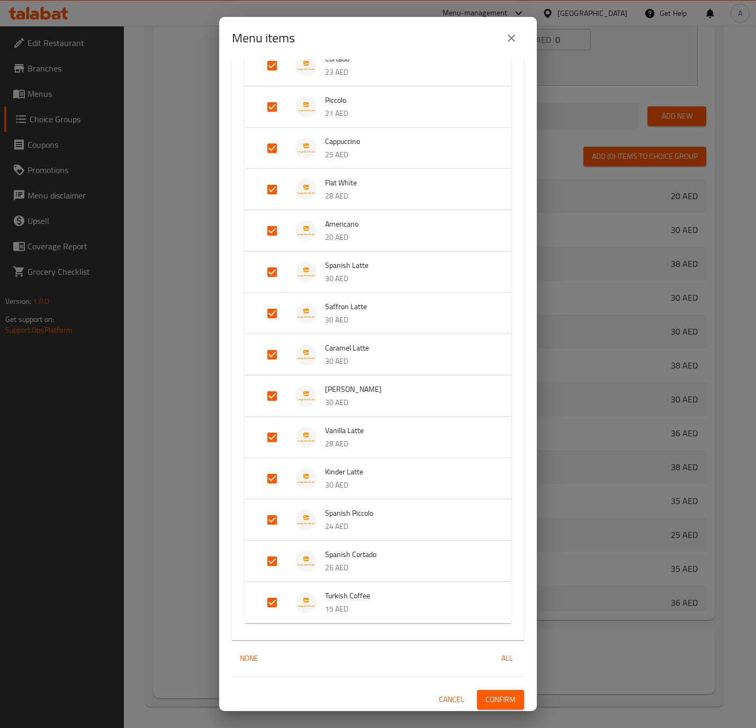
click at [291, 607] on div "Expand" at bounding box center [281, 602] width 30 height 25
click at [273, 612] on input "Expand" at bounding box center [271, 610] width 25 height 25
checkbox input "false"
click at [491, 696] on span "Confirm" at bounding box center [501, 699] width 30 height 13
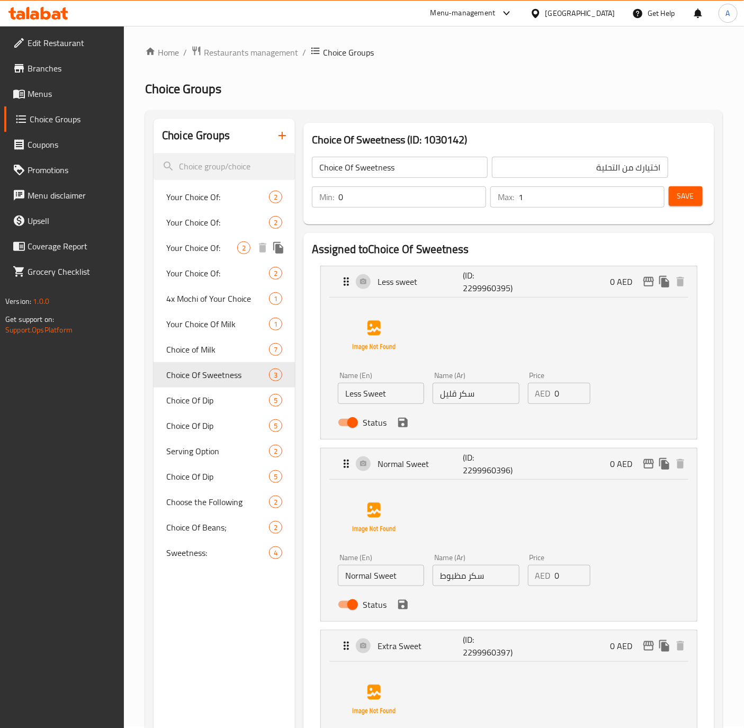
scroll to position [0, 0]
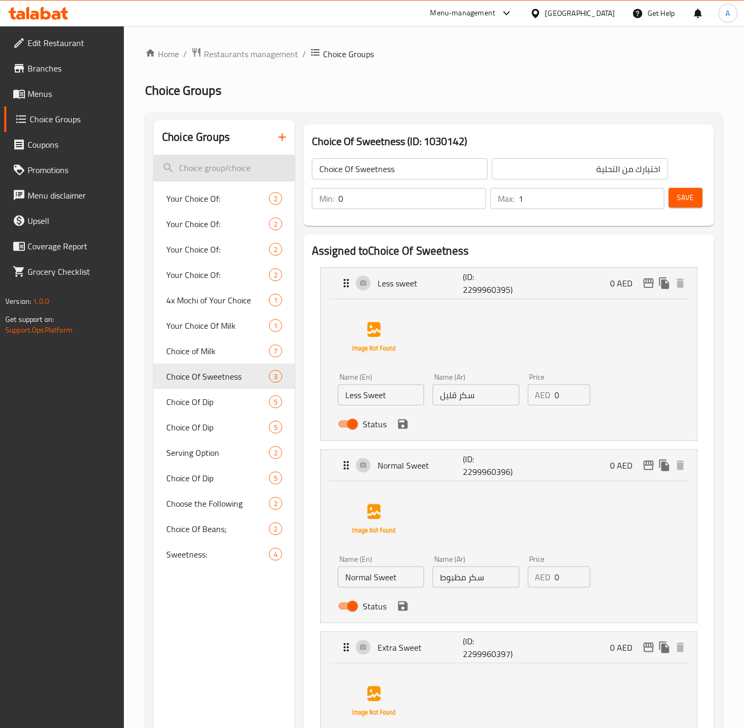
click at [197, 176] on input "search" at bounding box center [224, 168] width 141 height 27
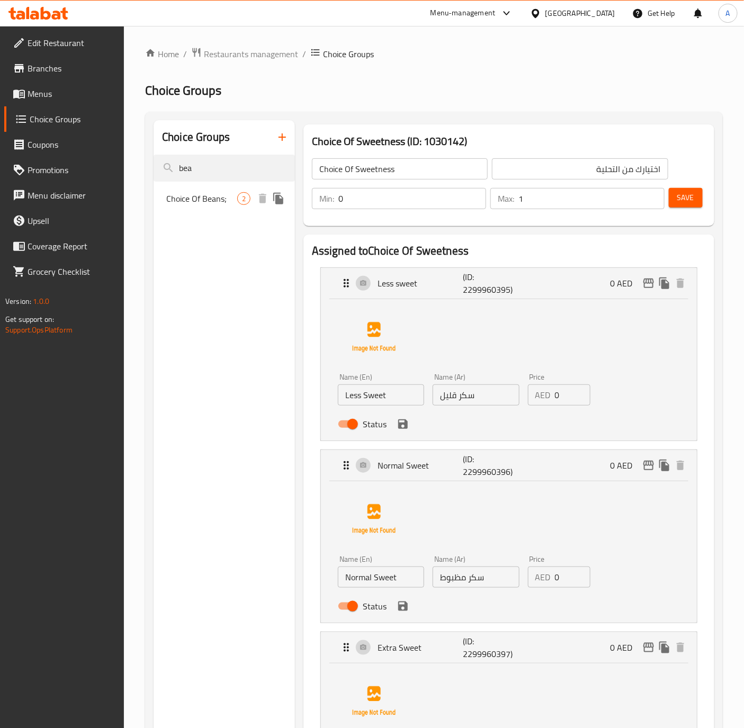
type input "bea"
click at [210, 206] on div "Choice Of Beans; 2" at bounding box center [224, 198] width 141 height 25
type input "Choice Of Beans;"
type input "إختيار البن:"
type input "1"
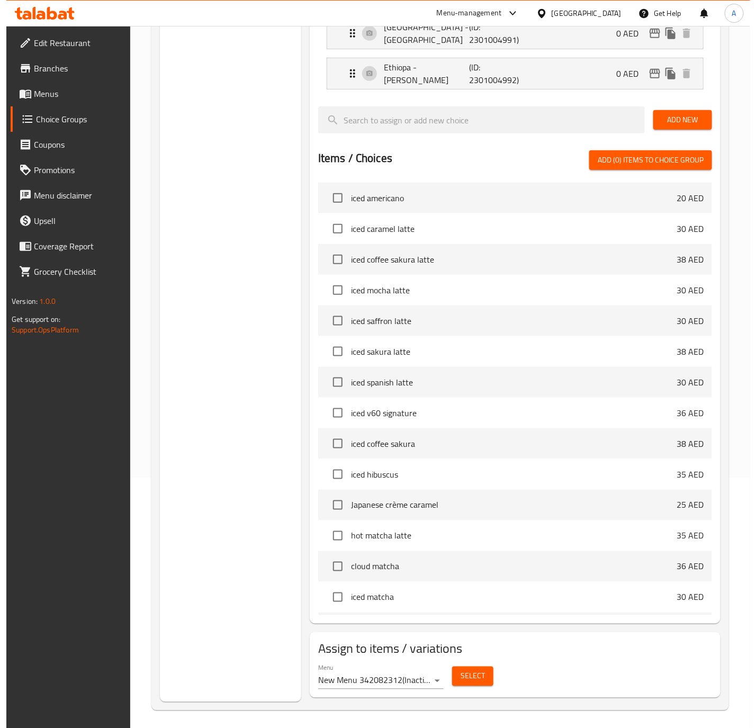
scroll to position [254, 0]
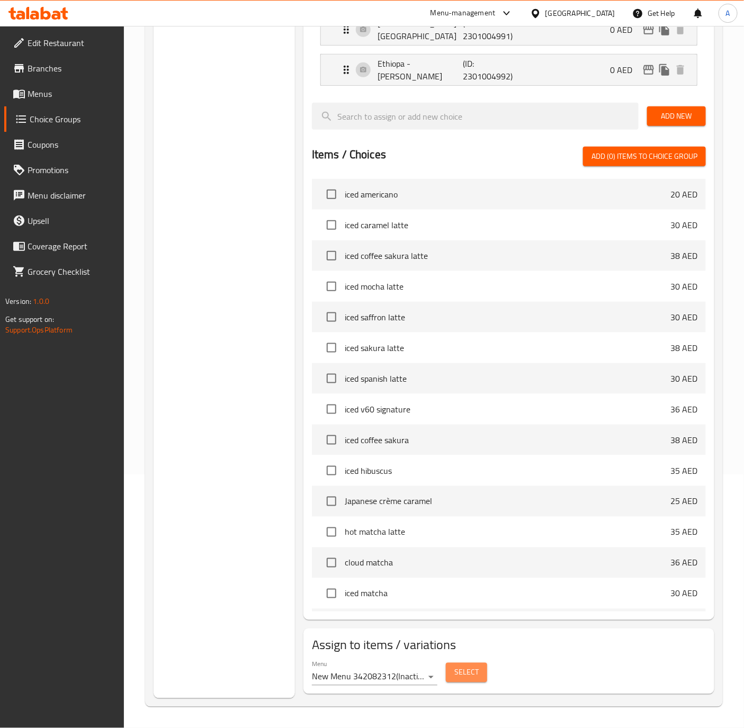
click at [466, 678] on span "Select" at bounding box center [466, 672] width 24 height 13
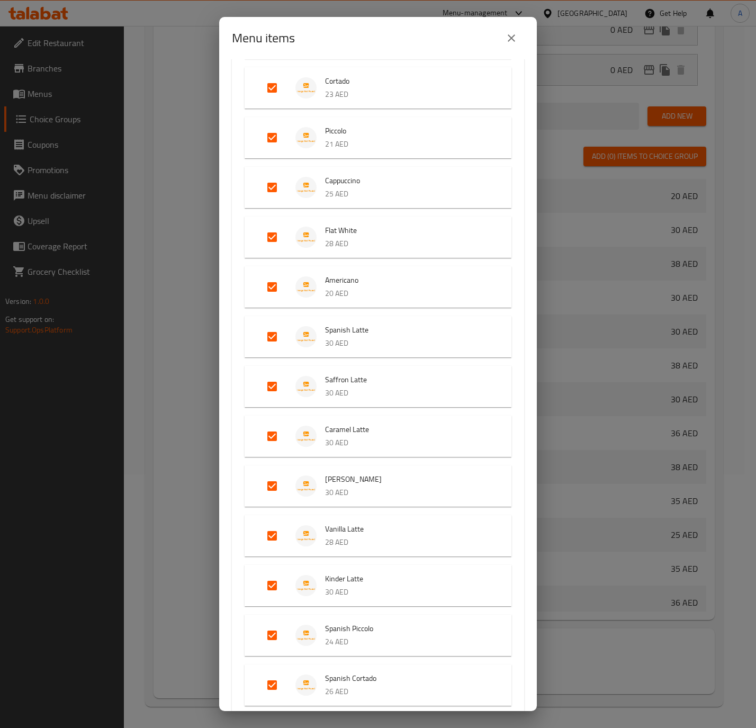
scroll to position [386, 0]
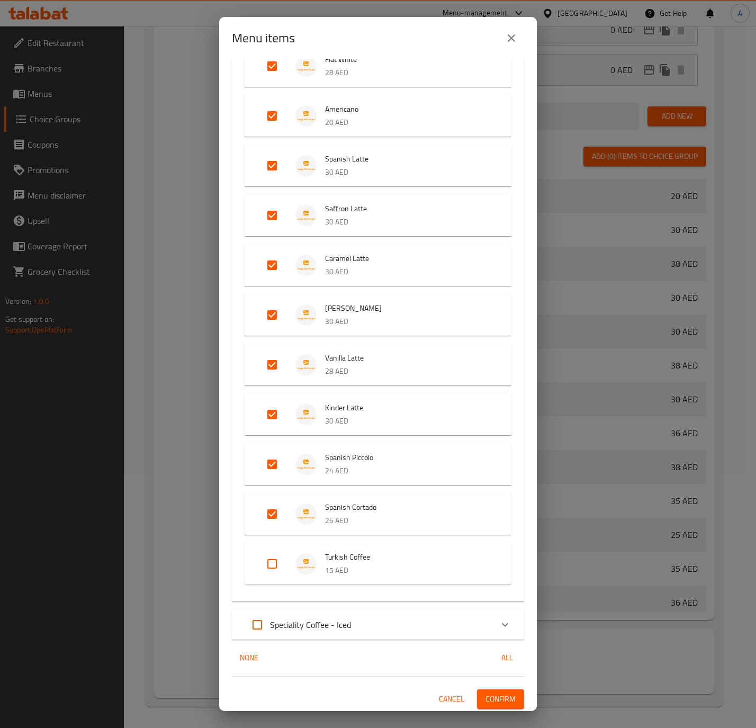
click at [499, 628] on icon "Expand" at bounding box center [505, 624] width 13 height 13
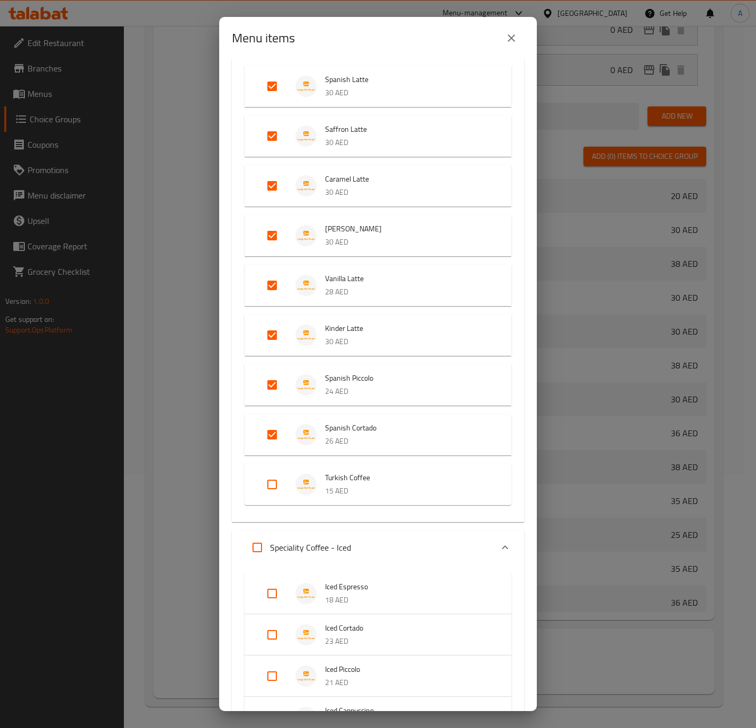
click at [253, 545] on input "Expand" at bounding box center [257, 547] width 25 height 25
checkbox input "true"
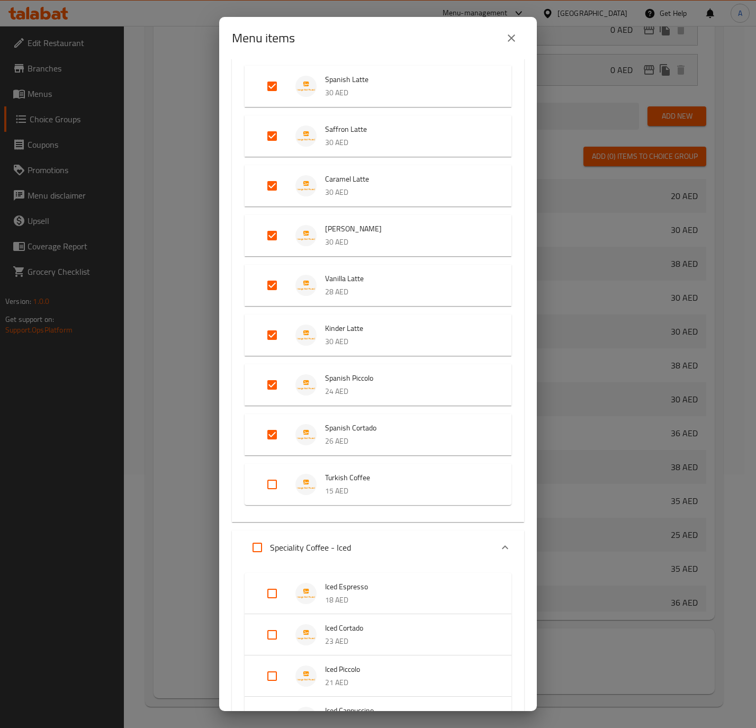
checkbox input "true"
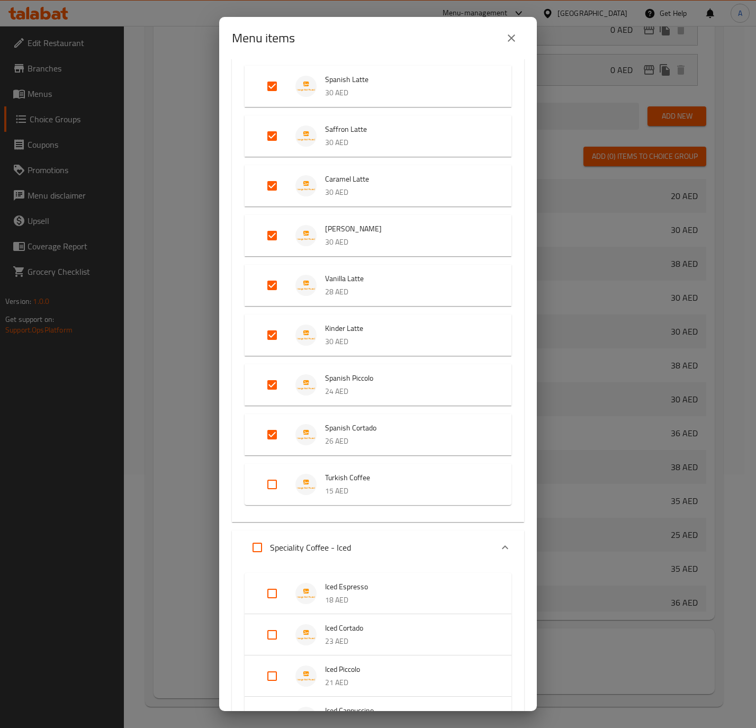
checkbox input "true"
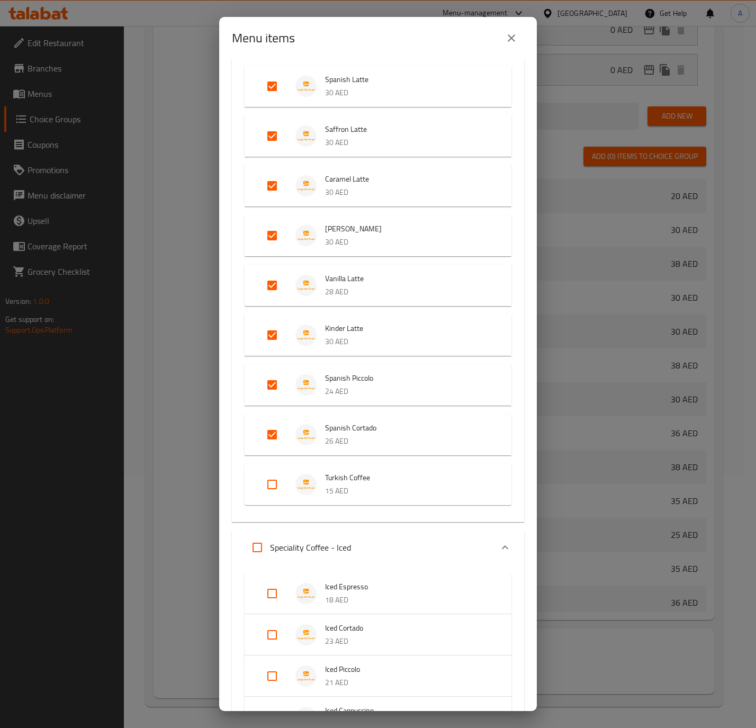
checkbox input "true"
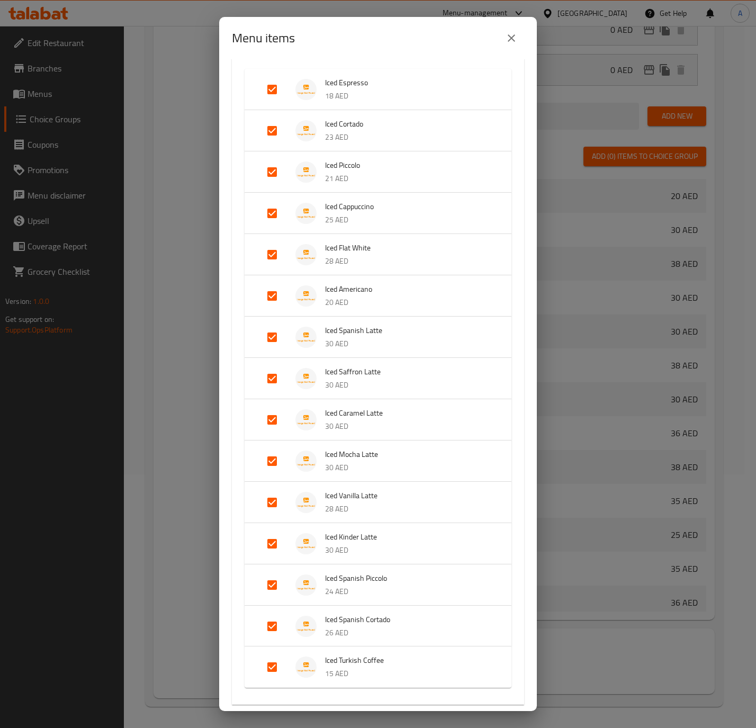
scroll to position [1034, 0]
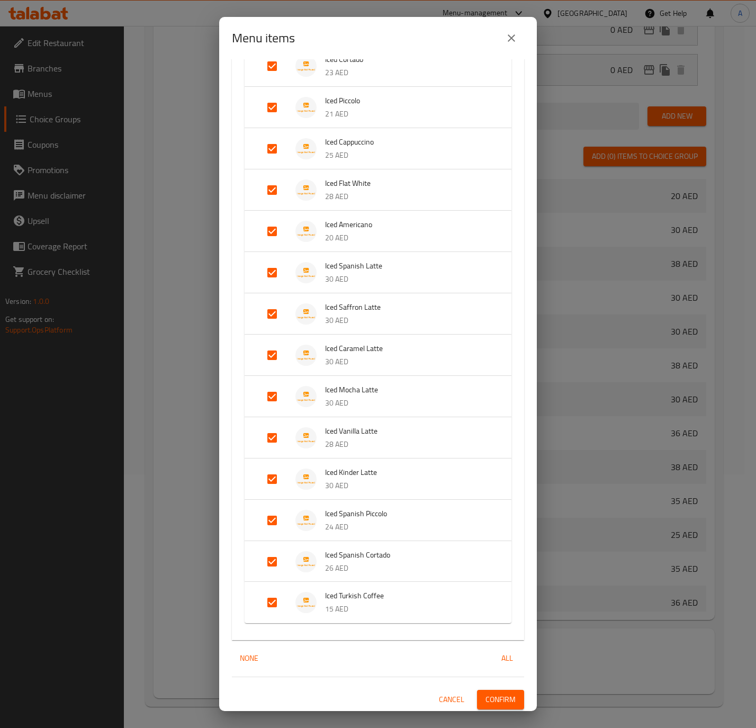
click at [277, 603] on input "Expand" at bounding box center [271, 602] width 25 height 25
checkbox input "false"
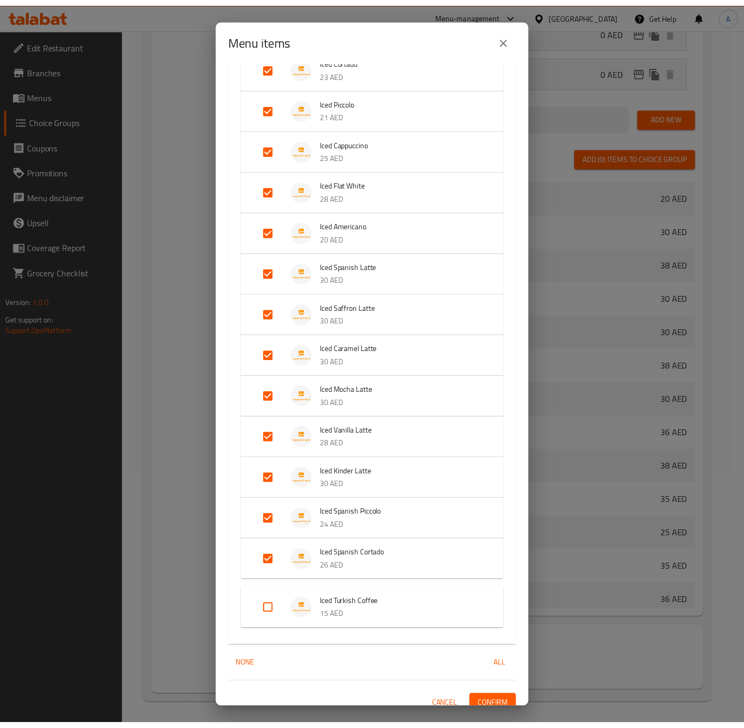
scroll to position [1043, 0]
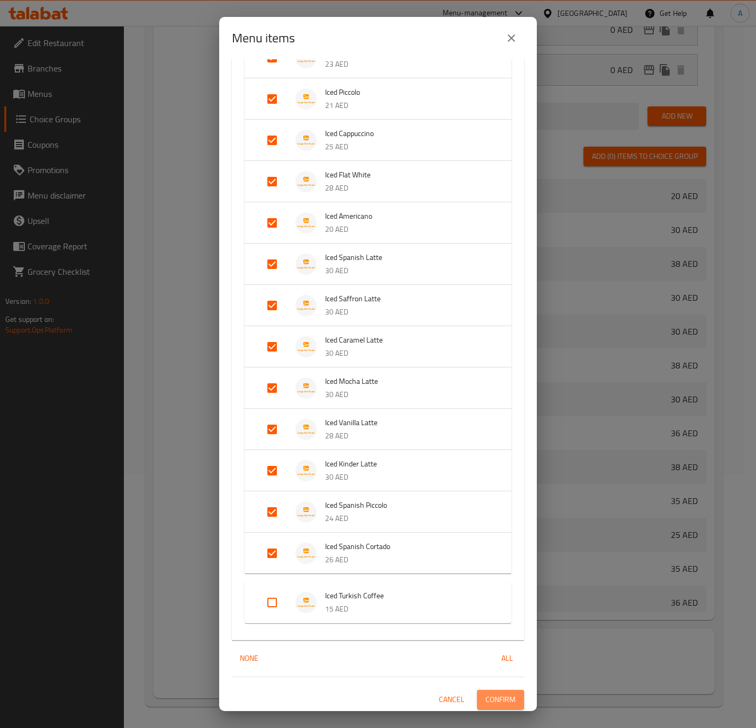
click at [486, 696] on span "Confirm" at bounding box center [501, 699] width 30 height 13
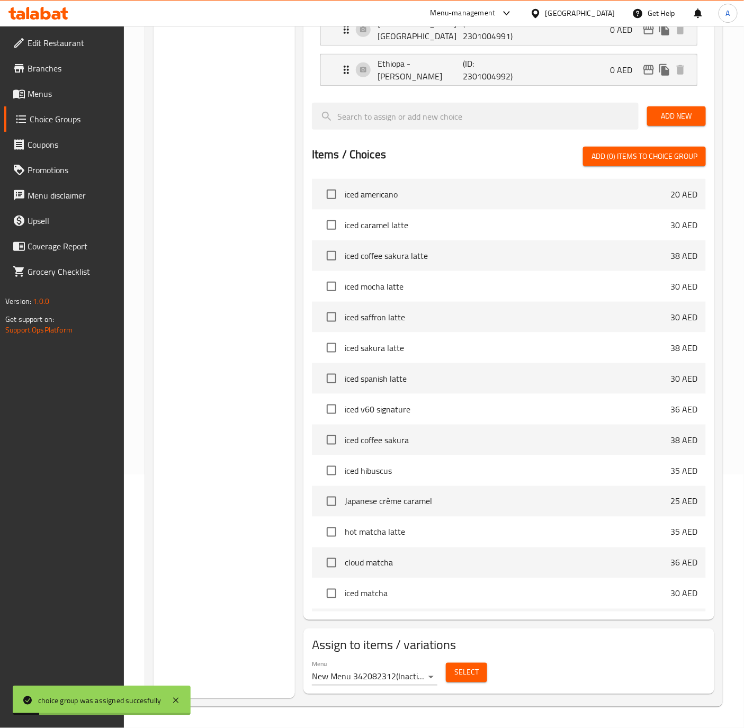
scroll to position [0, 0]
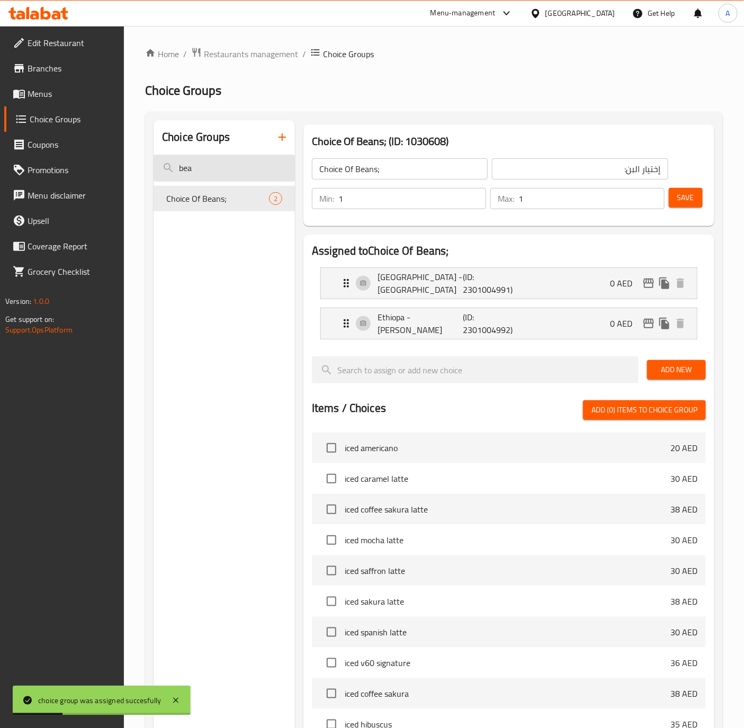
click at [227, 168] on input "bea" at bounding box center [224, 168] width 141 height 27
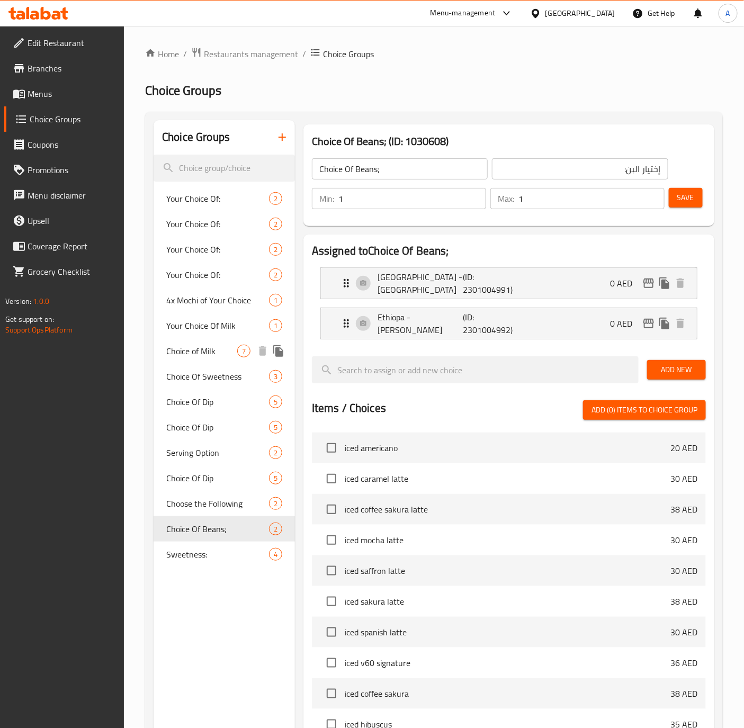
click at [202, 349] on span "Choice of Milk" at bounding box center [201, 351] width 71 height 13
type input "Choice of Milk"
type input "اختيارك من الحليب"
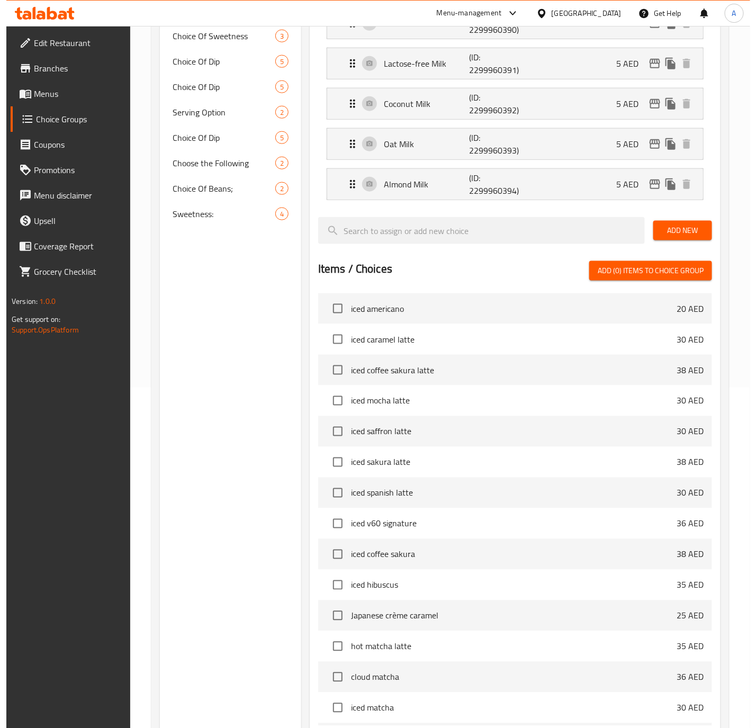
scroll to position [458, 0]
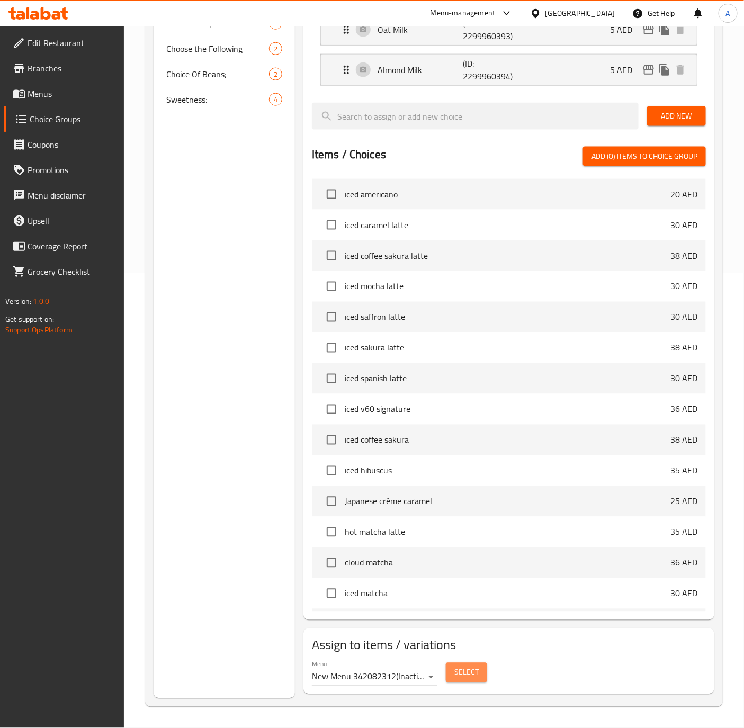
click at [477, 666] on span "Select" at bounding box center [466, 672] width 24 height 13
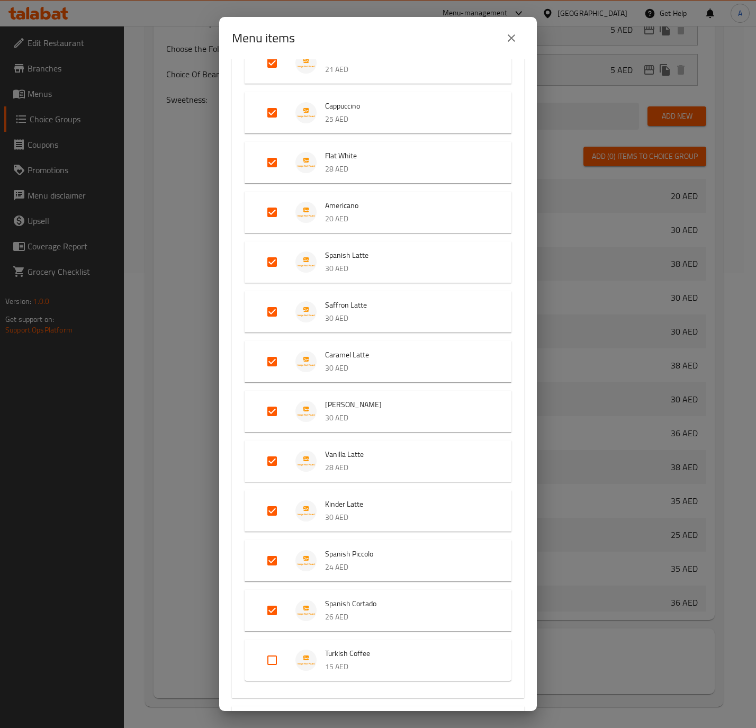
scroll to position [872, 0]
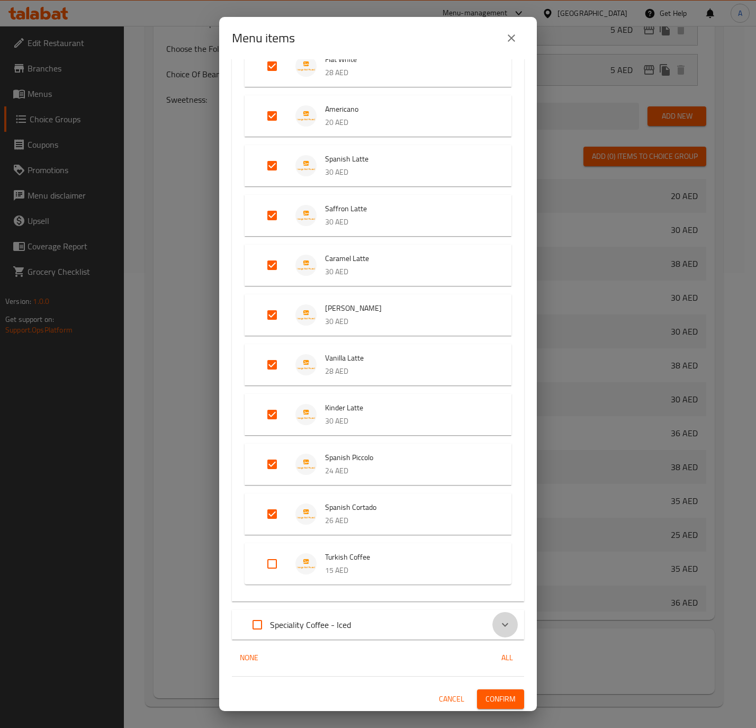
click at [492, 620] on div "Expand" at bounding box center [504, 624] width 25 height 25
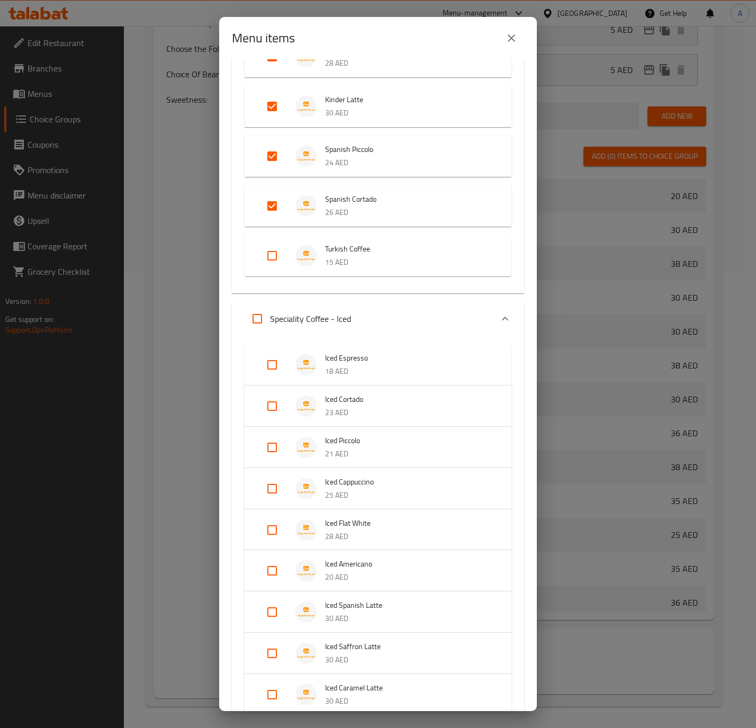
scroll to position [1031, 0]
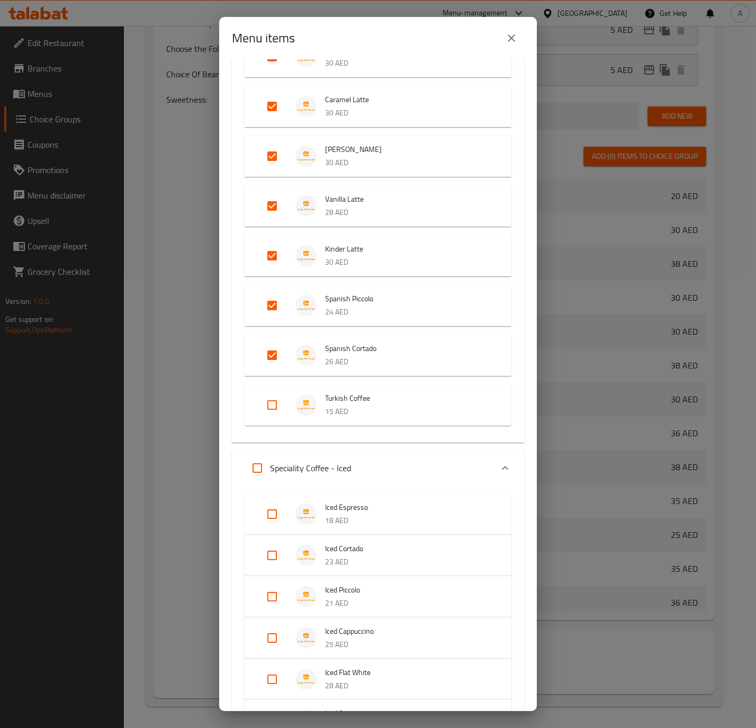
click at [261, 464] on input "Expand" at bounding box center [257, 467] width 25 height 25
checkbox input "true"
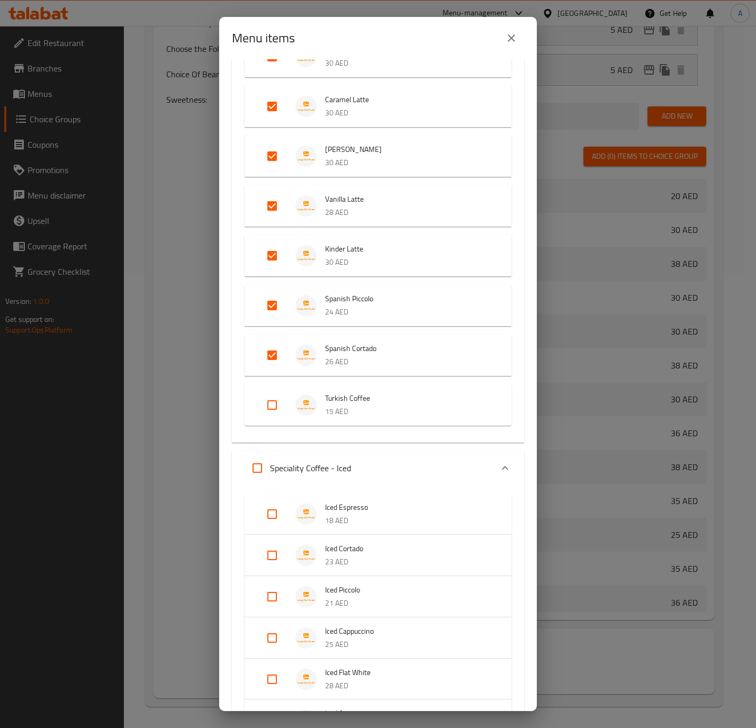
checkbox input "true"
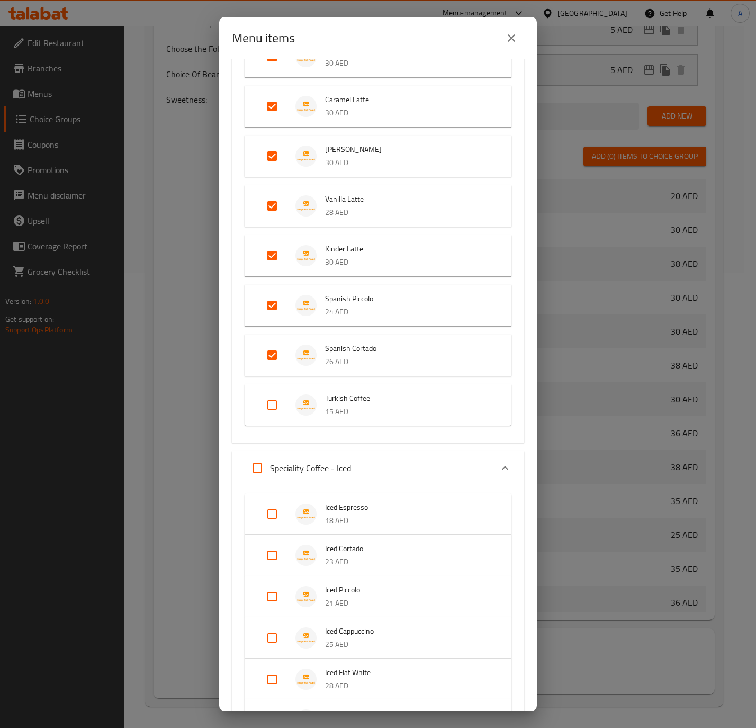
checkbox input "true"
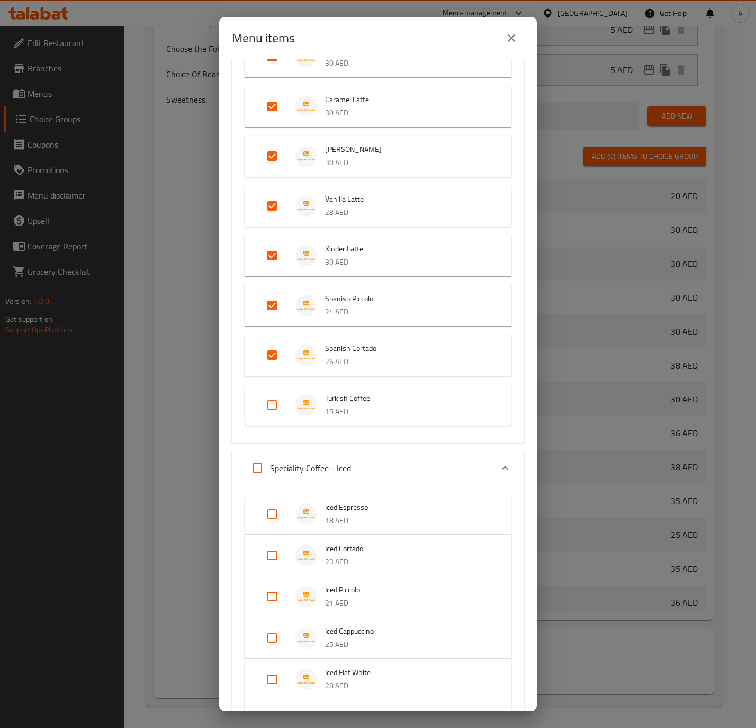
checkbox input "true"
click at [284, 515] on input "Expand" at bounding box center [271, 513] width 25 height 25
checkbox input "false"
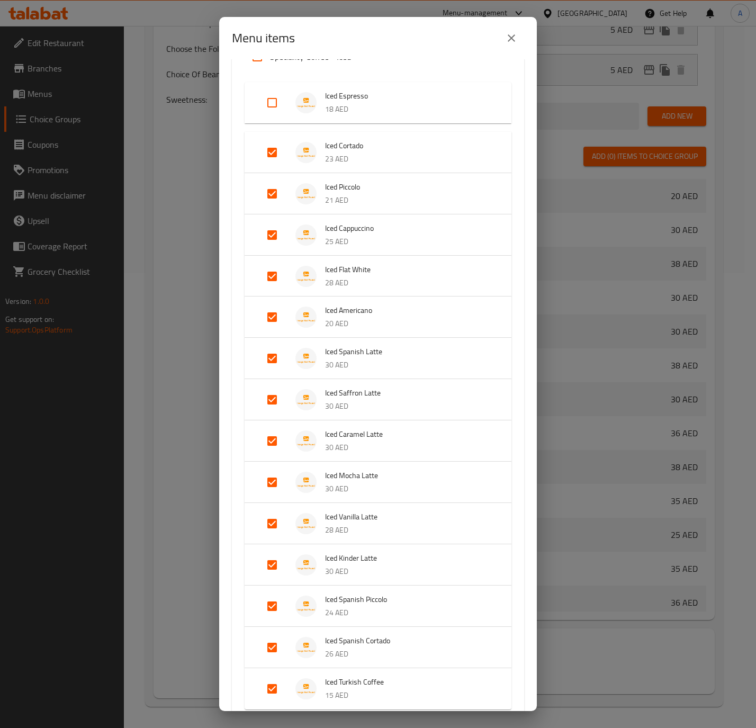
scroll to position [1528, 0]
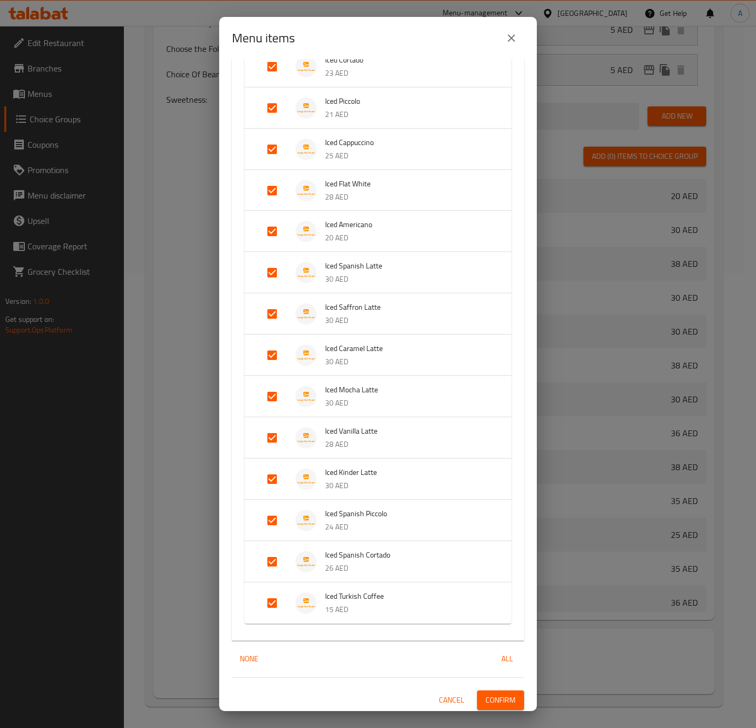
click at [269, 596] on input "Expand" at bounding box center [271, 602] width 25 height 25
checkbox input "false"
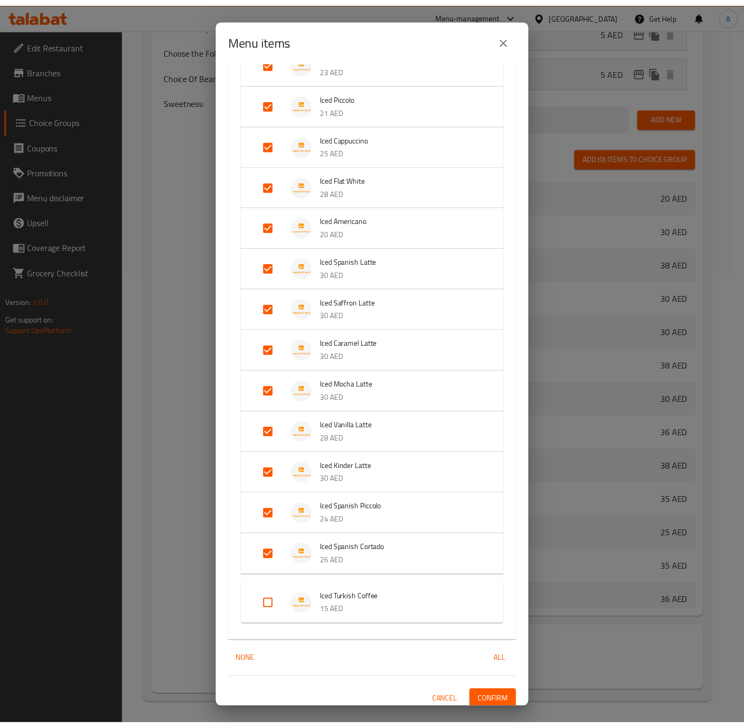
scroll to position [1537, 0]
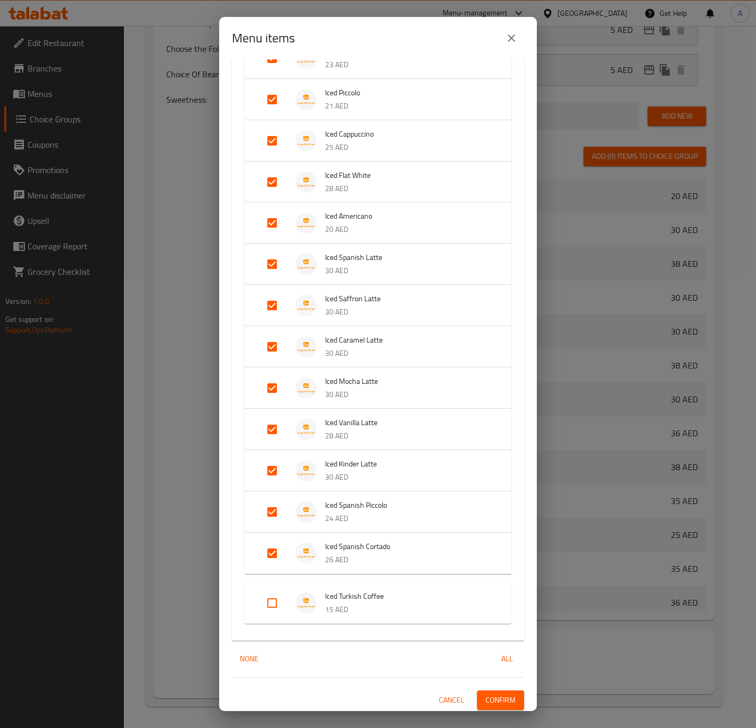
click at [497, 690] on button "Confirm" at bounding box center [500, 700] width 47 height 20
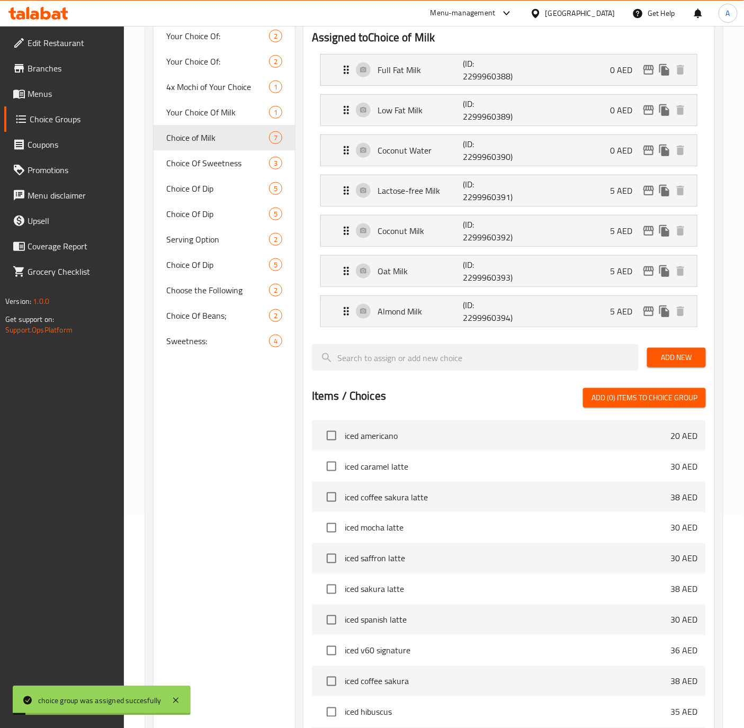
scroll to position [61, 0]
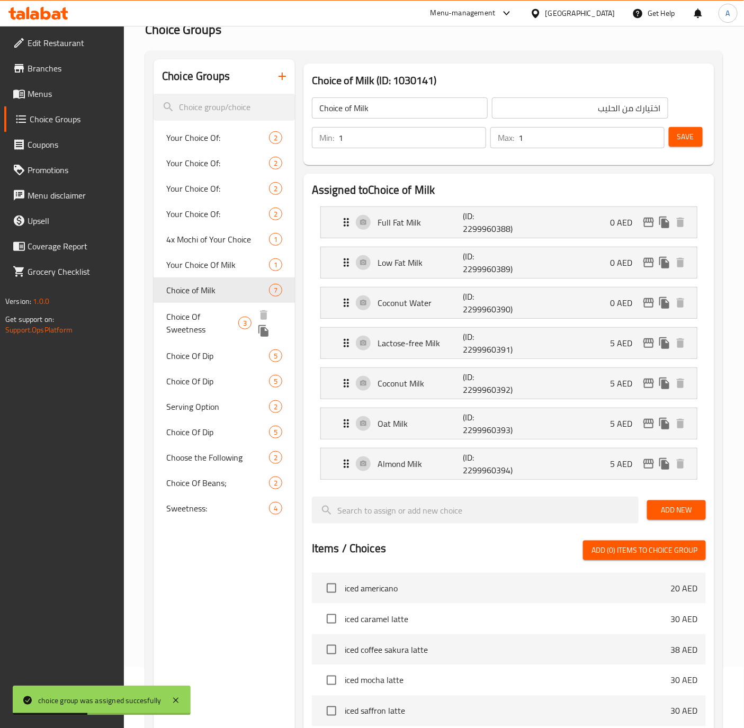
click at [199, 321] on span "Choice Of Sweetness" at bounding box center [202, 322] width 72 height 25
type input "Choice Of Sweetness"
type input "اختيارك من التحلية"
type input "0"
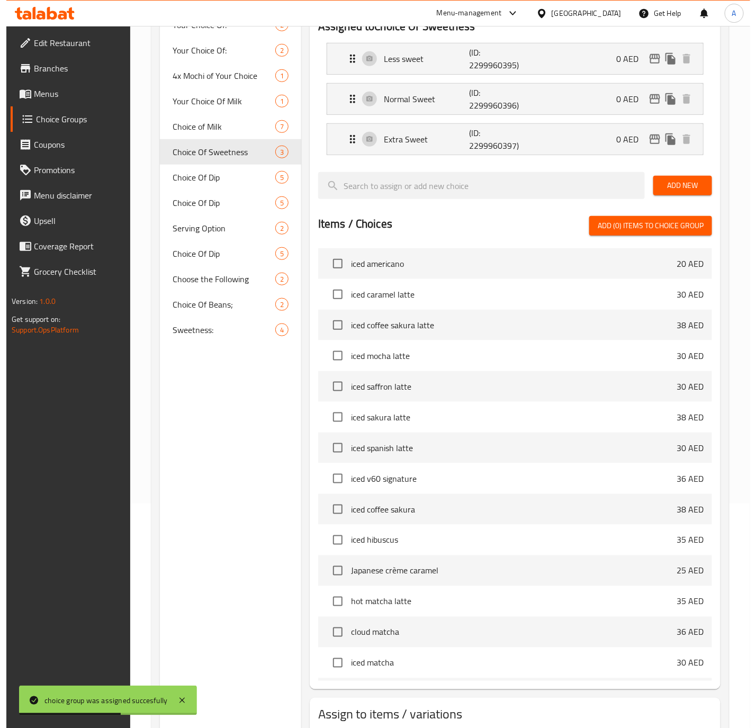
scroll to position [294, 0]
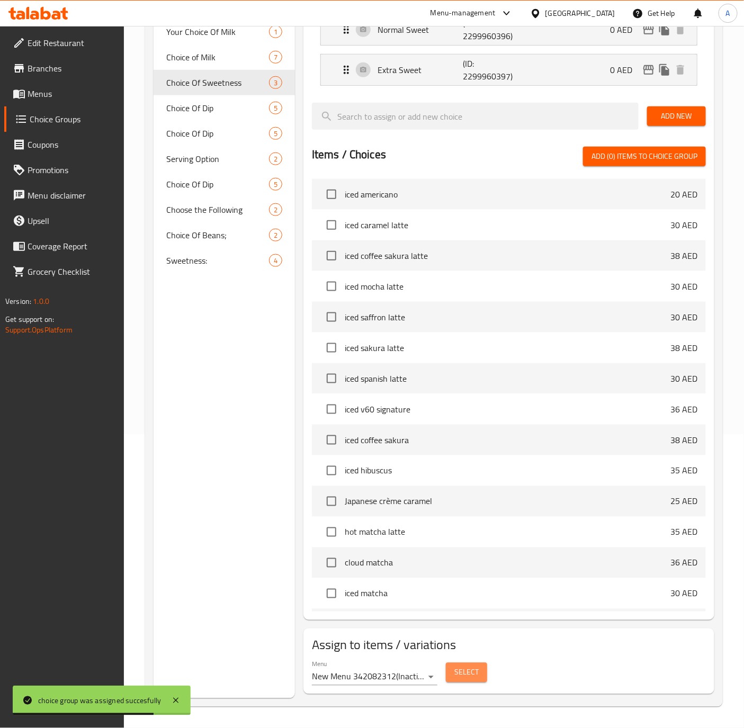
click at [454, 667] on span "Select" at bounding box center [466, 672] width 24 height 13
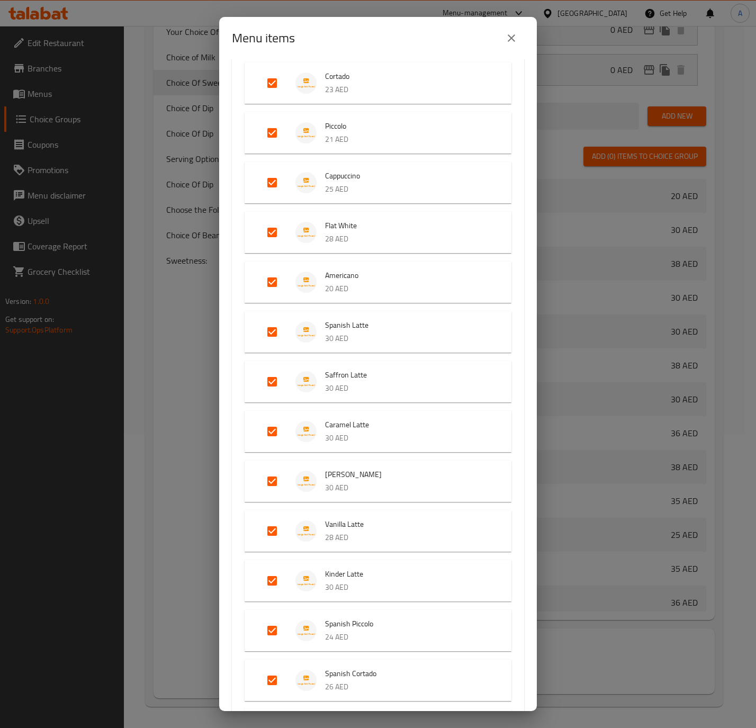
scroll to position [872, 0]
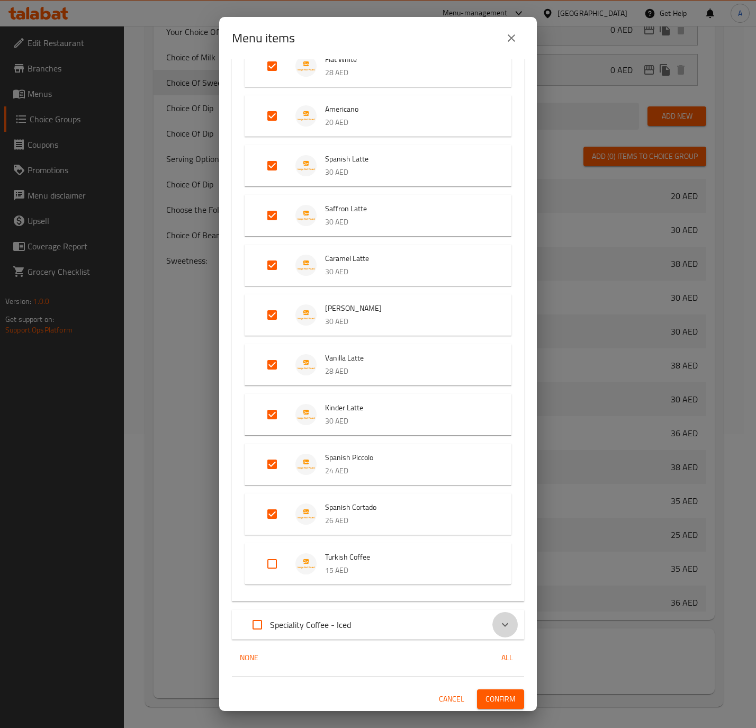
click at [492, 624] on div "Expand" at bounding box center [504, 624] width 25 height 25
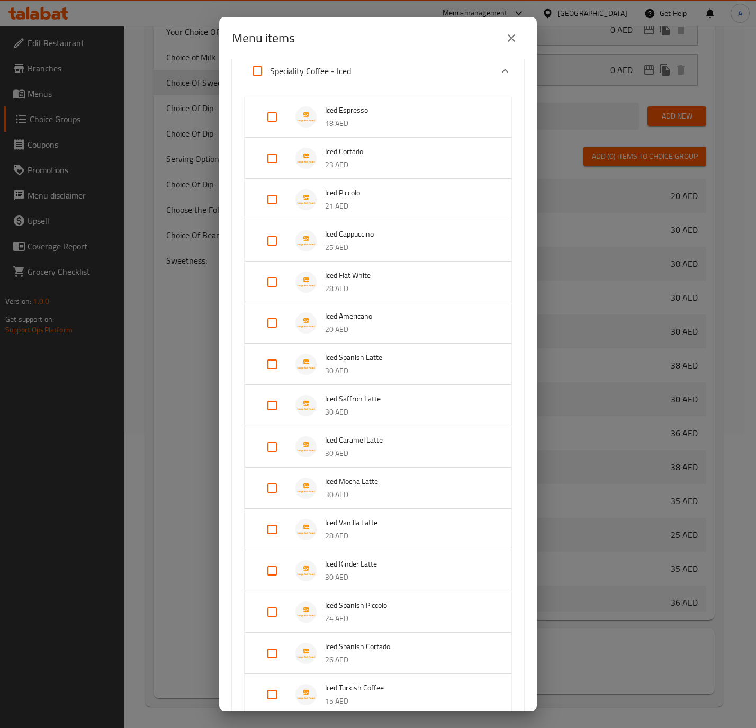
scroll to position [1031, 0]
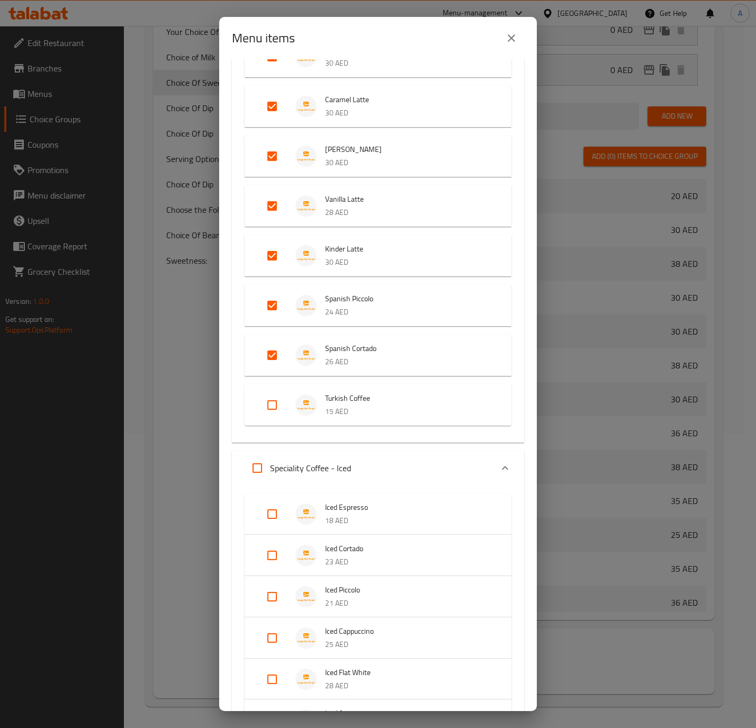
click at [256, 473] on input "Expand" at bounding box center [257, 467] width 25 height 25
checkbox input "true"
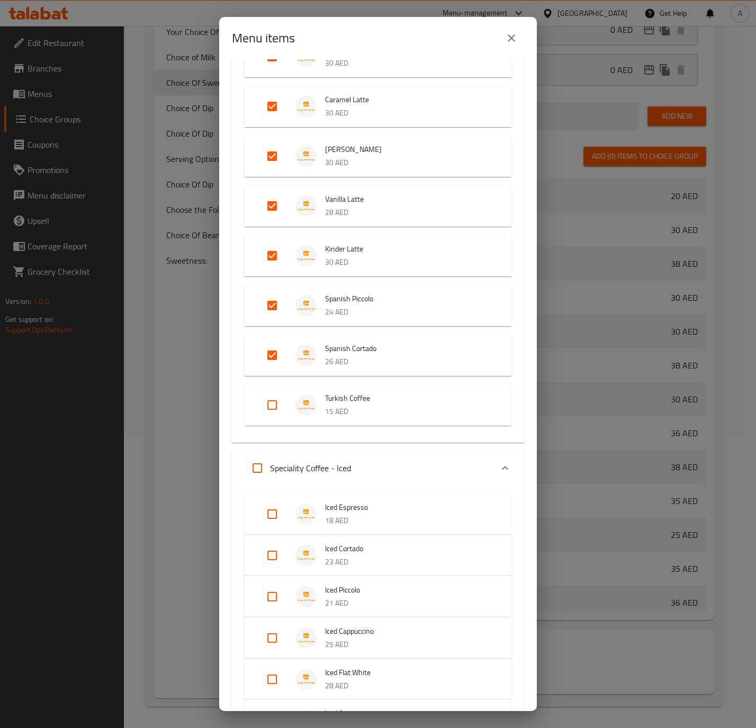
checkbox input "true"
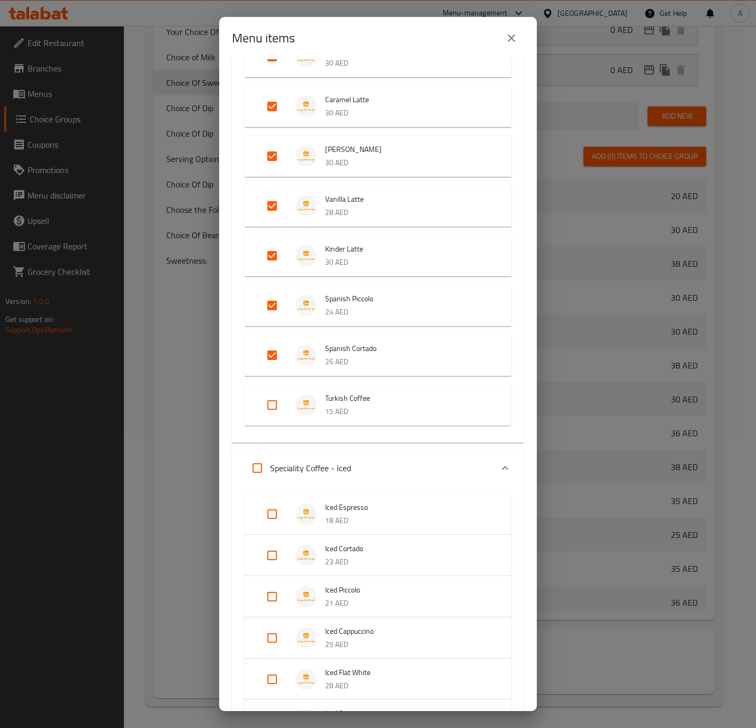
checkbox input "true"
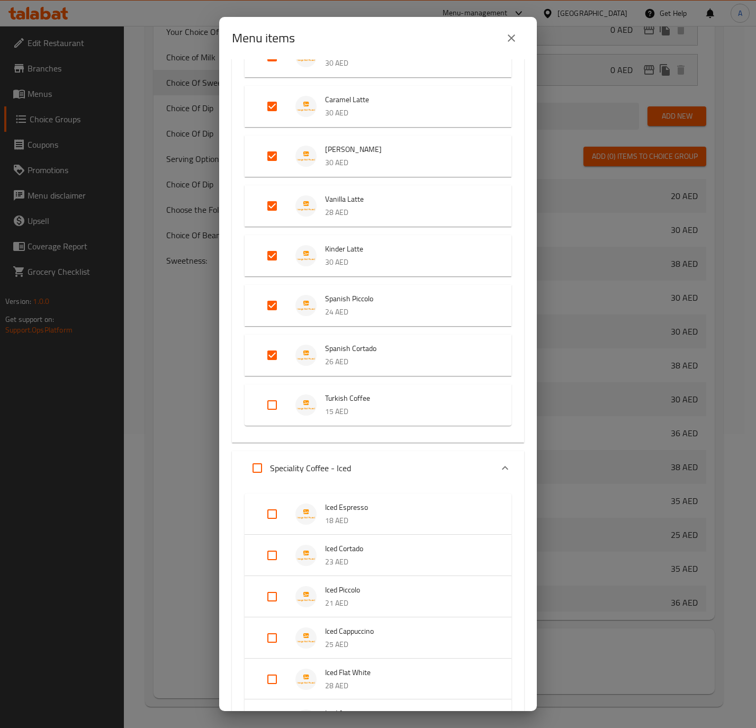
checkbox input "true"
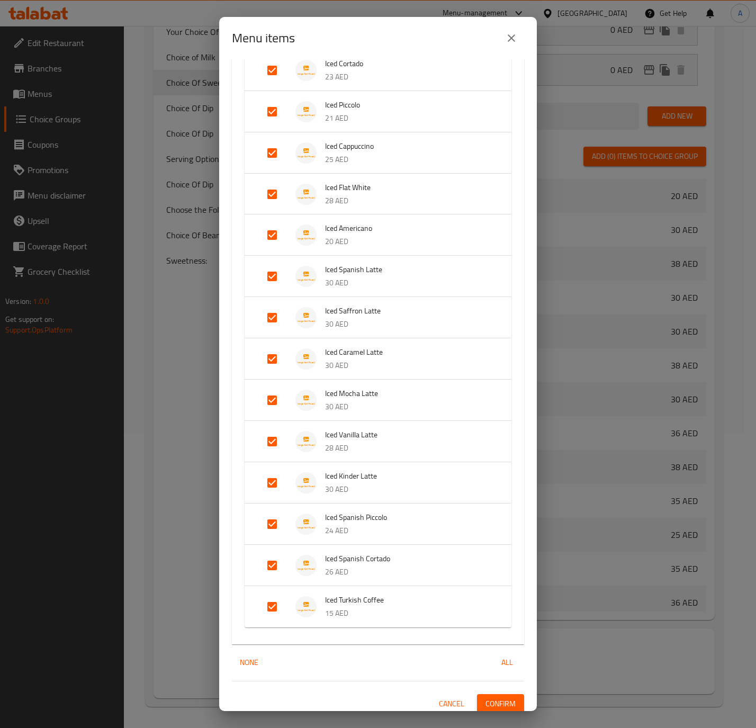
scroll to position [1519, 0]
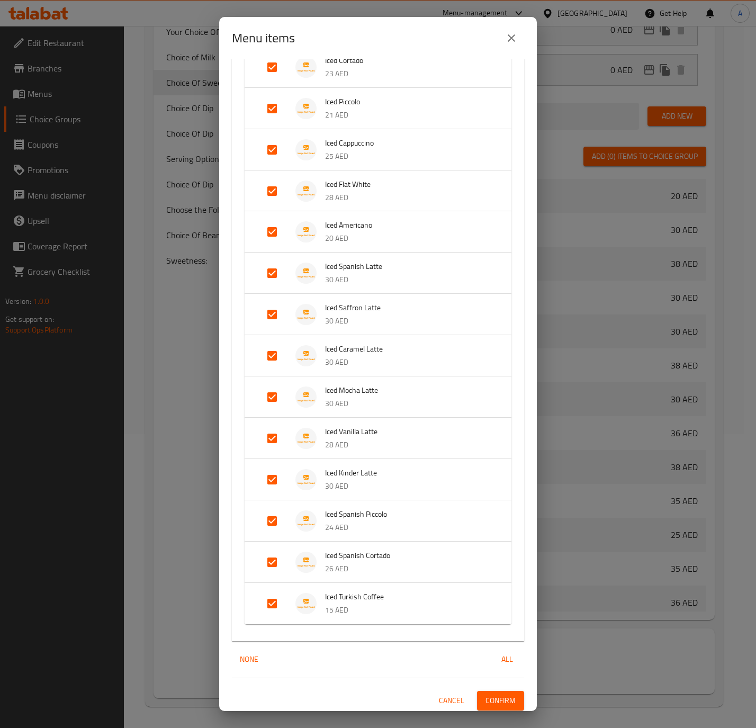
click at [276, 600] on input "Expand" at bounding box center [271, 603] width 25 height 25
checkbox input "false"
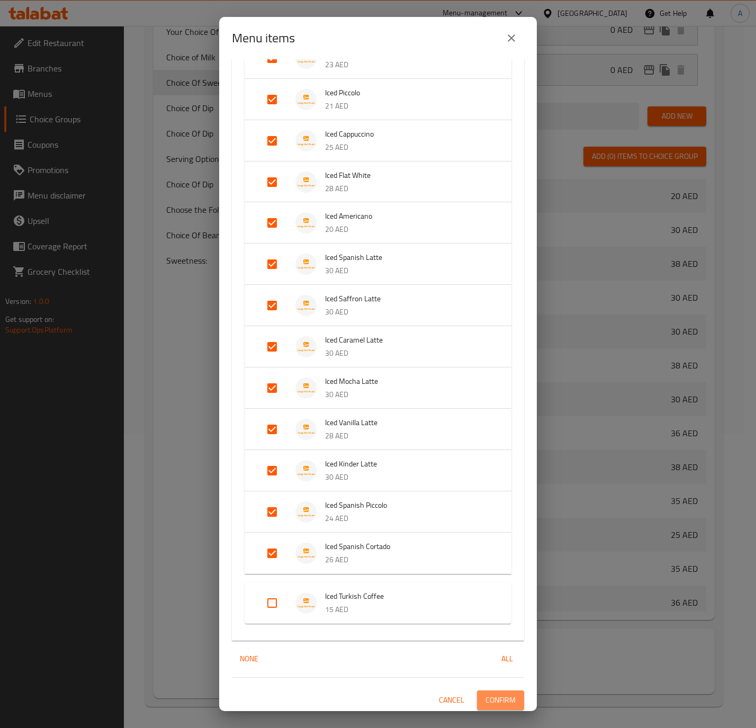
click at [488, 696] on span "Confirm" at bounding box center [501, 700] width 30 height 13
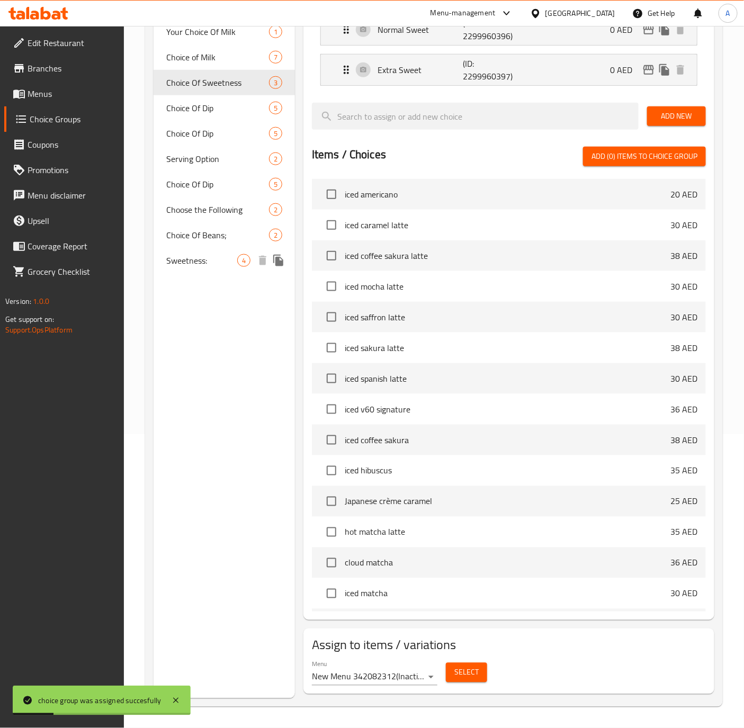
click at [187, 262] on span "Sweetness:" at bounding box center [201, 260] width 71 height 13
type input "Sweetness:"
type input "ألتحلية:"
type input "1"
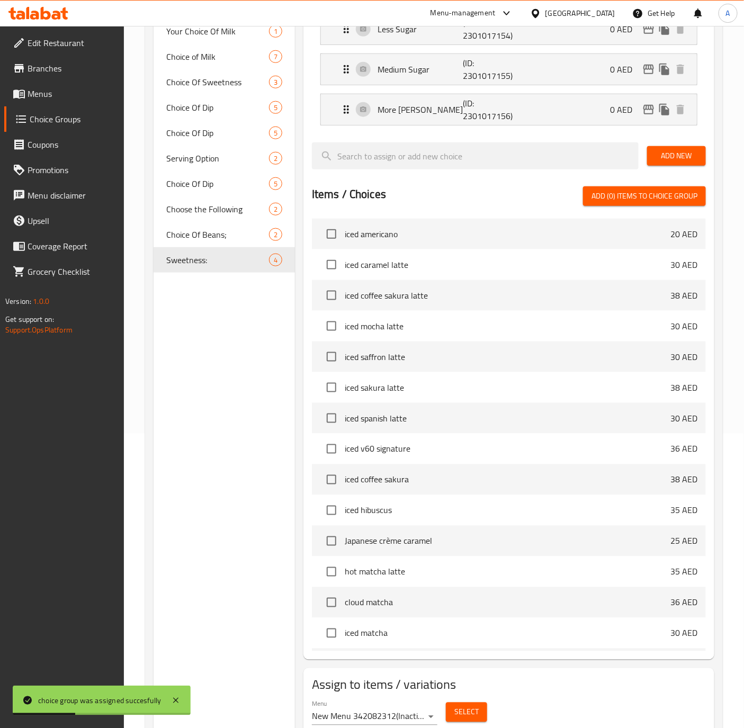
click at [477, 712] on span "Select" at bounding box center [466, 712] width 24 height 13
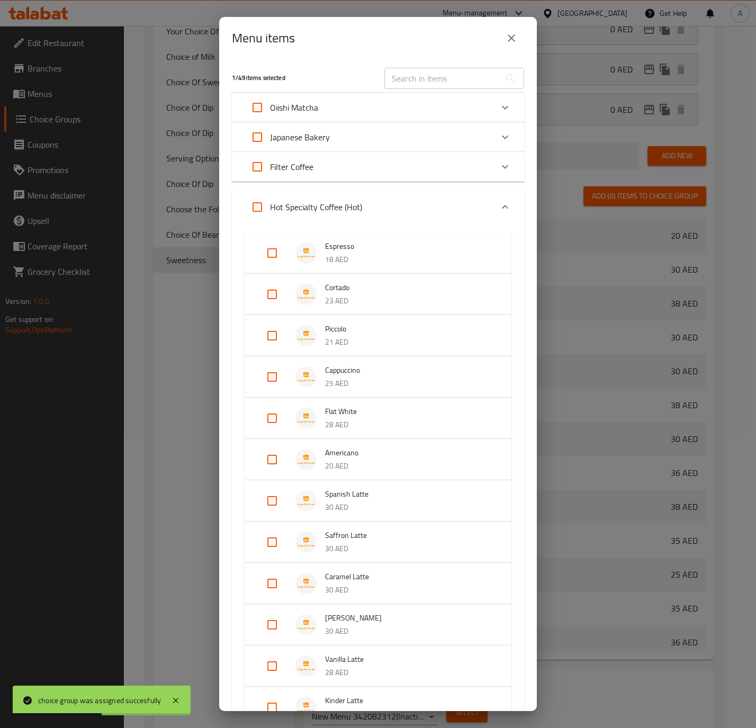
scroll to position [276, 0]
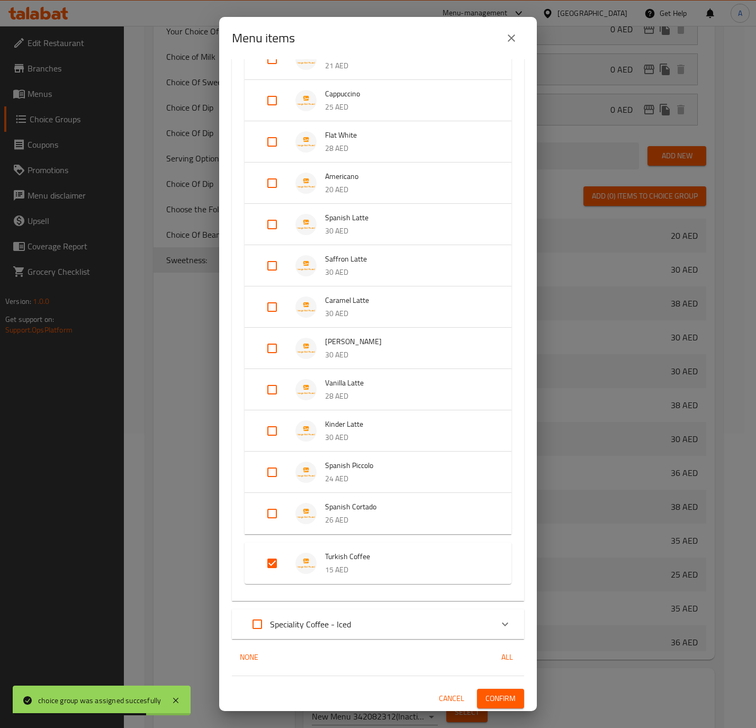
click at [480, 621] on div "Speciality Coffee - Iced" at bounding box center [369, 624] width 248 height 25
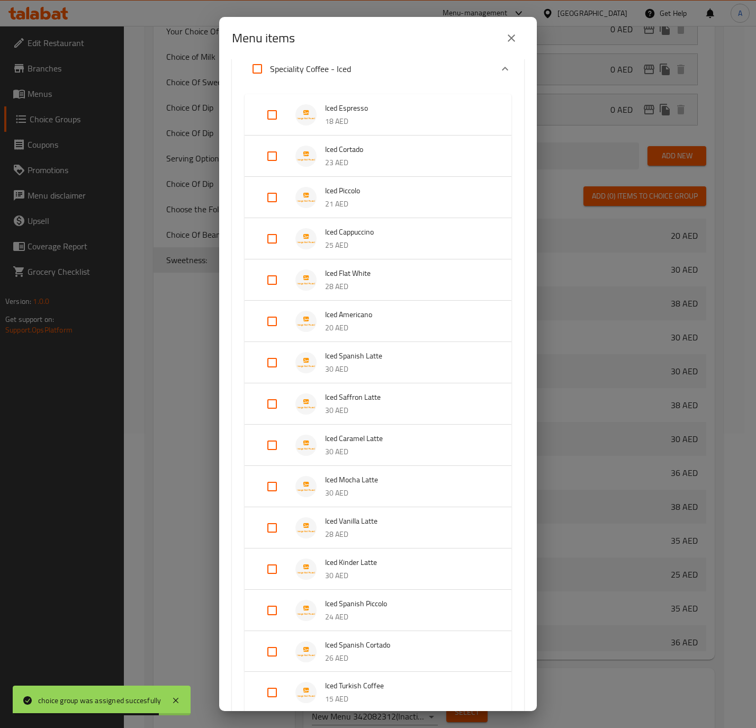
scroll to position [924, 0]
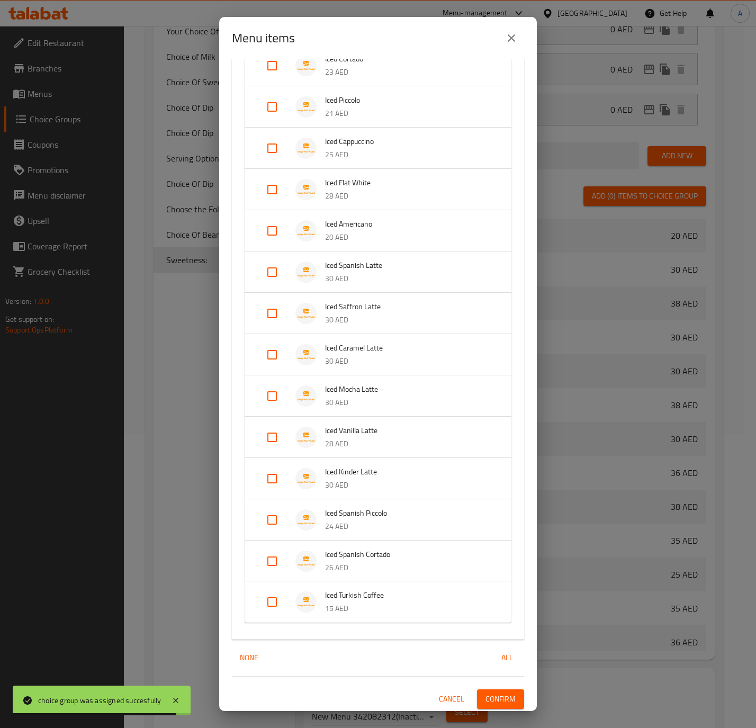
click at [261, 592] on input "Expand" at bounding box center [271, 601] width 25 height 25
checkbox input "true"
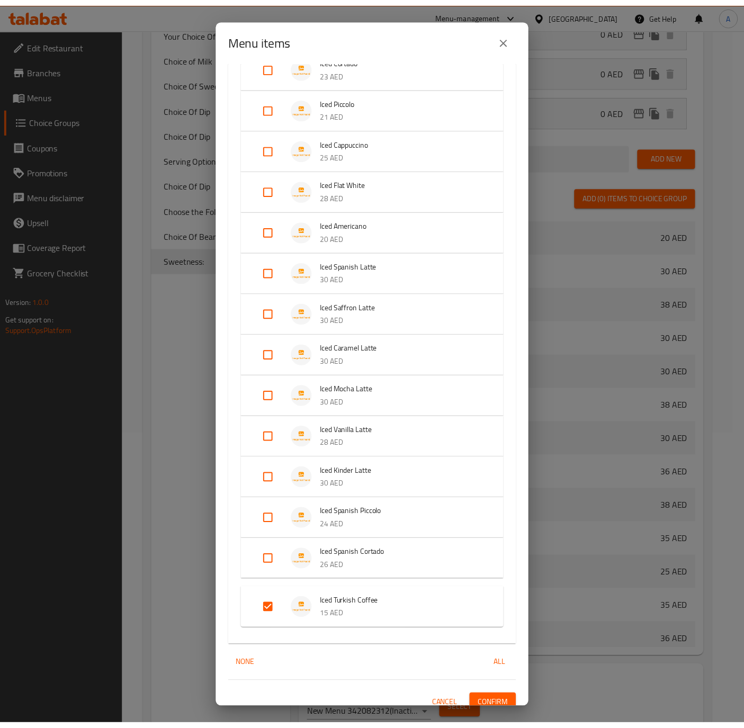
scroll to position [933, 0]
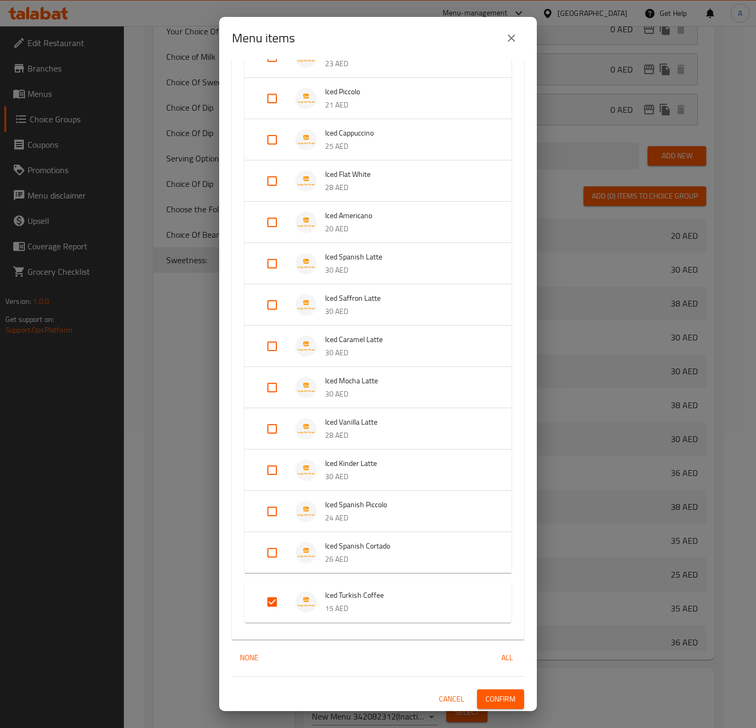
click at [488, 685] on div "2 / 49 items selected ​ Oiishi Matcha Iced Matcha Latte Medium 35 AED Iced Vani…" at bounding box center [378, 385] width 318 height 652
click at [488, 707] on button "Confirm" at bounding box center [500, 699] width 47 height 20
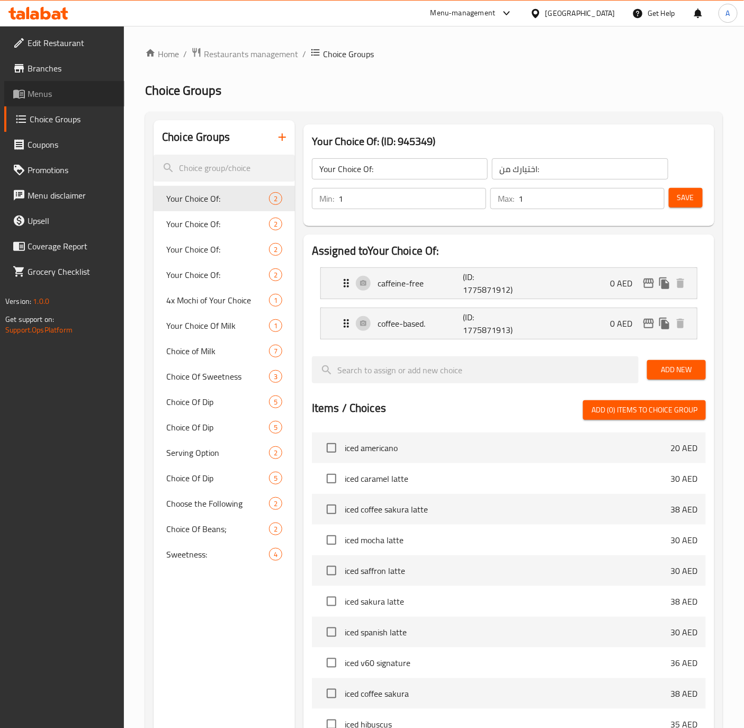
click at [51, 97] on span "Menus" at bounding box center [72, 93] width 88 height 13
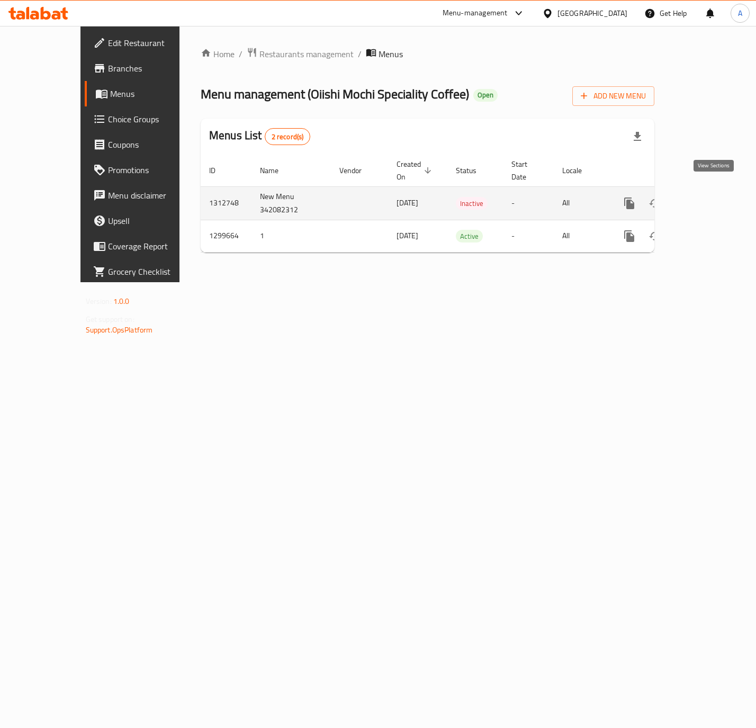
click at [708, 197] on icon "enhanced table" at bounding box center [705, 203] width 13 height 13
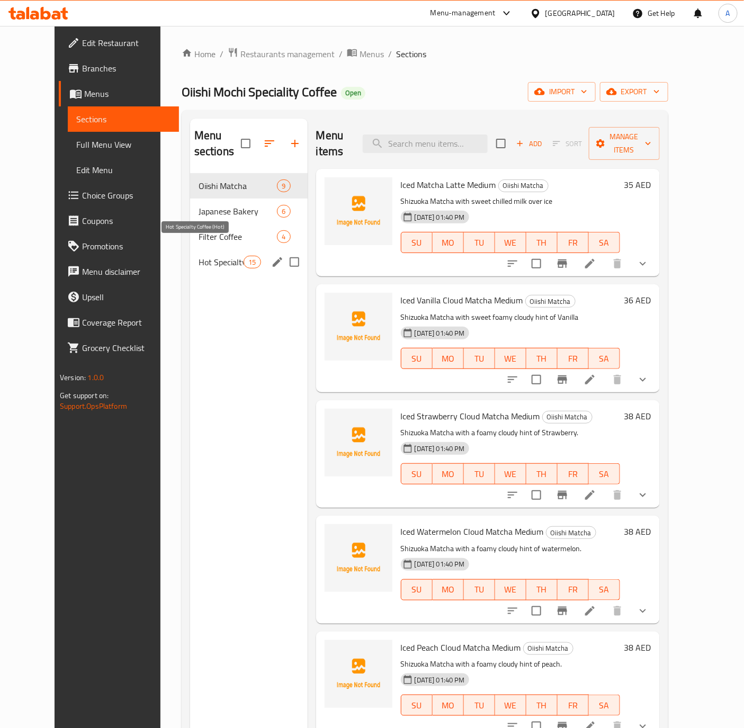
click at [199, 256] on span "Hot Specialty Coffee (Hot)" at bounding box center [221, 262] width 45 height 13
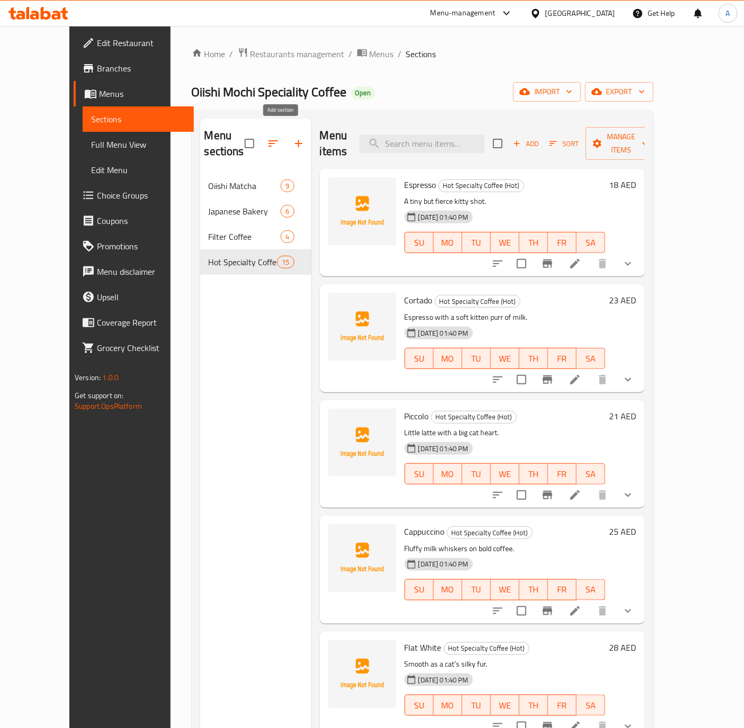
click at [292, 137] on icon "button" at bounding box center [298, 143] width 13 height 13
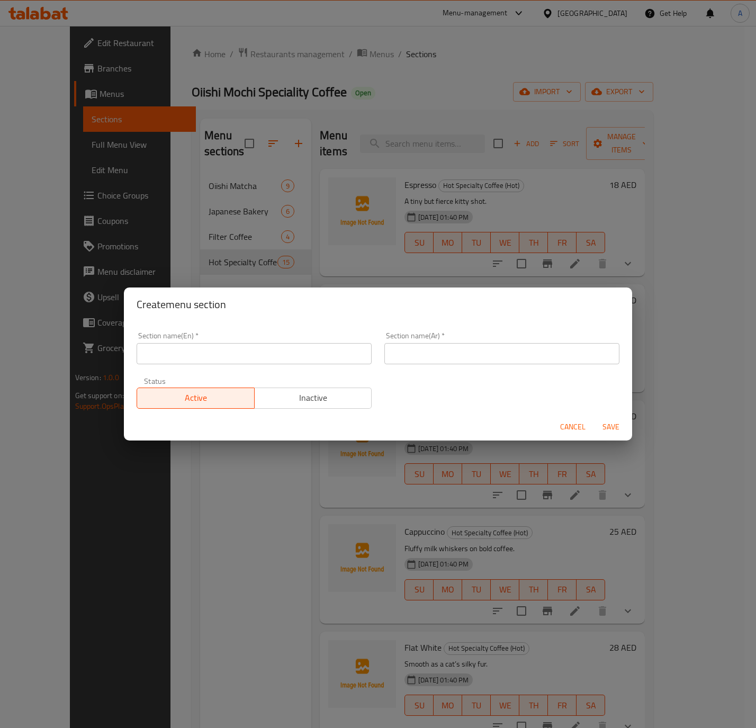
click at [186, 354] on input "text" at bounding box center [254, 353] width 235 height 21
click at [296, 347] on input "Speciality Coffee - Iced" at bounding box center [254, 353] width 235 height 21
type input "Speciality Coffee - Iced"
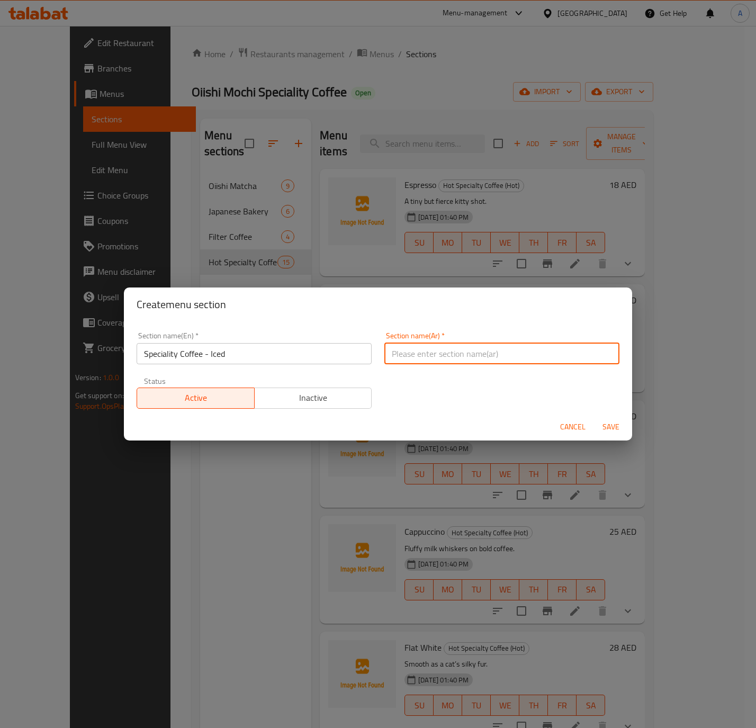
click at [523, 356] on input "text" at bounding box center [501, 353] width 235 height 21
paste input "قهوة مختصة - مثلجة"
type input "قهوة مختصة - مثلجة"
click at [618, 418] on button "Save" at bounding box center [611, 427] width 34 height 20
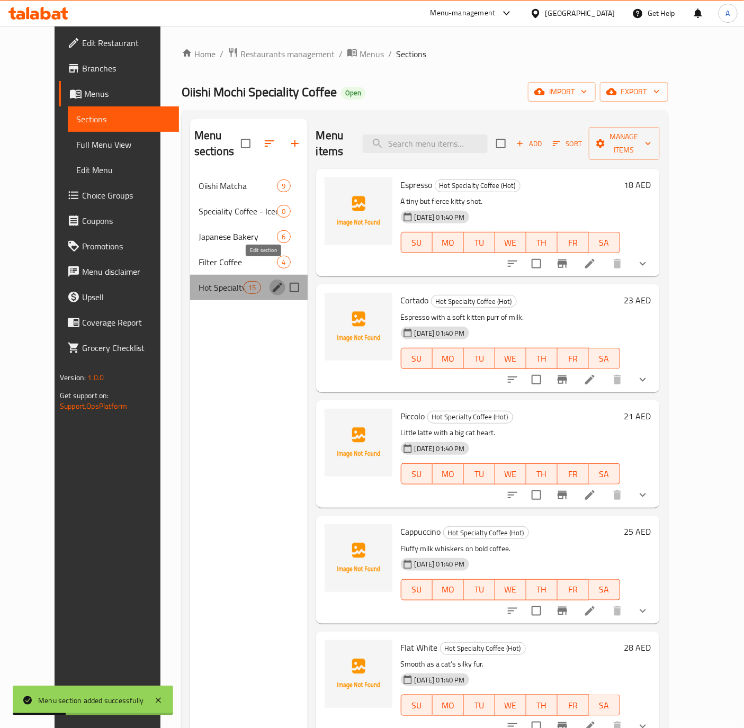
click at [271, 281] on icon "edit" at bounding box center [277, 287] width 13 height 13
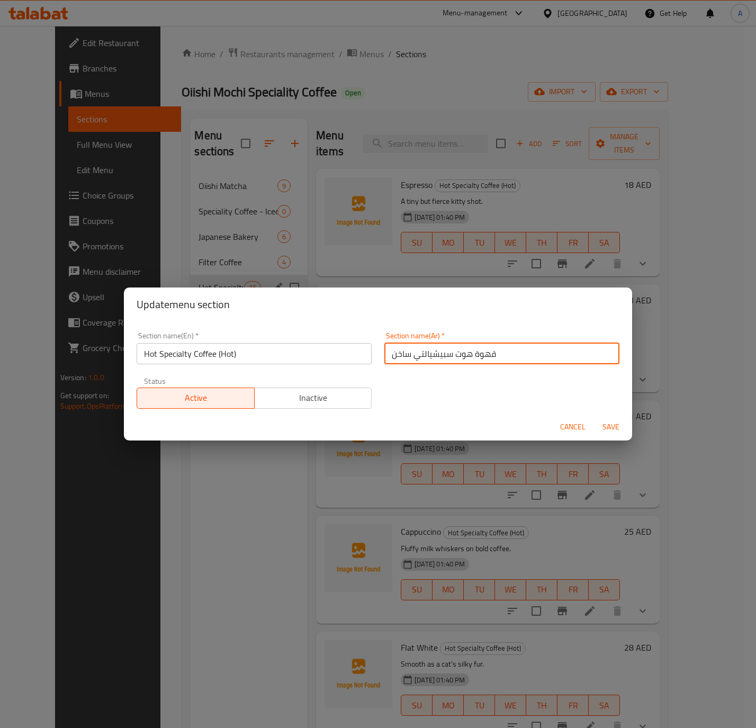
drag, startPoint x: 410, startPoint y: 357, endPoint x: 489, endPoint y: 363, distance: 79.6
click at [489, 363] on input "قهوة هوت سبيشيالتي ساخن" at bounding box center [501, 353] width 235 height 21
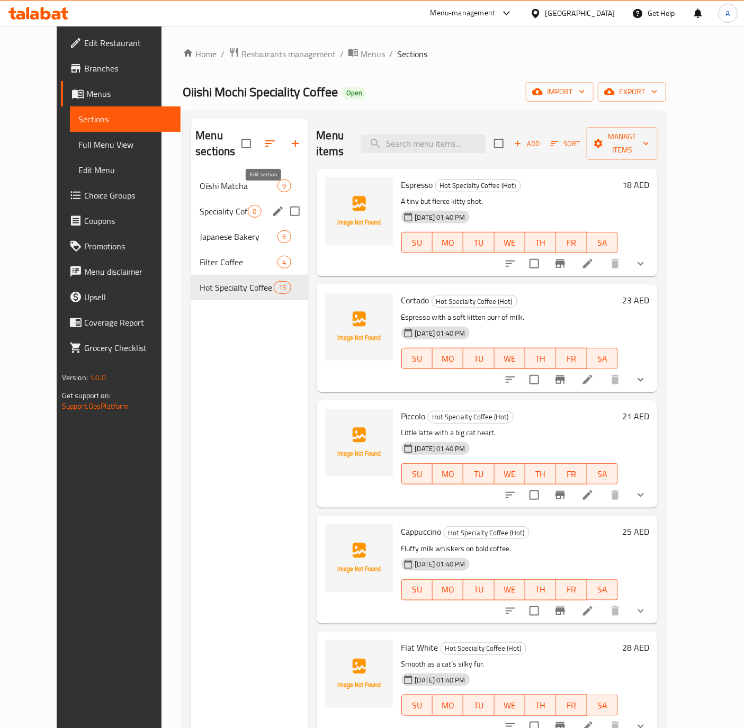
click at [272, 205] on icon "edit" at bounding box center [278, 211] width 13 height 13
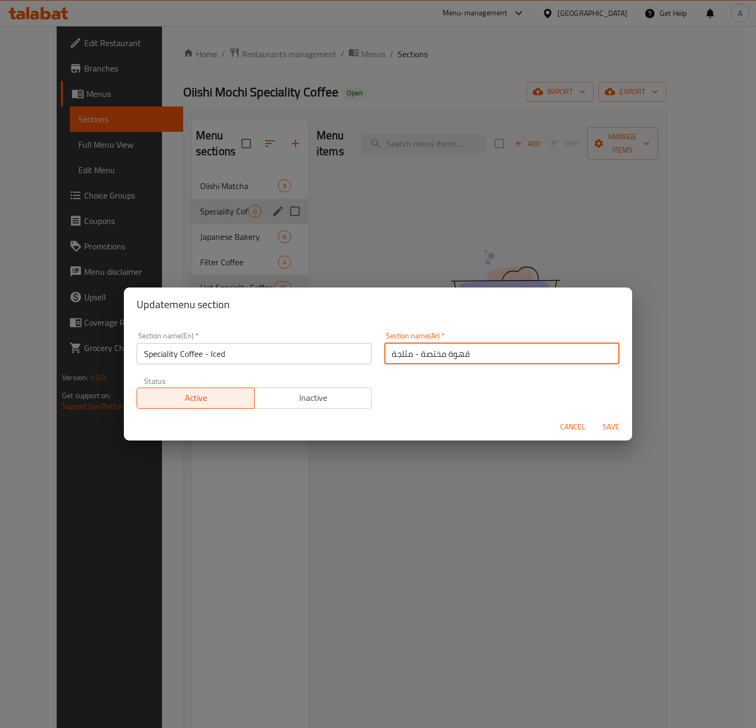
drag, startPoint x: 407, startPoint y: 353, endPoint x: 556, endPoint y: 355, distance: 149.3
click at [556, 355] on input "قهوة مختصة - مثلجة" at bounding box center [501, 353] width 235 height 21
paste input "وت سبيشيالتي"
drag, startPoint x: 450, startPoint y: 351, endPoint x: 468, endPoint y: 348, distance: 18.3
click at [468, 348] on input "قهوة هوت سبيشيالتي مثلجة" at bounding box center [501, 353] width 235 height 21
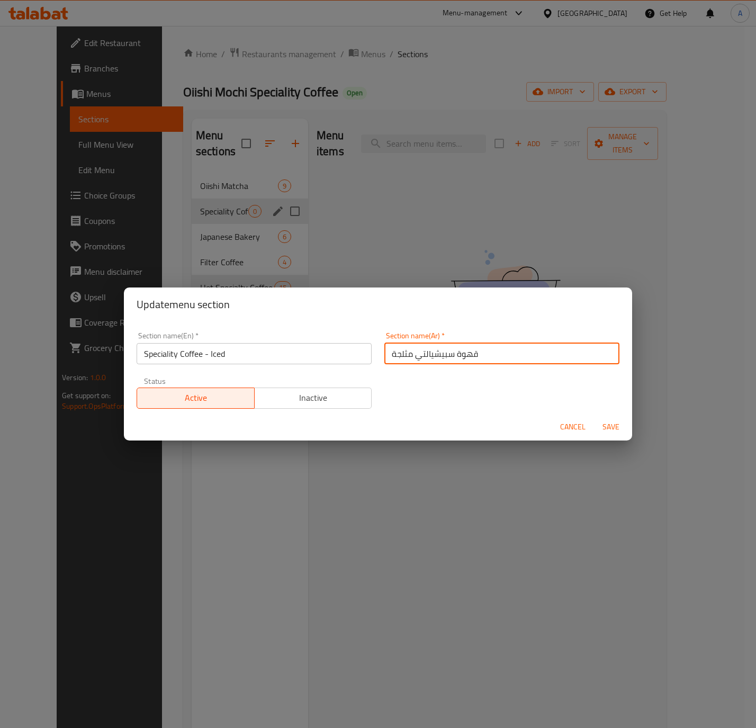
click at [409, 355] on input "قهوة سبيشيالتي مثلجة" at bounding box center [501, 353] width 235 height 21
type input "قهوة سبيشيالتي- مثلجة"
click at [615, 421] on span "Save" at bounding box center [610, 426] width 25 height 13
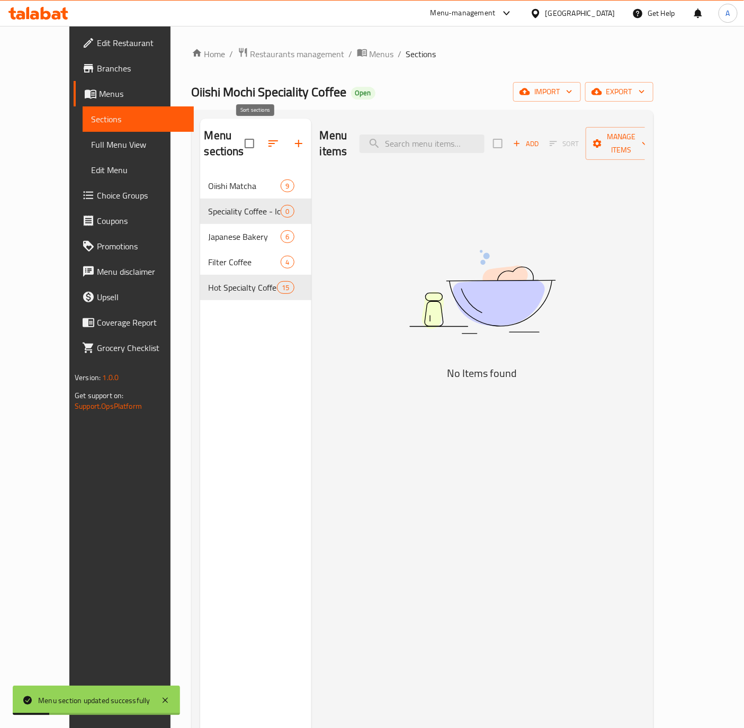
click at [267, 137] on icon "button" at bounding box center [273, 143] width 13 height 13
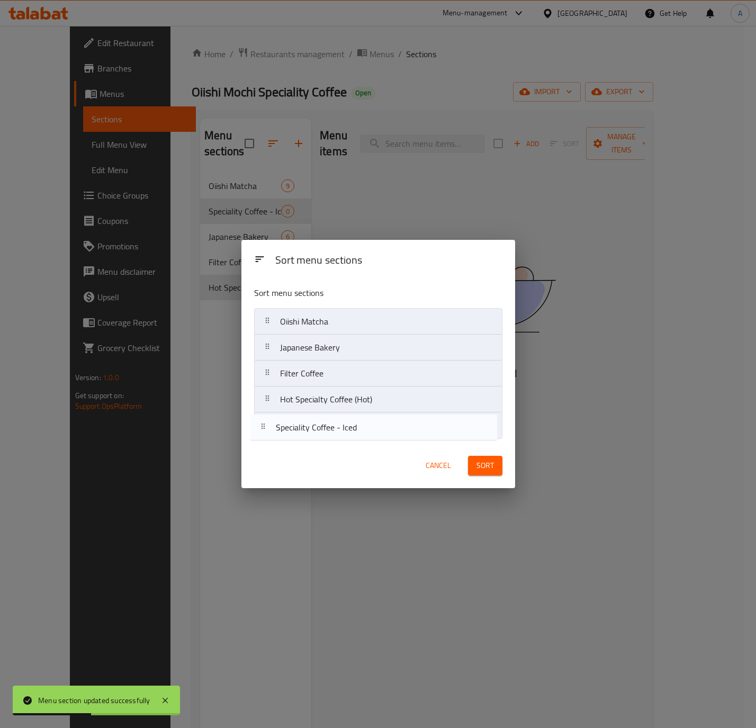
drag, startPoint x: 345, startPoint y: 343, endPoint x: 340, endPoint y: 426, distance: 83.2
click at [340, 426] on nav "Oiishi Matcha Speciality Coffee - Iced Japanese Bakery Filter Coffee Hot Specia…" at bounding box center [378, 373] width 248 height 131
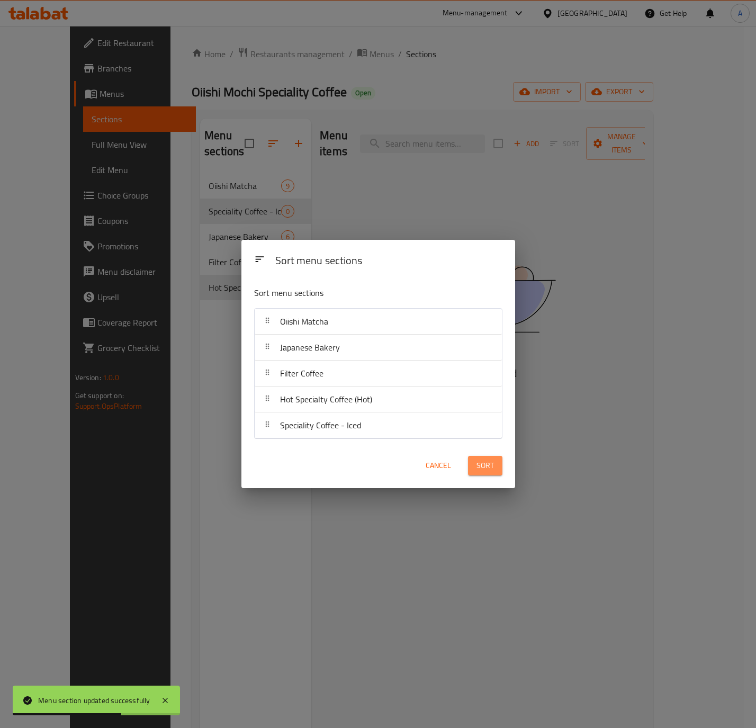
click at [491, 464] on span "Sort" at bounding box center [485, 465] width 17 height 13
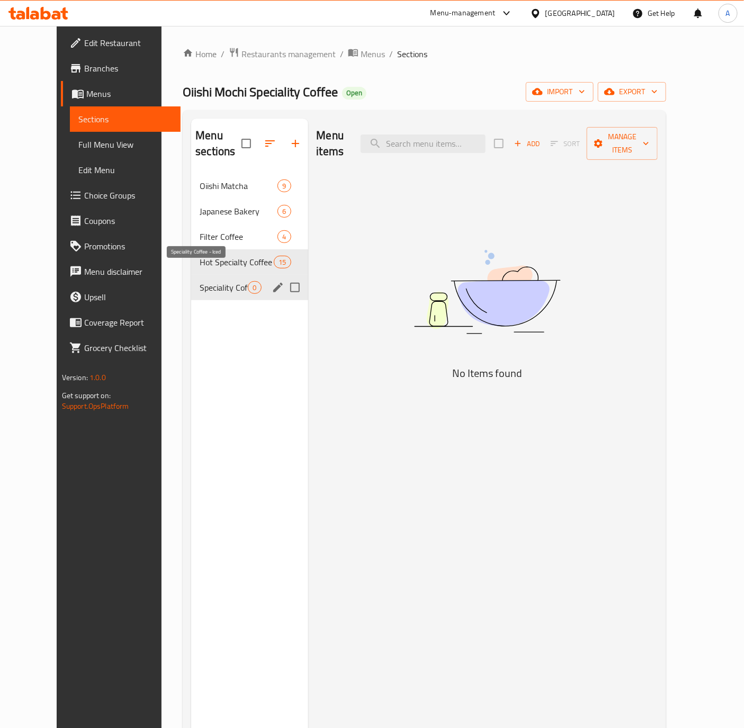
click at [228, 281] on span "Speciality Coffee - Iced" at bounding box center [224, 287] width 48 height 13
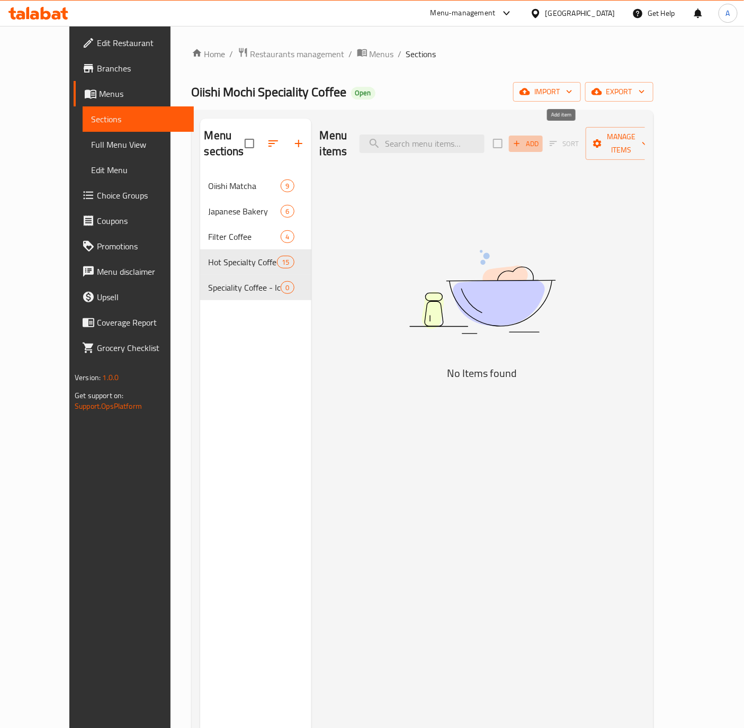
click at [540, 138] on span "Add" at bounding box center [525, 144] width 29 height 12
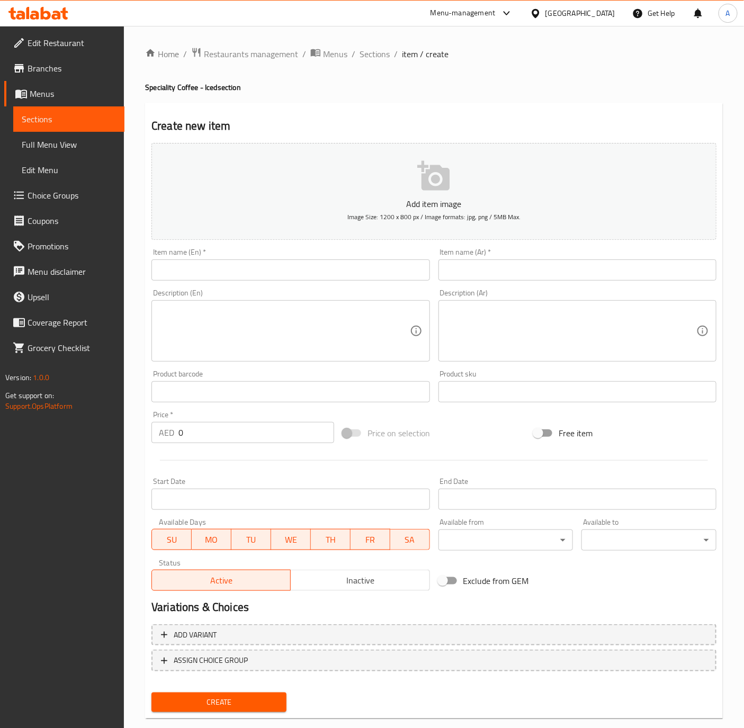
drag, startPoint x: 318, startPoint y: 271, endPoint x: 312, endPoint y: 275, distance: 7.2
click at [318, 271] on input "text" at bounding box center [290, 269] width 278 height 21
paste input "Iced Espresso"
type input "Iced Espresso"
click at [464, 276] on input "text" at bounding box center [577, 269] width 278 height 21
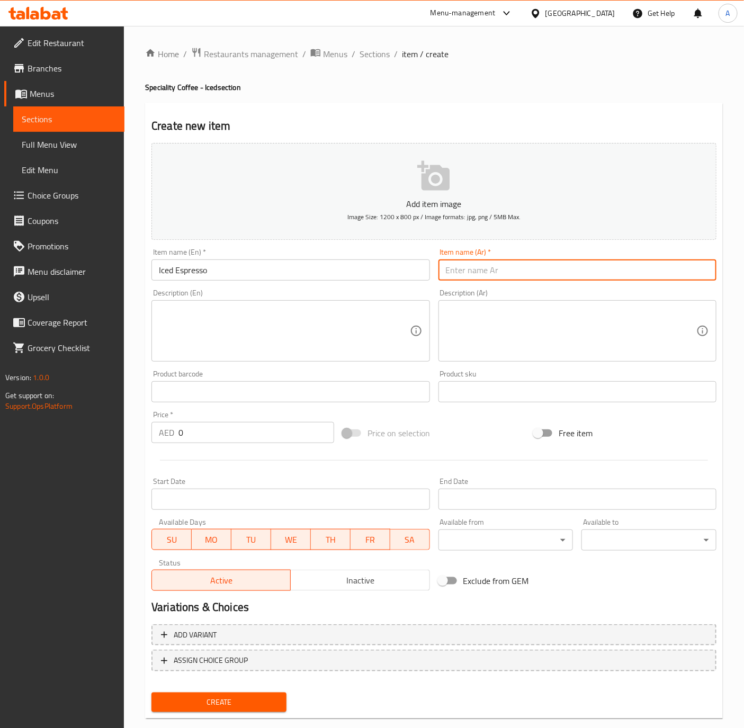
paste input "إسبريسو مثلج"
type input "إسبريسو مثلج"
drag, startPoint x: 604, startPoint y: 309, endPoint x: 402, endPoint y: 329, distance: 202.7
click at [604, 309] on textarea at bounding box center [571, 331] width 250 height 50
paste textarea "جرعة صغيرة وقوية كالقطة الشرسة."
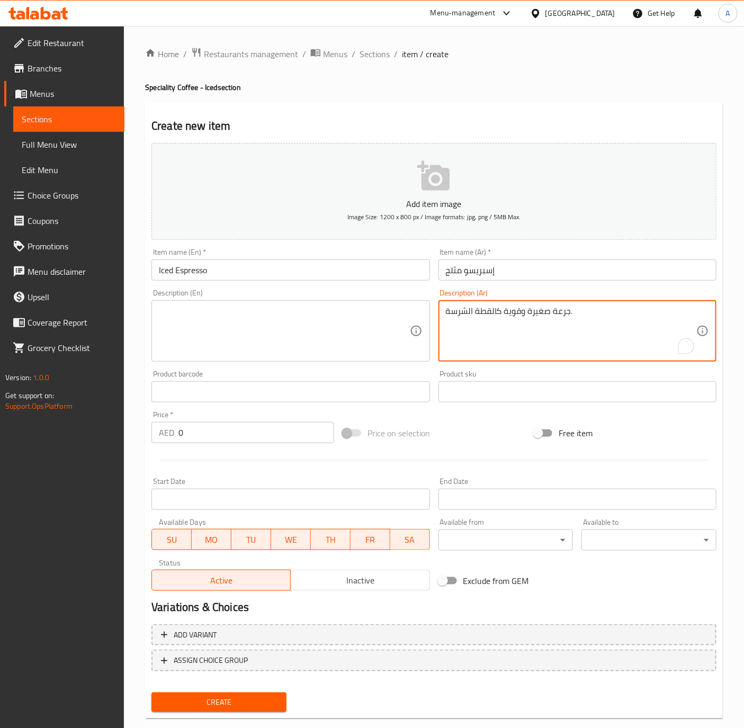
type textarea "جرعة صغيرة وقوية كالقطة الشرسة."
click at [207, 309] on textarea at bounding box center [284, 331] width 250 height 50
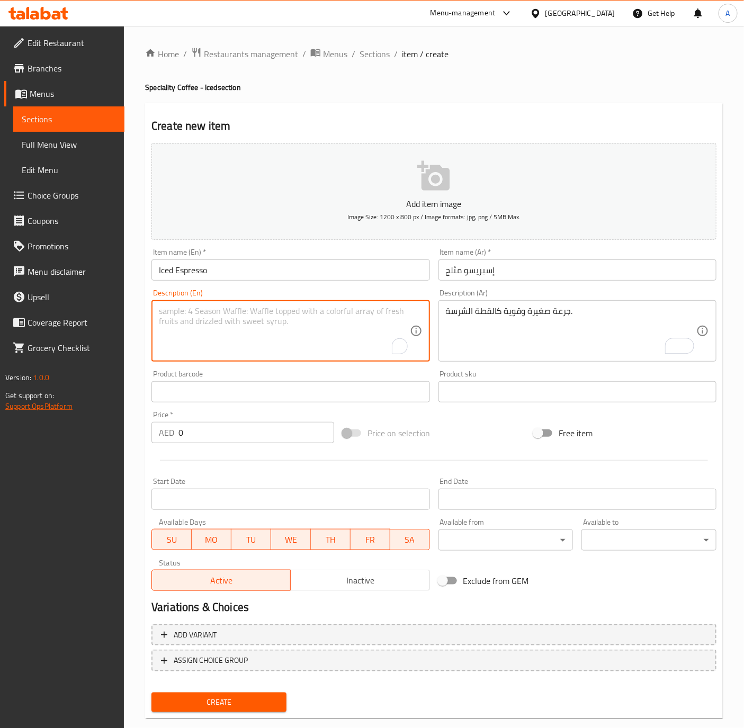
paste textarea "A tiny but fierce kitty shot."
type textarea "A tiny but fierce kitty shot."
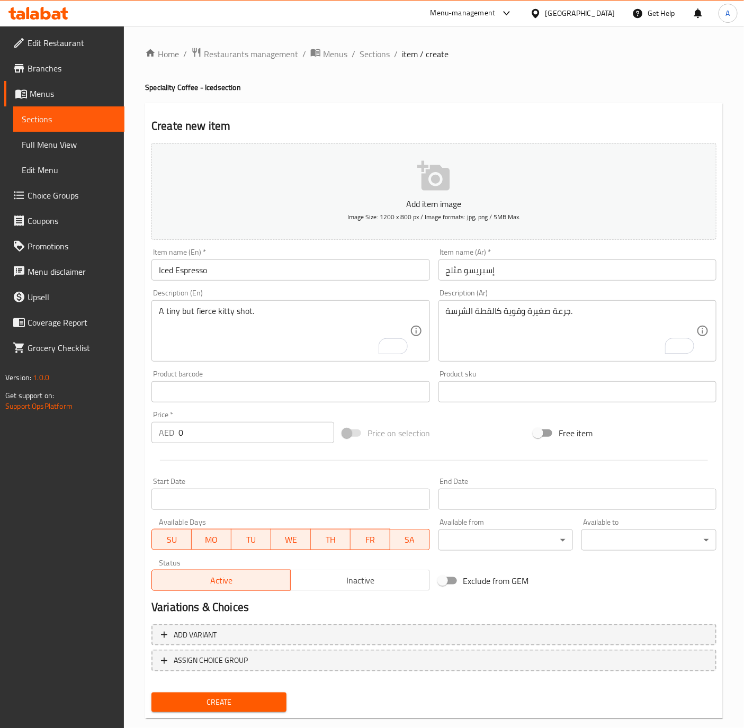
click at [249, 458] on div at bounding box center [433, 460] width 573 height 26
click at [248, 437] on input "0" at bounding box center [256, 432] width 156 height 21
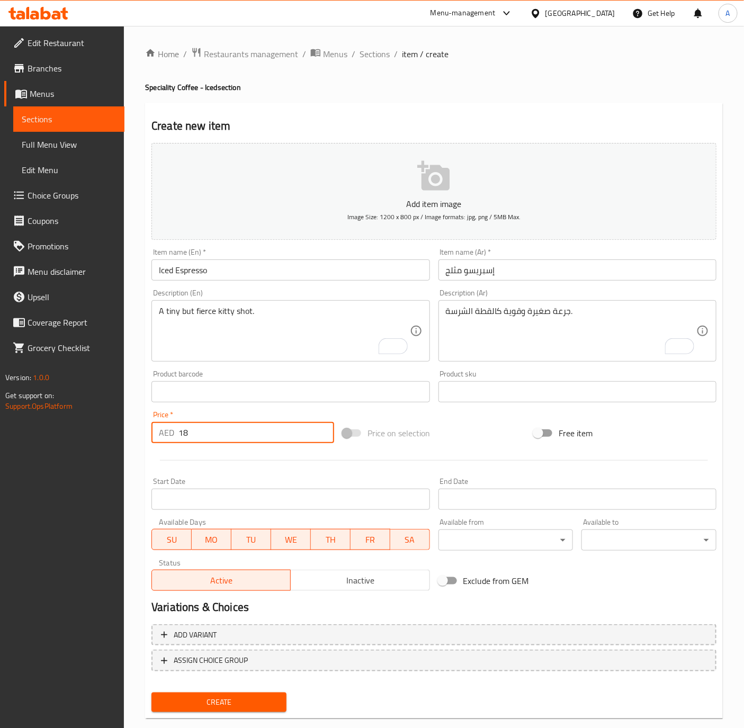
type input "18"
click at [151, 693] on button "Create" at bounding box center [218, 703] width 135 height 20
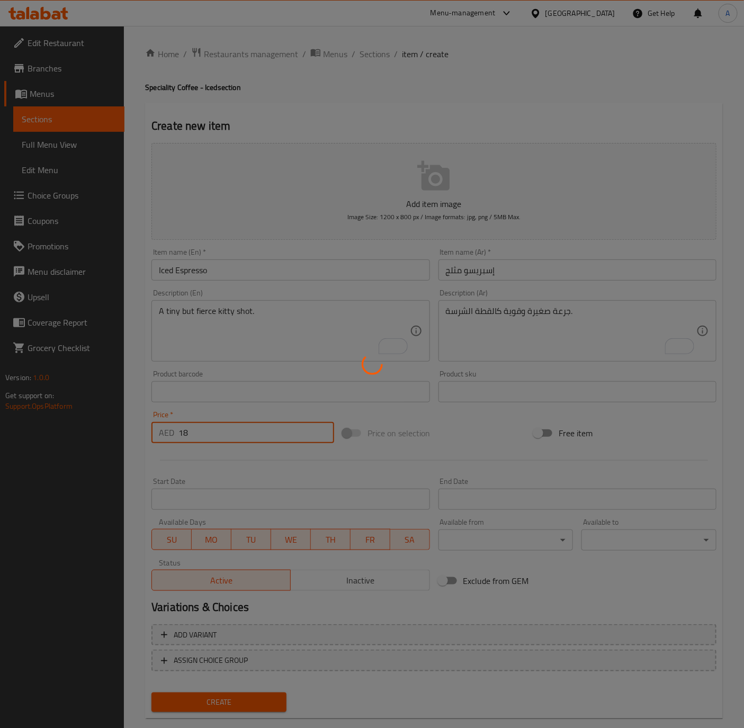
type input "0"
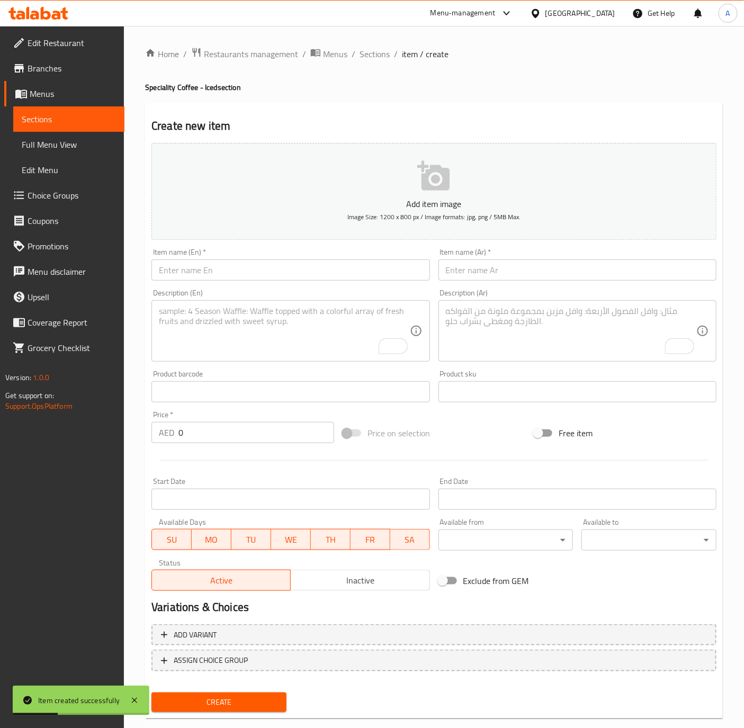
click at [236, 268] on input "text" at bounding box center [290, 269] width 278 height 21
paste input "Iced Cortado"
type input "Iced Cortado"
click at [496, 268] on input "text" at bounding box center [577, 269] width 278 height 21
paste input "كورتادو مثلج"
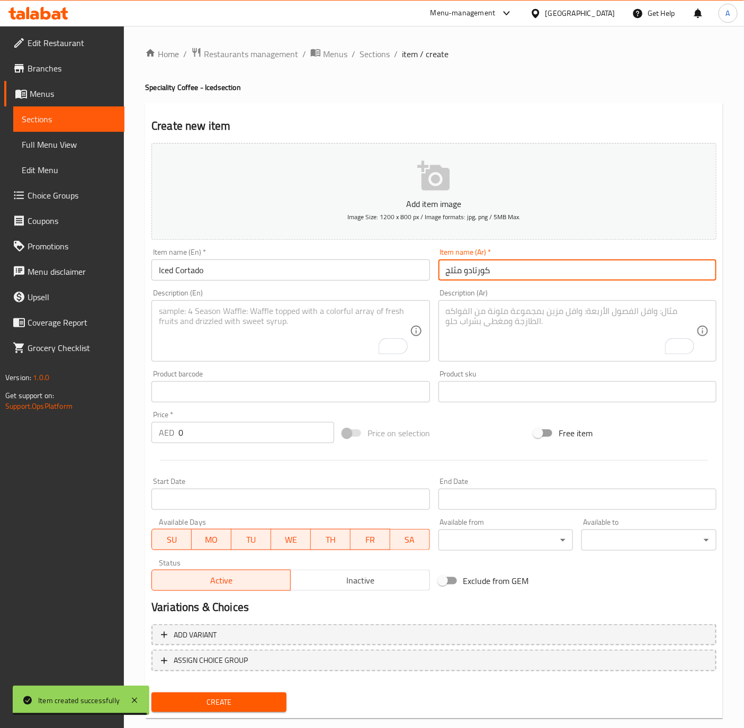
type input "كورتادو مثلج"
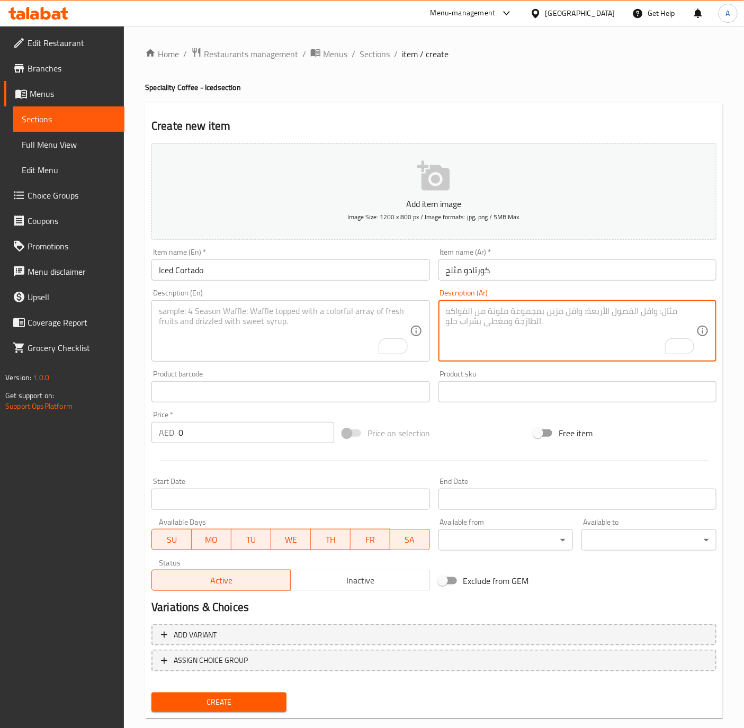
click at [543, 334] on textarea "To enrich screen reader interactions, please activate Accessibility in Grammarl…" at bounding box center [571, 331] width 250 height 50
paste textarea "إسبريسو مع لمسة حليب ناعمة كخرخرة قطة صغيرة."
type textarea "إسبريسو مع لمسة حليب ناعمة كخرخرة قطة صغيرة."
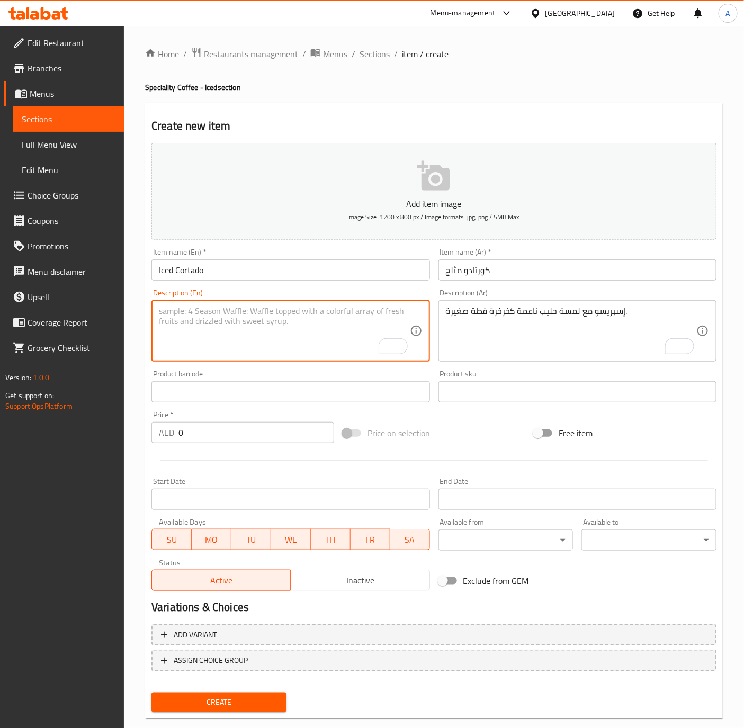
paste textarea "Espresso with a soft kitten purr of milk."
type textarea "Espresso with a soft kitten purr of milk."
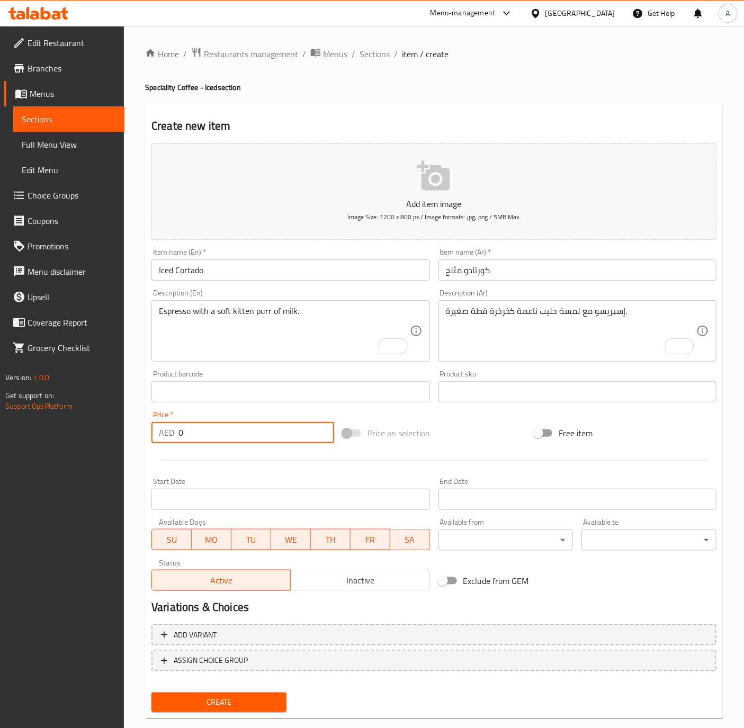
click at [210, 432] on input "0" at bounding box center [256, 432] width 156 height 21
click at [210, 434] on input "0" at bounding box center [256, 432] width 156 height 21
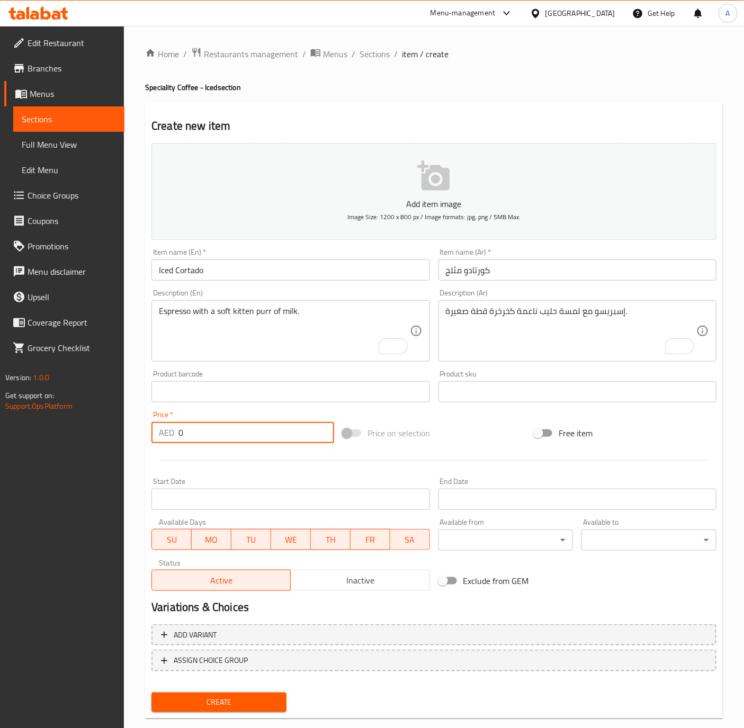
paste input "23"
type input "23"
click at [294, 265] on input "Iced Cortado" at bounding box center [290, 269] width 278 height 21
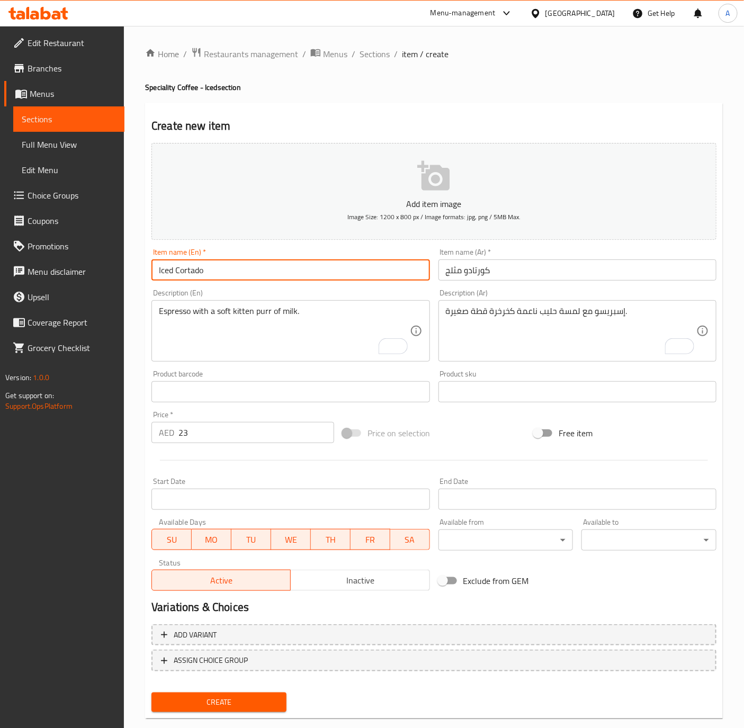
click at [151, 693] on button "Create" at bounding box center [218, 703] width 135 height 20
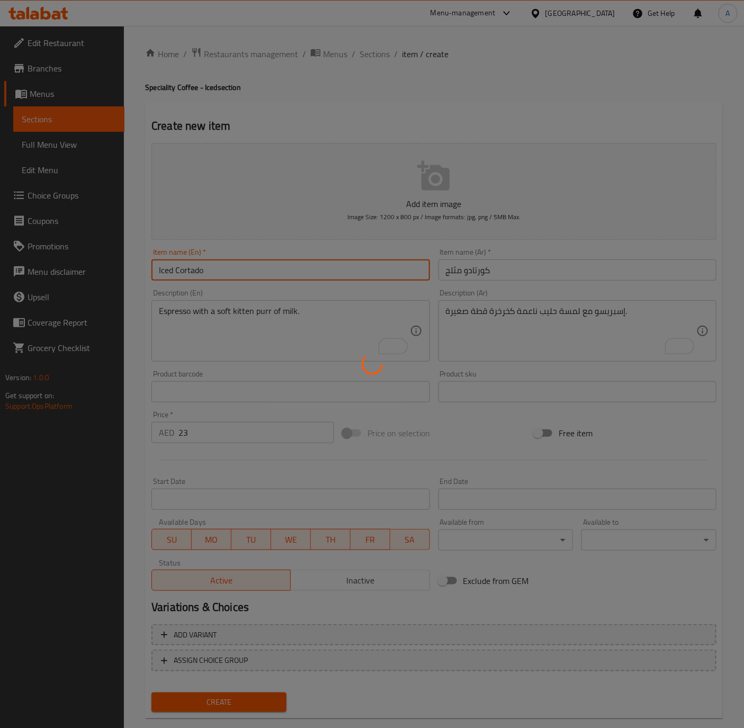
type input "0"
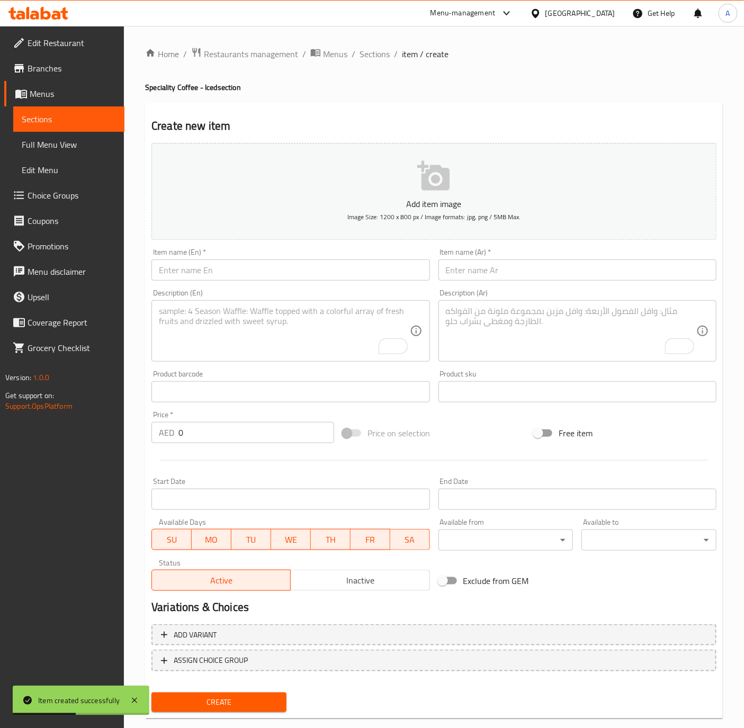
click at [583, 270] on input "text" at bounding box center [577, 269] width 278 height 21
paste input "بيكولو مثلج"
type input "بيكولو مثلج"
click at [210, 267] on input "text" at bounding box center [290, 269] width 278 height 21
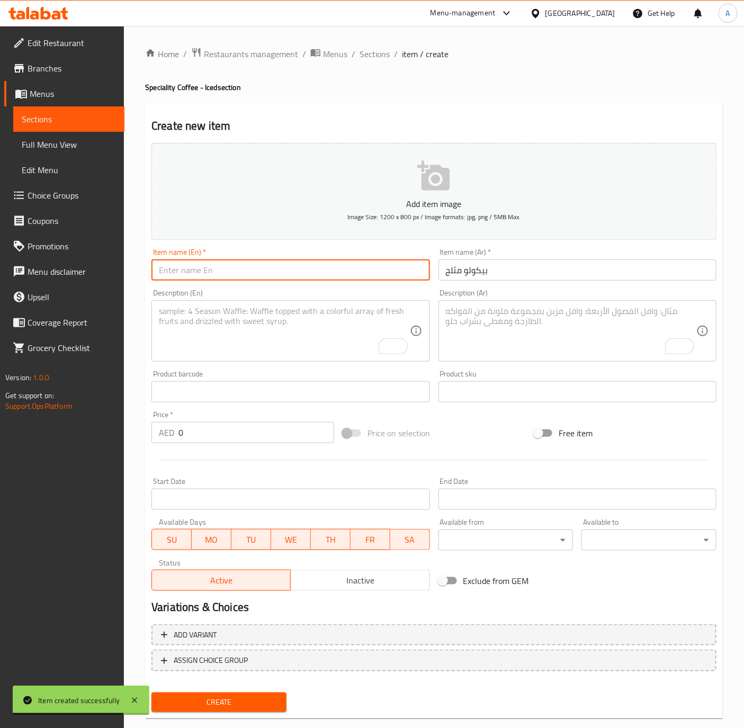
paste input "Iced Piccolo"
type input "Iced Piccolo"
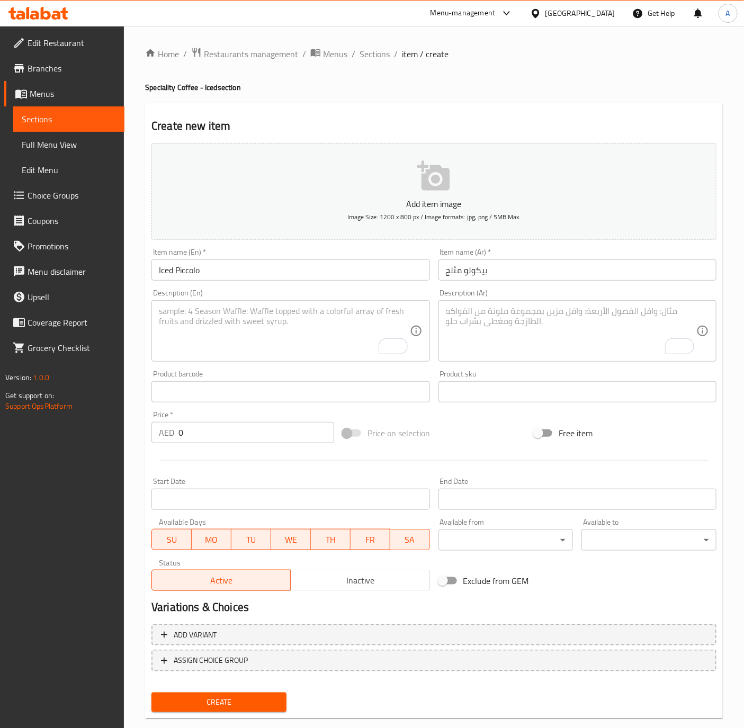
click at [224, 432] on input "0" at bounding box center [256, 432] width 156 height 21
paste input "21"
type input "21"
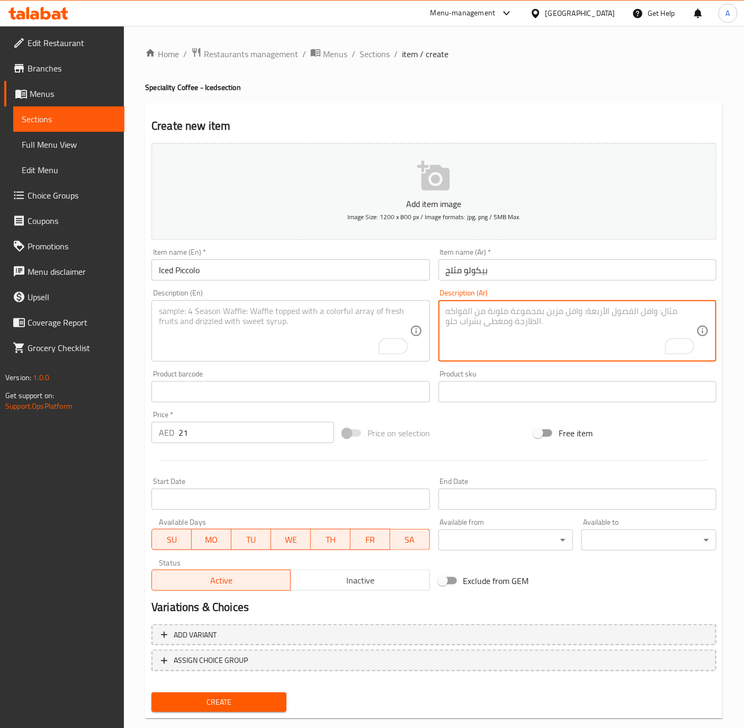
click at [543, 323] on textarea "To enrich screen reader interactions, please activate Accessibility in Grammarl…" at bounding box center [571, 331] width 250 height 50
paste textarea "لاتيه صغير بقلب قط كبير."
type textarea "لاتيه صغير بقلب قط كبير."
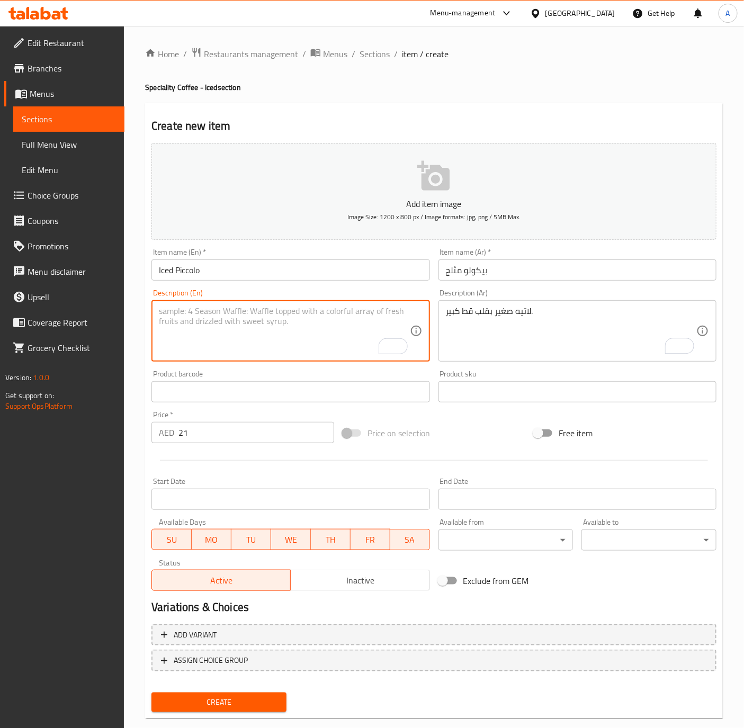
click at [217, 324] on textarea "To enrich screen reader interactions, please activate Accessibility in Grammarl…" at bounding box center [284, 331] width 250 height 50
paste textarea "Little latte with a big cat heart."
type textarea "Little latte with a big cat heart."
click at [265, 272] on input "Iced Piccolo" at bounding box center [290, 269] width 278 height 21
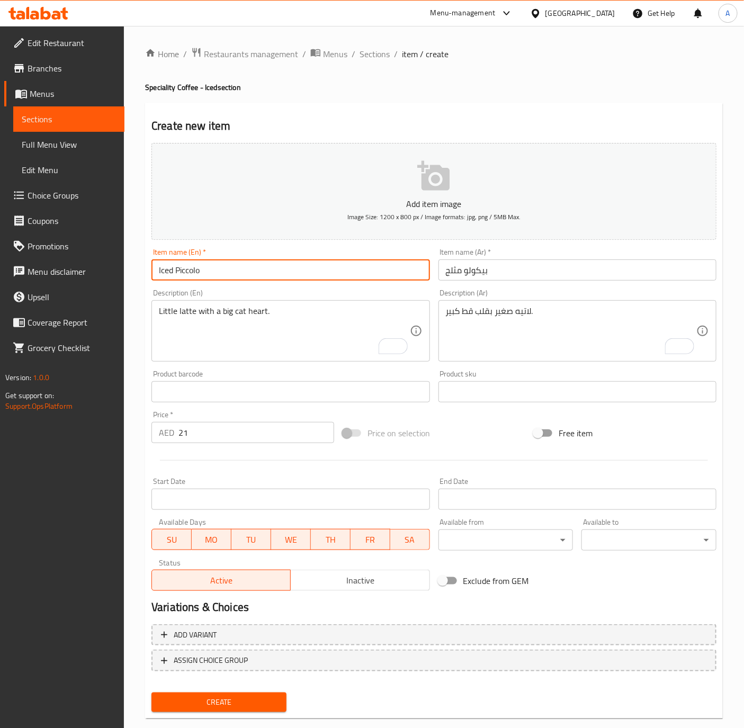
click at [151, 693] on button "Create" at bounding box center [218, 703] width 135 height 20
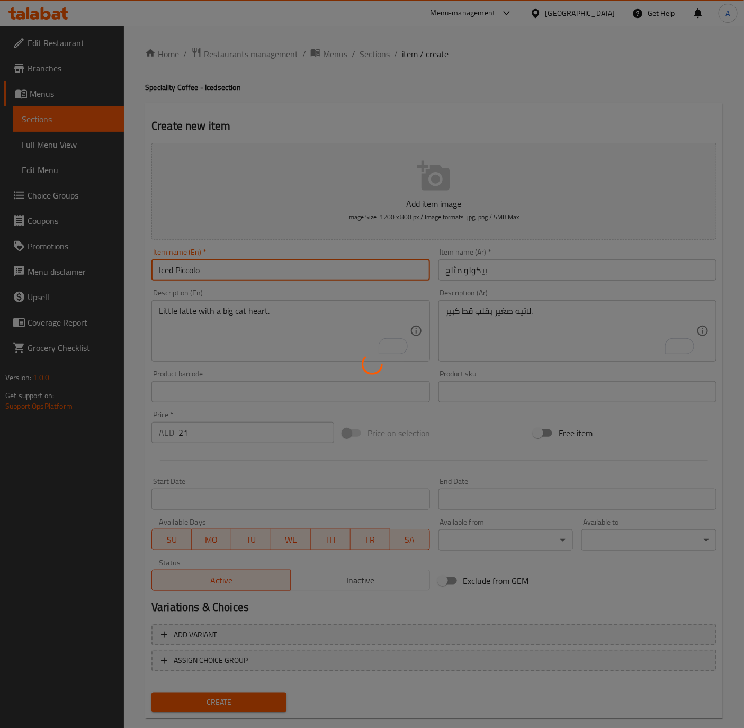
type input "0"
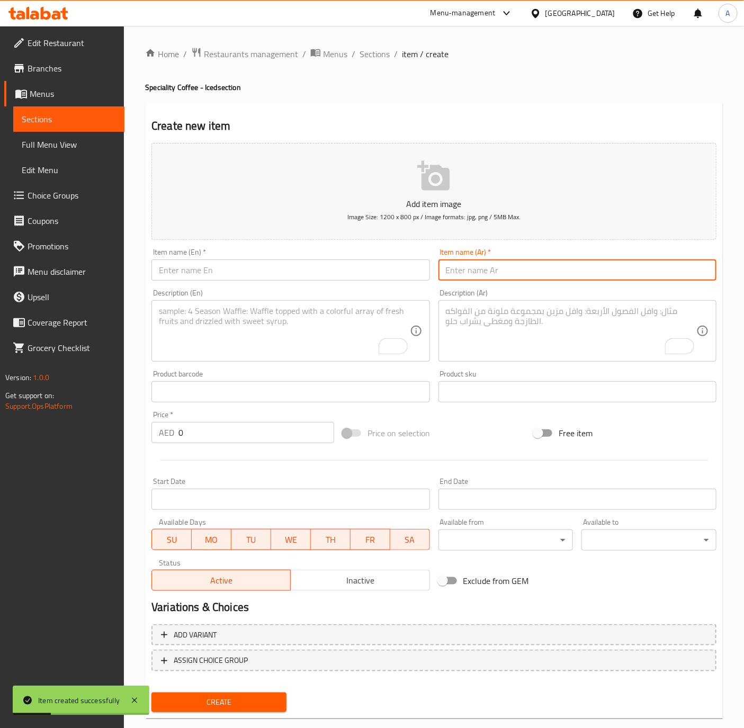
click at [523, 271] on input "text" at bounding box center [577, 269] width 278 height 21
paste input "كابتشينو مثلج"
type input "كابتشينو مثلج"
click at [272, 271] on input "text" at bounding box center [290, 269] width 278 height 21
paste input "Iced Cappuccino"
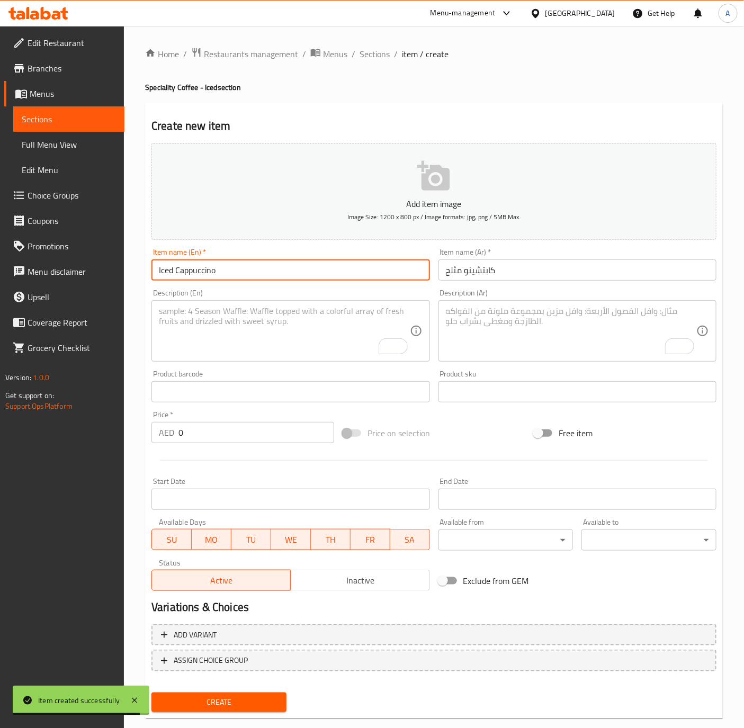
type input "Iced Cappuccino"
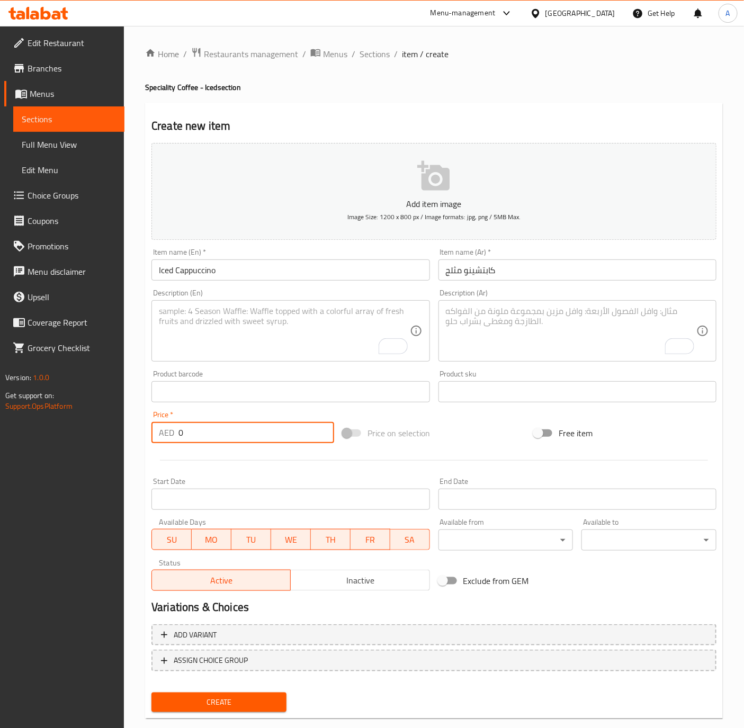
click at [207, 433] on input "0" at bounding box center [256, 432] width 156 height 21
paste input "25"
type input "25"
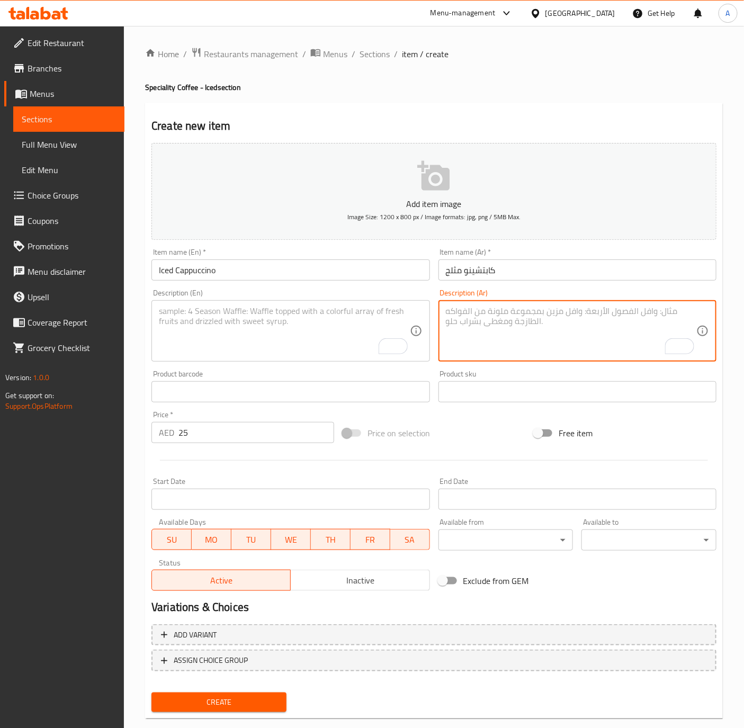
click at [540, 310] on textarea "To enrich screen reader interactions, please activate Accessibility in Grammarl…" at bounding box center [571, 331] width 250 height 50
paste textarea "رغوة حليب كثيفة كشوارب قطة على قهوة قوية."
type textarea "رغوة حليب كثيفة كشوارب قطة على قهوة قوية."
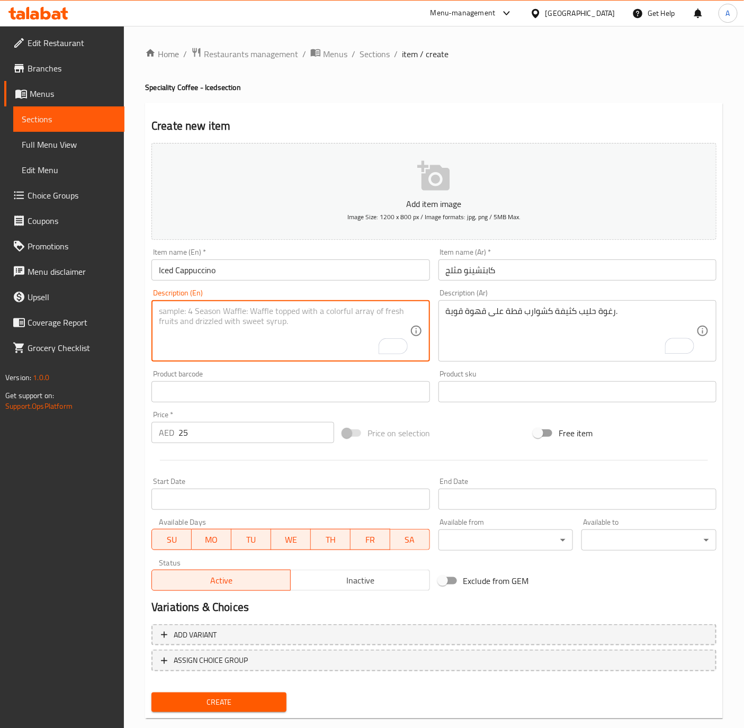
click at [216, 329] on textarea "To enrich screen reader interactions, please activate Accessibility in Grammarl…" at bounding box center [284, 331] width 250 height 50
paste textarea "Fluffy milk whiskers on bold coffee."
type textarea "Fluffy milk whiskers on bold coffee."
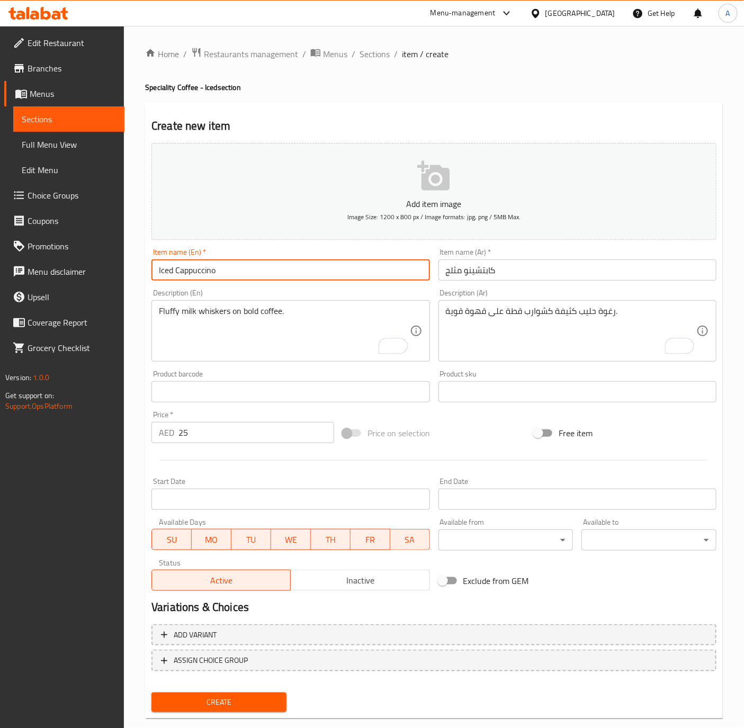
click at [263, 274] on input "Iced Cappuccino" at bounding box center [290, 269] width 278 height 21
click at [151, 693] on button "Create" at bounding box center [218, 703] width 135 height 20
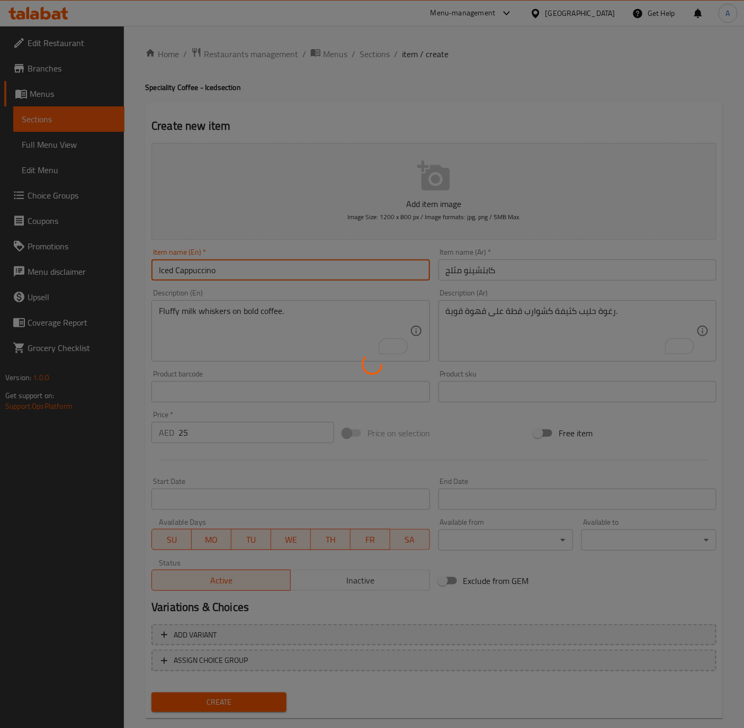
type input "0"
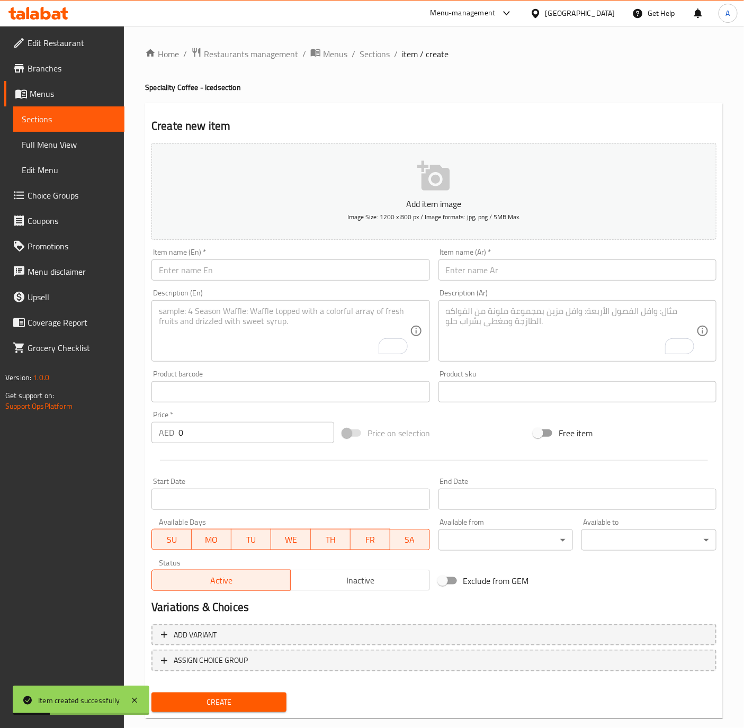
click at [250, 348] on textarea "To enrich screen reader interactions, please activate Accessibility in Grammarl…" at bounding box center [284, 331] width 250 height 50
paste textarea "Smooth as a cat’s silky fur."
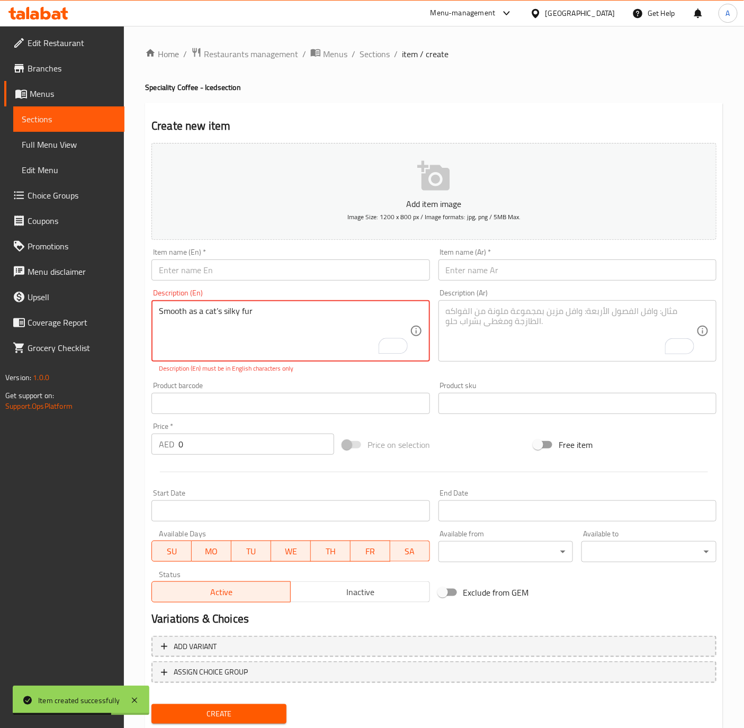
click at [196, 342] on textarea "Smooth as a cat’s silky fur" at bounding box center [284, 331] width 250 height 50
type textarea "Smooth as a cat’s silky fur"
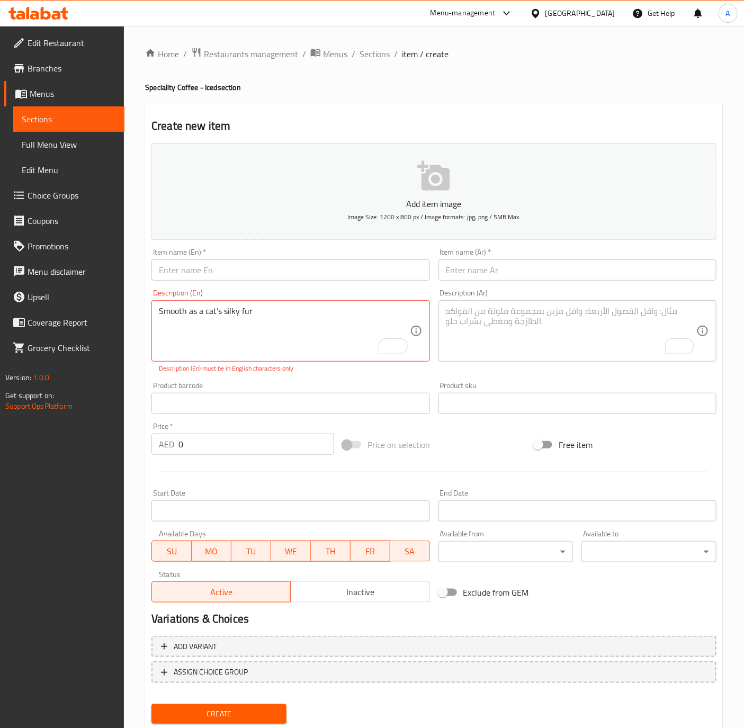
click at [188, 276] on input "text" at bounding box center [290, 269] width 278 height 21
paste input "Iced Flat White"
type input "Iced Flat White"
click at [646, 276] on input "text" at bounding box center [577, 269] width 278 height 21
paste input "فلات وايت مثلج"
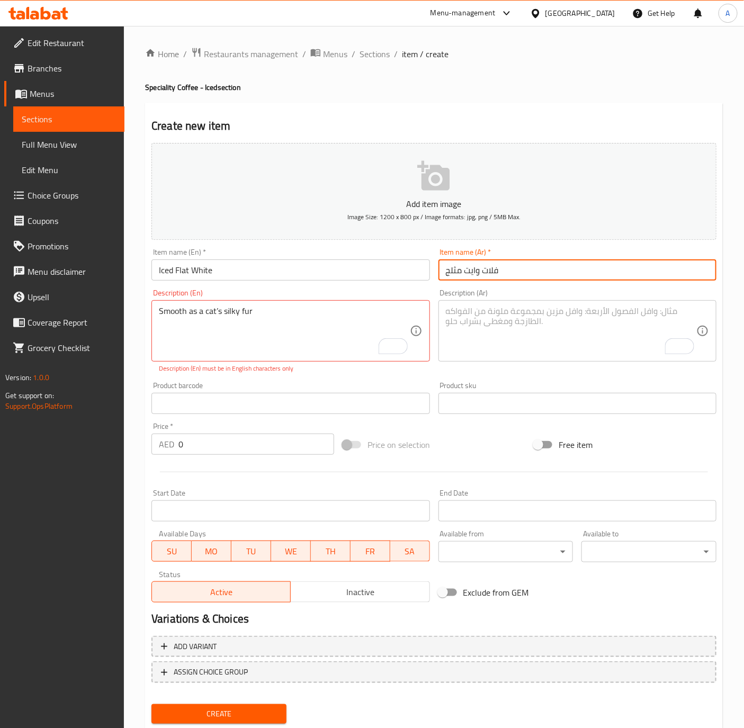
type input "فلات وايت مثلج"
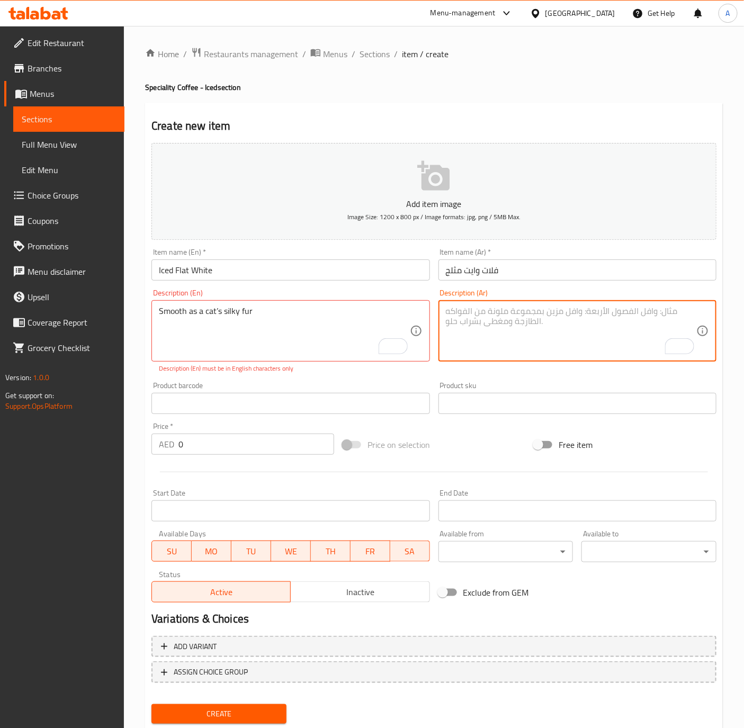
click at [479, 329] on textarea "To enrich screen reader interactions, please activate Accessibility in Grammarl…" at bounding box center [571, 331] width 250 height 50
paste textarea "ناعم كفراء قطة حريري."
type textarea "ناعم كفراء قطة حريري."
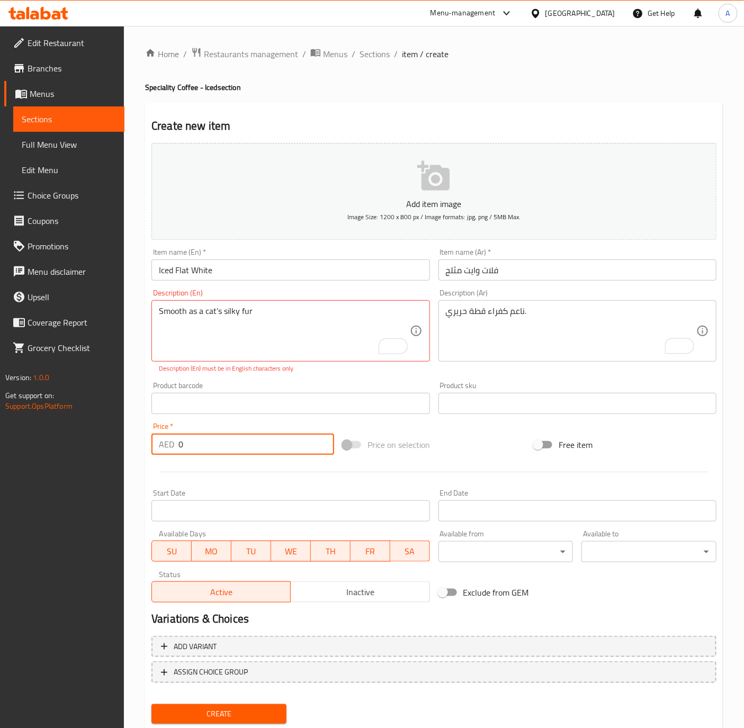
click at [215, 444] on input "0" at bounding box center [256, 444] width 156 height 21
type input "28"
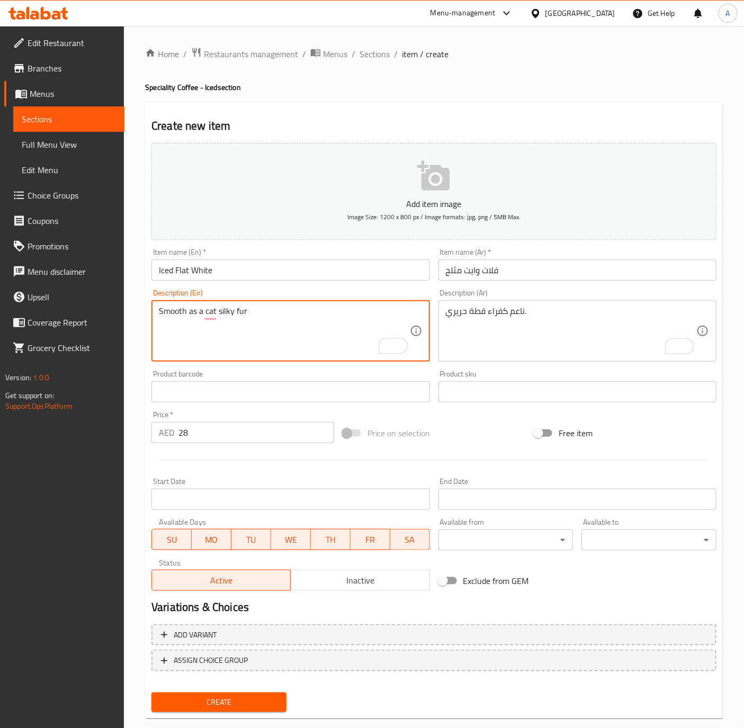
click at [237, 339] on textarea "Smooth as a cat silky fur" at bounding box center [284, 331] width 250 height 50
type textarea "Smooth as a cat's silky fur"
click at [279, 369] on div "Product barcode Product barcode" at bounding box center [290, 386] width 286 height 41
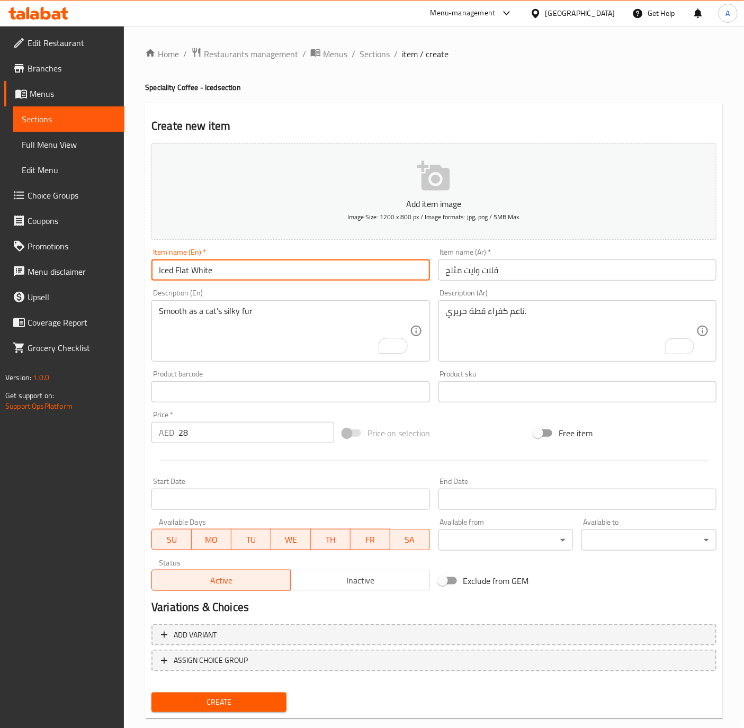
click at [271, 270] on input "Iced Flat White" at bounding box center [290, 269] width 278 height 21
click at [151, 693] on button "Create" at bounding box center [218, 703] width 135 height 20
type input "Iced Flat White\"
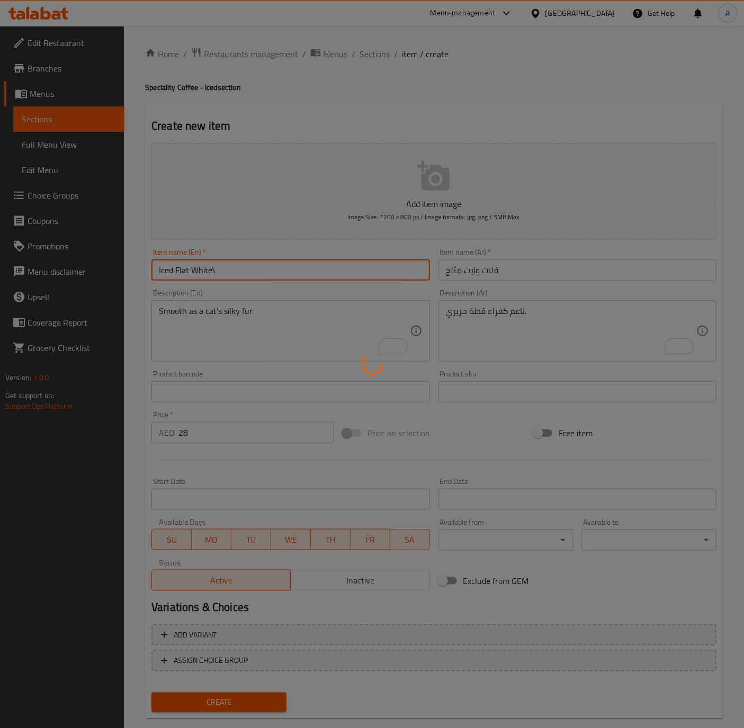
type input "0"
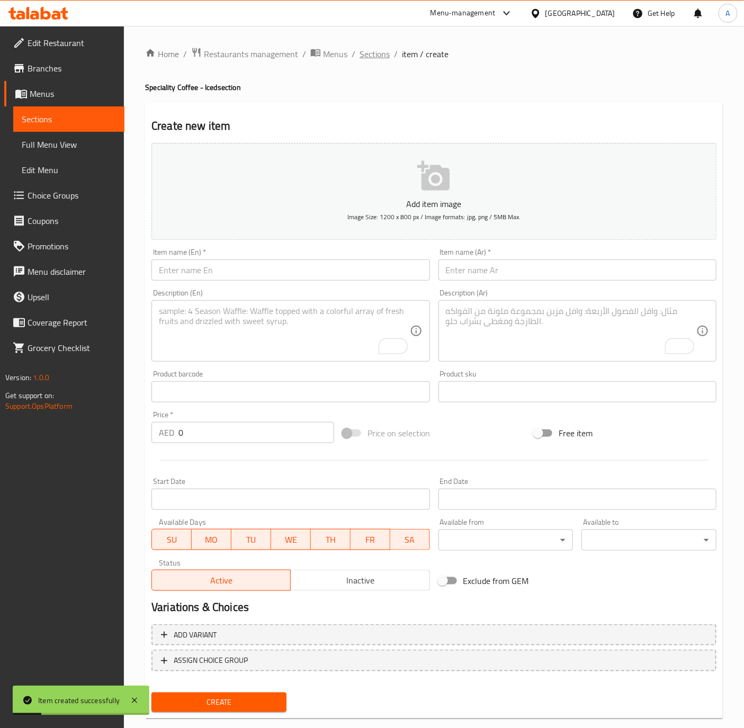
click at [372, 56] on span "Sections" at bounding box center [375, 54] width 30 height 13
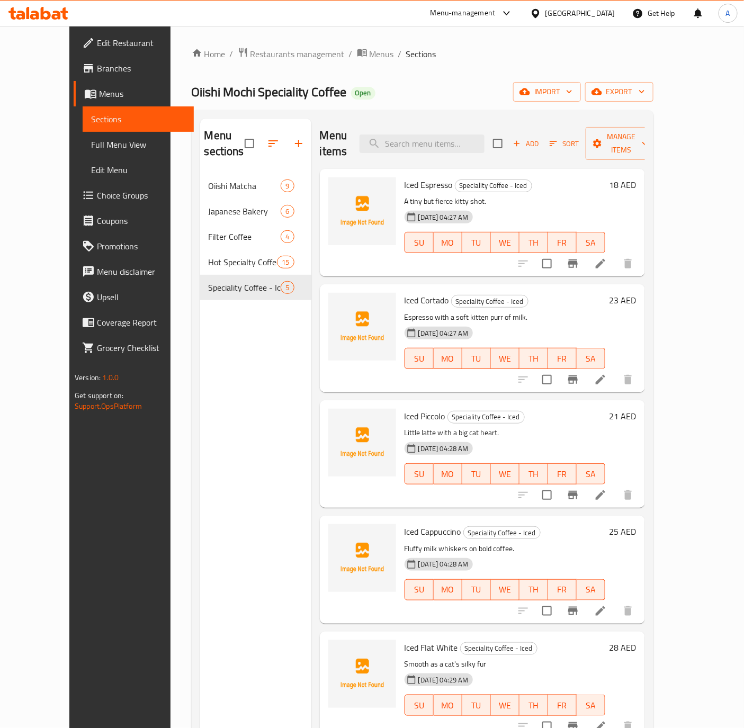
scroll to position [148, 0]
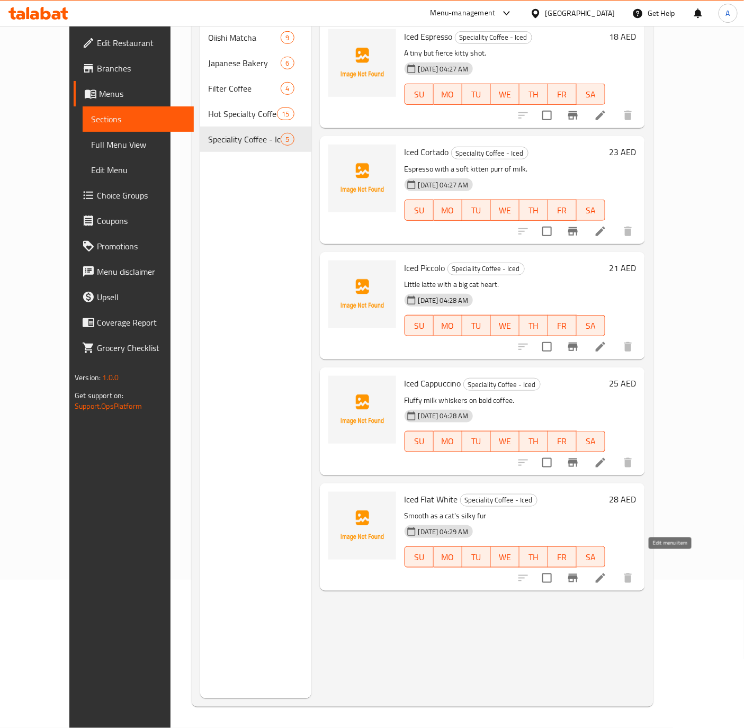
click at [605, 573] on icon at bounding box center [601, 578] width 10 height 10
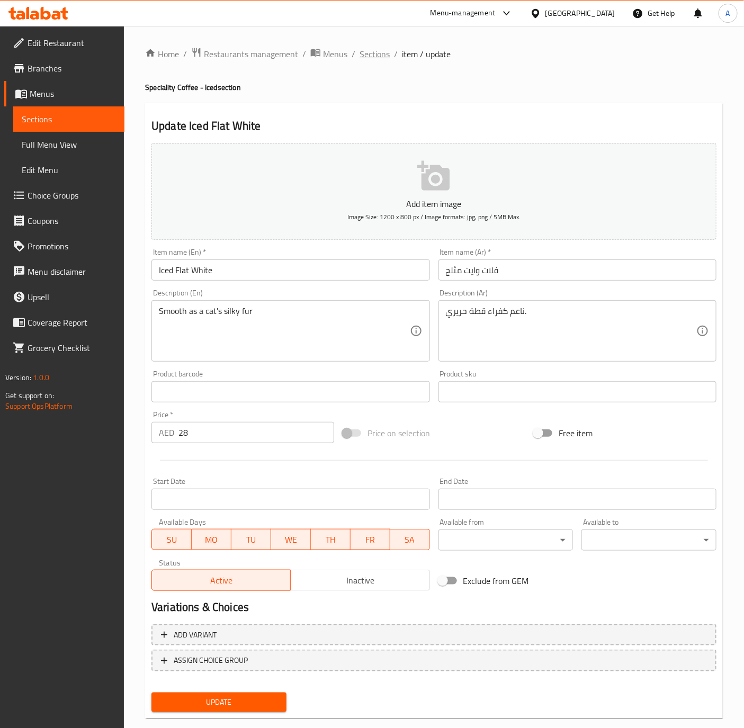
click at [374, 58] on span "Sections" at bounding box center [375, 54] width 30 height 13
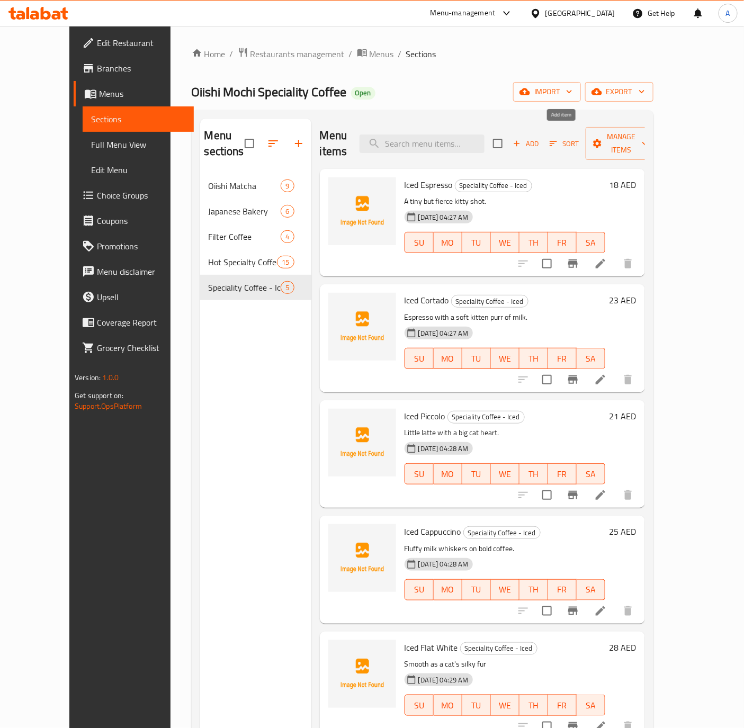
click at [522, 139] on icon "button" at bounding box center [517, 144] width 10 height 10
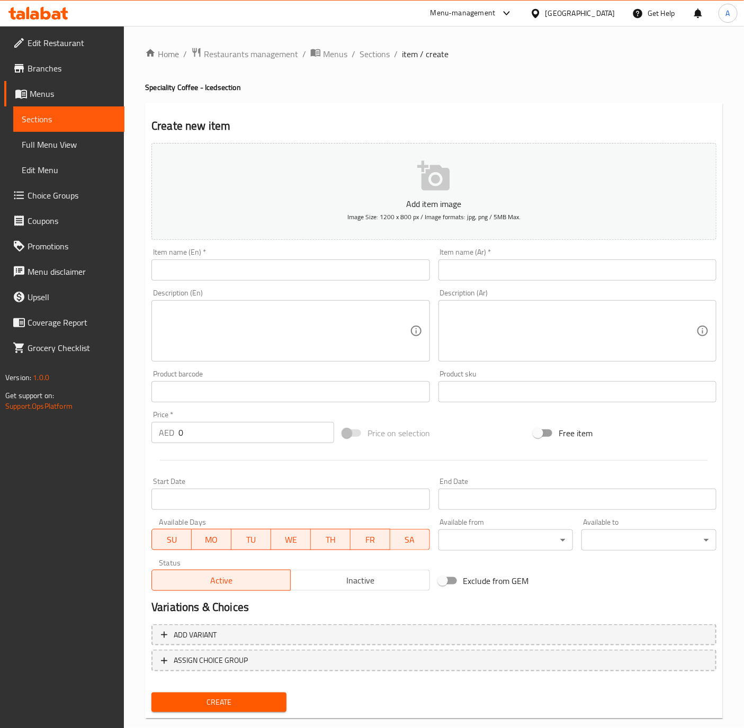
click at [234, 264] on input "text" at bounding box center [290, 269] width 278 height 21
paste input "Iced Americano"
type input "Iced Americano"
click at [231, 423] on input "0" at bounding box center [256, 432] width 156 height 21
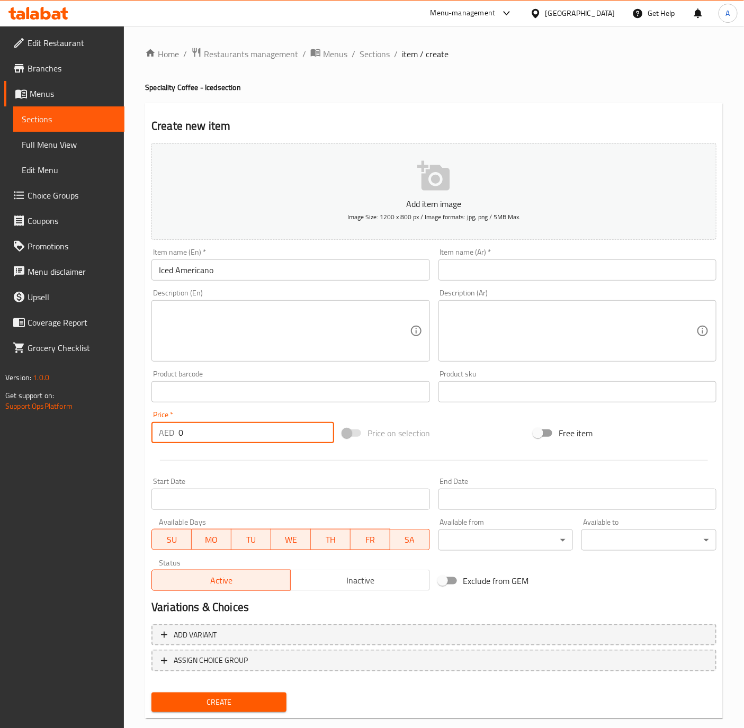
click at [231, 423] on input "0" at bounding box center [256, 432] width 156 height 21
paste input "2"
type input "20"
click at [572, 329] on textarea at bounding box center [571, 331] width 250 height 50
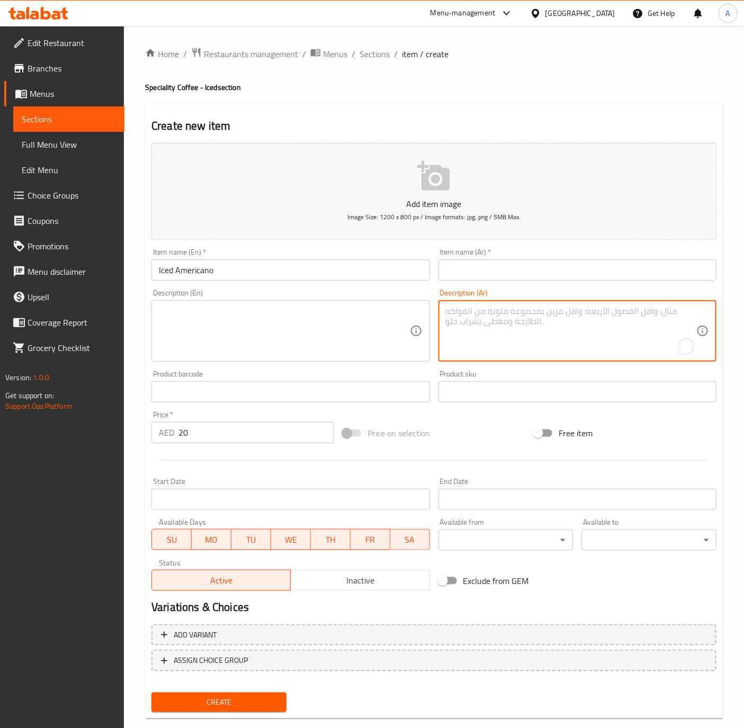
paste textarea "إسبريسو ممدد كقيلولة قطة كسولة."
type textarea "إسبريسو ممدد كقيلولة قطة كسولة."
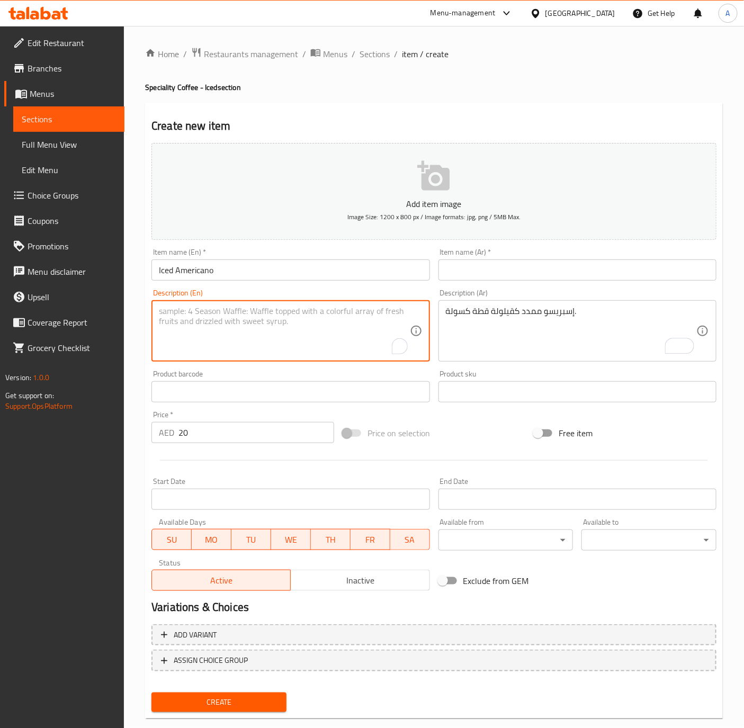
click at [226, 327] on textarea "To enrich screen reader interactions, please activate Accessibility in Grammarl…" at bounding box center [284, 331] width 250 height 50
paste textarea "Espresso stretching out like a lazy cat nap."
type textarea "Espresso stretching out like a lazy cat nap."
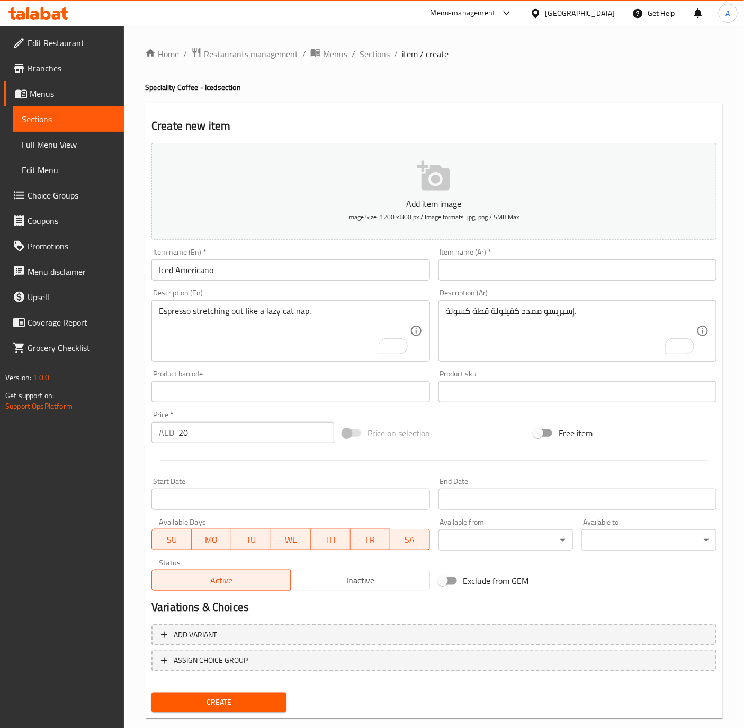
click at [533, 271] on input "text" at bounding box center [577, 269] width 278 height 21
paste input "أمريكانو مثلج"
type input "أمريكانو مثلج"
click at [244, 272] on input "Iced Americano" at bounding box center [290, 269] width 278 height 21
click at [151, 693] on button "Create" at bounding box center [218, 703] width 135 height 20
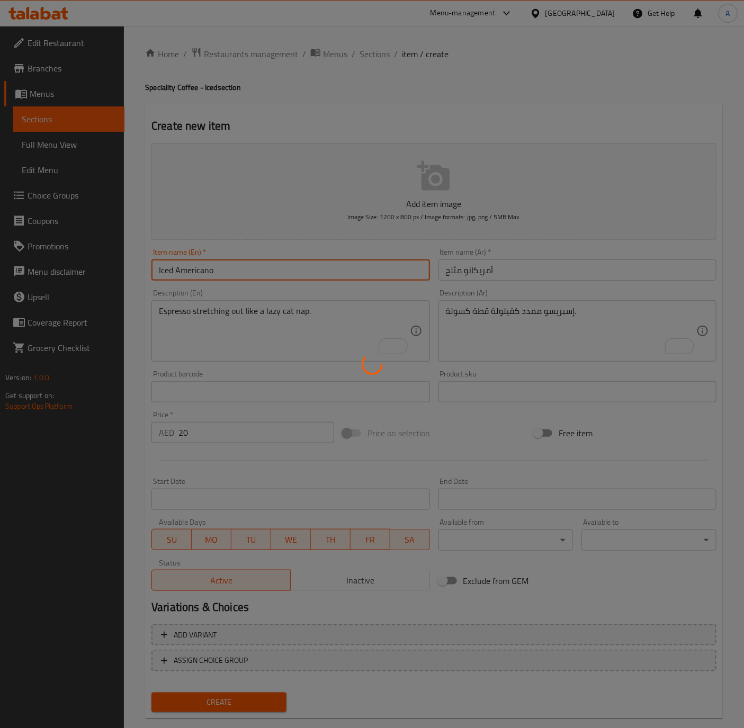
type input "0"
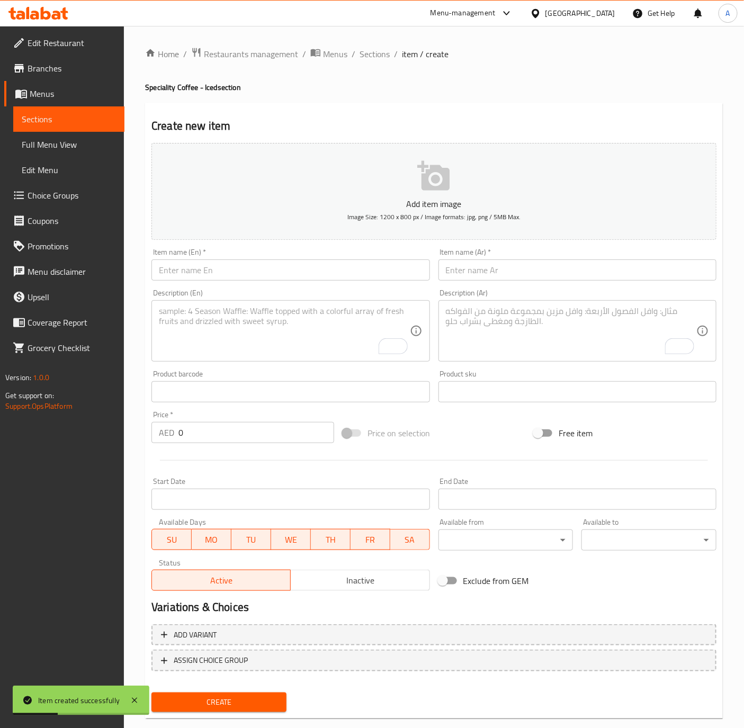
click at [526, 256] on div "Item name (Ar)   * Item name (Ar) *" at bounding box center [577, 264] width 278 height 32
click at [526, 264] on input "text" at bounding box center [577, 269] width 278 height 21
paste input "سبانش لاتيه مثلج"
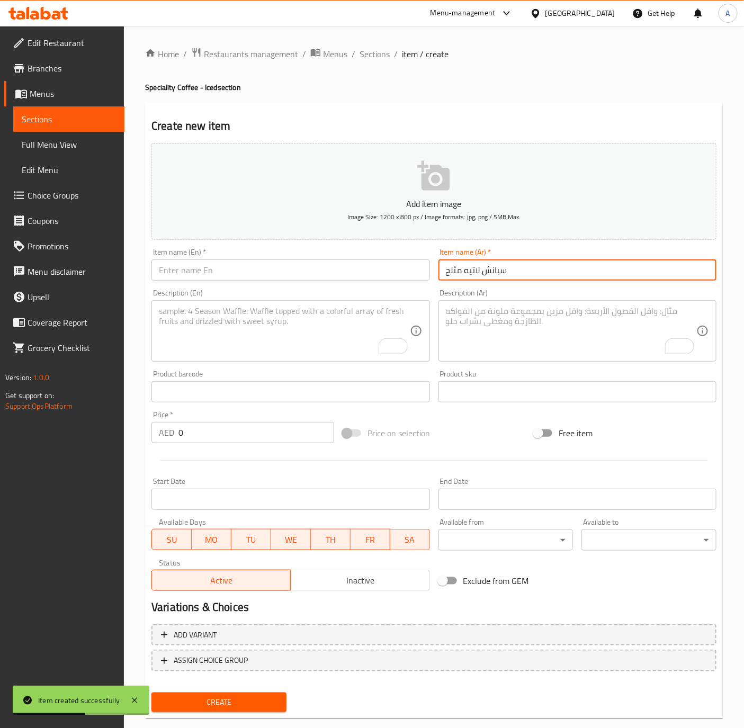
type input "سبانش لاتيه مثلج"
click at [235, 275] on input "text" at bounding box center [290, 269] width 278 height 21
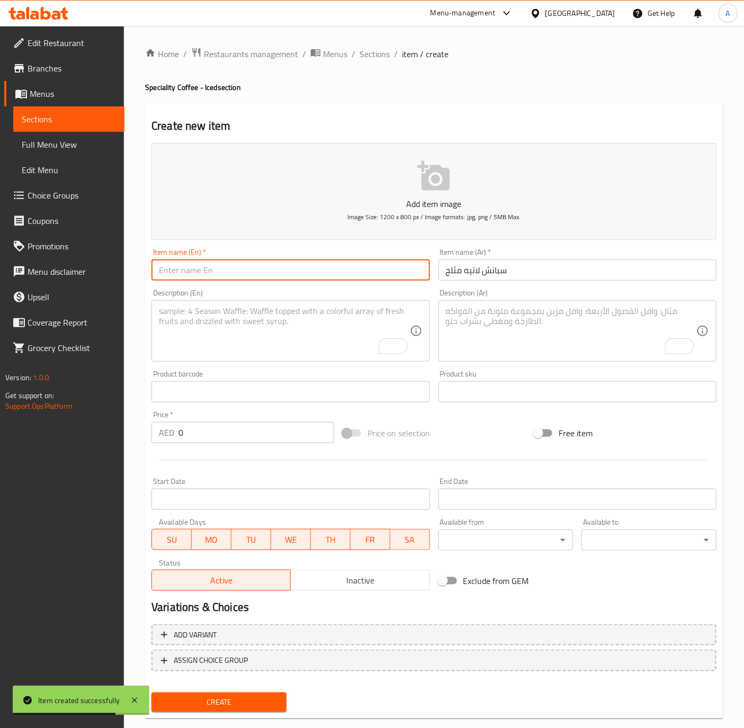
paste input "Iced Spanish Latte"
type input "Iced Spanish Latte"
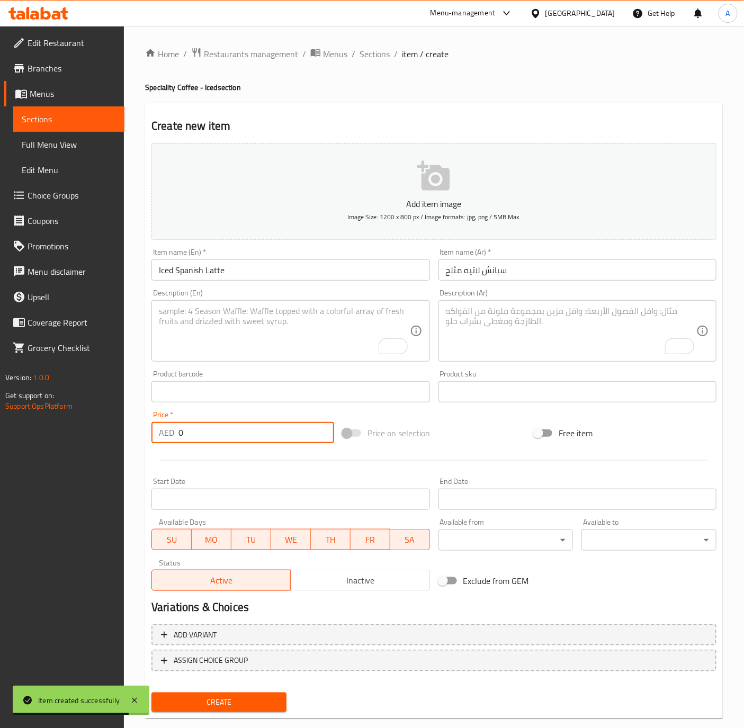
click at [213, 434] on input "0" at bounding box center [256, 432] width 156 height 21
type input "30"
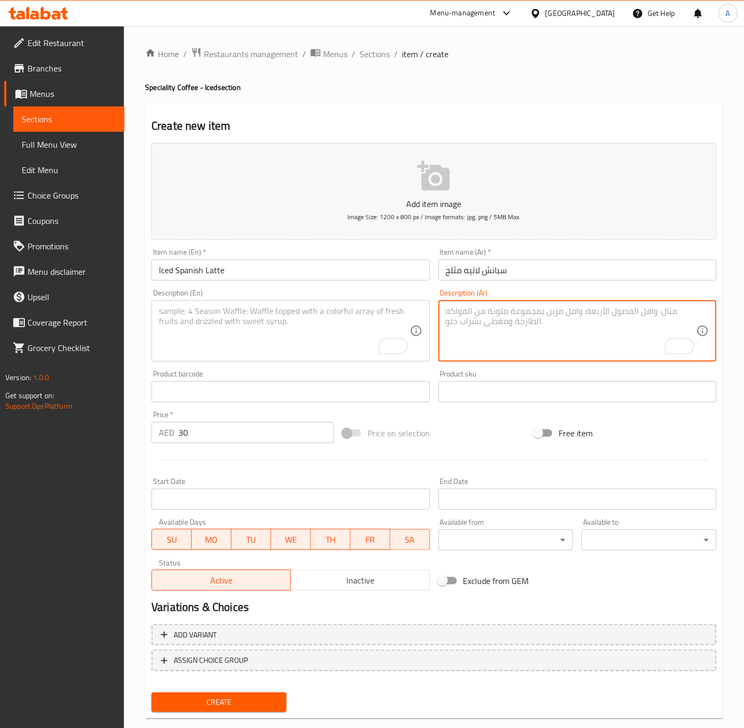
click at [561, 340] on textarea "To enrich screen reader interactions, please activate Accessibility in Grammarl…" at bounding box center [571, 331] width 250 height 50
paste textarea "حضن قطة دافئ مع لمسة كريمية."
type textarea "حضن قطة دافئ مع لمسة كريمية."
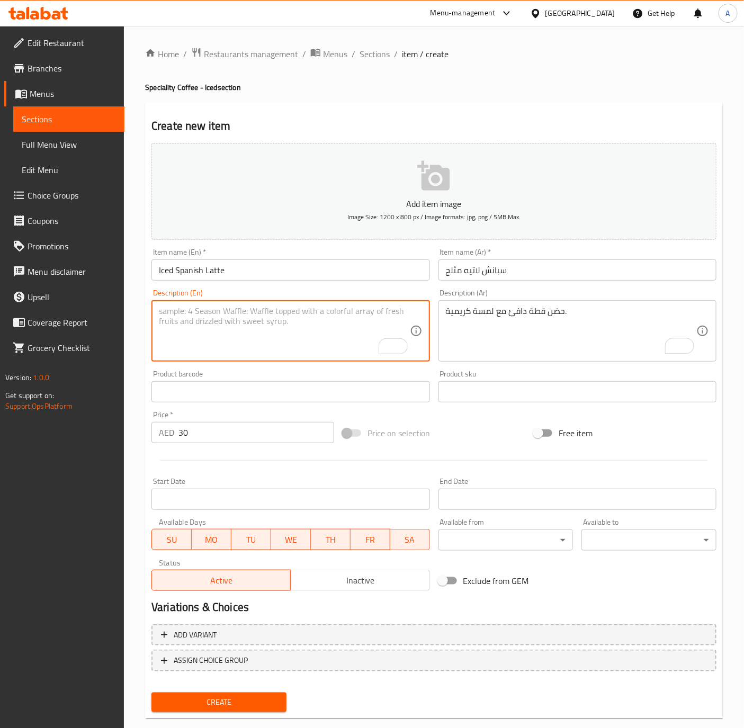
click at [237, 317] on textarea "To enrich screen reader interactions, please activate Accessibility in Grammarl…" at bounding box center [284, 331] width 250 height 50
paste textarea "Sweet cat cuddle with creamy paws."
type textarea "Sweet cat cuddle with creamy paws."
click at [263, 264] on input "Iced Spanish Latte" at bounding box center [290, 269] width 278 height 21
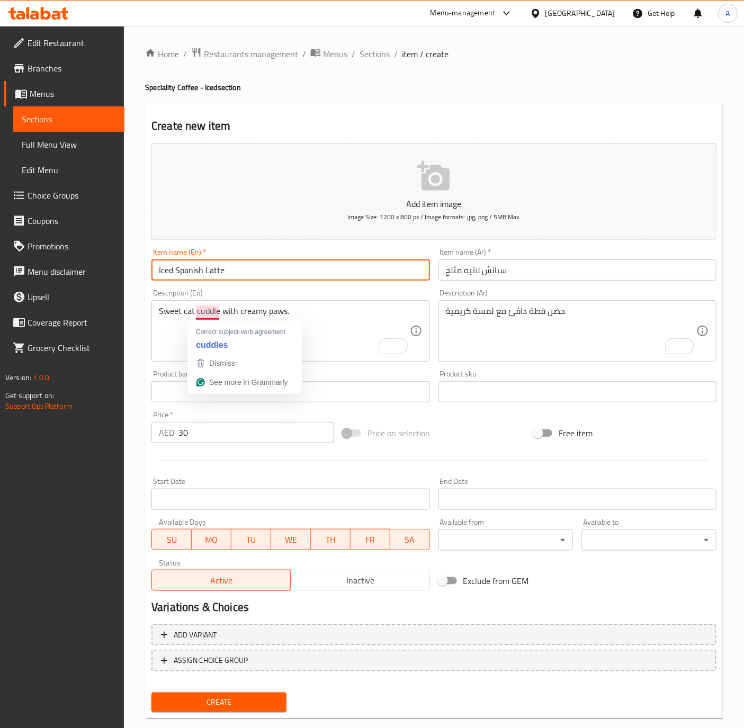
click at [234, 270] on input "Iced Spanish Latte" at bounding box center [290, 269] width 278 height 21
click at [151, 693] on button "Create" at bounding box center [218, 703] width 135 height 20
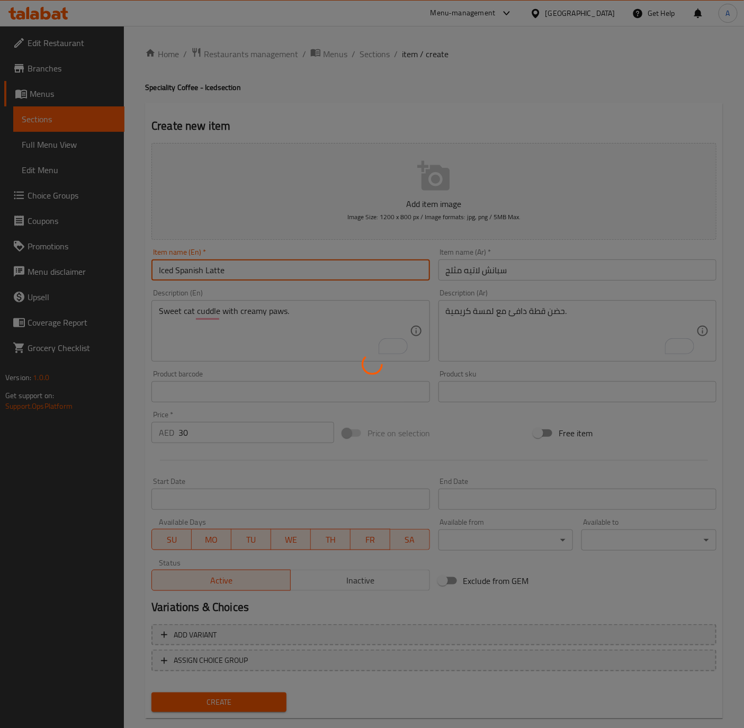
type input "0"
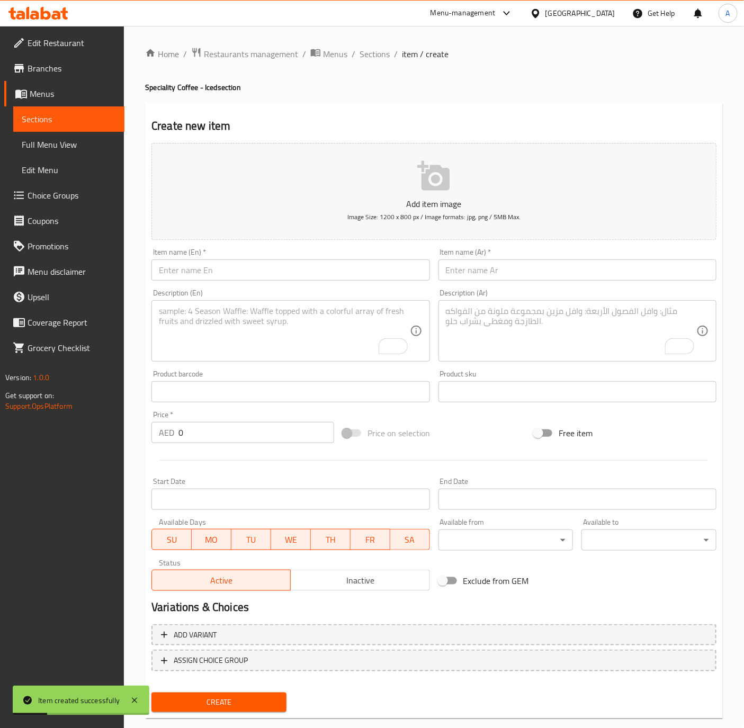
click at [183, 274] on input "text" at bounding box center [290, 269] width 278 height 21
paste input "Iced Saffron Latte"
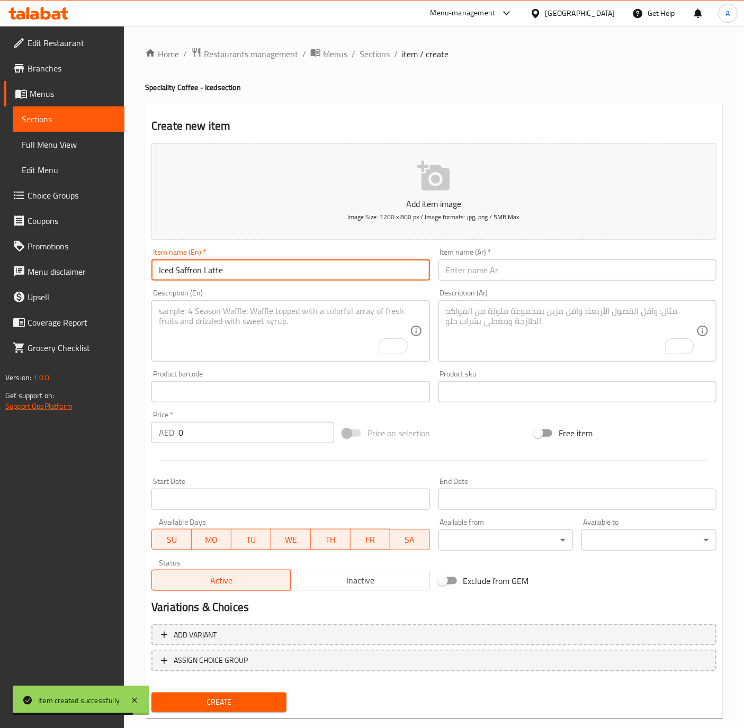
type input "Iced Saffron Latte"
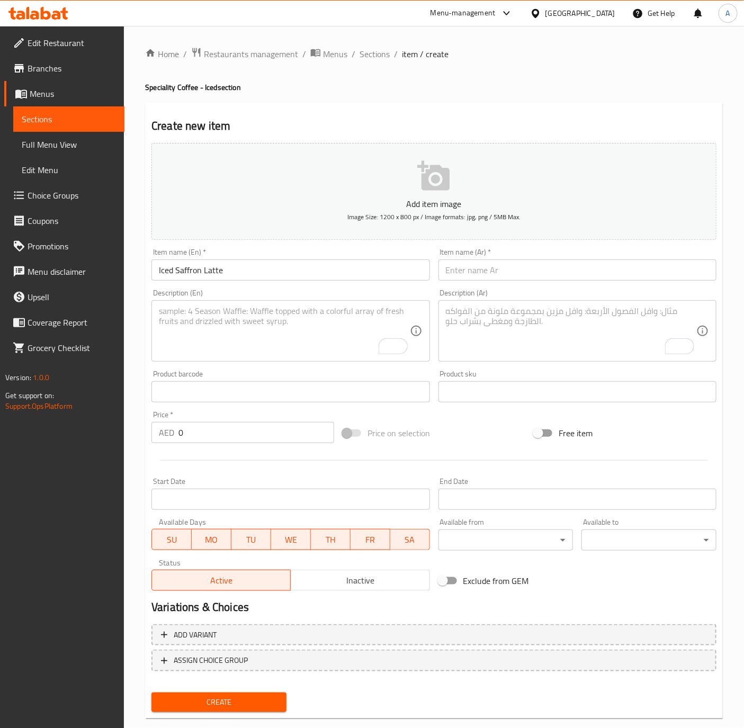
click at [525, 316] on textarea "To enrich screen reader interactions, please activate Accessibility in Grammarl…" at bounding box center [571, 331] width 250 height 50
paste textarea "حضن قطة دافئ مع لمسة كريمية."
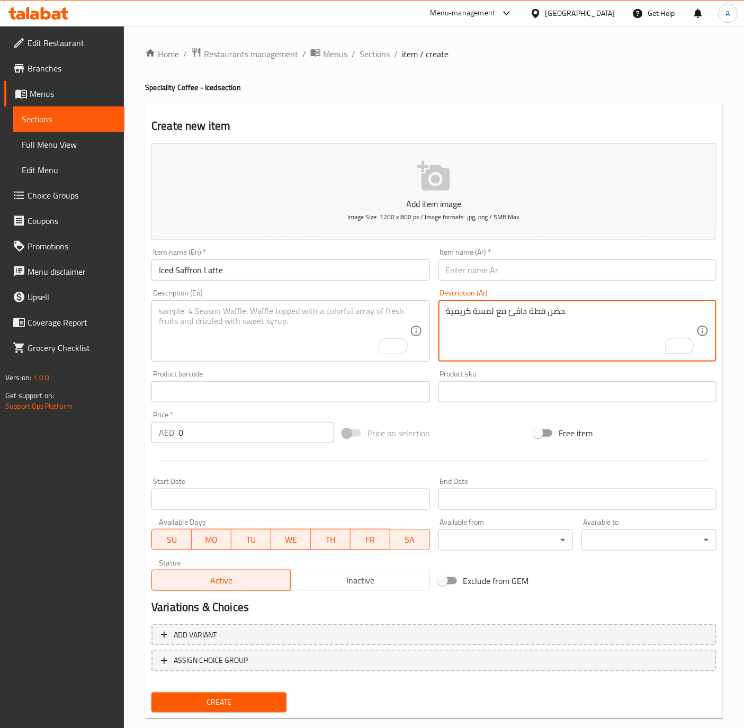
type textarea "حضن قطة دافئ مع لمسة كريمية."
drag, startPoint x: 205, startPoint y: 329, endPoint x: 200, endPoint y: 332, distance: 5.5
click at [205, 329] on textarea "To enrich screen reader interactions, please activate Accessibility in Grammarl…" at bounding box center [284, 331] width 250 height 50
paste textarea "Sweet cat cuddle with creamy paws."
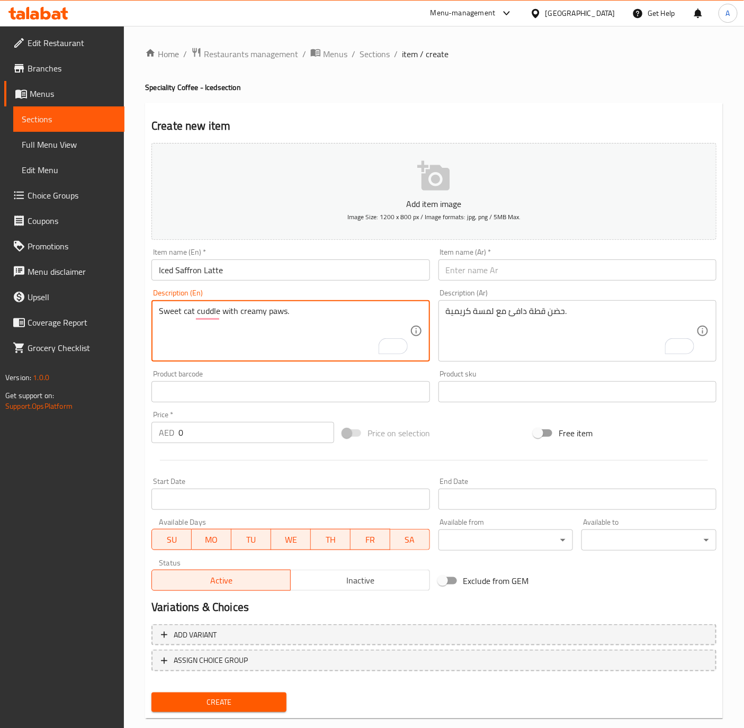
type textarea "Sweet cat cuddle with creamy paws."
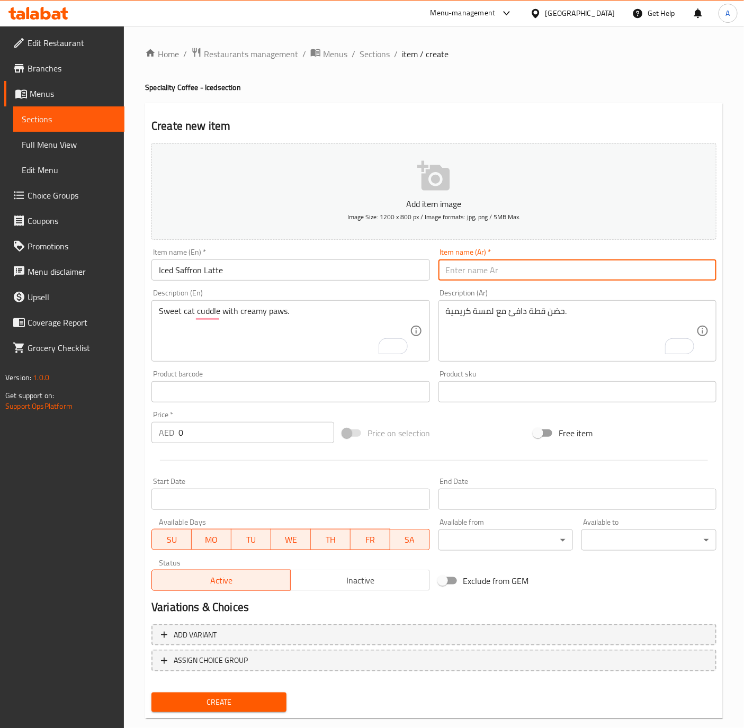
click at [583, 275] on input "text" at bounding box center [577, 269] width 278 height 21
paste input "لاتيه بالزعفران مثلج"
type input "لاتيه بالزعفران مثلج"
click at [202, 428] on input "0" at bounding box center [256, 432] width 156 height 21
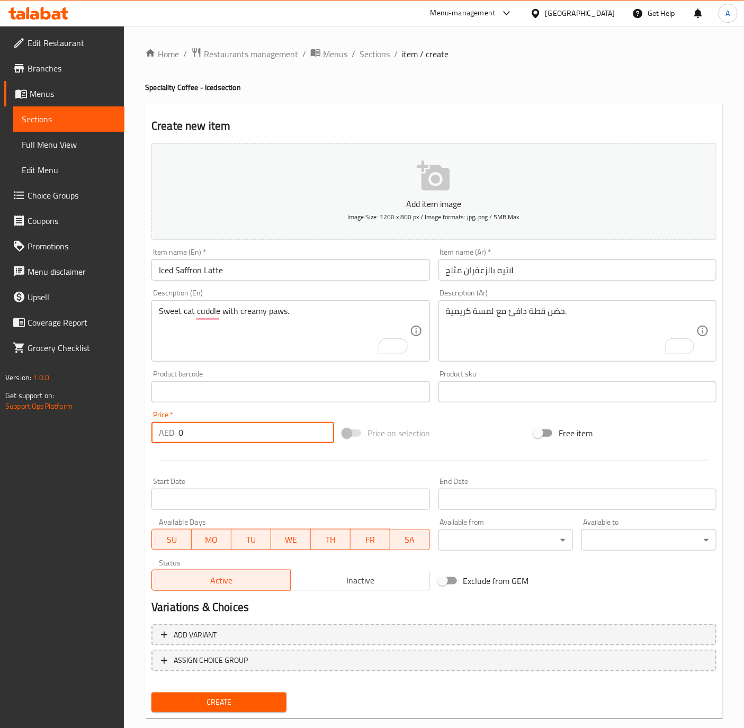
click at [202, 428] on input "0" at bounding box center [256, 432] width 156 height 21
paste input "3"
type input "30"
click at [246, 270] on input "Iced Saffron Latte" at bounding box center [290, 269] width 278 height 21
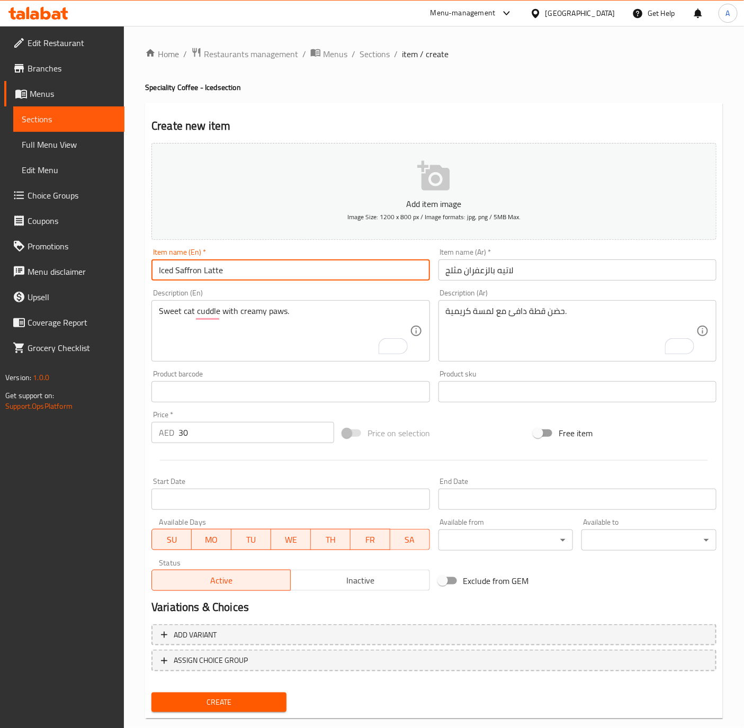
click at [151, 693] on button "Create" at bounding box center [218, 703] width 135 height 20
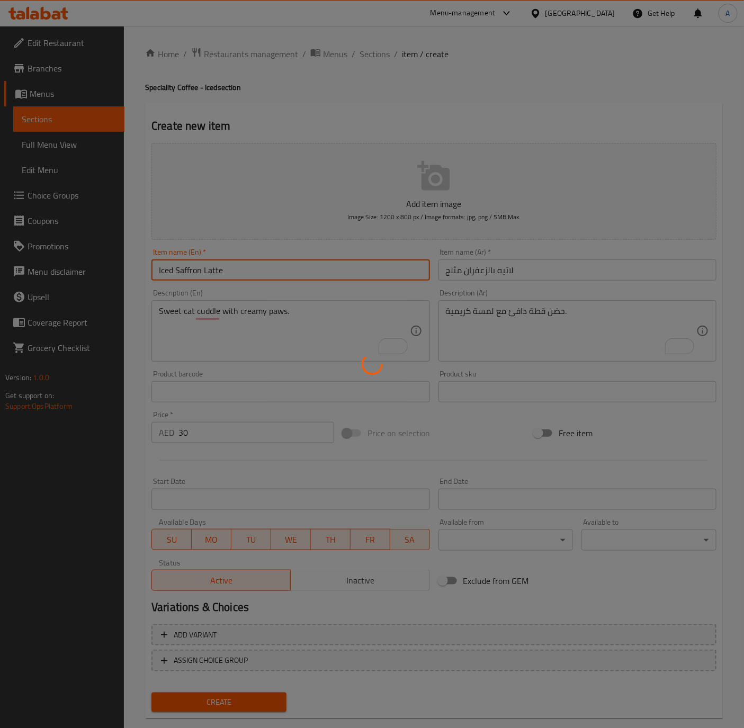
type input "0"
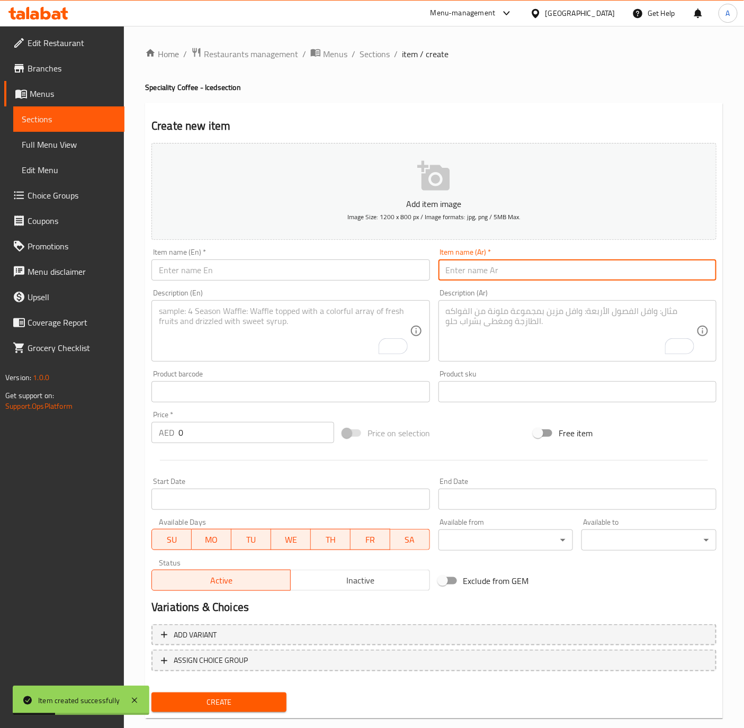
drag, startPoint x: 473, startPoint y: 271, endPoint x: 461, endPoint y: 277, distance: 13.7
click at [473, 271] on input "text" at bounding box center [577, 269] width 278 height 21
paste input "كراميل لاتيه مثلج"
type input "كراميل لاتيه مثلج"
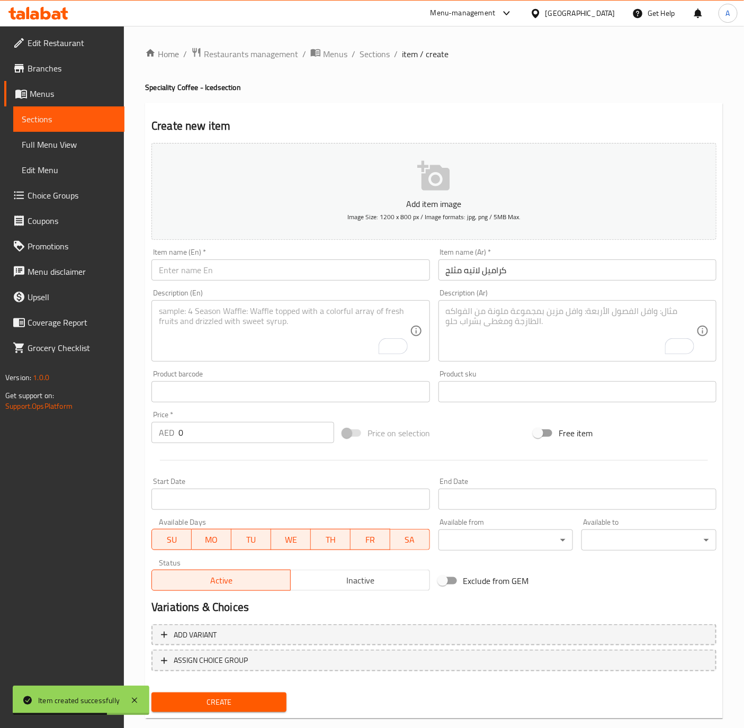
click at [246, 265] on input "text" at bounding box center [290, 269] width 278 height 21
paste input "Iced Caramel Latte"
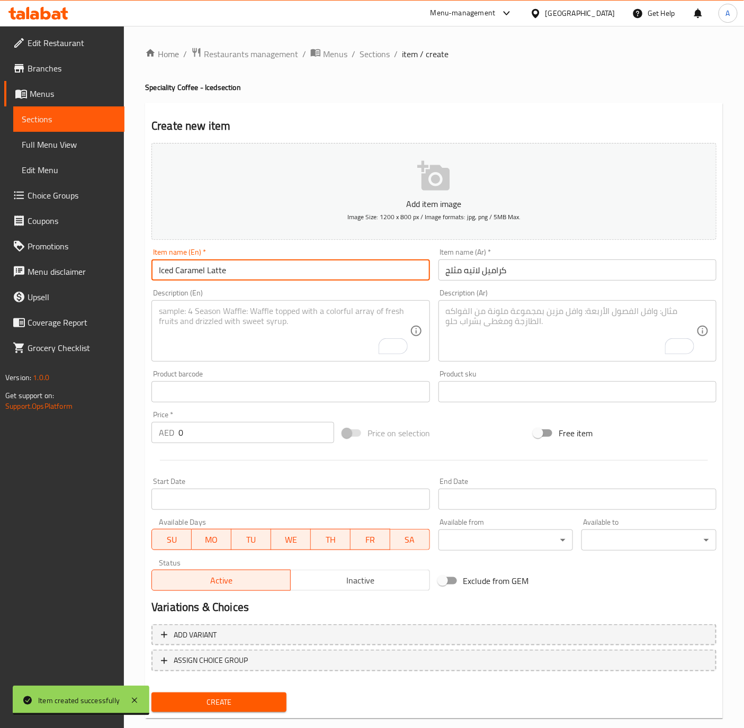
type input "Iced Caramel Latte"
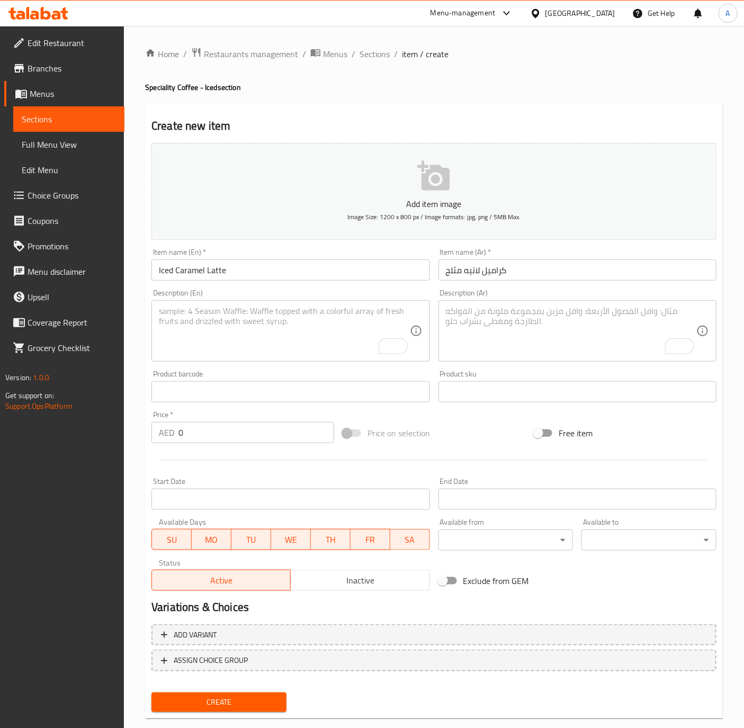
click at [545, 328] on textarea "To enrich screen reader interactions, please activate Accessibility in Grammarl…" at bounding box center [571, 331] width 250 height 50
paste textarea "خرخرة كراميل غنية بالزبدة في كوب."
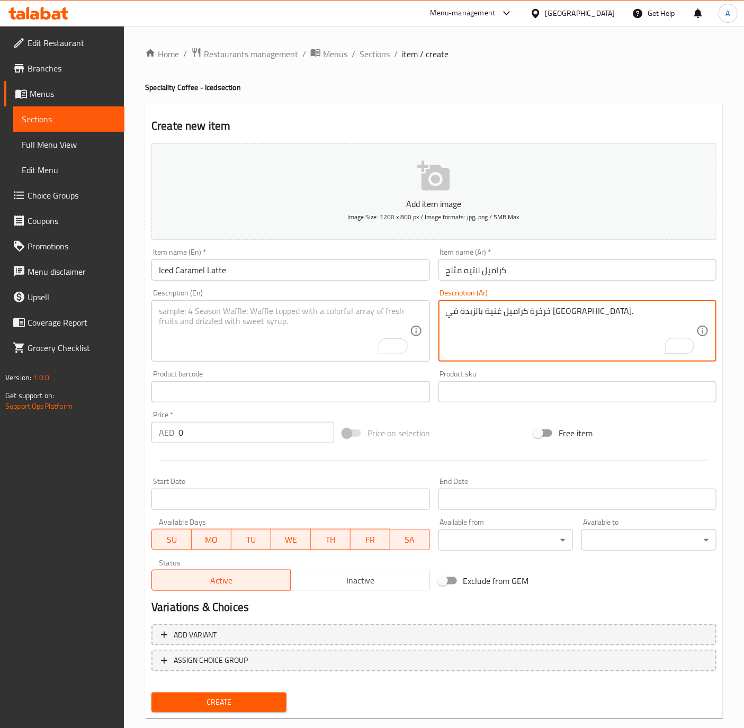
type textarea "خرخرة كراميل غنية بالزبدة في كوب."
click at [275, 354] on textarea "To enrich screen reader interactions, please activate Accessibility in Grammarl…" at bounding box center [284, 331] width 250 height 50
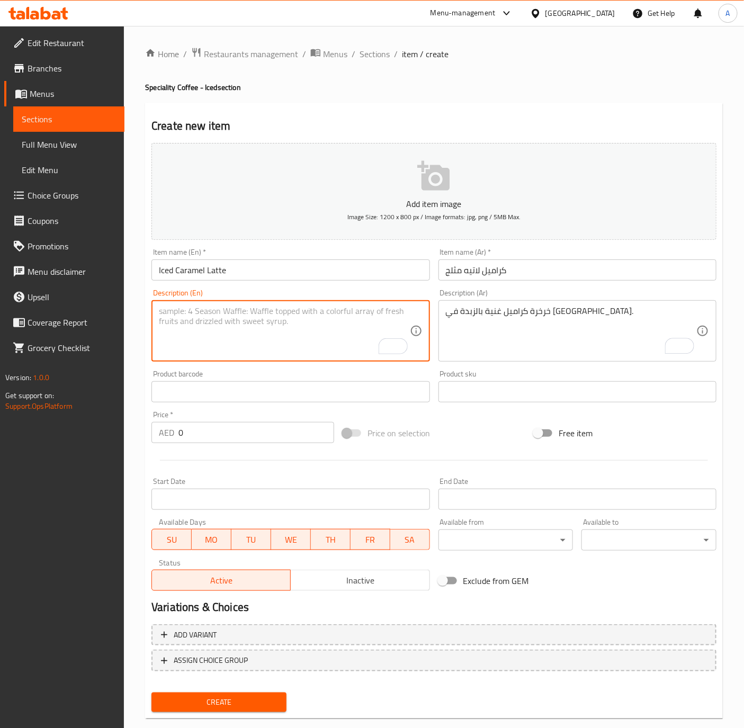
paste textarea "Buttery caramel purr in a cup."
type textarea "Buttery caramel purr in a cup."
click at [197, 440] on input "0" at bounding box center [256, 432] width 156 height 21
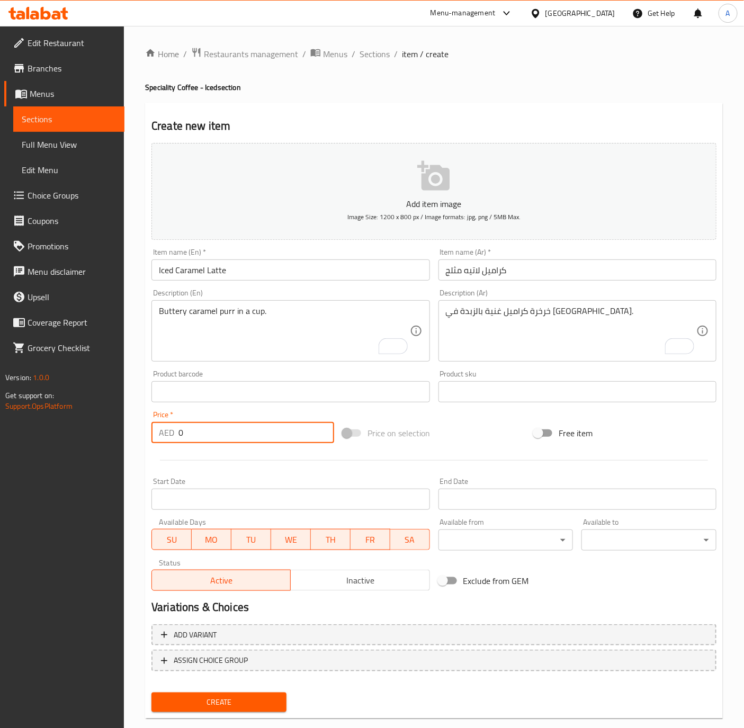
click at [197, 440] on input "0" at bounding box center [256, 432] width 156 height 21
type input "30"
click at [151, 693] on button "Create" at bounding box center [218, 703] width 135 height 20
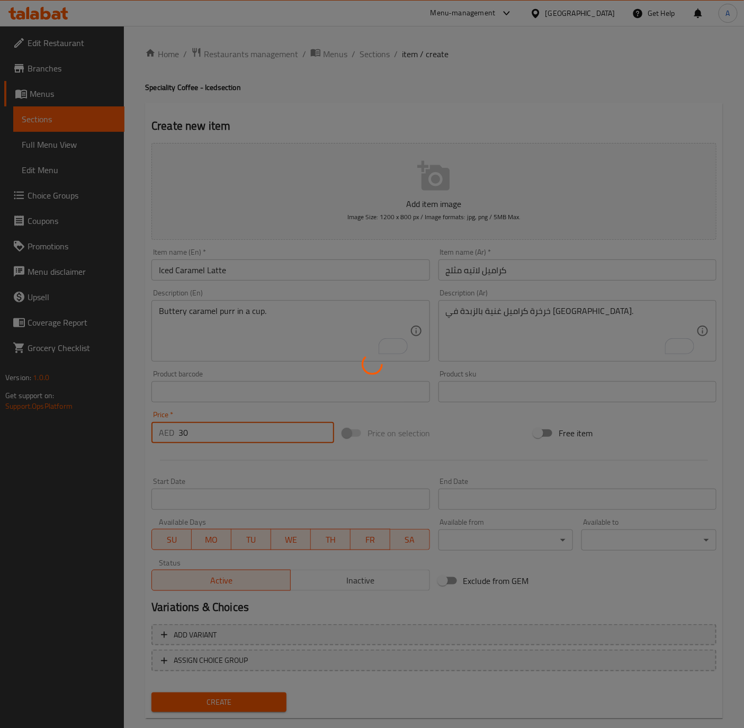
type input "0"
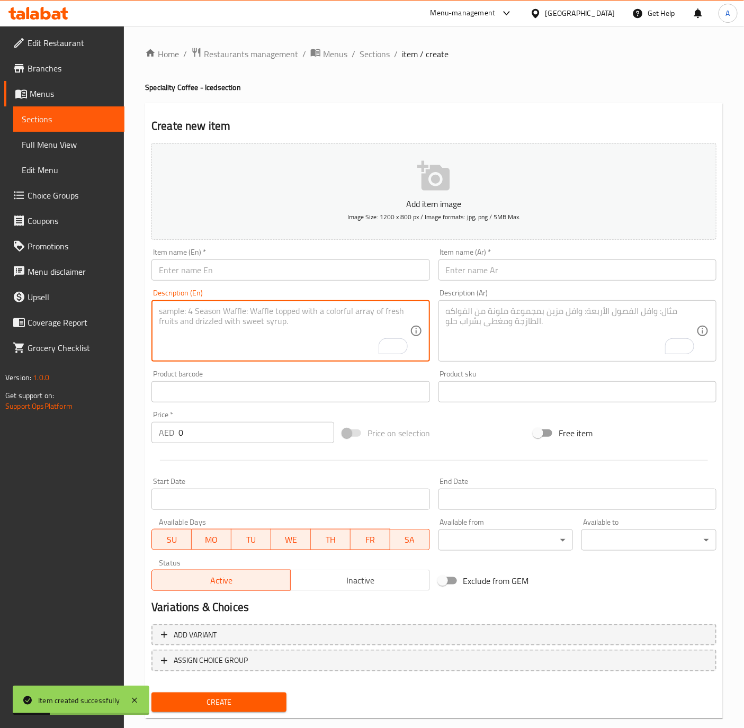
click at [266, 337] on textarea "To enrich screen reader interactions, please activate Accessibility in Grammarl…" at bounding box center [284, 331] width 250 height 50
paste textarea "Coffee & chocolate curled up like bestie cats."
type textarea "Coffee & chocolate curled up like bestie cats."
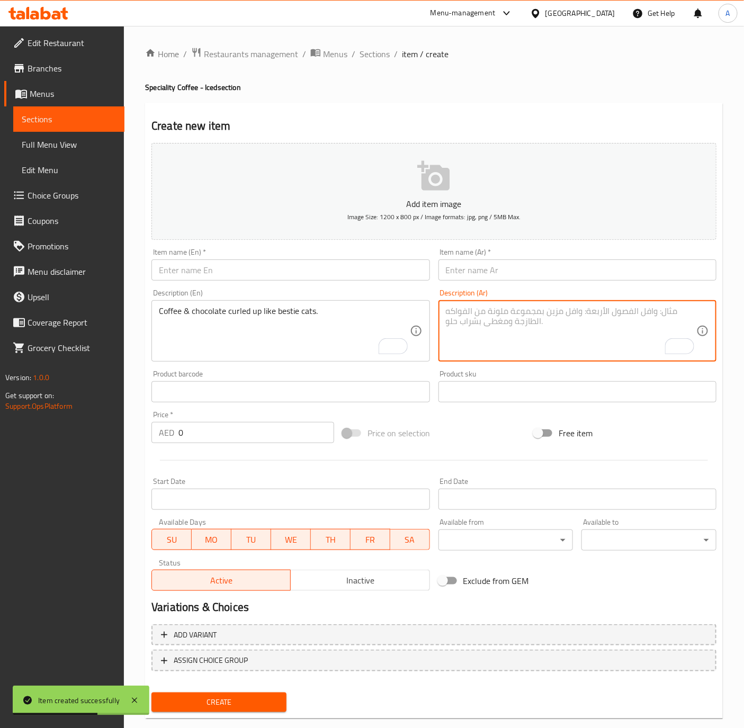
click at [556, 318] on textarea "To enrich screen reader interactions, please activate Accessibility in Grammarl…" at bounding box center [571, 331] width 250 height 50
paste textarea "قهوة وشوكولاتة معًا كقطتين صديقتين."
type textarea "قهوة وشوكولاتة معًا كقطتين صديقتين."
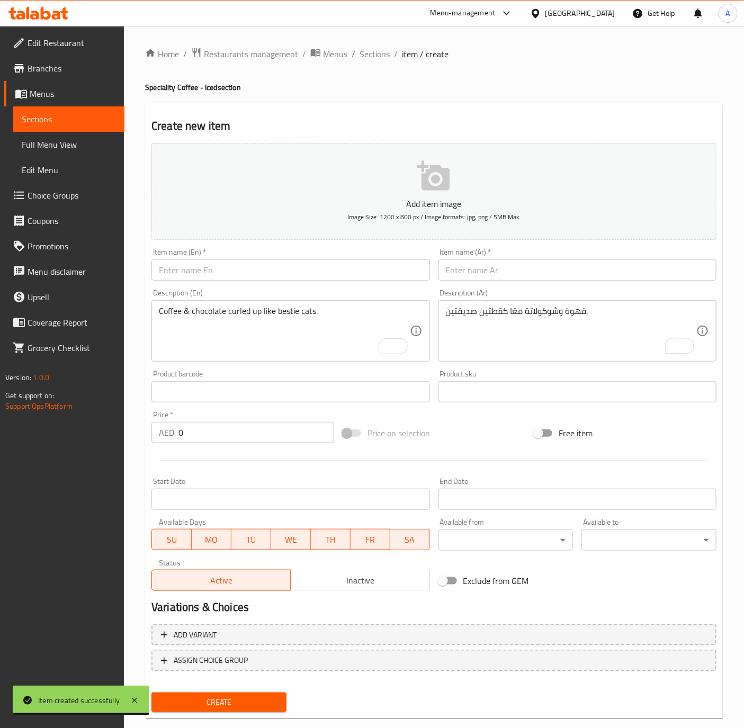
click at [252, 442] on input "0" at bounding box center [256, 432] width 156 height 21
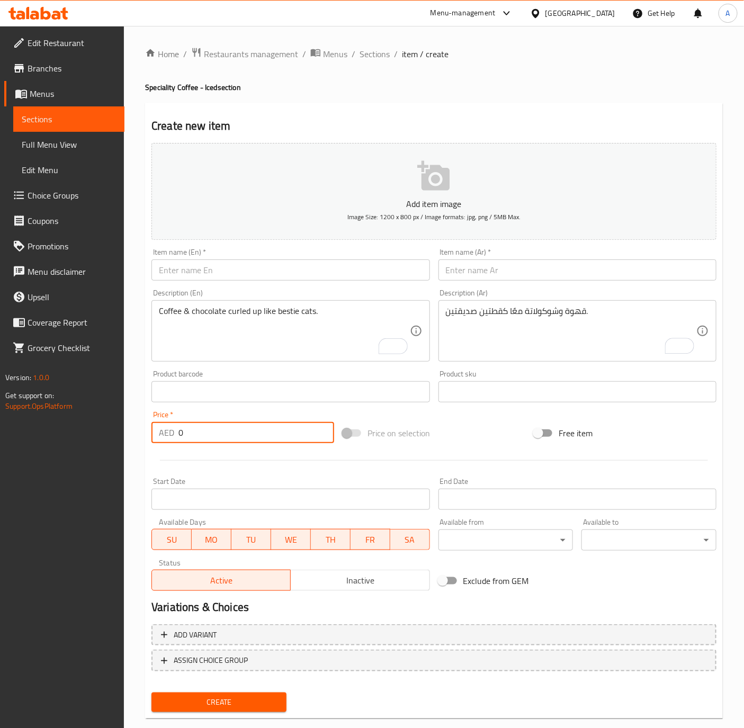
click at [252, 442] on input "0" at bounding box center [256, 432] width 156 height 21
paste input "3"
type input "30"
click at [184, 276] on input "text" at bounding box center [290, 269] width 278 height 21
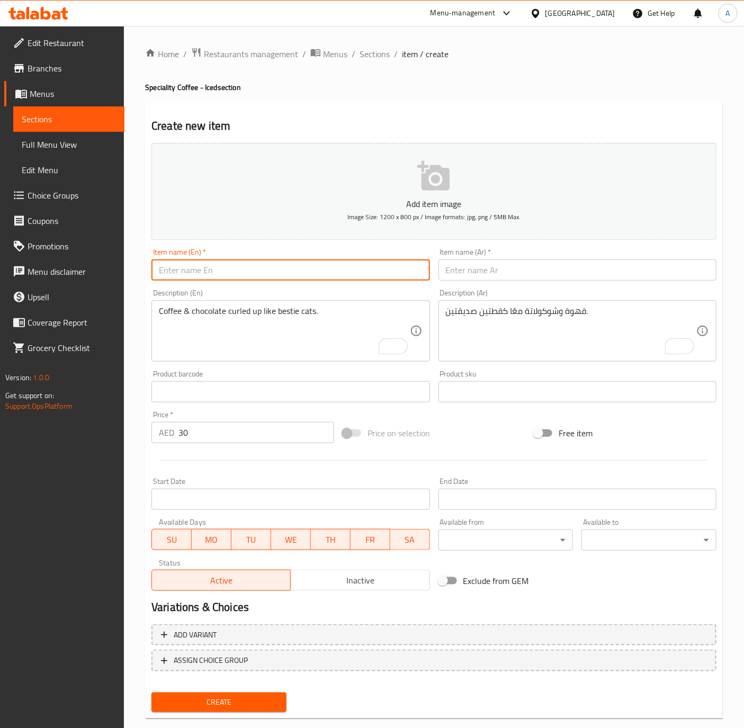
paste input "Iced Mocha Latte"
type input "Iced Mocha Latte"
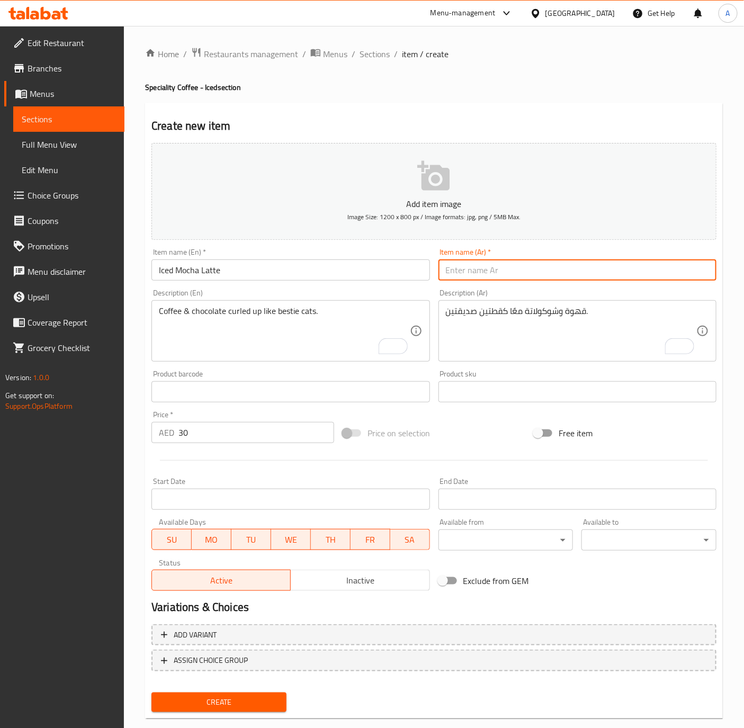
click at [501, 264] on input "text" at bounding box center [577, 269] width 278 height 21
paste input "موكا لاتيه مثلج"
type input "موكا لاتيه مثلج"
click at [151, 693] on button "Create" at bounding box center [218, 703] width 135 height 20
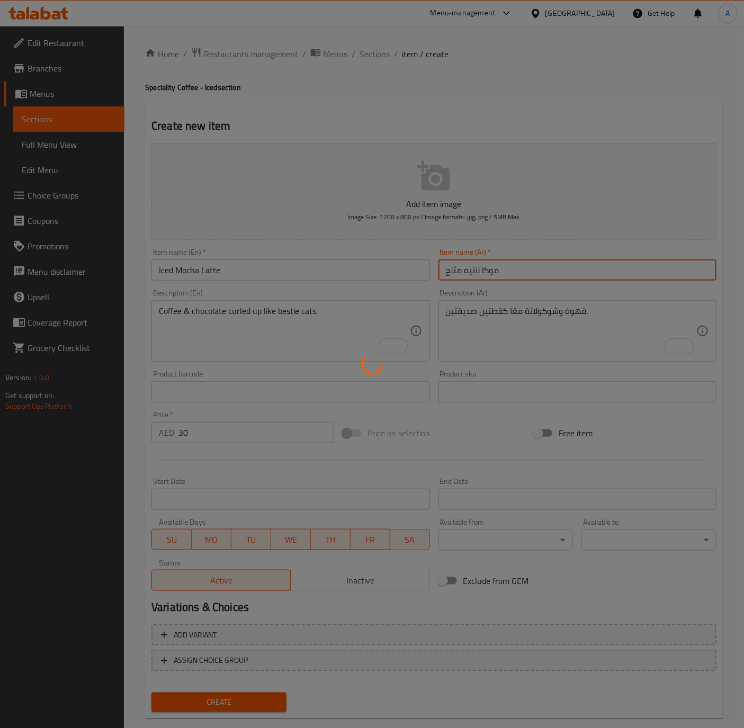
type input "0"
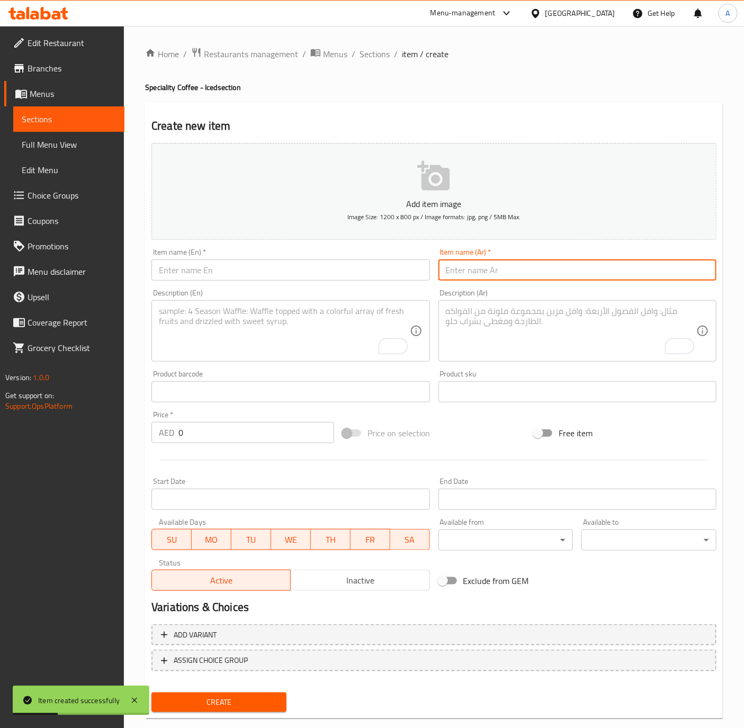
click at [481, 269] on input "text" at bounding box center [577, 269] width 278 height 21
paste input "فانيلا لاتيه مثلج"
type input "فانيلا لاتيه مثلج"
click at [291, 271] on input "text" at bounding box center [290, 269] width 278 height 21
paste input "Iced Vanilla Latte"
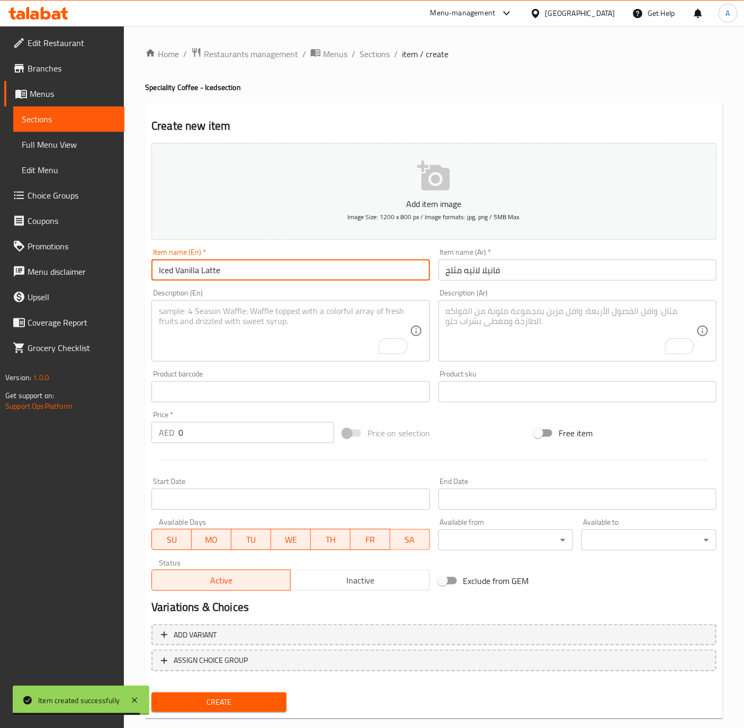
type input "Iced Vanilla Latte"
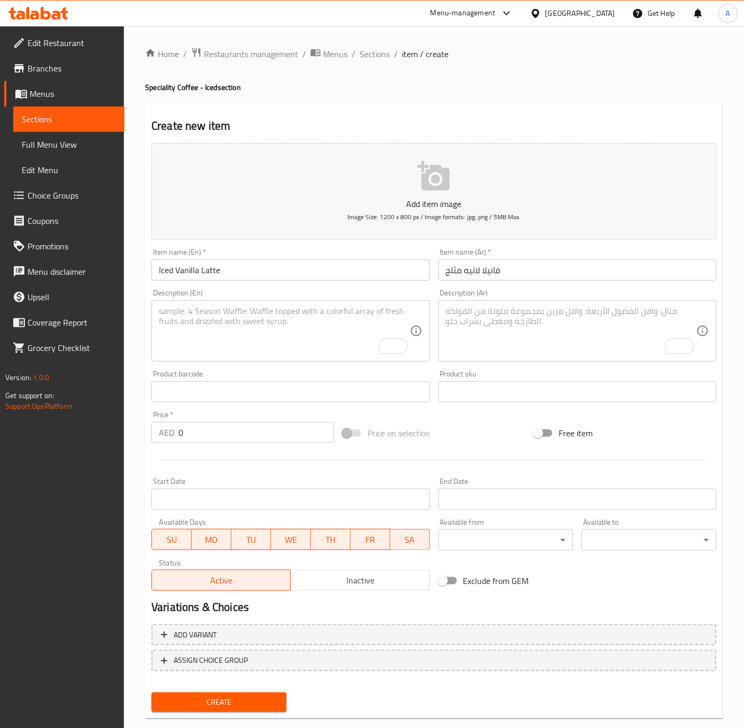
click at [245, 444] on div "Price   * AED 0 Price *" at bounding box center [242, 427] width 191 height 41
click at [245, 437] on input "0" at bounding box center [256, 432] width 156 height 21
paste input "28"
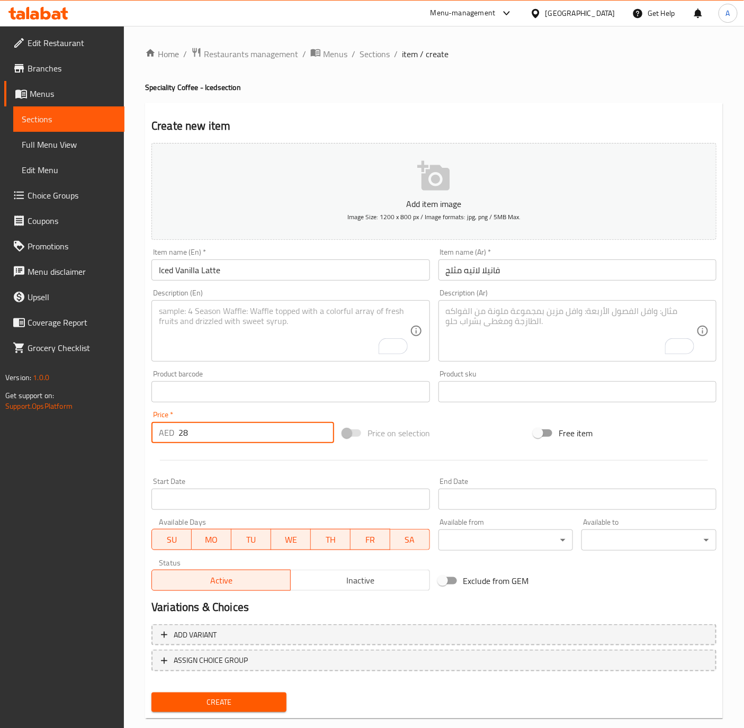
type input "28"
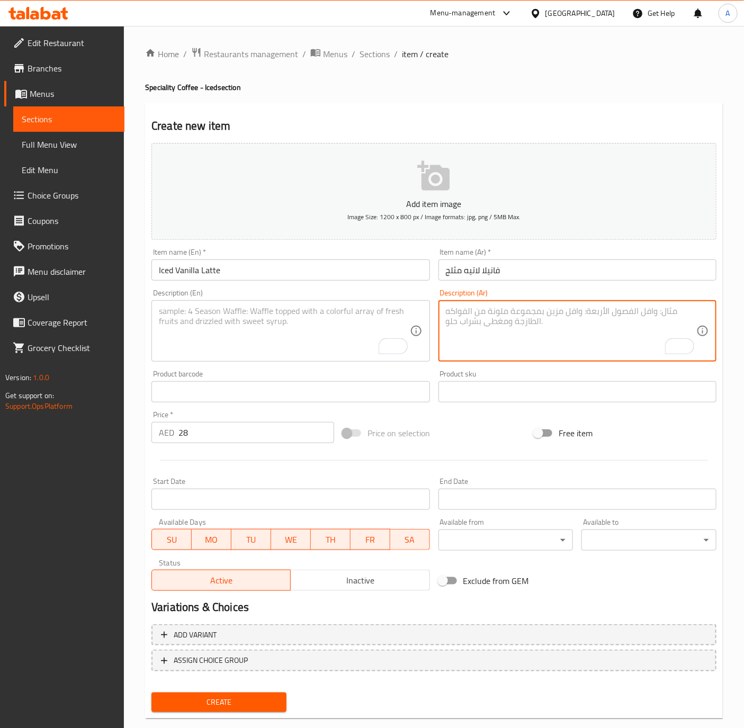
click at [547, 324] on textarea "To enrich screen reader interactions, please activate Accessibility in Grammarl…" at bounding box center [571, 331] width 250 height 50
paste textarea "خرخرة فانيليا لطيفة مع دفء القهوة."
type textarea "خرخرة فانيليا لطيفة مع دفء القهوة."
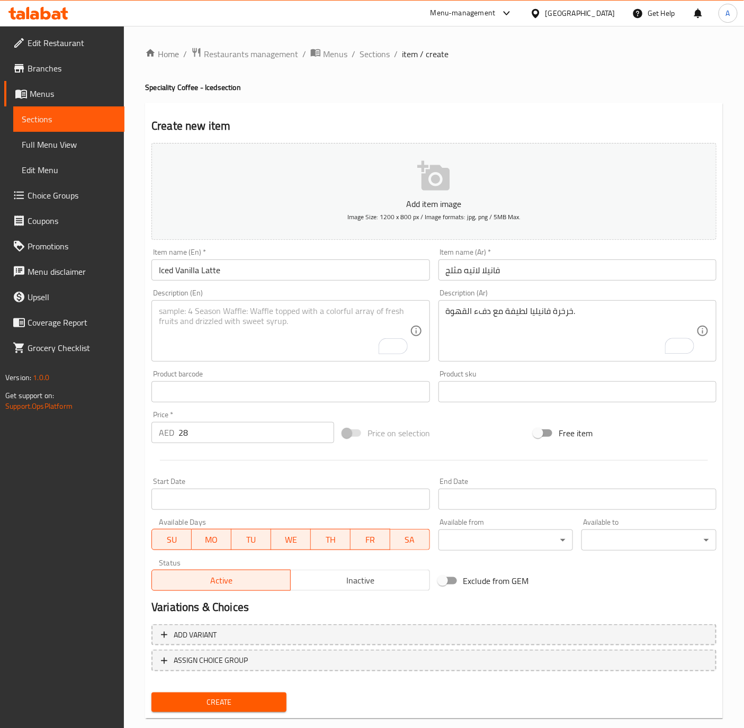
click at [197, 323] on textarea "To enrich screen reader interactions, please activate Accessibility in Grammarl…" at bounding box center [284, 331] width 250 height 50
paste textarea "Gentle vanilla purr with coffee warmth."
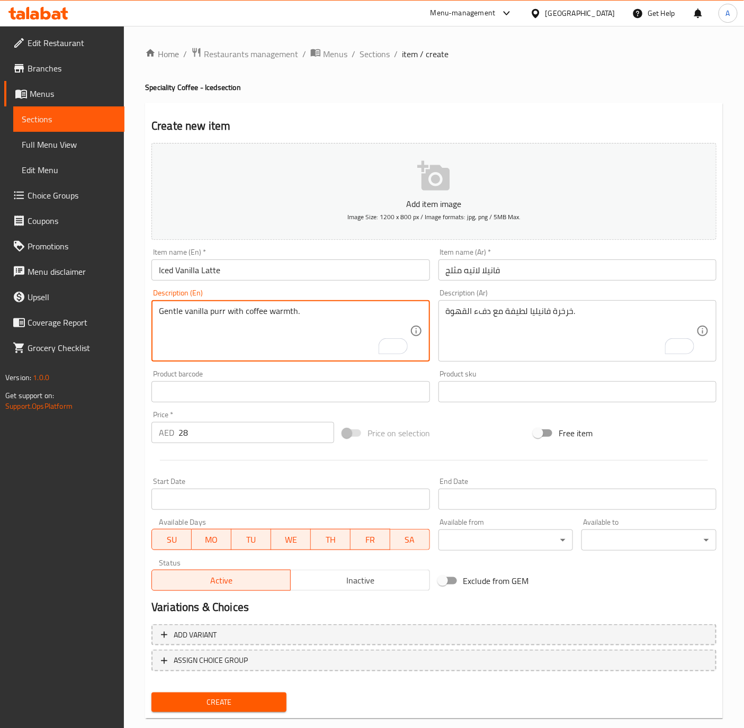
type textarea "Gentle vanilla purr with coffee warmth."
click at [268, 273] on input "Iced Vanilla Latte" at bounding box center [290, 269] width 278 height 21
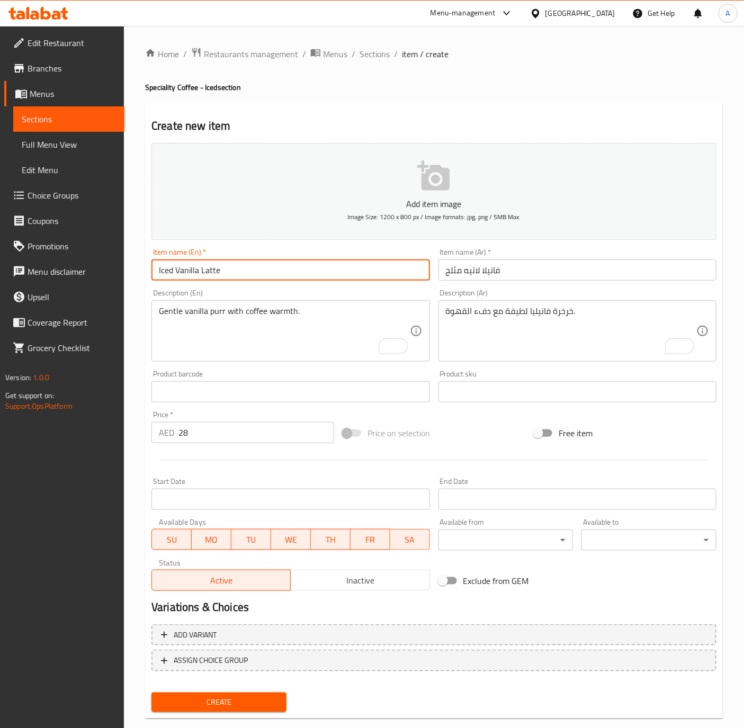
click at [151, 693] on button "Create" at bounding box center [218, 703] width 135 height 20
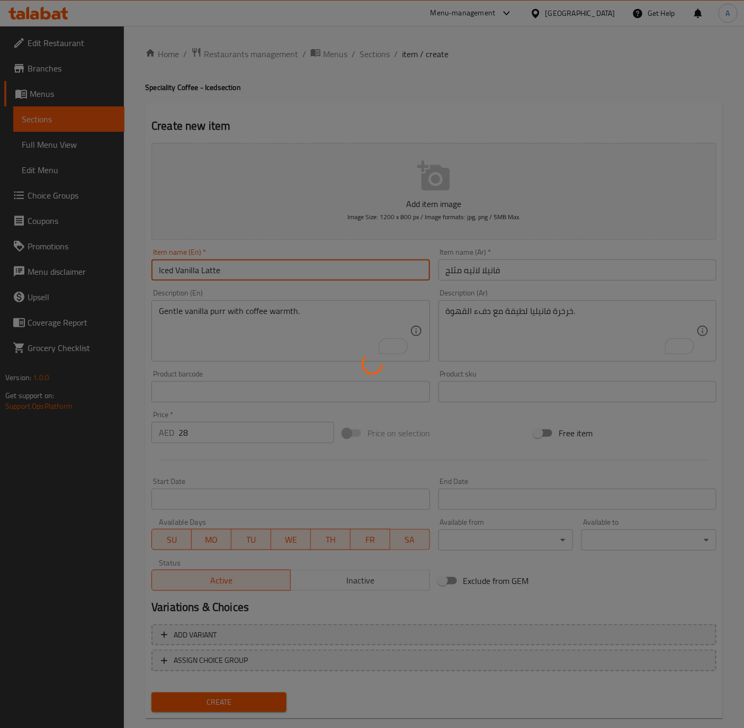
type input "0"
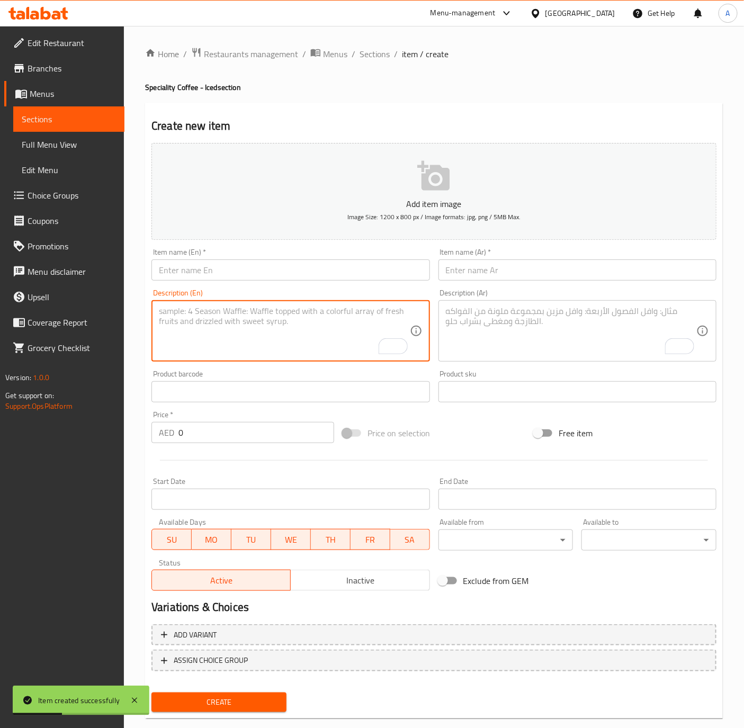
click at [202, 340] on textarea "To enrich screen reader interactions, please activate Accessibility in Grammarl…" at bounding box center [284, 331] width 250 height 50
paste textarea "Playful kitty joy with chocolate paws."
type textarea "Playful kitty joy with chocolate paws."
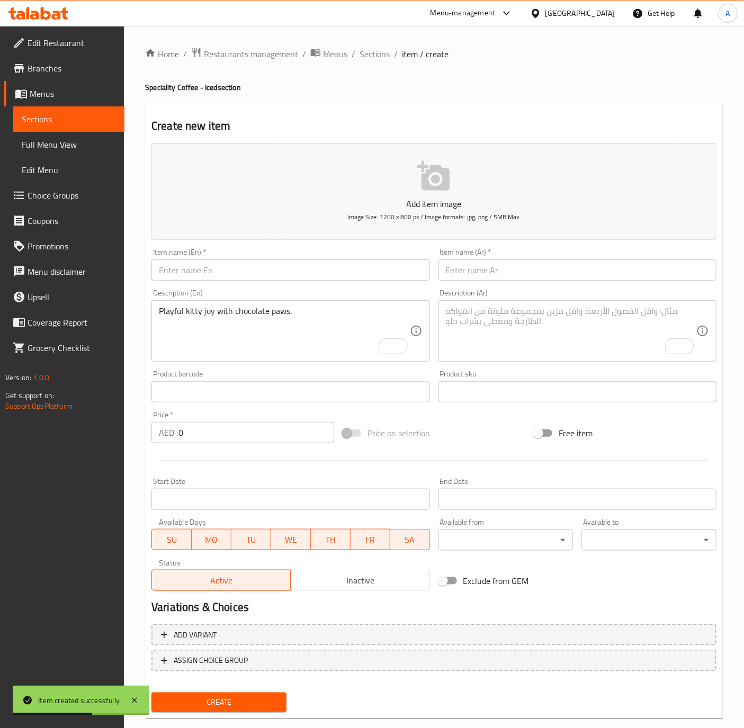
click at [597, 327] on textarea "To enrich screen reader interactions, please activate Accessibility in Grammarl…" at bounding box center [571, 331] width 250 height 50
paste textarea "متعة قطة مرحة بلمسة شوكولاتة."
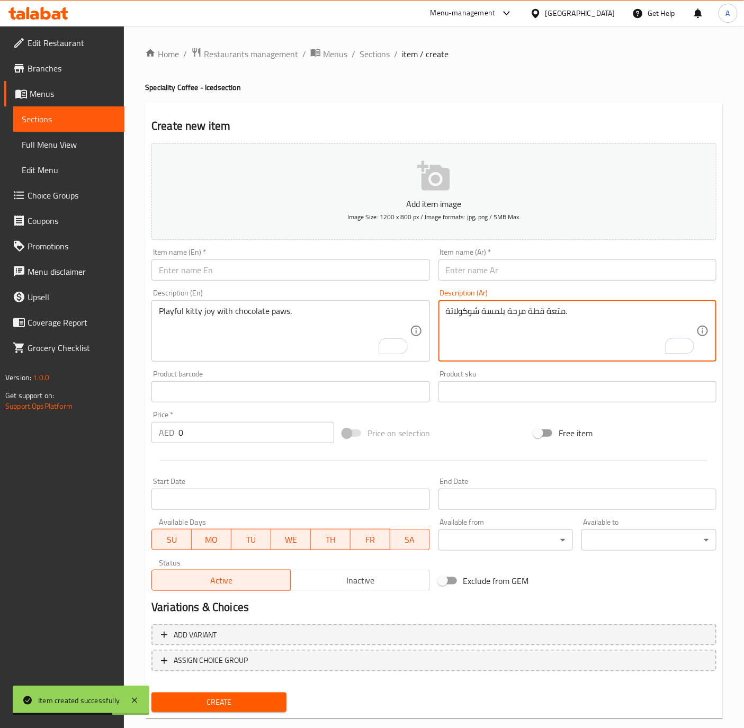
type textarea "متعة قطة مرحة بلمسة شوكولاتة."
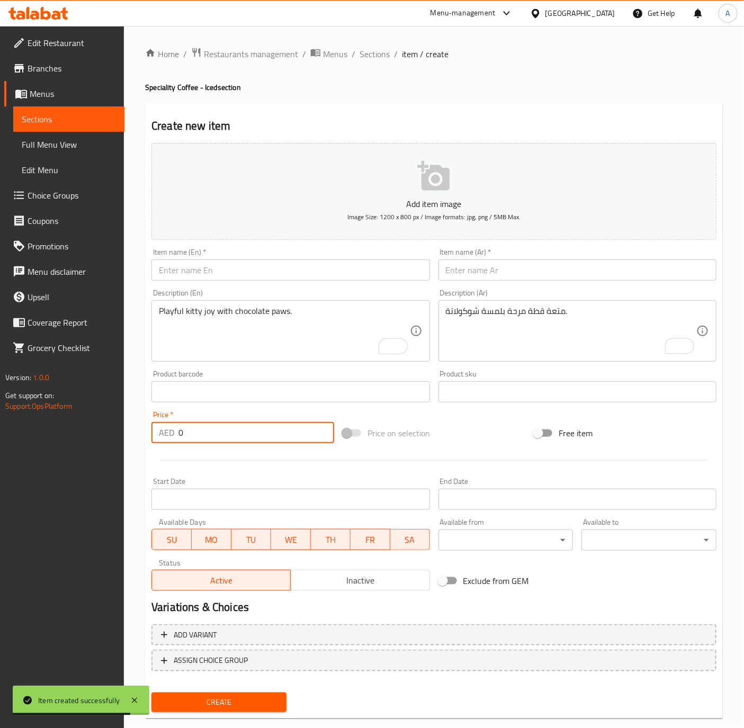
click at [204, 434] on input "0" at bounding box center [256, 432] width 156 height 21
paste input "3"
type input "30"
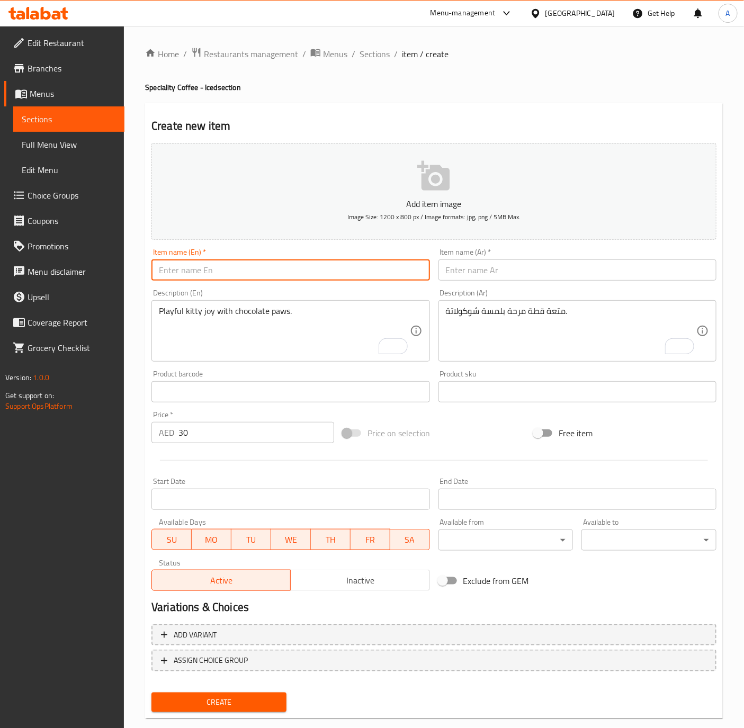
click at [191, 275] on input "text" at bounding box center [290, 269] width 278 height 21
paste input "Iced Kinder Latte"
type input "Iced Kinder Latte"
click at [604, 266] on input "text" at bounding box center [577, 269] width 278 height 21
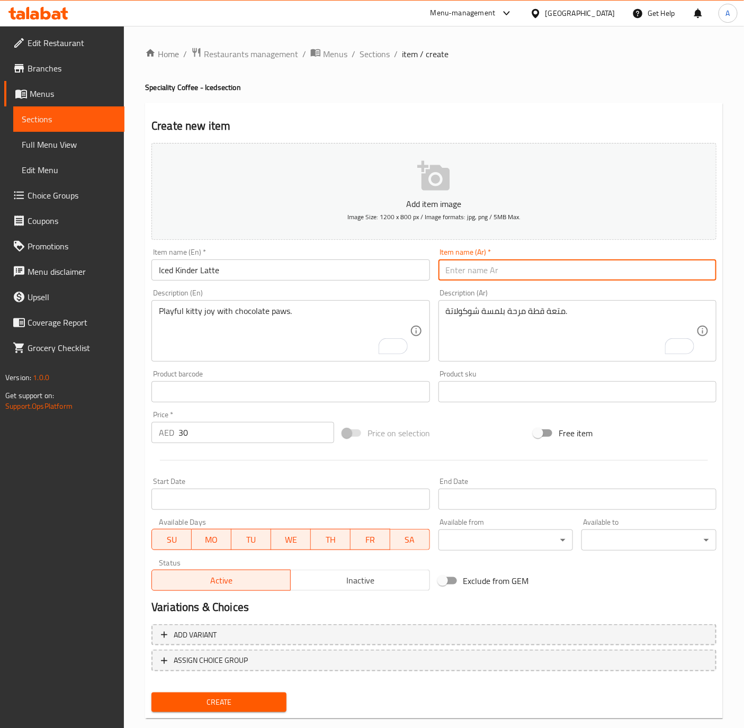
paste input "كيندر لاتيه مثلج"
type input "كيندر لاتيه مثلج"
click at [151, 693] on button "Create" at bounding box center [218, 703] width 135 height 20
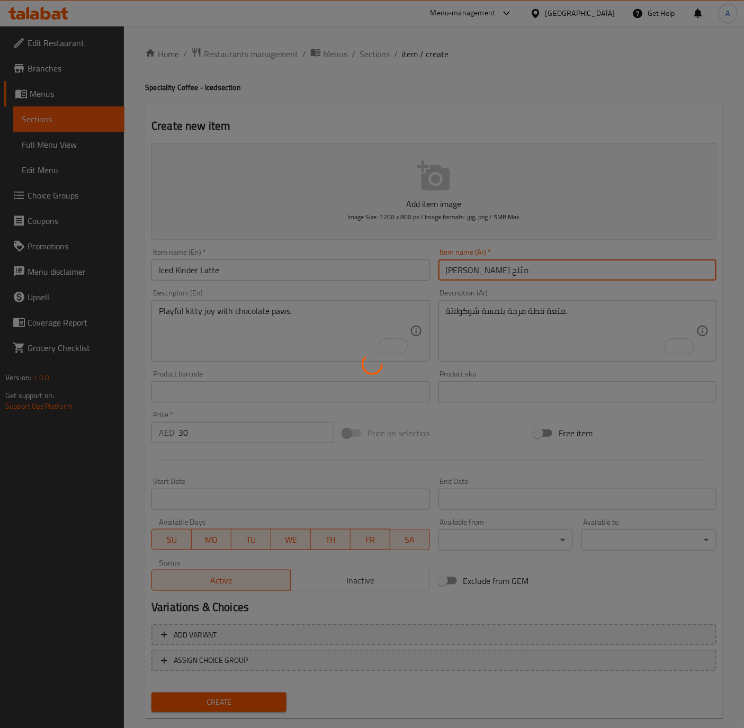
type input "0"
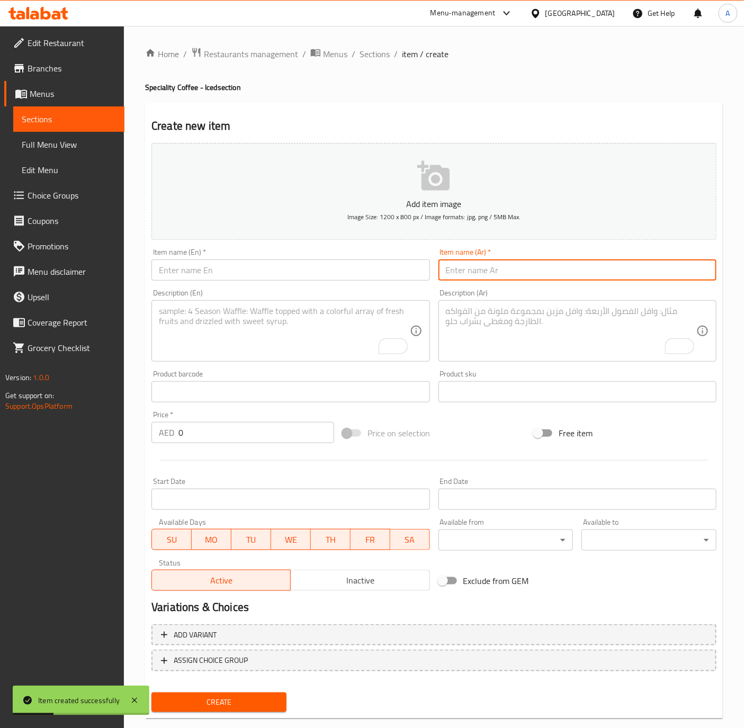
click at [615, 270] on input "text" at bounding box center [577, 269] width 278 height 21
paste input "سبانش بيكولو مثلج"
type input "سبانش بيكولو مثلج"
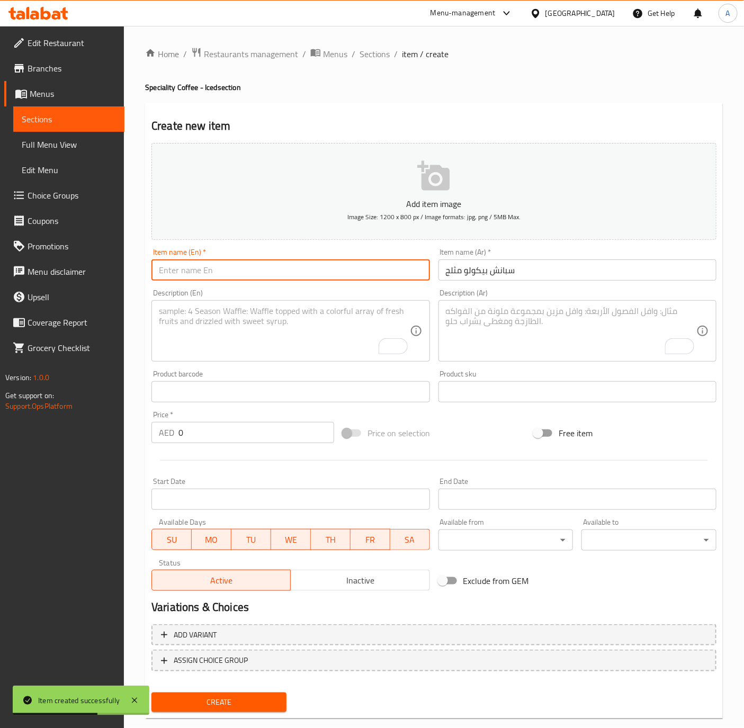
click at [245, 280] on input "text" at bounding box center [290, 269] width 278 height 21
paste input "Iced Spanish Piccolo"
type input "Iced Spanish Piccolo"
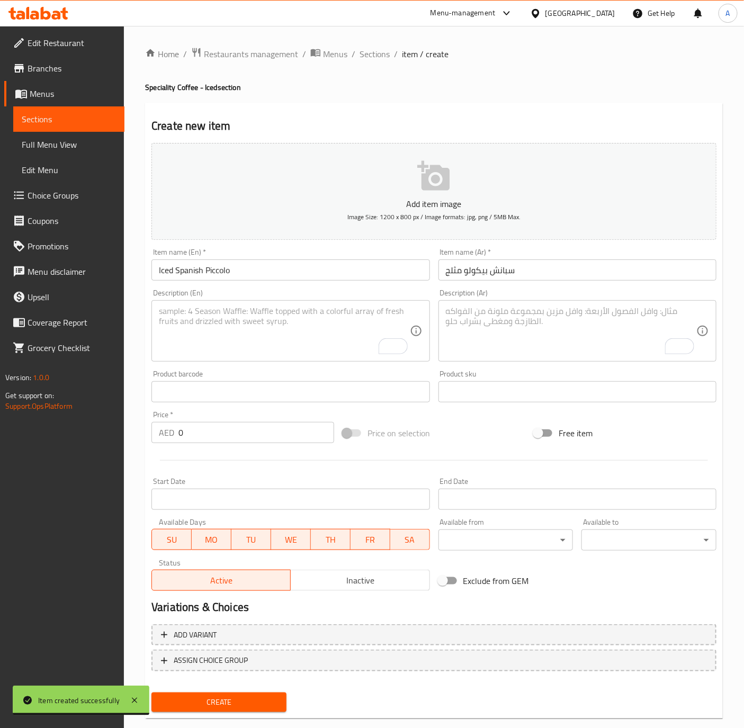
click at [182, 423] on input "0" at bounding box center [256, 432] width 156 height 21
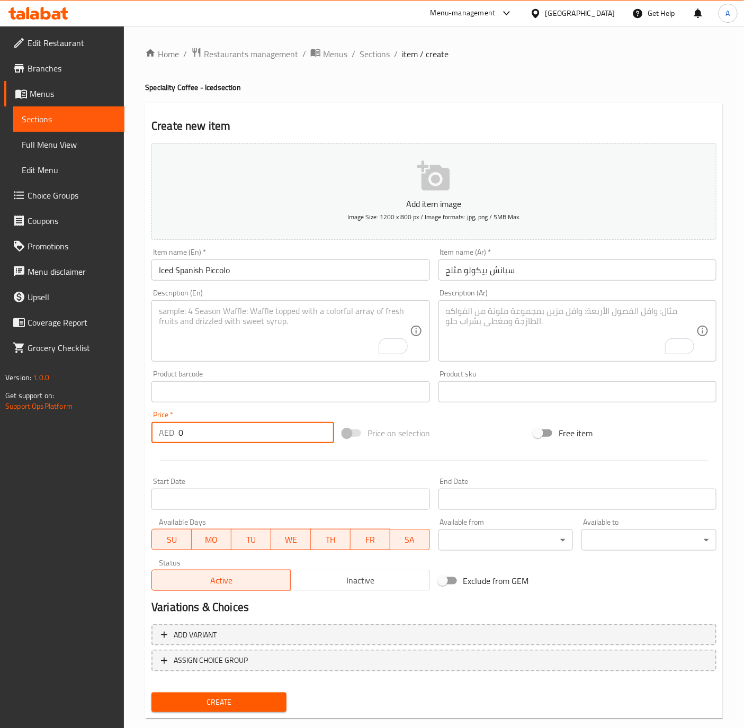
click at [182, 423] on input "0" at bounding box center [256, 432] width 156 height 21
paste input "24"
type input "24"
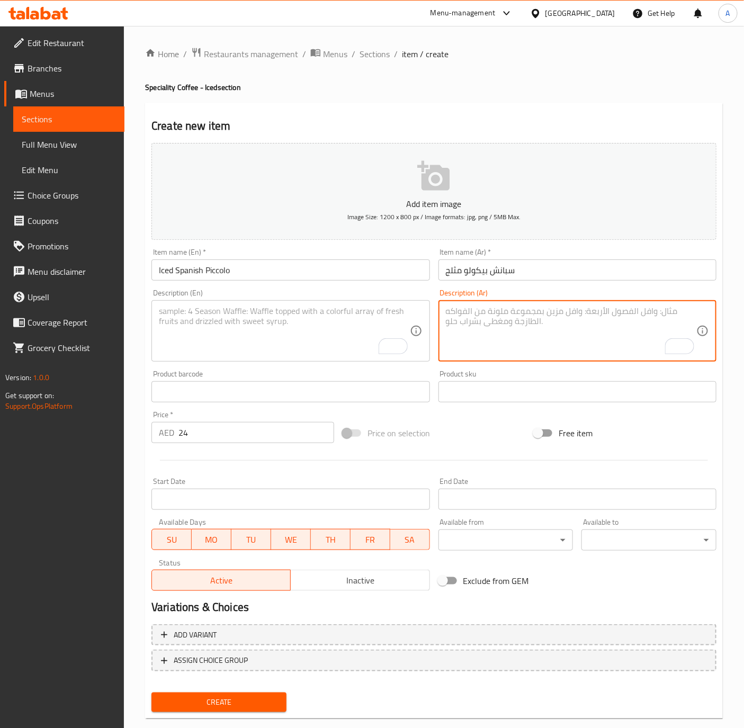
click at [650, 328] on textarea "To enrich screen reader interactions, please activate Accessibility in Grammarl…" at bounding box center [571, 331] width 250 height 50
paste textarea "لاتيه صغير وحلو بحجم قطة صغيرة."
type textarea "لاتيه صغير وحلو بحجم قطة صغيرة."
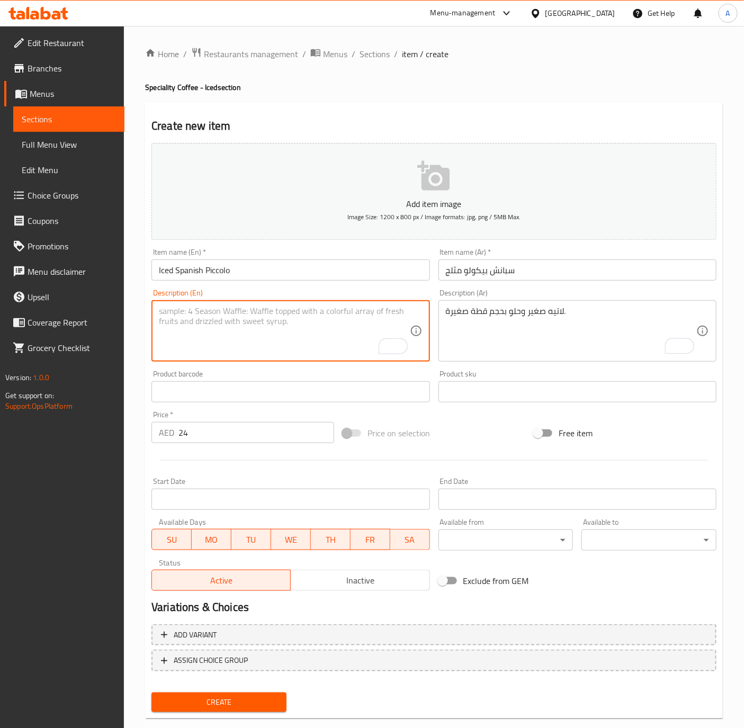
click at [284, 337] on textarea "To enrich screen reader interactions, please activate Accessibility in Grammarl…" at bounding box center [284, 331] width 250 height 50
paste textarea "A tiny, sweet kitten-sized latte."
type textarea "A tiny, sweet kitten-sized latte."
click at [297, 259] on div "Item name (En)   * Iced Spanish Piccolo Item name (En) *" at bounding box center [290, 264] width 278 height 32
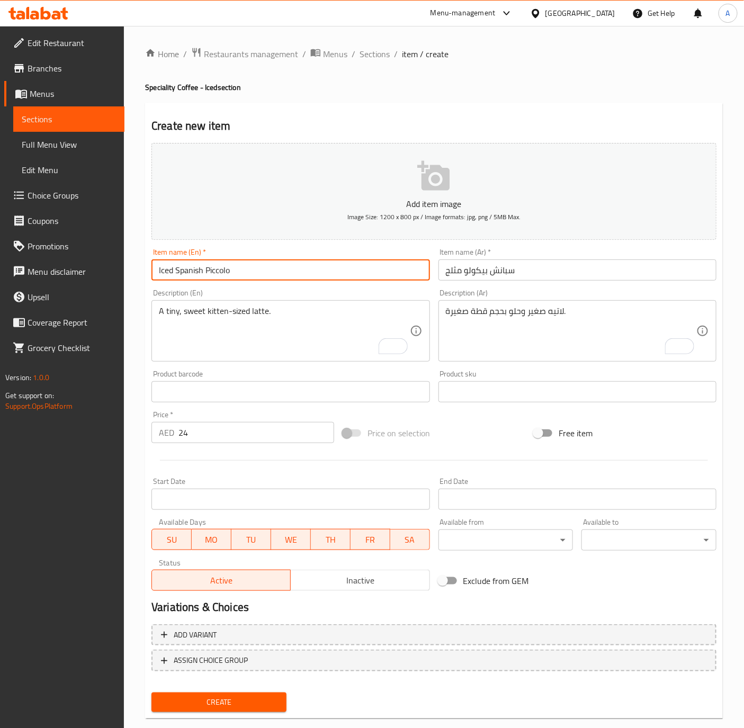
click at [300, 274] on input "Iced Spanish Piccolo" at bounding box center [290, 269] width 278 height 21
click at [151, 693] on button "Create" at bounding box center [218, 703] width 135 height 20
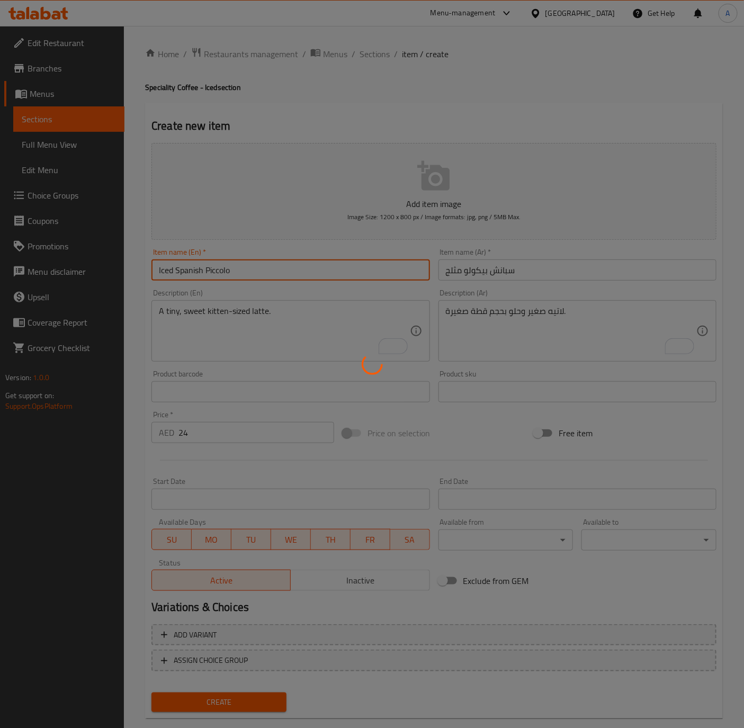
type input "0"
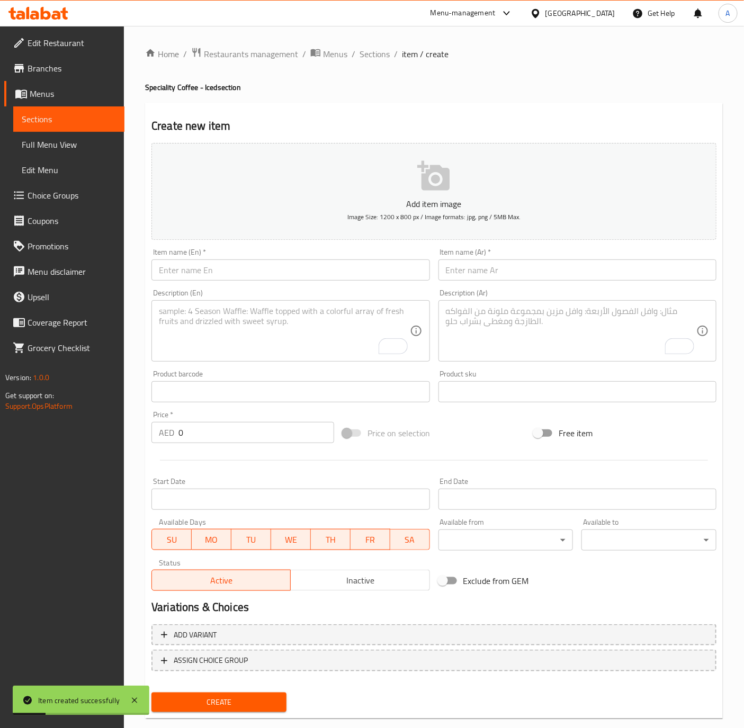
click at [235, 317] on textarea "To enrich screen reader interactions, please activate Accessibility in Grammarl…" at bounding box center [284, 331] width 250 height 50
paste textarea "Espresso kissed with milk, kitten-style."
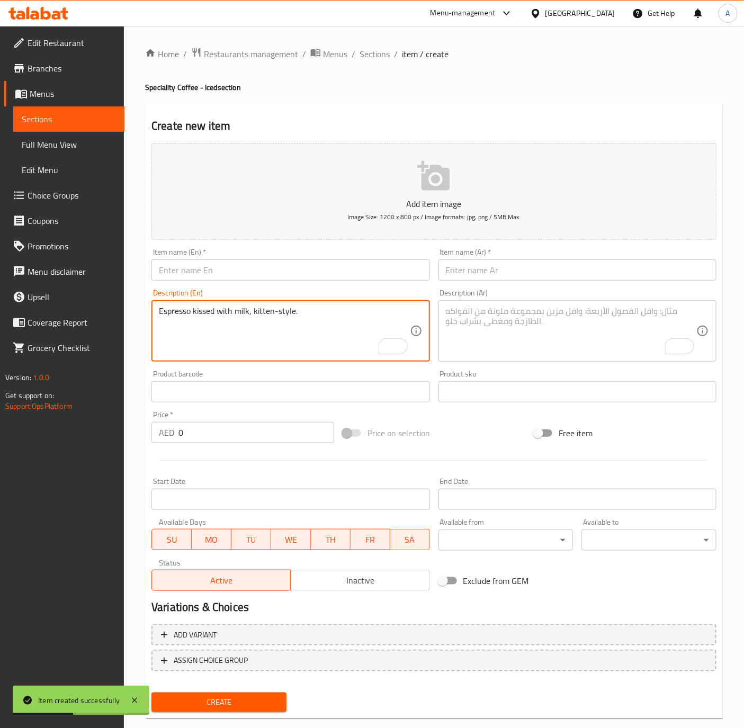
type textarea "Espresso kissed with milk, kitten-style."
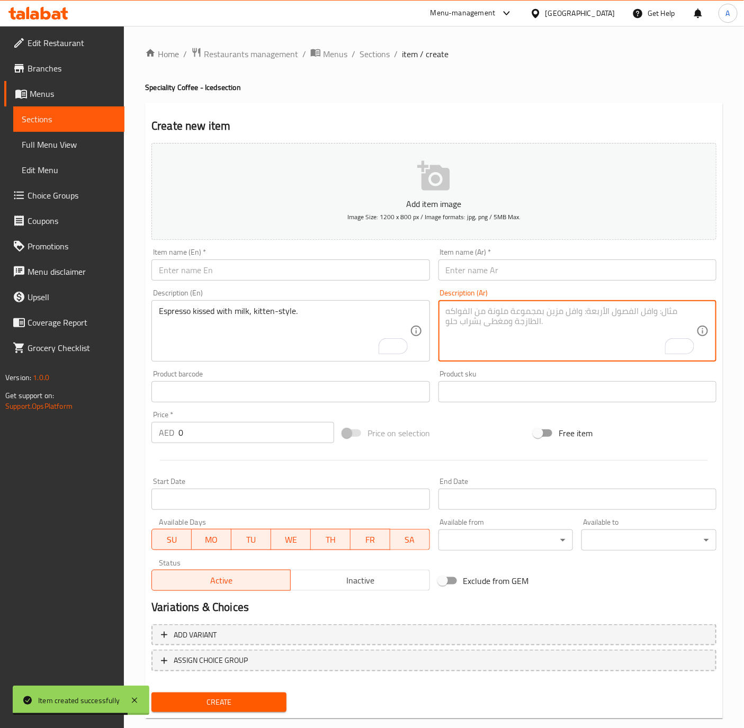
click at [521, 327] on textarea "To enrich screen reader interactions, please activate Accessibility in Grammarl…" at bounding box center [571, 331] width 250 height 50
paste textarea "قُبلة من الإسبريسو مع الحليب على طريقة القطط الصغيرة."
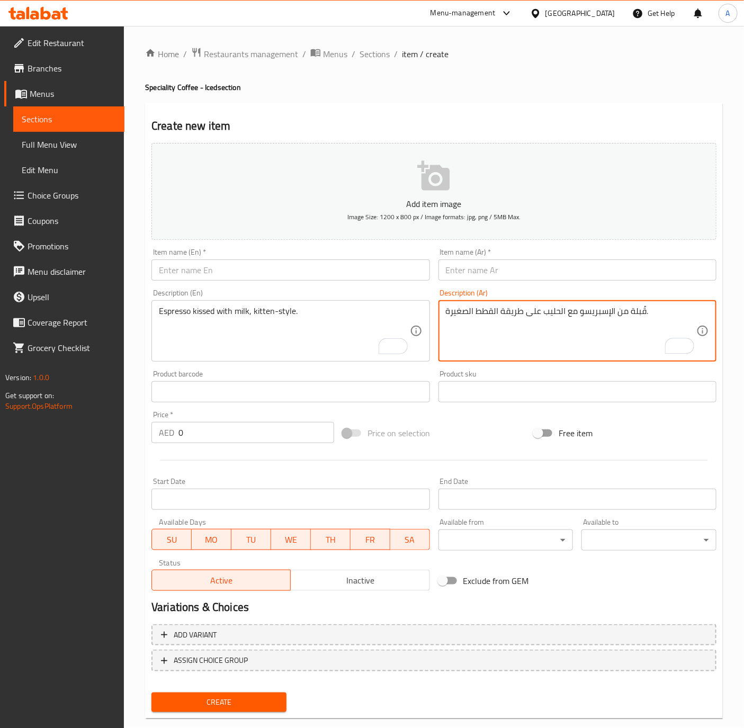
type textarea "قُبلة من الإسبريسو مع الحليب على طريقة القطط الصغيرة."
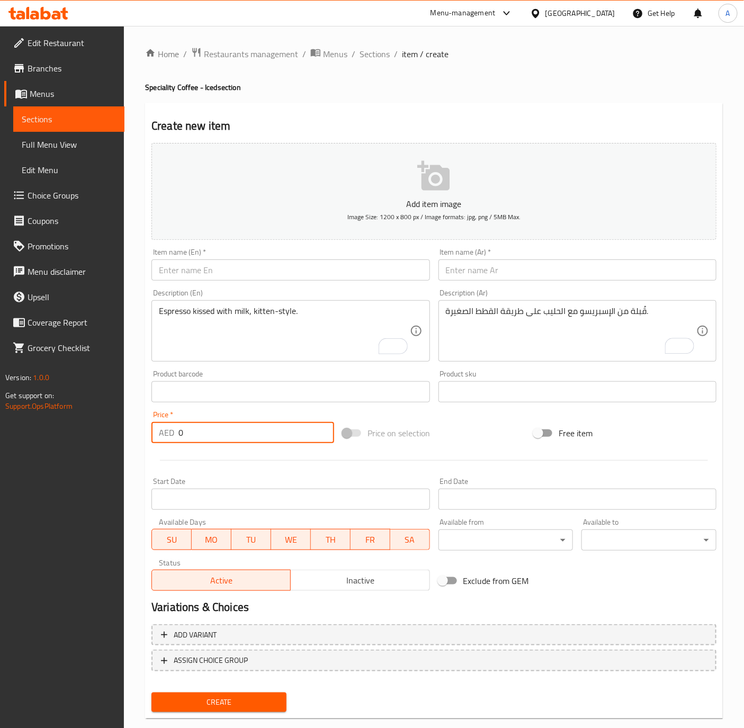
click at [213, 435] on input "0" at bounding box center [256, 432] width 156 height 21
paste input "26"
type input "26"
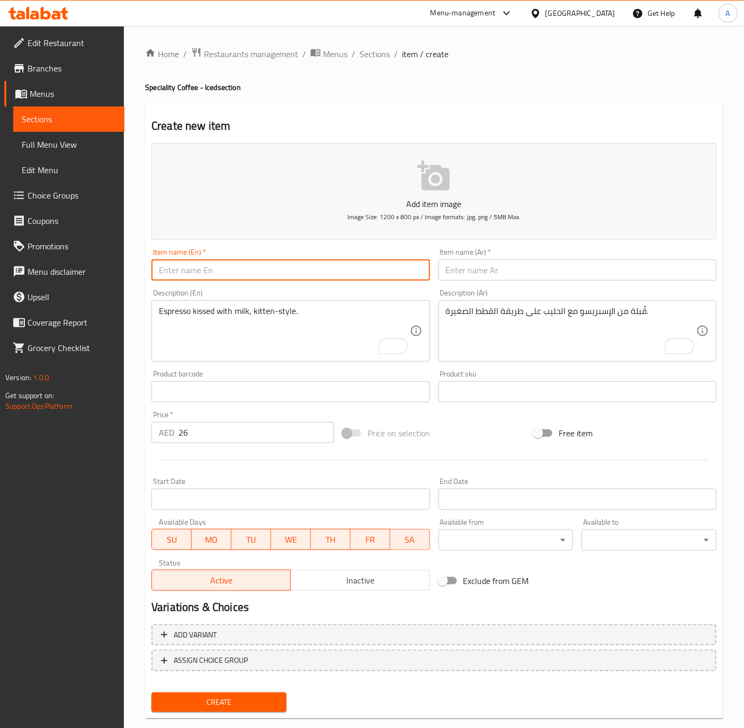
click at [159, 275] on input "text" at bounding box center [290, 269] width 278 height 21
paste input "Iced Spanish Cortado"
type input "Iced Spanish Cortado"
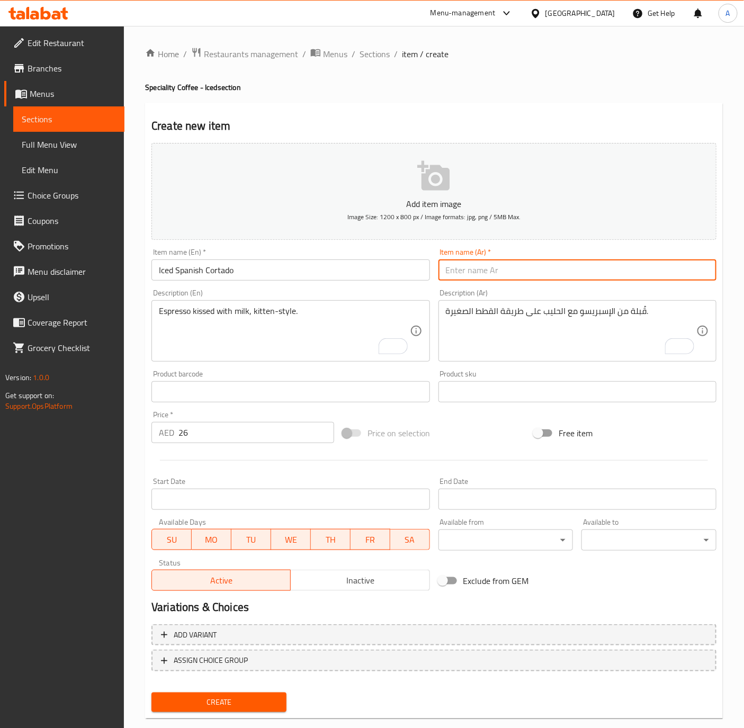
click at [585, 266] on input "text" at bounding box center [577, 269] width 278 height 21
paste input "سبانش كورتادو مثلج"
type input "سبانش كورتادو مثلج"
click at [151, 693] on button "Create" at bounding box center [218, 703] width 135 height 20
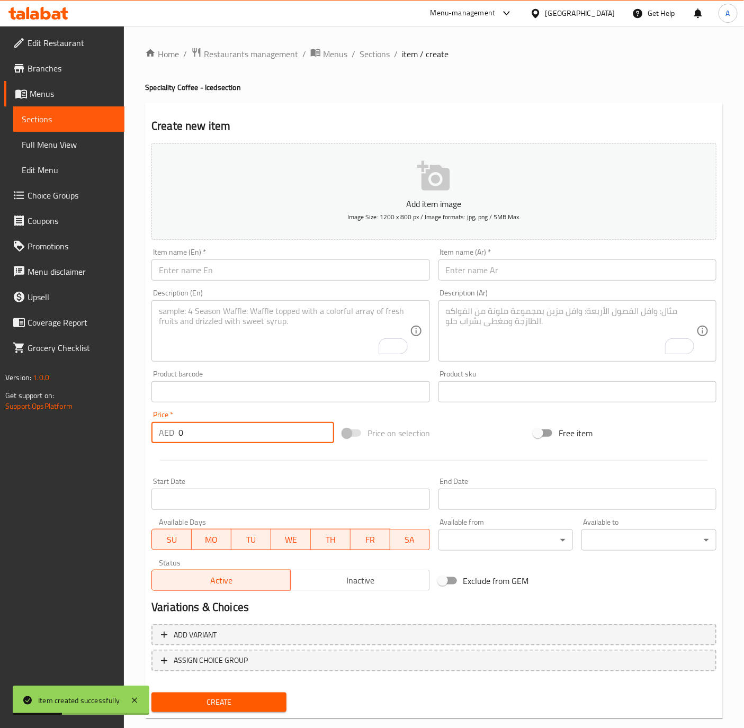
click at [212, 441] on input "0" at bounding box center [256, 432] width 156 height 21
paste input "15"
type input "15"
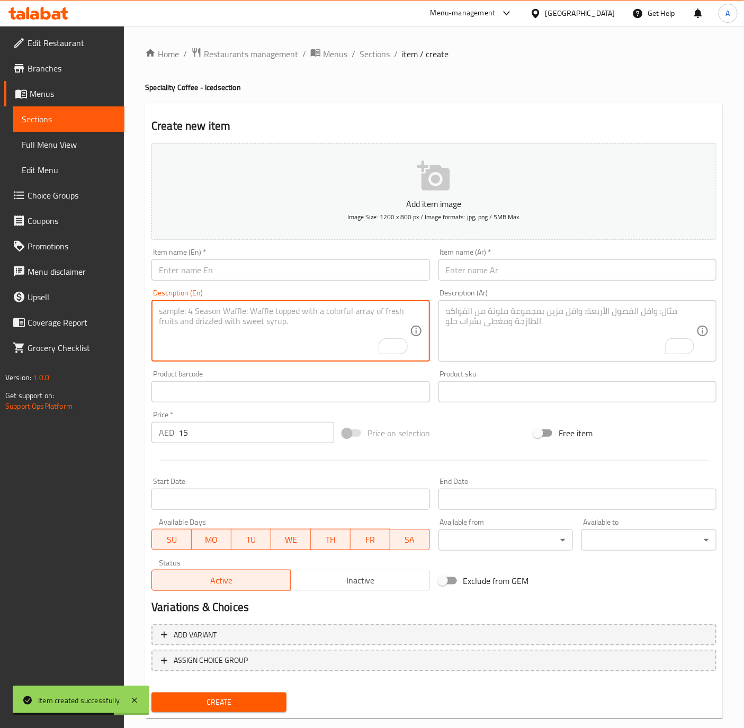
click at [237, 317] on textarea "To enrich screen reader interactions, please activate Accessibility in Grammarl…" at bounding box center [284, 331] width 250 height 50
paste textarea "Strong kitty brew with ancient whiskers."
type textarea "Strong kitty brew with ancient whiskers."
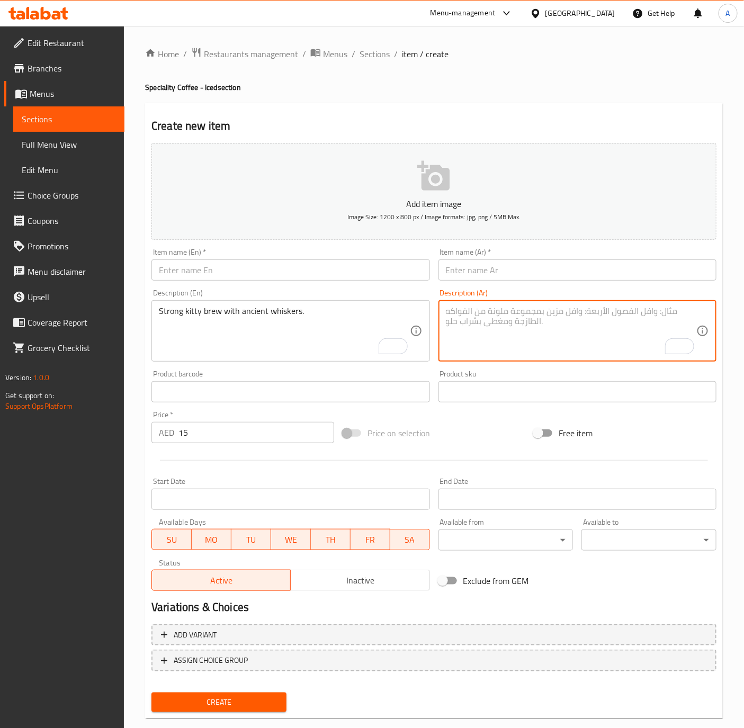
click at [473, 347] on textarea "To enrich screen reader interactions, please activate Accessibility in Grammarl…" at bounding box center [571, 331] width 250 height 50
paste textarea "Iced Turkish Coffee"
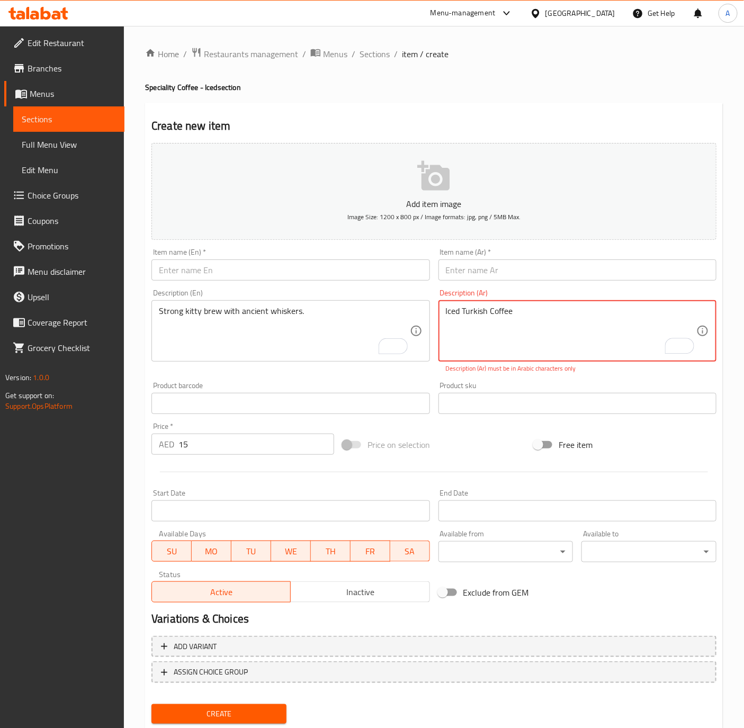
type textarea "Iced Turkish Coffee"
click at [133, 367] on div "Home / Restaurants management / Menus / Sections / item / create Speciality Cof…" at bounding box center [434, 393] width 620 height 734
click at [242, 273] on input "text" at bounding box center [290, 269] width 278 height 21
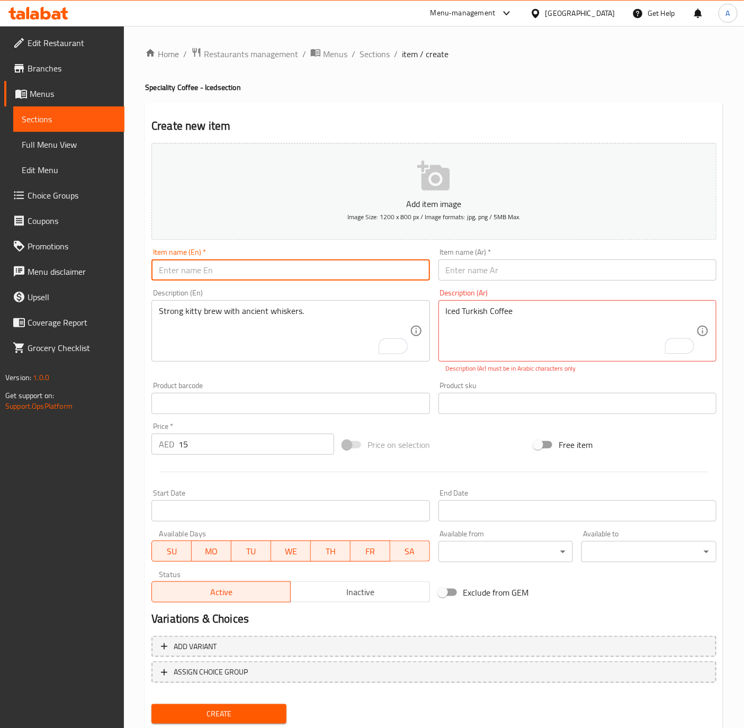
paste input "Iced Turkish Coffee"
type input "Iced Turkish Coffee"
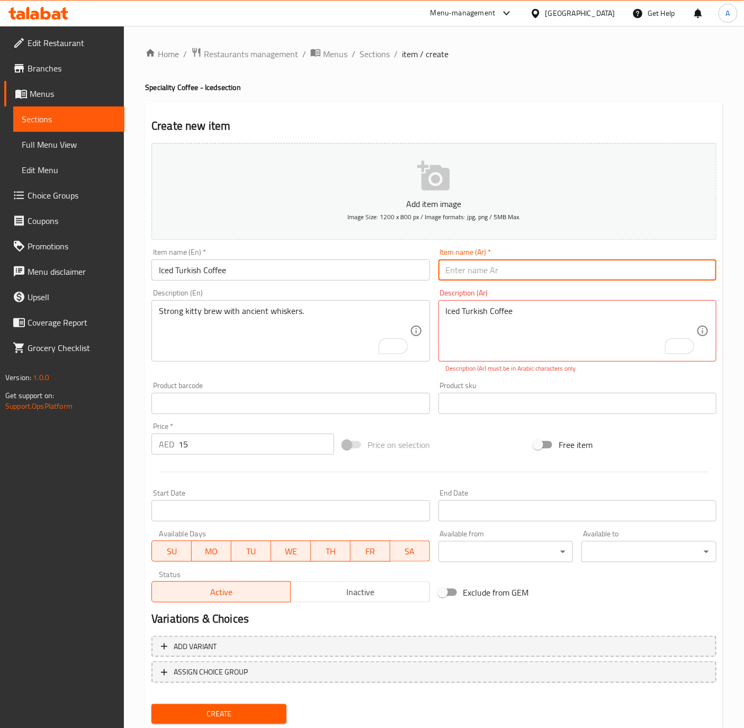
click at [574, 269] on input "text" at bounding box center [577, 269] width 278 height 21
paste input "قهوة تركية مثلجة"
type input "قهوة تركية مثلجة"
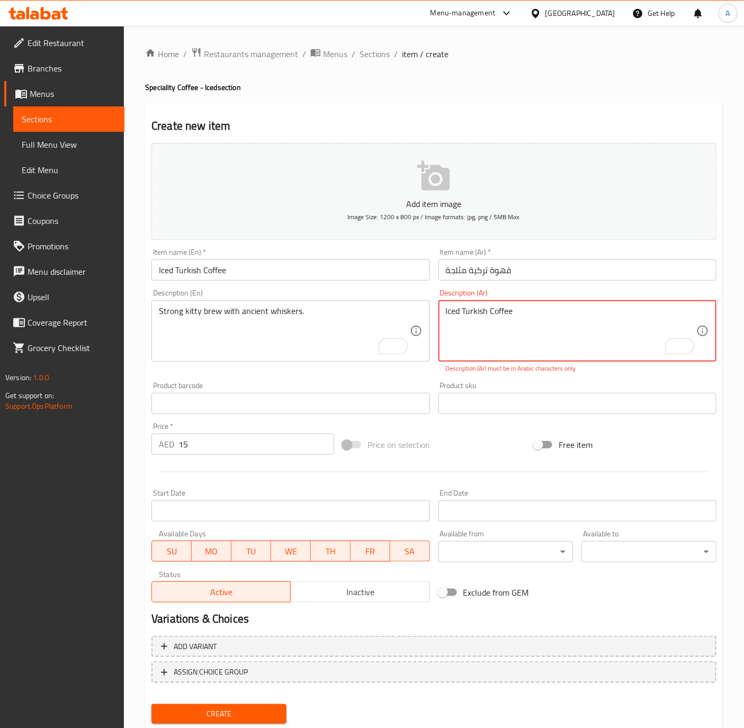
click at [508, 306] on textarea "Iced Turkish Coffee" at bounding box center [571, 331] width 250 height 50
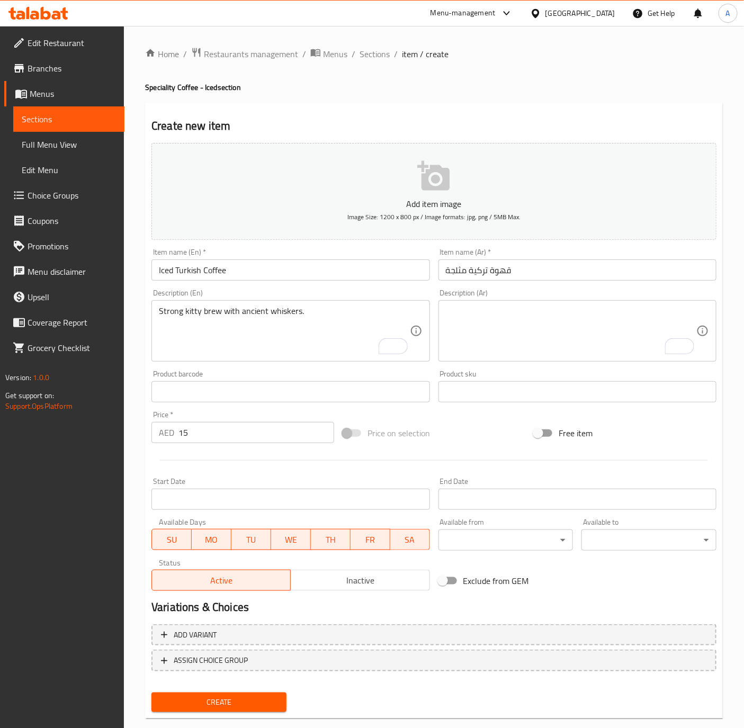
click at [514, 320] on textarea "To enrich screen reader interactions, please activate Accessibility in Grammarl…" at bounding box center [571, 331] width 250 height 50
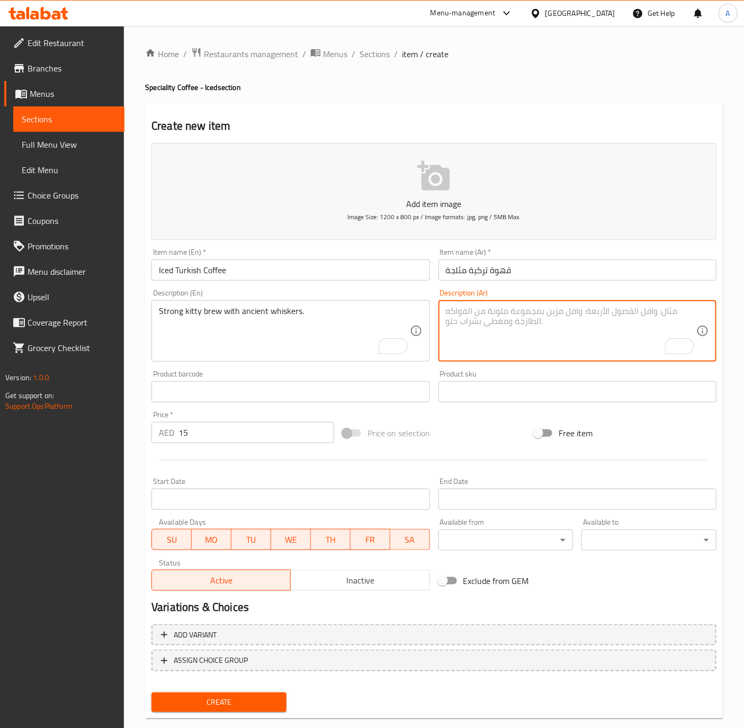
paste textarea "قهوة قوية بشوارب عريقة."
type textarea "قهوة قوية بشوارب عريقة."
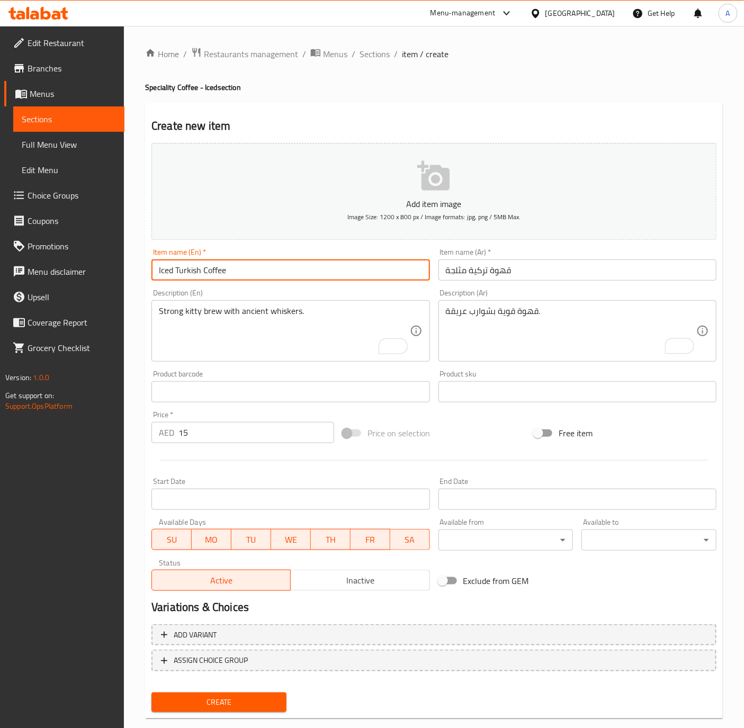
click at [326, 264] on input "Iced Turkish Coffee" at bounding box center [290, 269] width 278 height 21
click at [151, 693] on button "Create" at bounding box center [218, 703] width 135 height 20
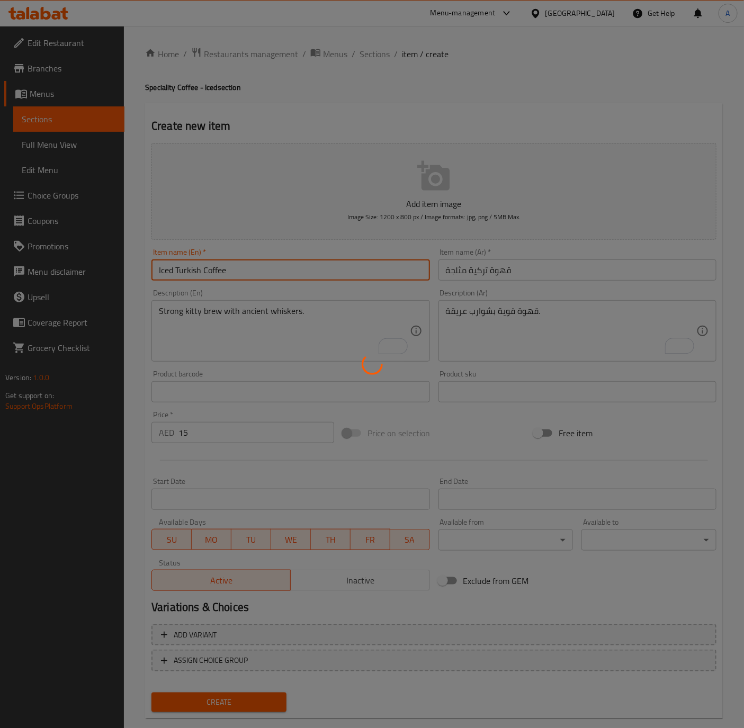
type input "0"
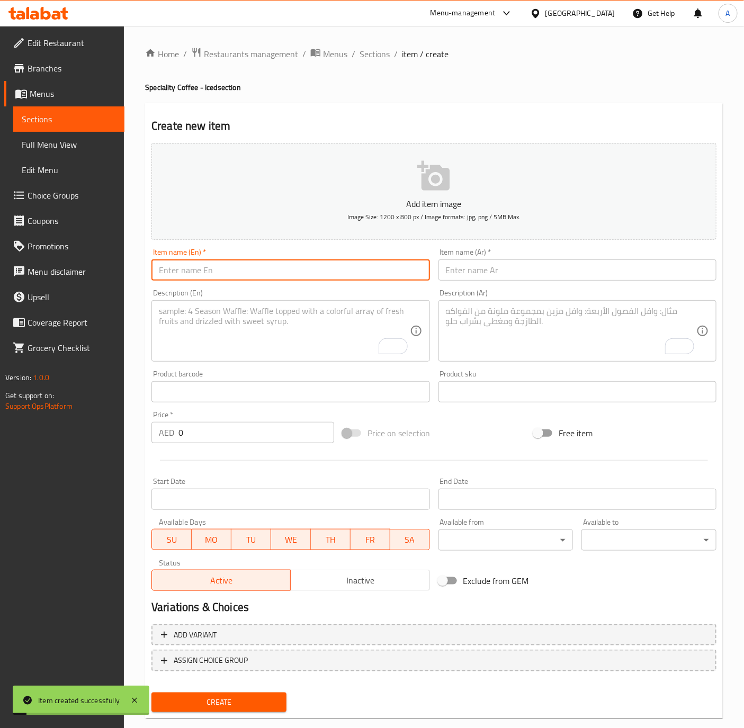
drag, startPoint x: 361, startPoint y: 56, endPoint x: 340, endPoint y: 103, distance: 51.4
click at [361, 56] on span "Sections" at bounding box center [375, 54] width 30 height 13
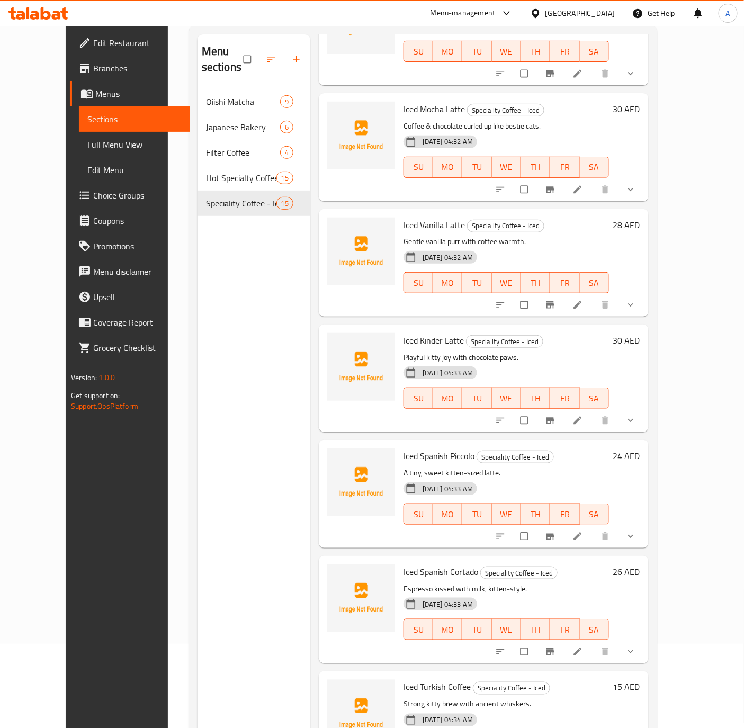
scroll to position [148, 0]
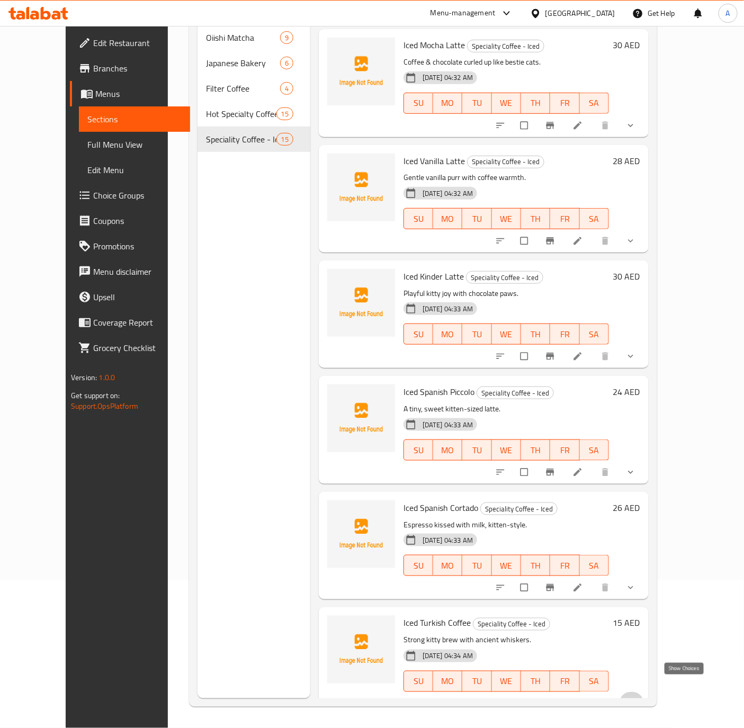
click at [636, 698] on icon "show more" at bounding box center [630, 703] width 11 height 11
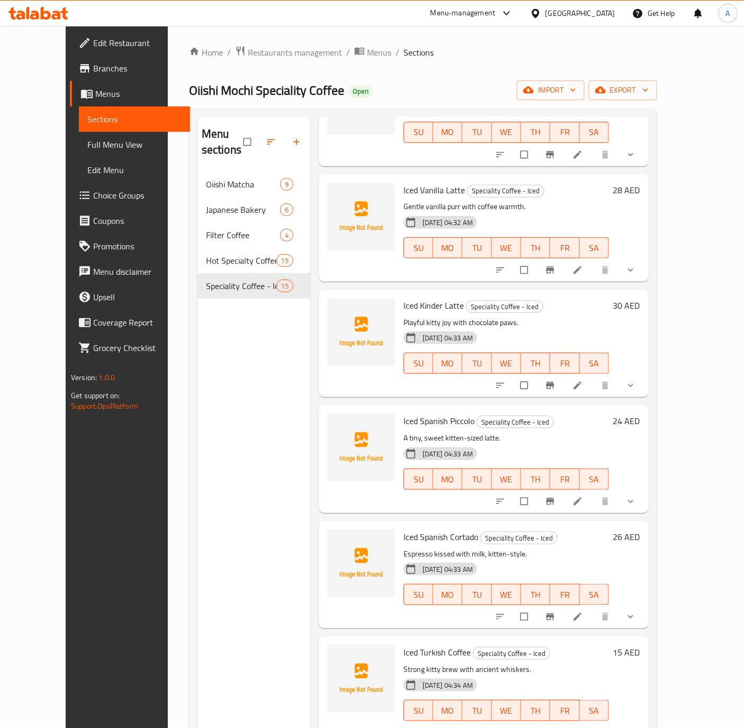
scroll to position [0, 0]
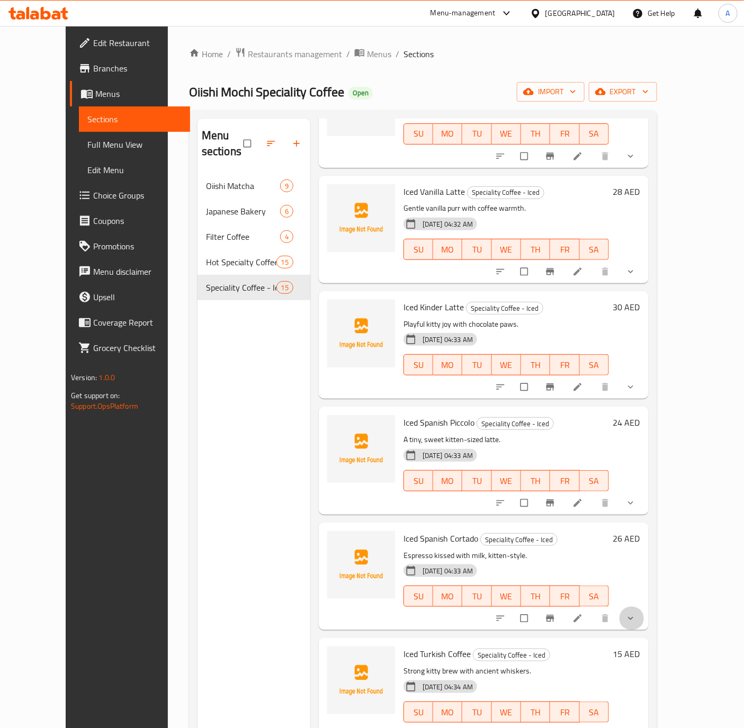
click at [644, 607] on button "show more" at bounding box center [631, 618] width 25 height 23
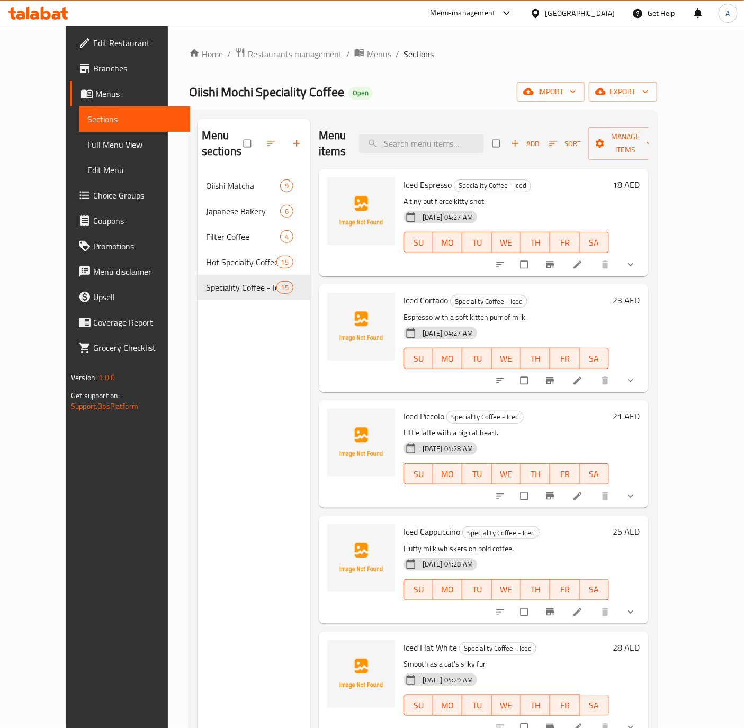
click at [644, 253] on button "show more" at bounding box center [631, 264] width 25 height 23
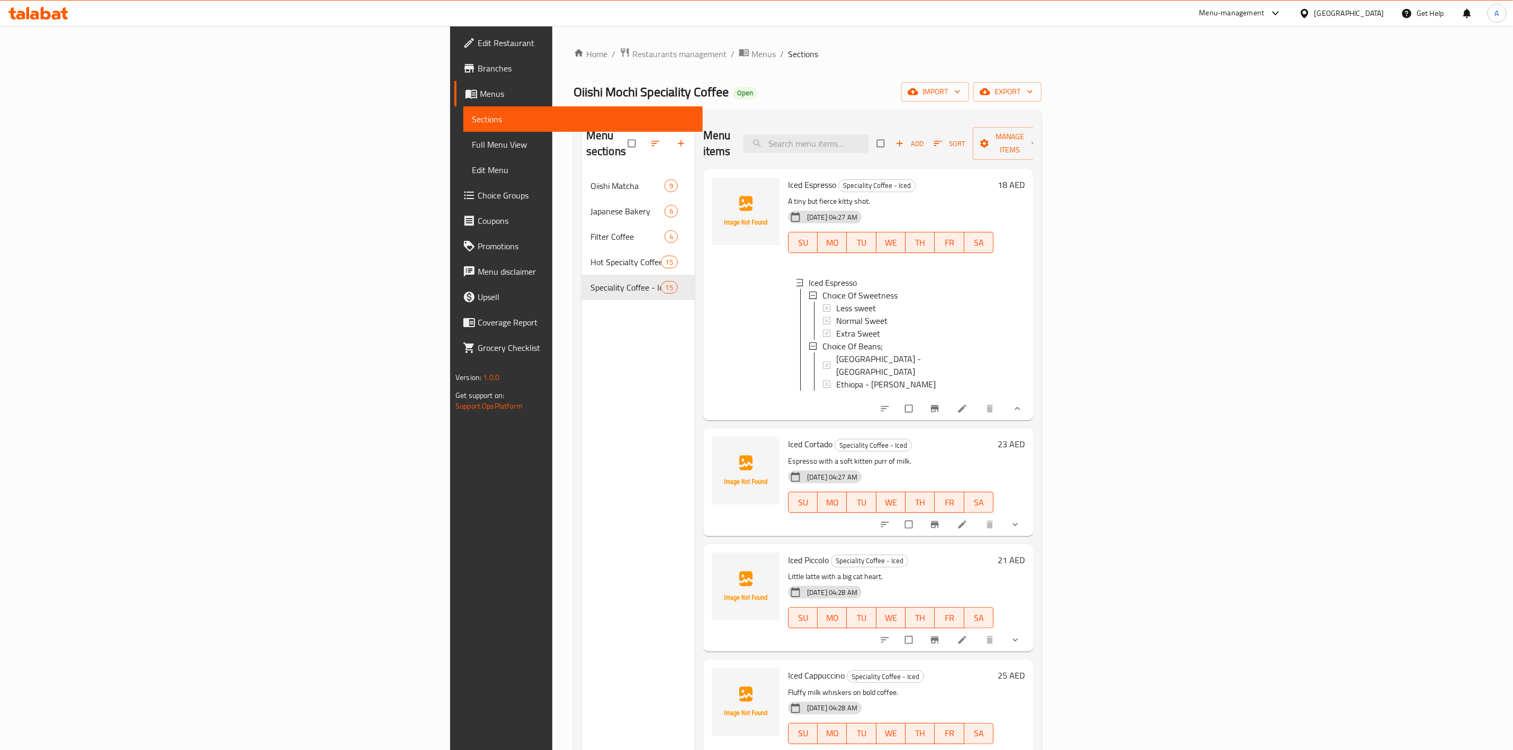
click at [582, 435] on div "Menu sections Oiishi Matcha 9 Japanese Bakery 6 Filter Coffee 4 Hot Specialty C…" at bounding box center [638, 494] width 113 height 750
click at [756, 88] on span "export" at bounding box center [1007, 91] width 51 height 13
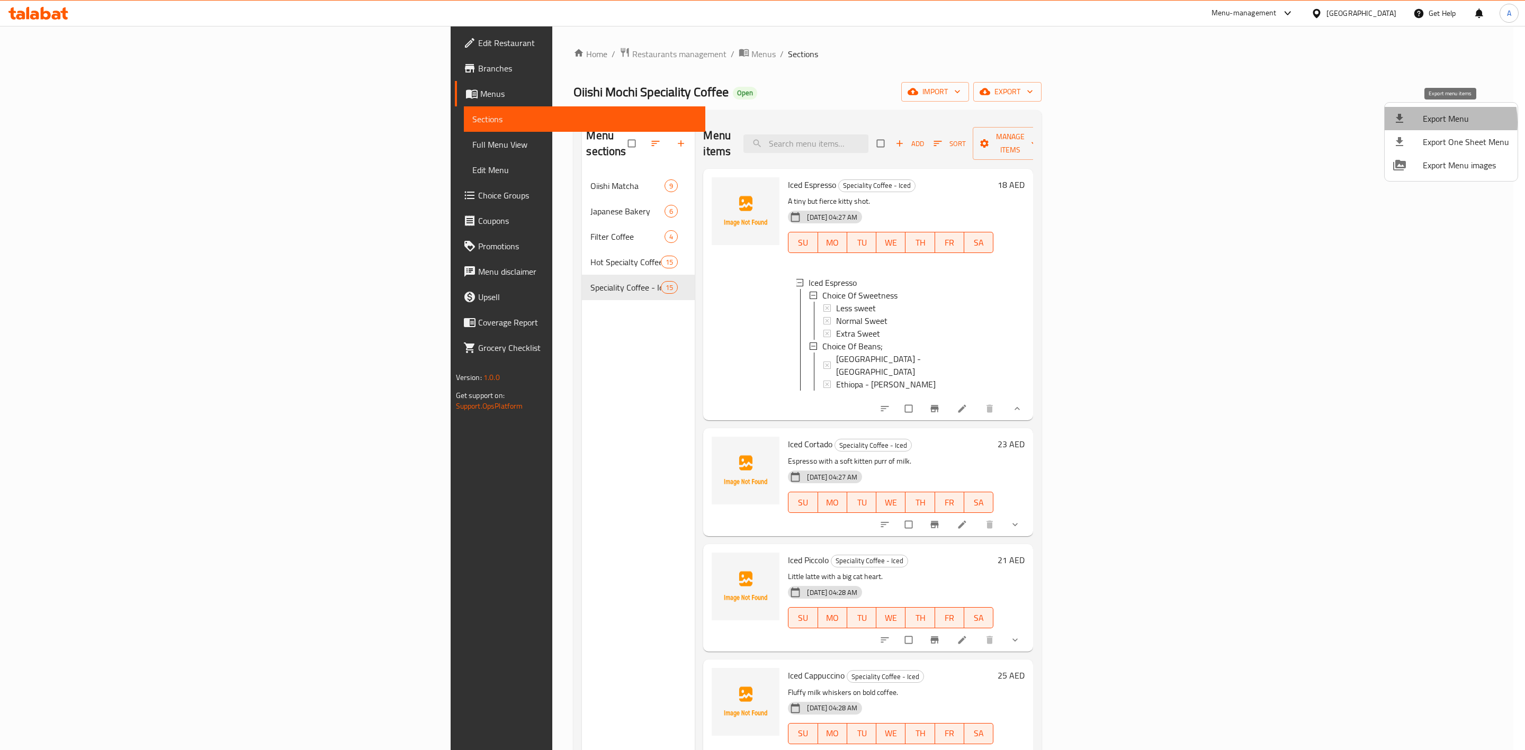
click at [756, 122] on span "Export Menu" at bounding box center [1466, 118] width 86 height 13
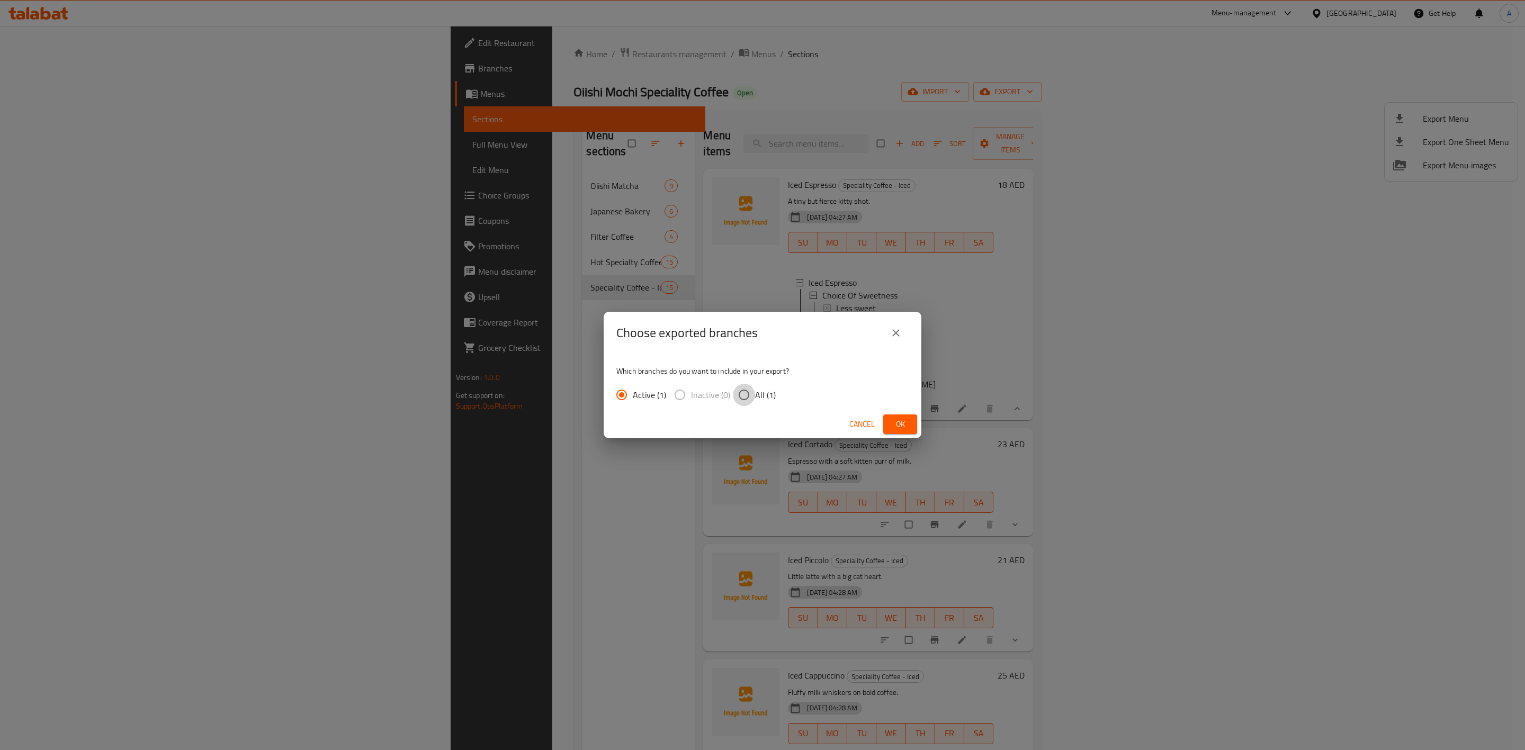
click at [748, 397] on input "All (1)" at bounding box center [744, 395] width 22 height 22
radio input "true"
click at [756, 427] on button "Ok" at bounding box center [900, 425] width 34 height 20
